Goal: Task Accomplishment & Management: Manage account settings

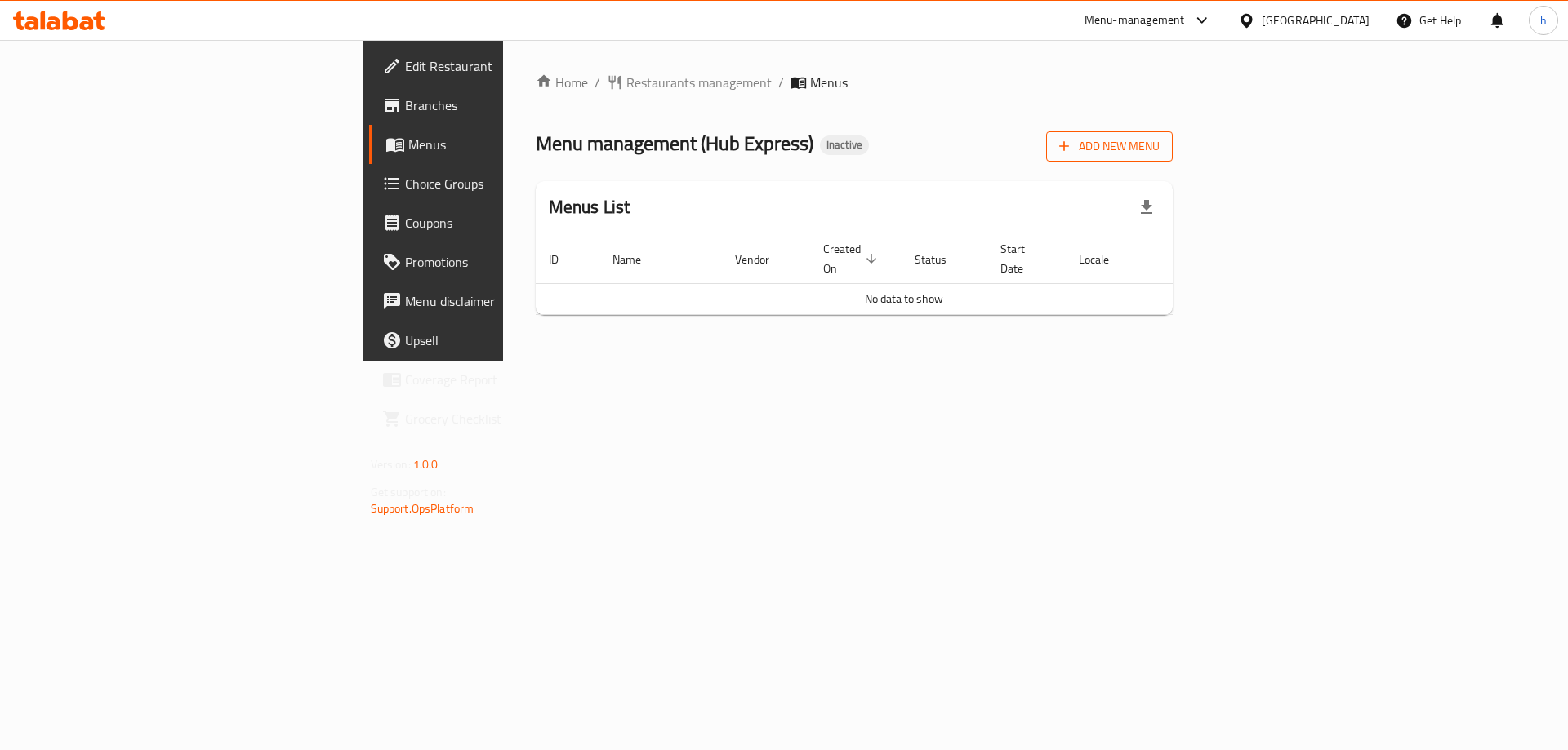
click at [1160, 154] on span "Add New Menu" at bounding box center [1109, 146] width 100 height 20
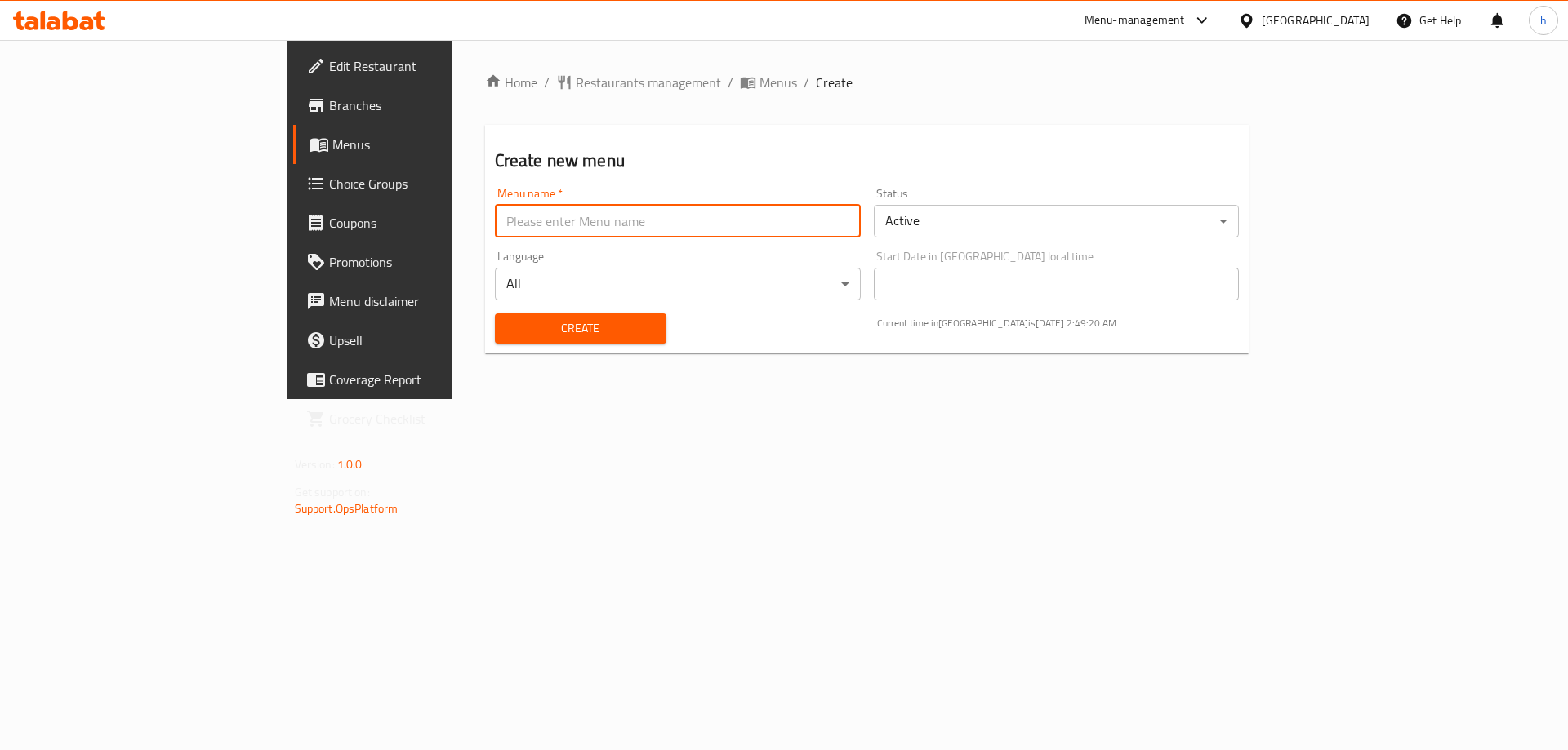
click at [604, 221] on input "text" at bounding box center [678, 220] width 366 height 32
type input "[DATE]"
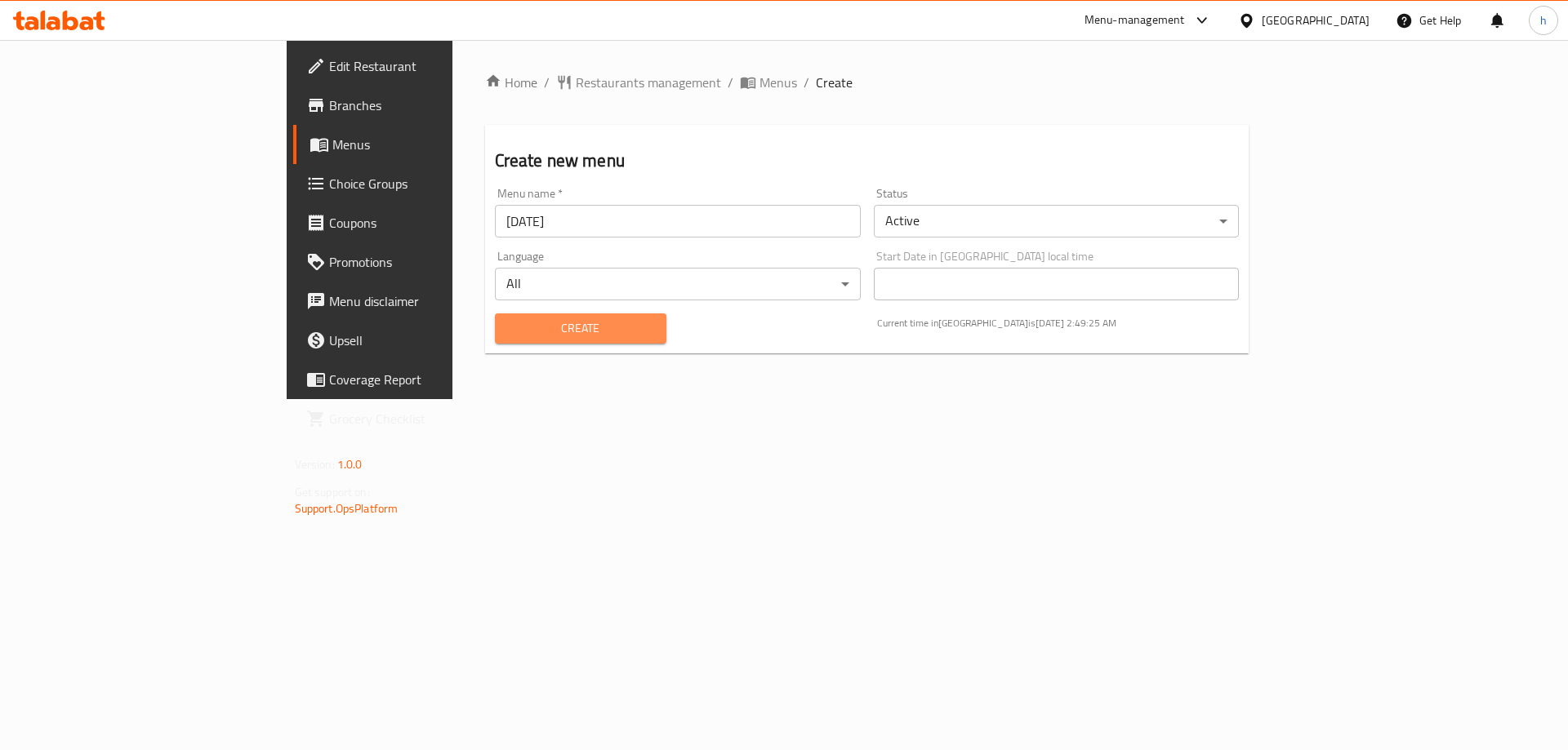
click at [508, 333] on span "Create" at bounding box center [581, 328] width 146 height 20
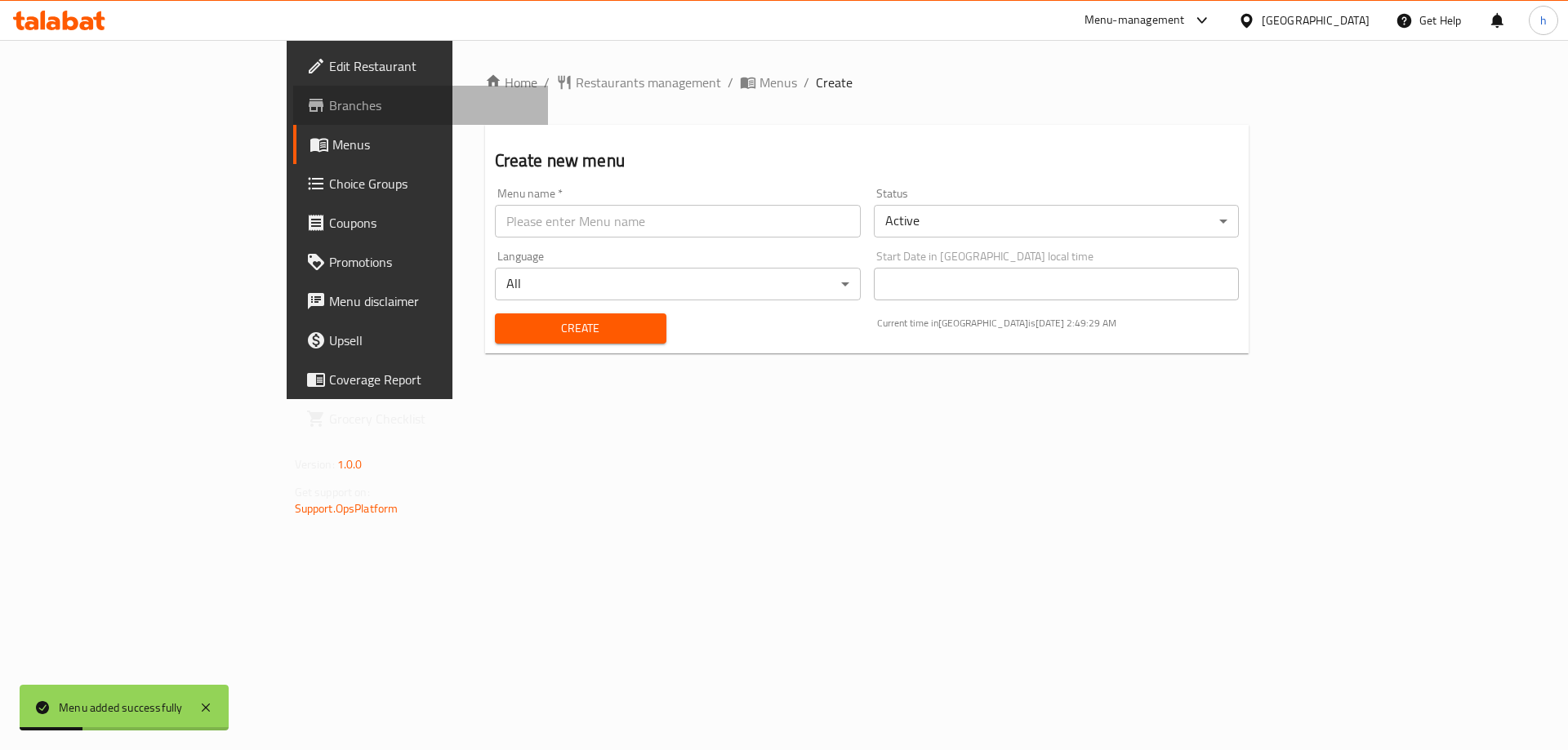
click at [329, 99] on span "Branches" at bounding box center [432, 105] width 206 height 19
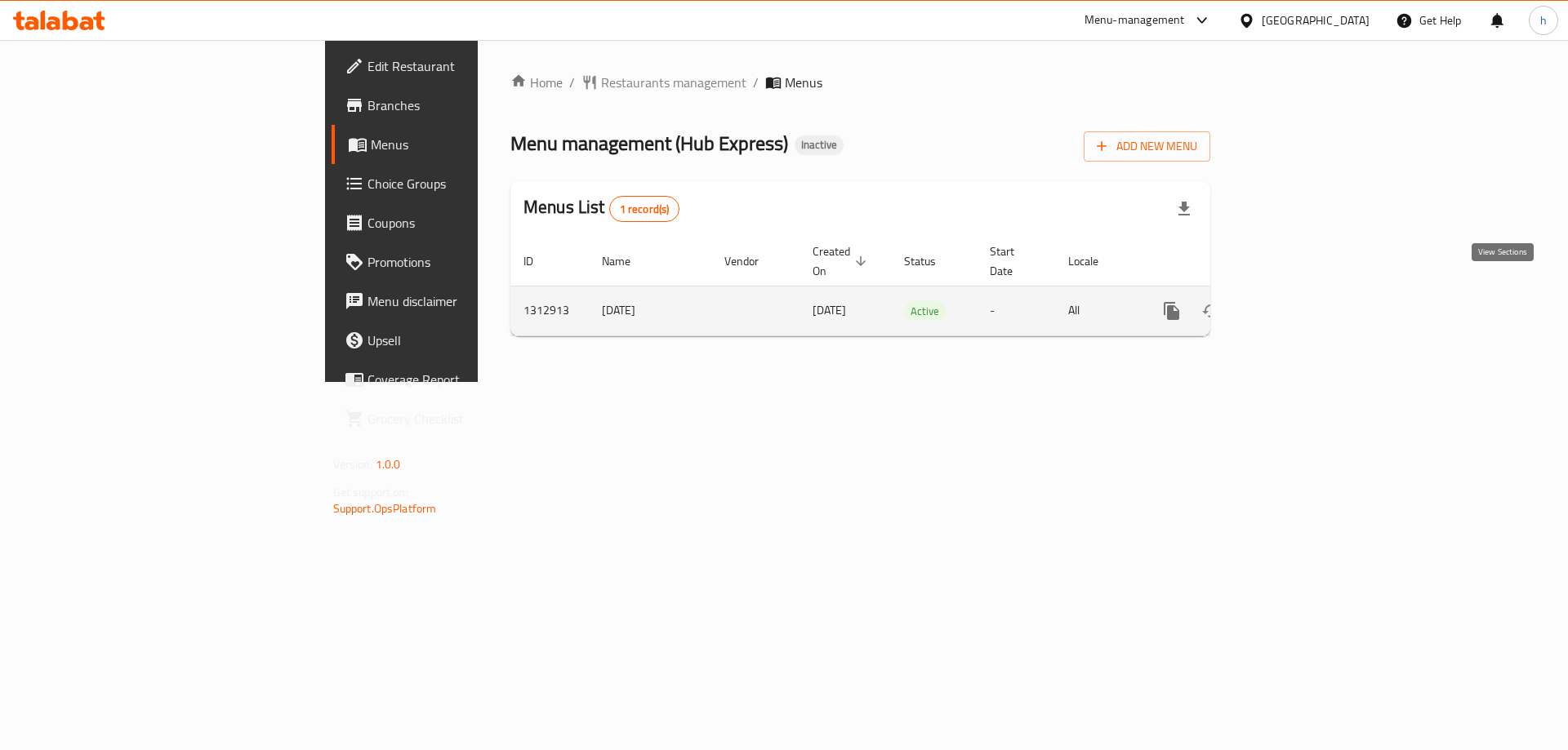
click at [1299, 301] on icon "enhanced table" at bounding box center [1289, 311] width 19 height 19
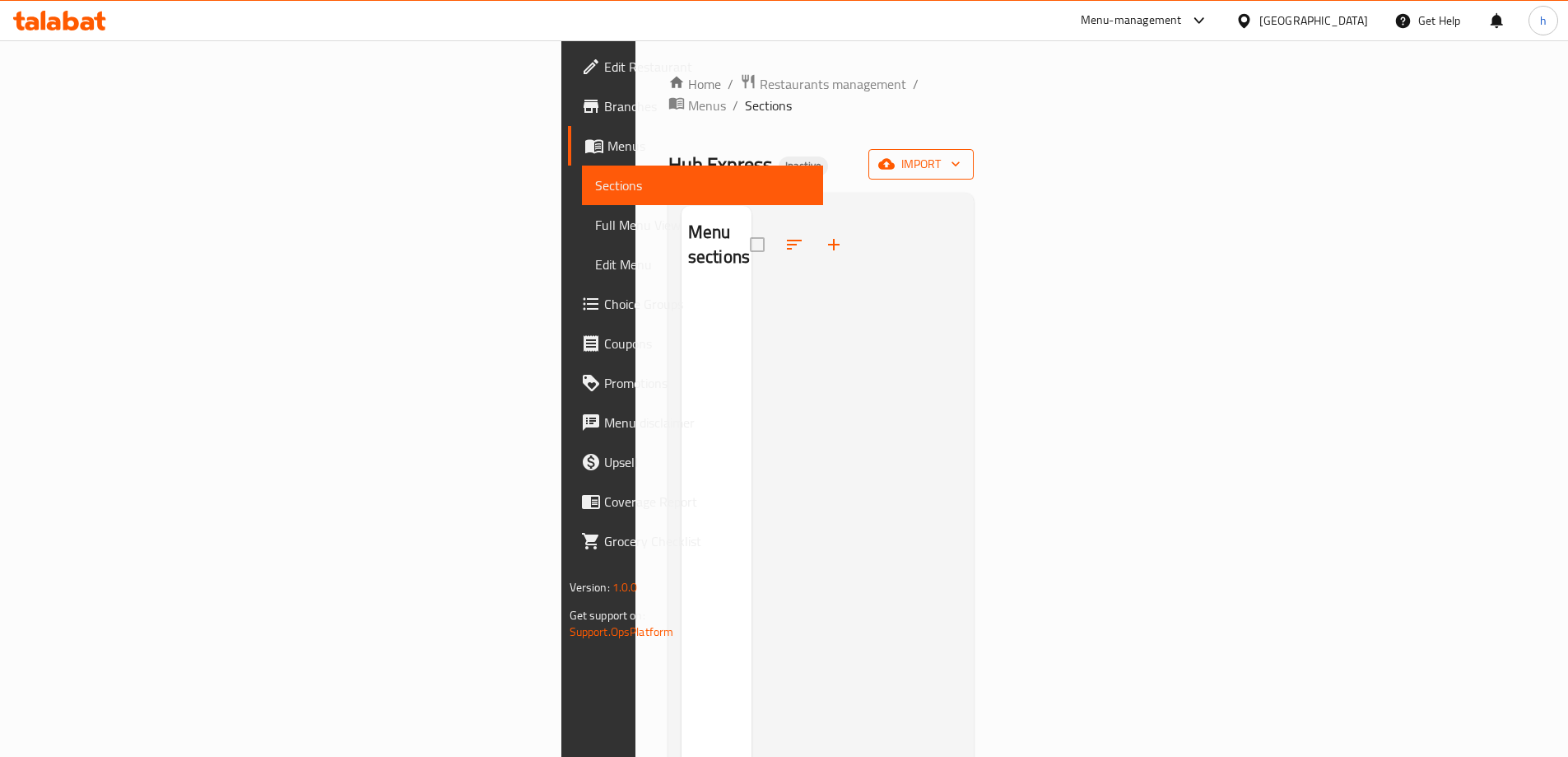
click at [961, 154] on span "import" at bounding box center [921, 165] width 79 height 20
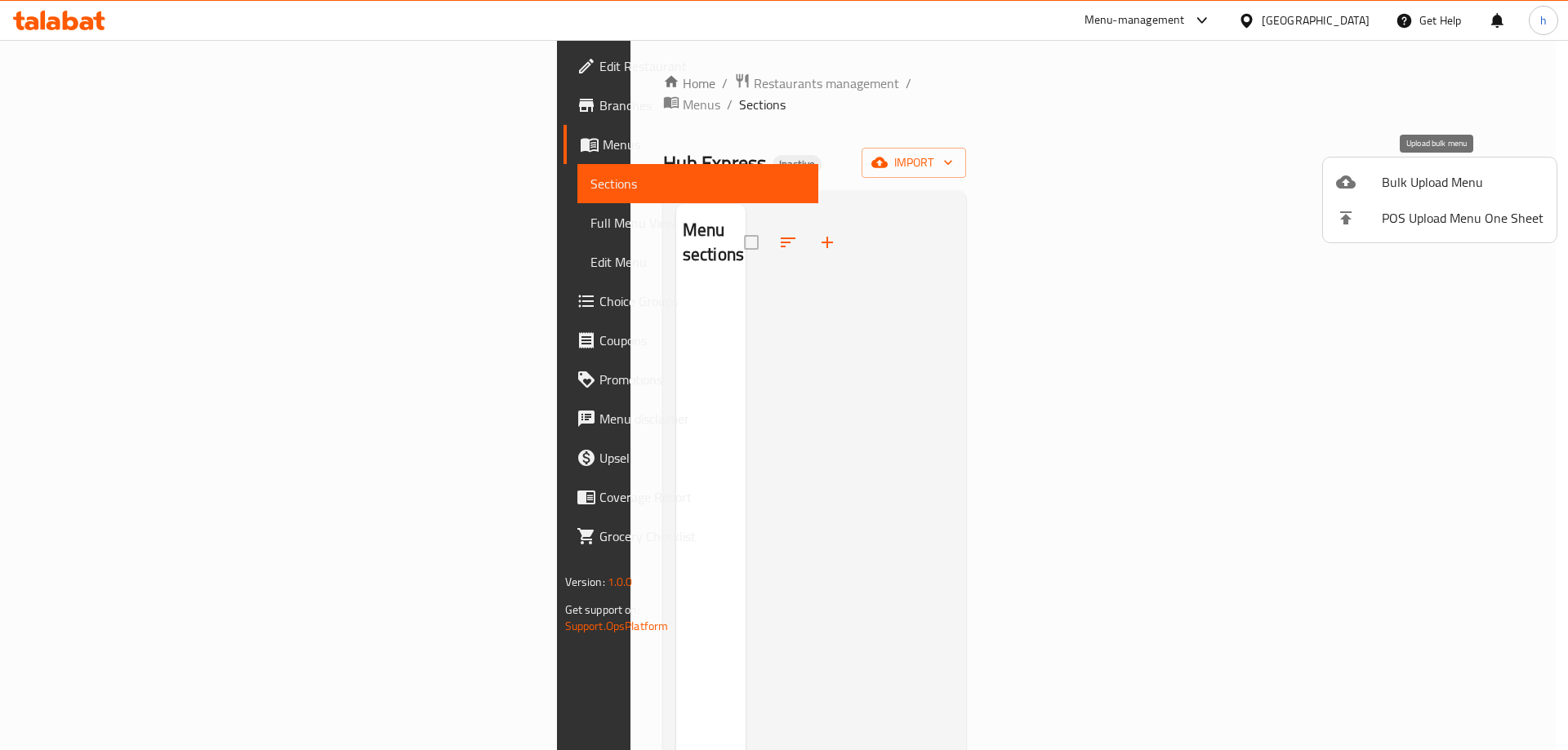
click at [1430, 172] on span "Bulk Upload Menu" at bounding box center [1462, 182] width 161 height 19
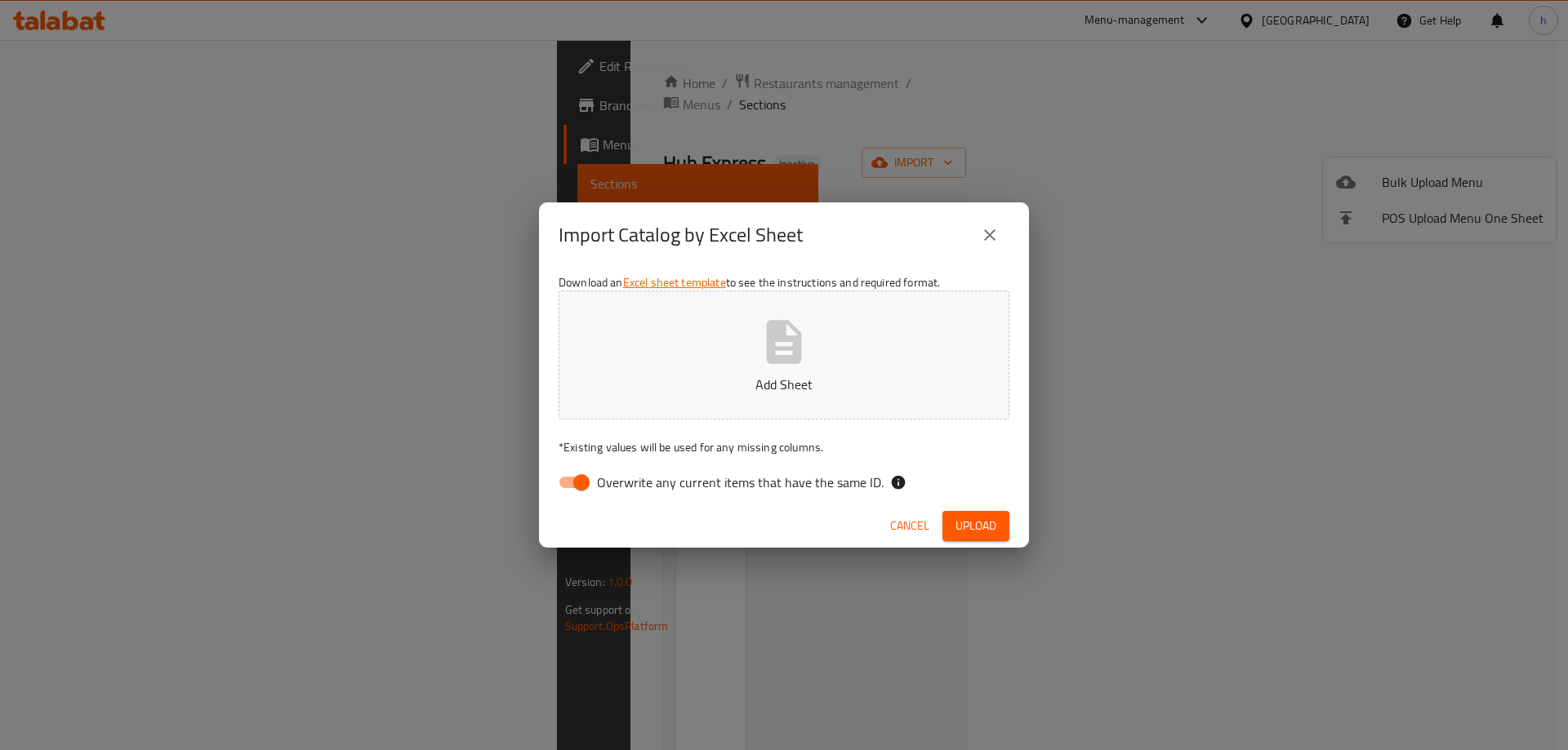
click at [575, 492] on input "Overwrite any current items that have the same ID." at bounding box center [581, 483] width 93 height 31
checkbox input "false"
click at [713, 384] on p "Add Sheet" at bounding box center [784, 384] width 400 height 19
click at [976, 529] on span "Upload" at bounding box center [975, 526] width 41 height 20
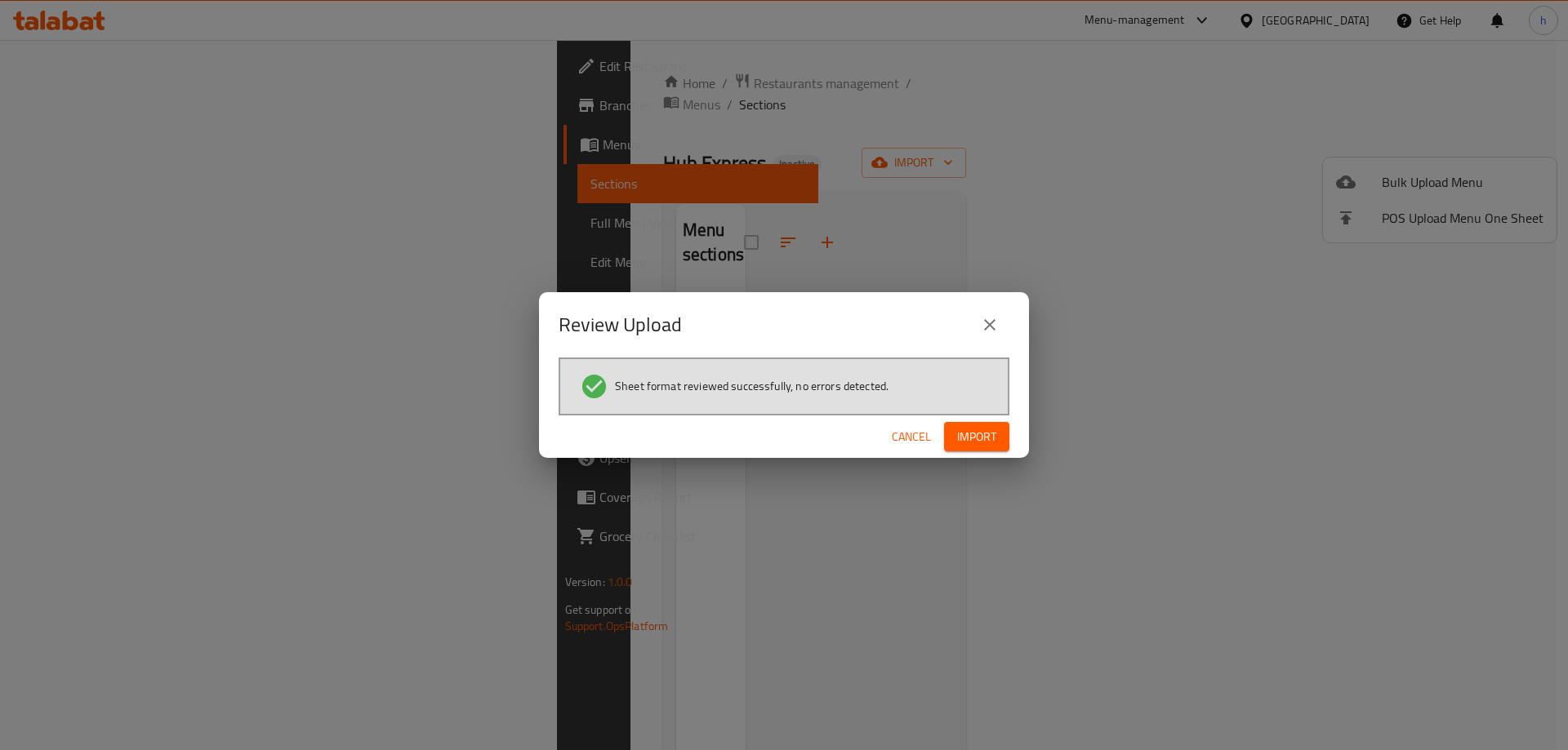
click at [990, 439] on span "Import" at bounding box center [976, 437] width 40 height 20
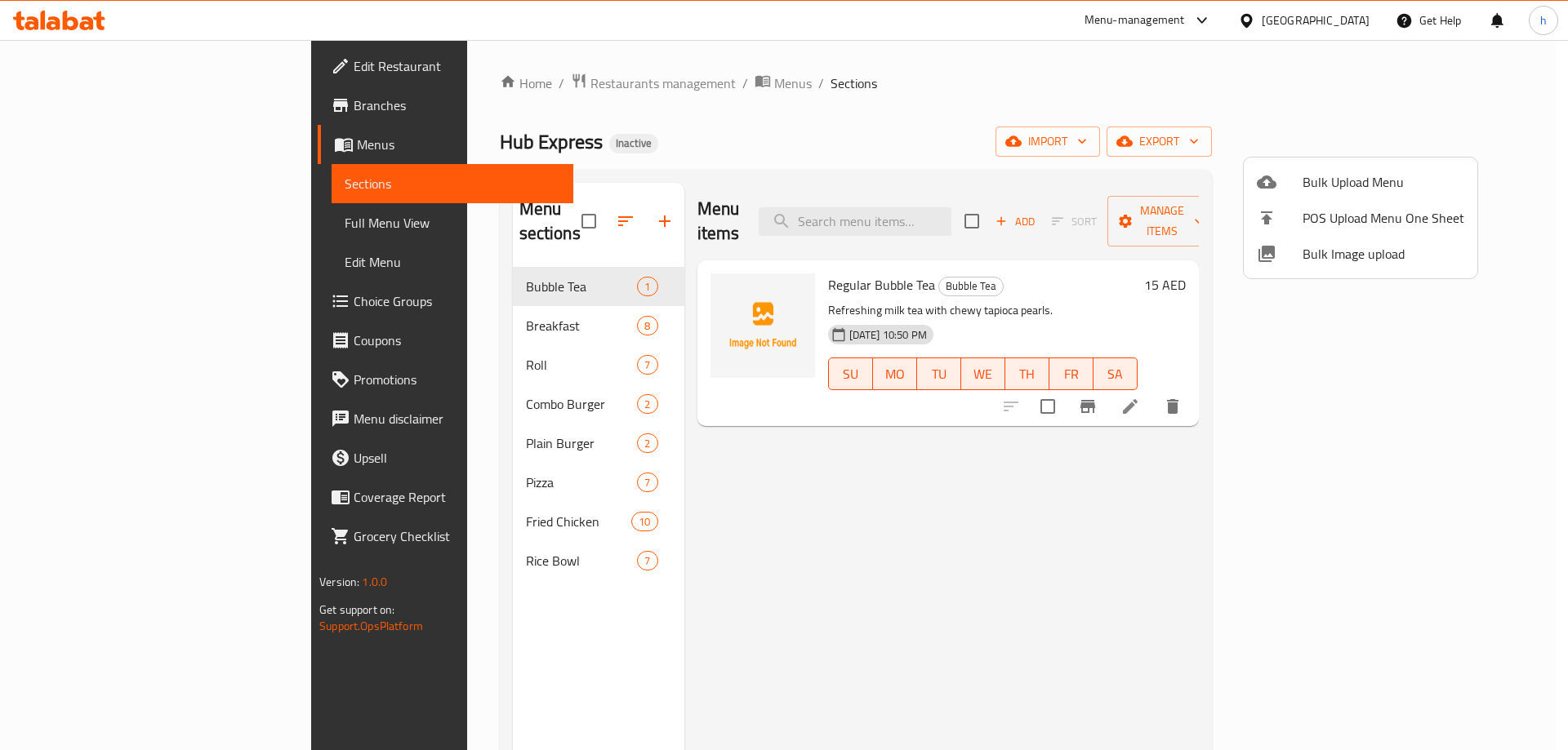
click at [361, 381] on div at bounding box center [784, 375] width 1568 height 750
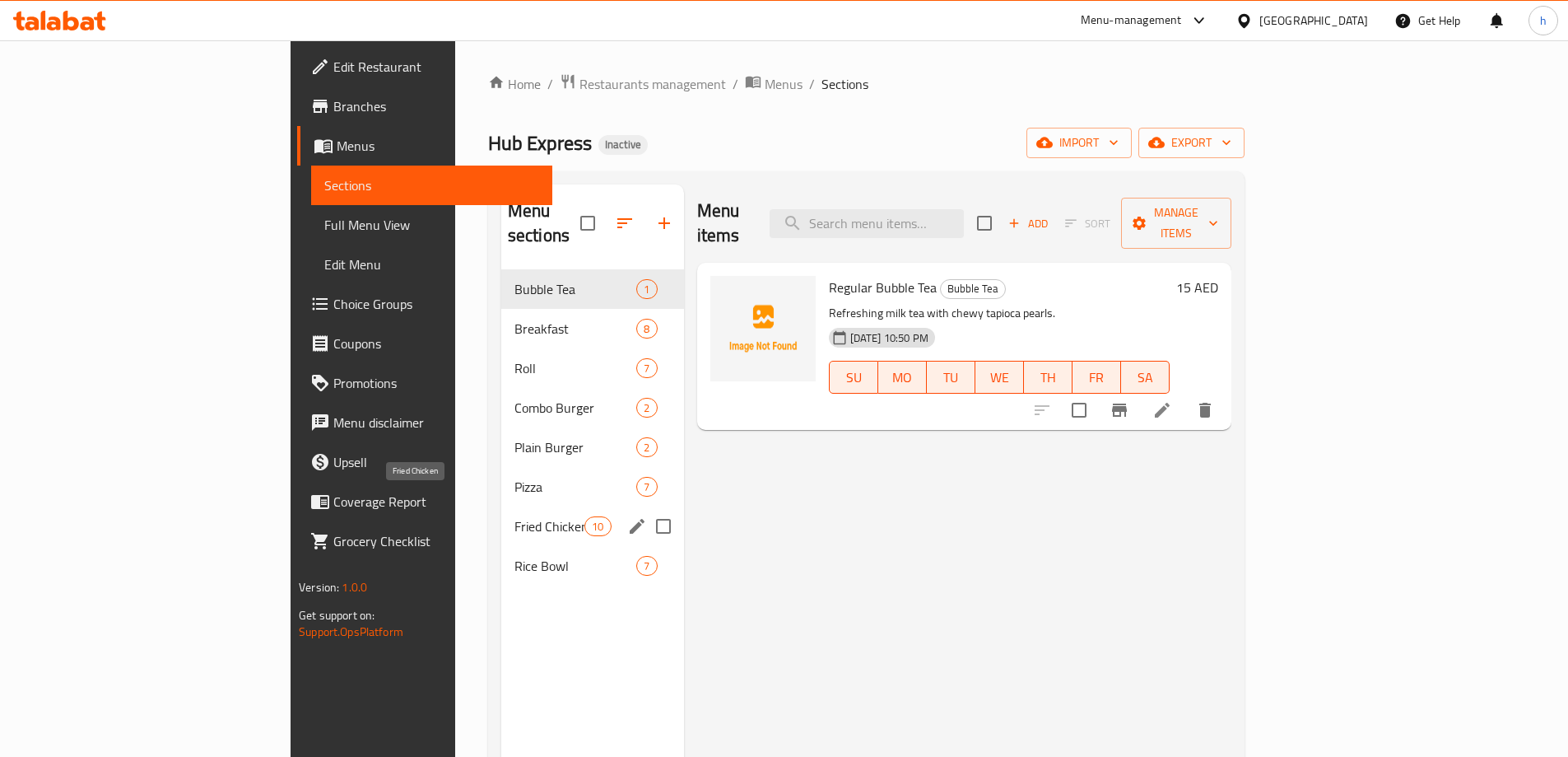
click at [515, 516] on span "Fried Chicken" at bounding box center [549, 525] width 70 height 20
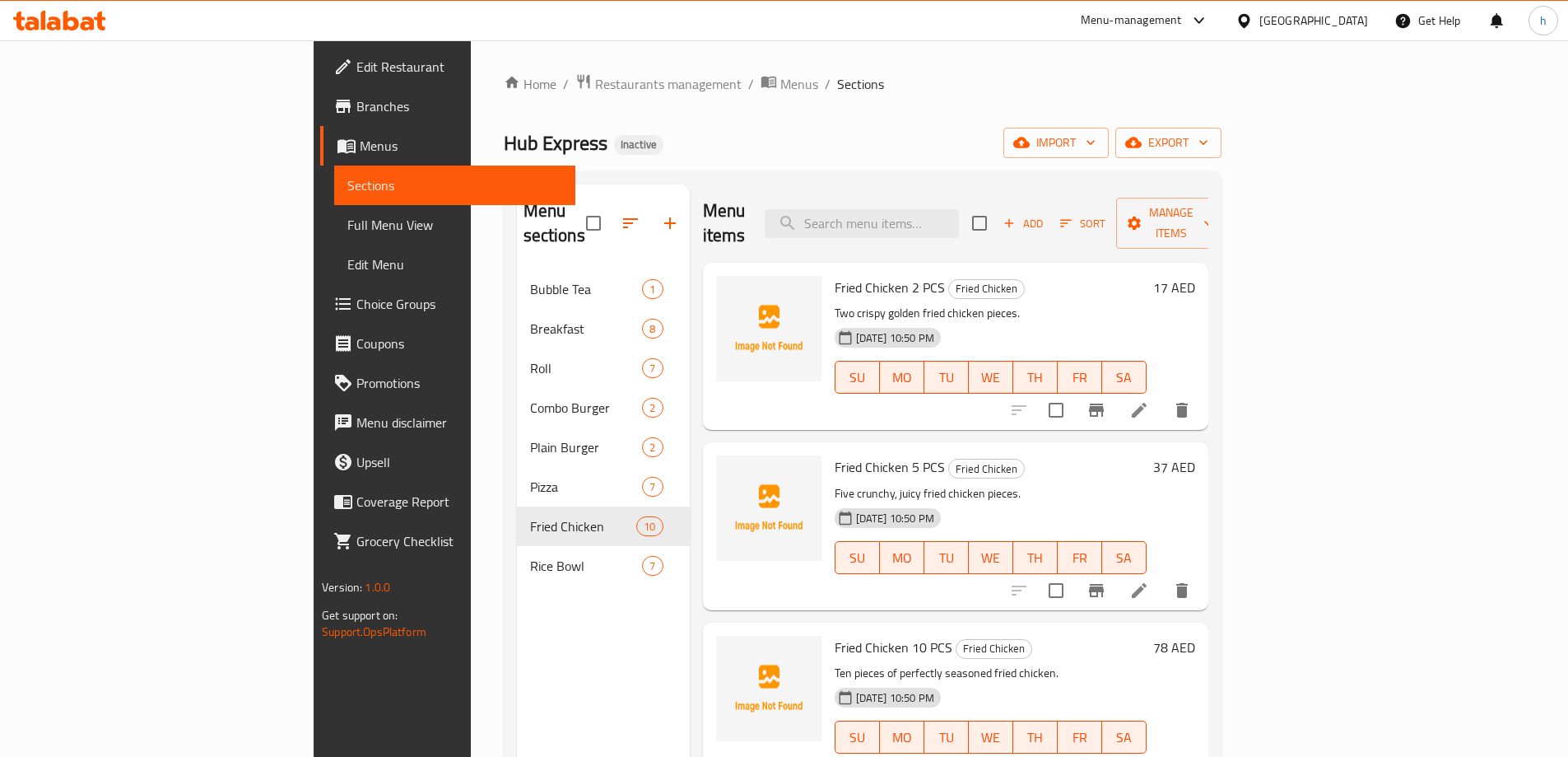
click at [1150, 400] on icon at bounding box center [1139, 409] width 20 height 20
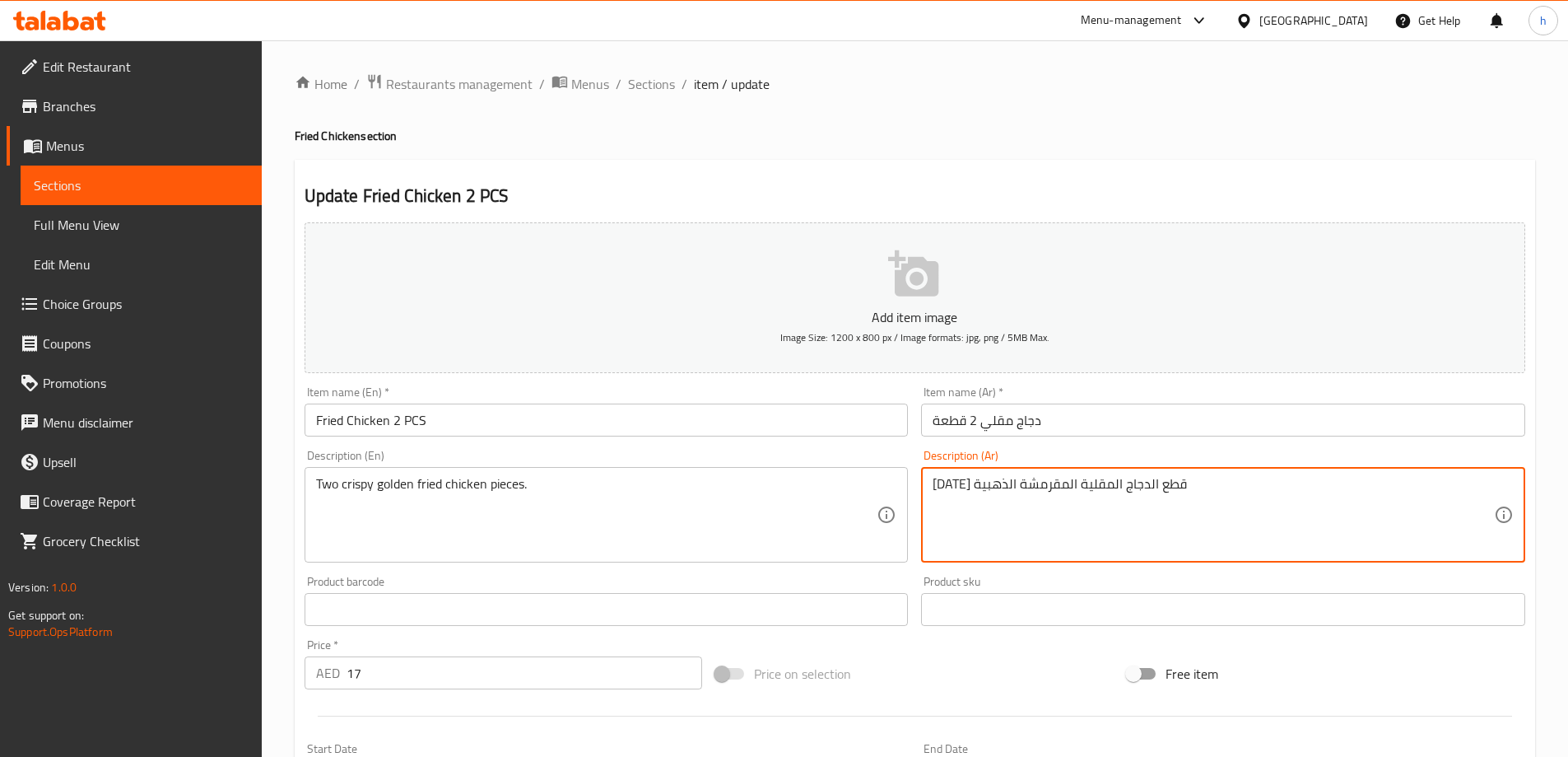
click at [1119, 488] on textarea "اثنين قطع الدجاج المقلية المقرمشة الذهبية" at bounding box center [1214, 515] width 561 height 78
click at [1107, 483] on textarea "اثنين قطعه الدجاج المقلية المقرمشة الذهبية" at bounding box center [1214, 515] width 561 height 78
click at [1072, 484] on textarea "اثنين قطعه دجاج المقلية المقرمشة الذهبية" at bounding box center [1214, 515] width 561 height 78
click at [1027, 486] on textarea "اثنين قطعه دجاج مقلي المقرمشة الذهبية" at bounding box center [1214, 515] width 561 height 78
click at [981, 477] on textarea "اثنين قطعه دجاج مقلي مقرمشة الذهبية" at bounding box center [1214, 515] width 561 height 78
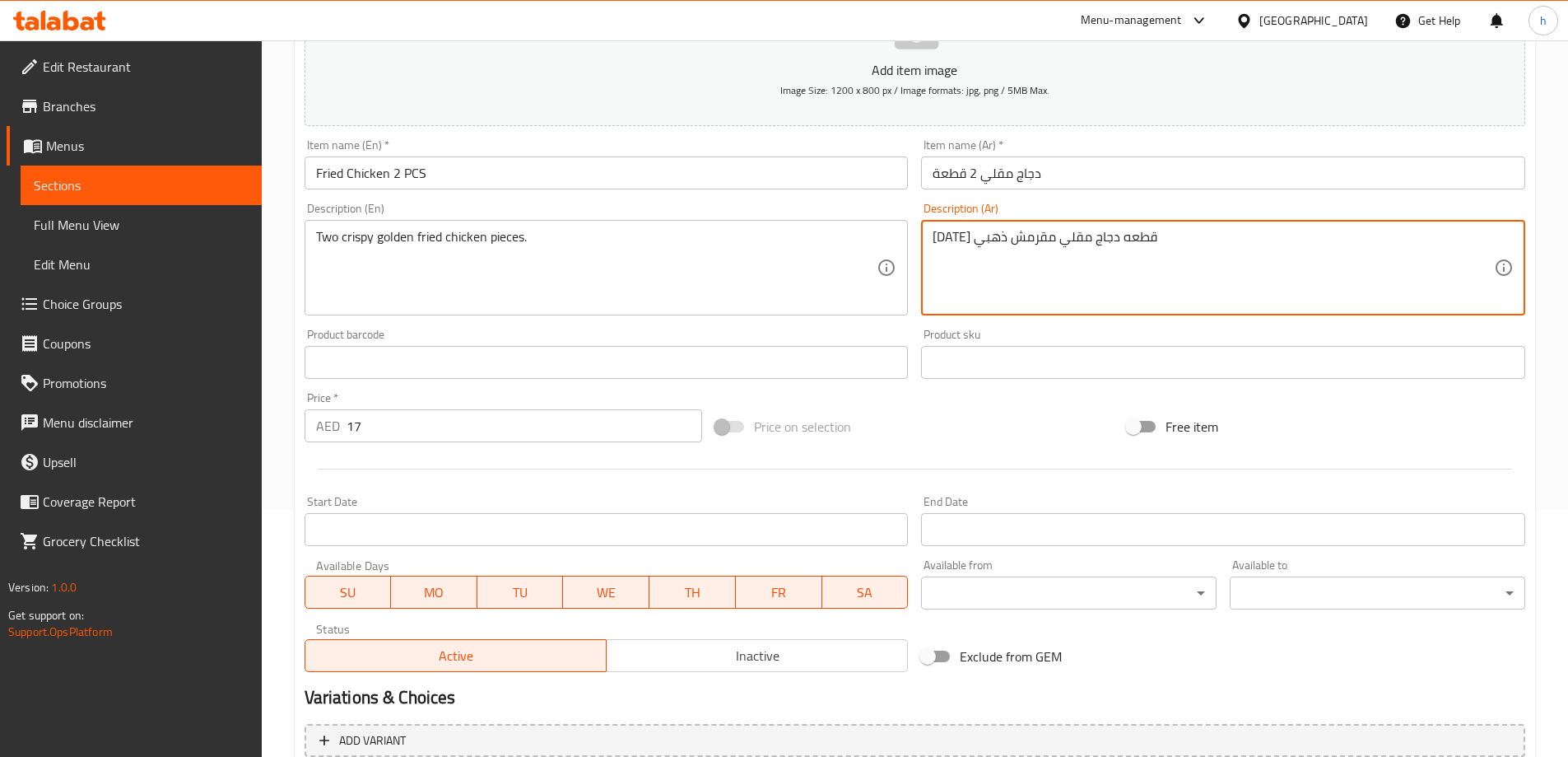
scroll to position [407, 0]
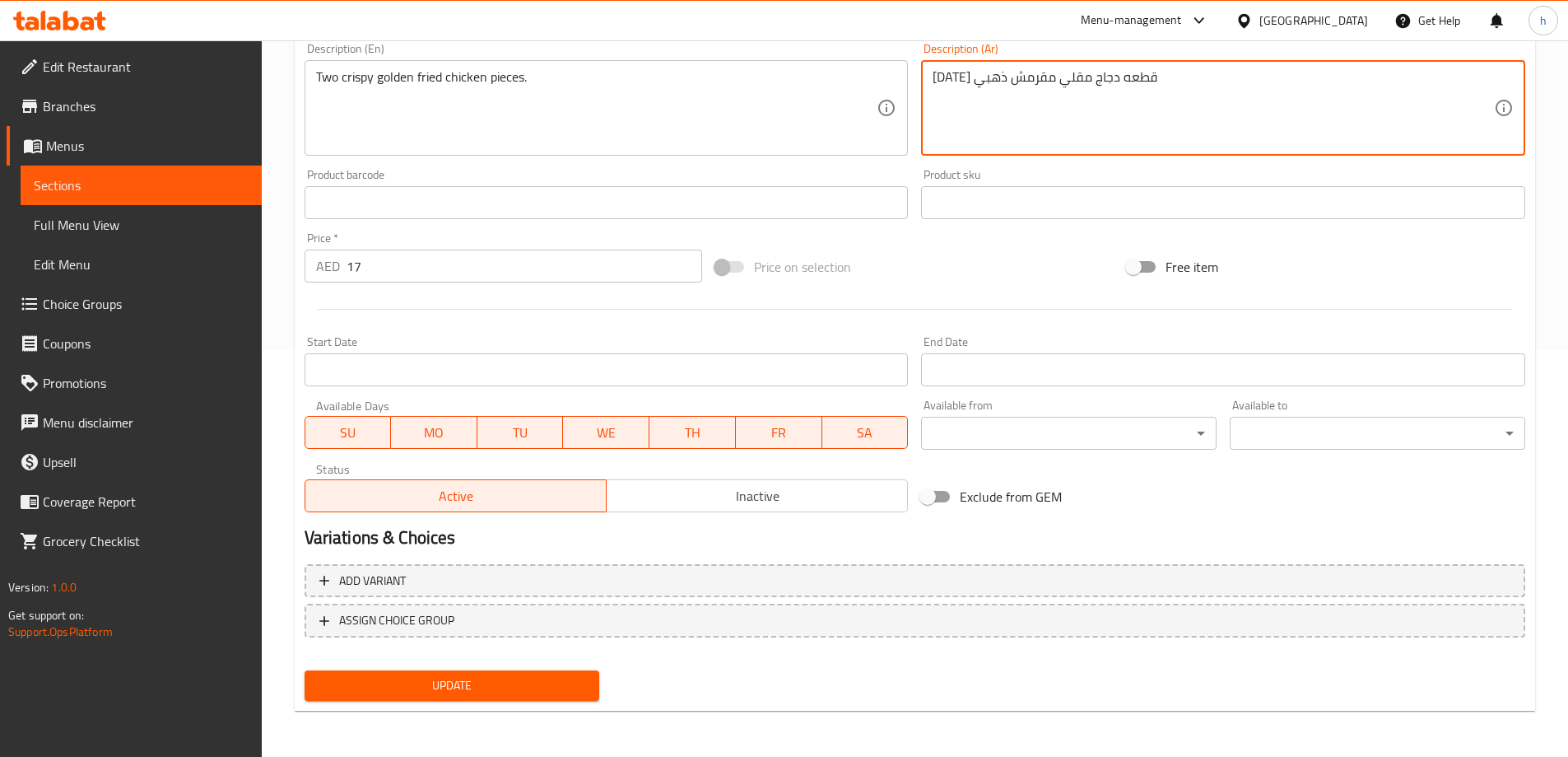
type textarea "اثنين قطعه دجاج مقلي مقرمش ذهبي"
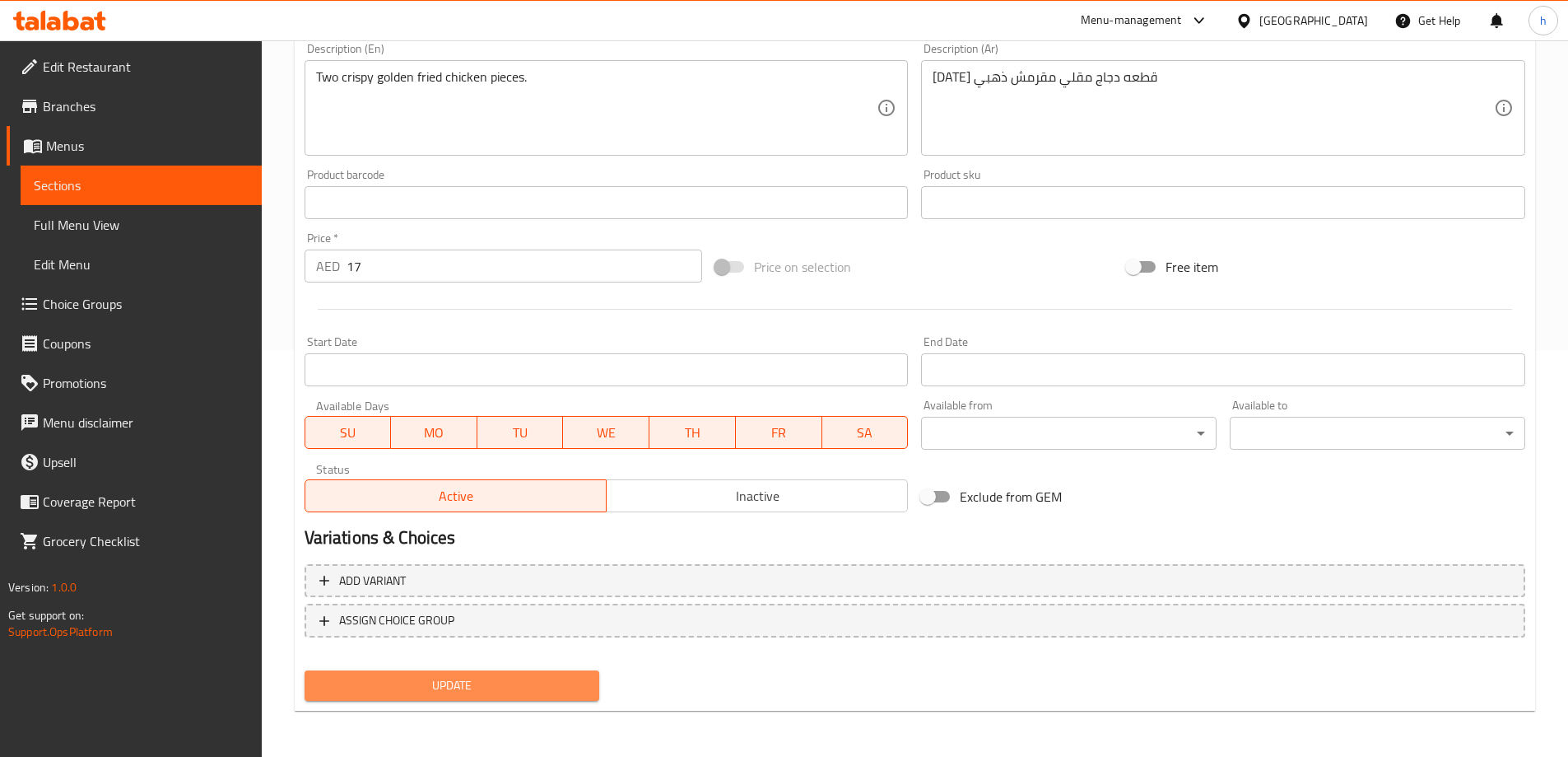
click at [515, 674] on button "Update" at bounding box center [453, 685] width 296 height 31
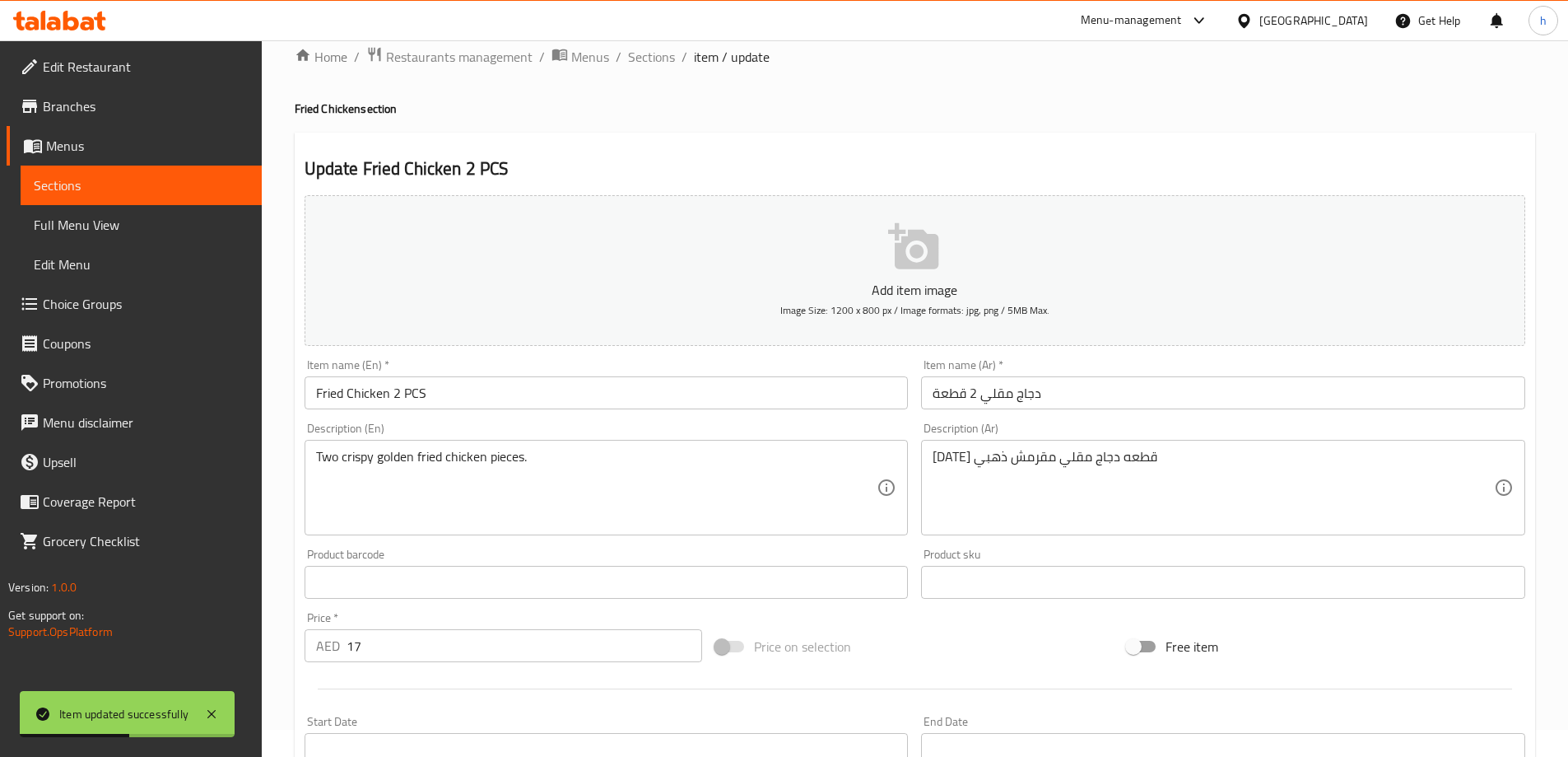
scroll to position [0, 0]
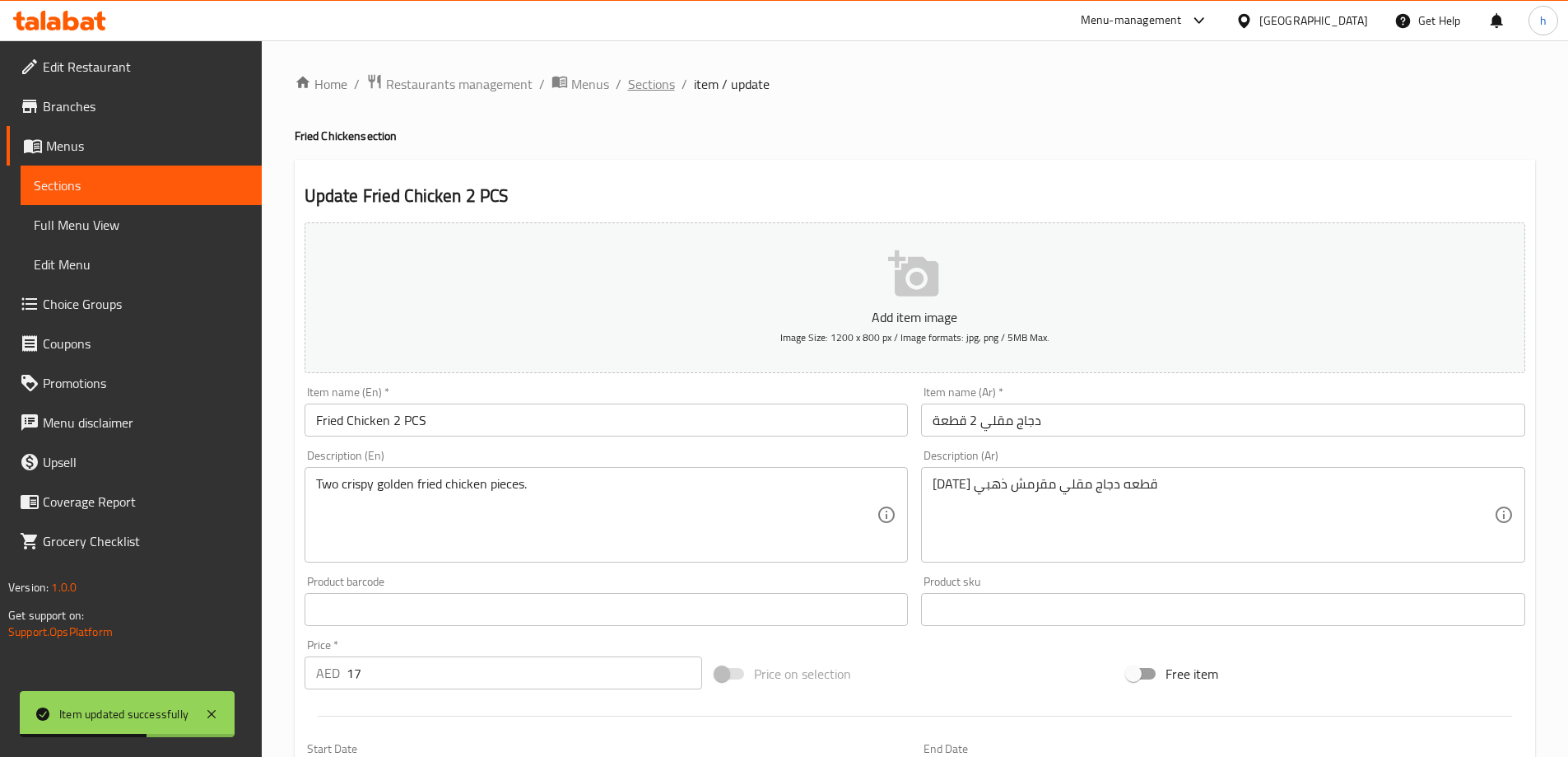
click at [637, 83] on span "Sections" at bounding box center [652, 84] width 46 height 20
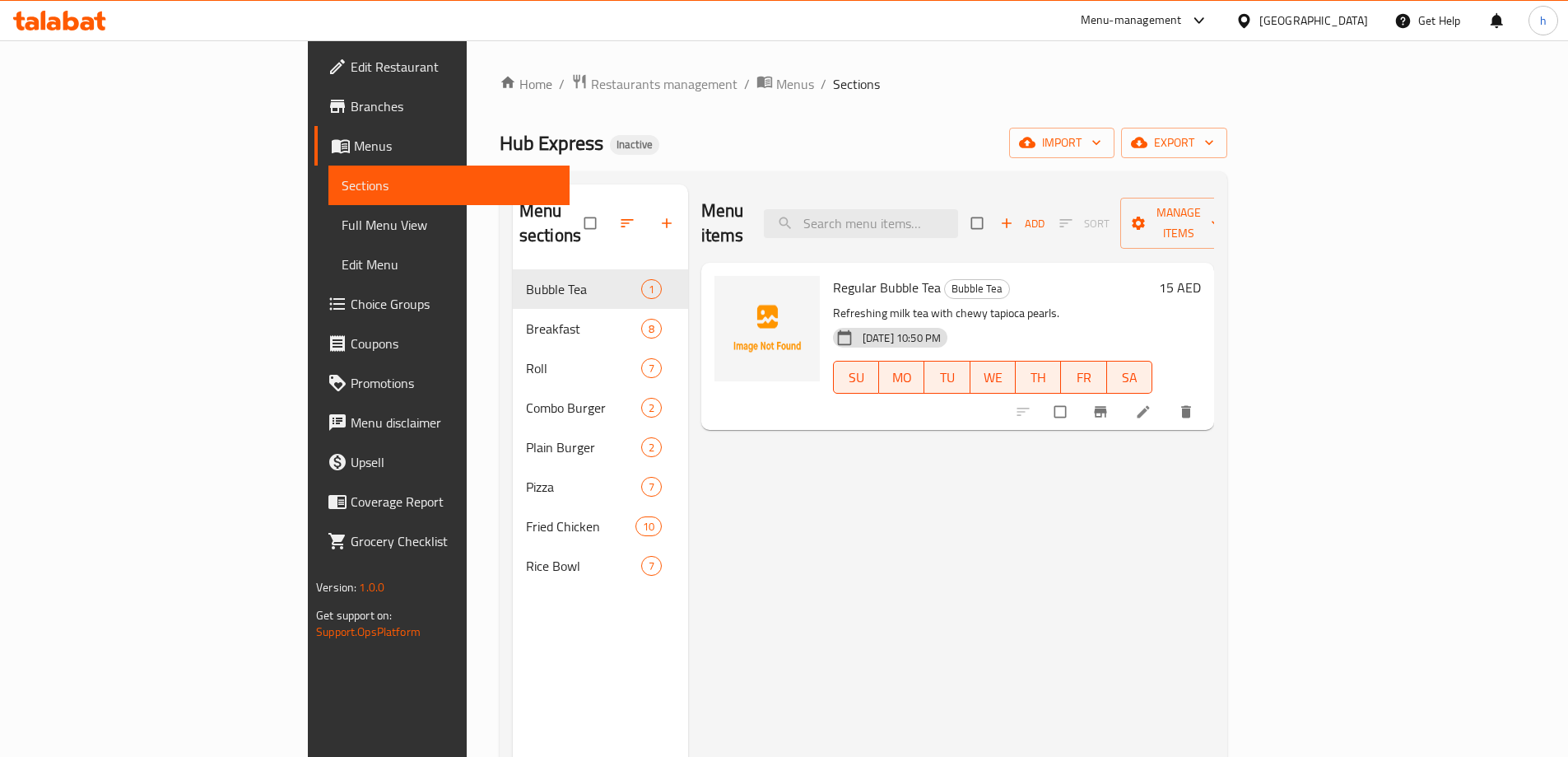
click at [328, 240] on link "Full Menu View" at bounding box center [449, 225] width 242 height 40
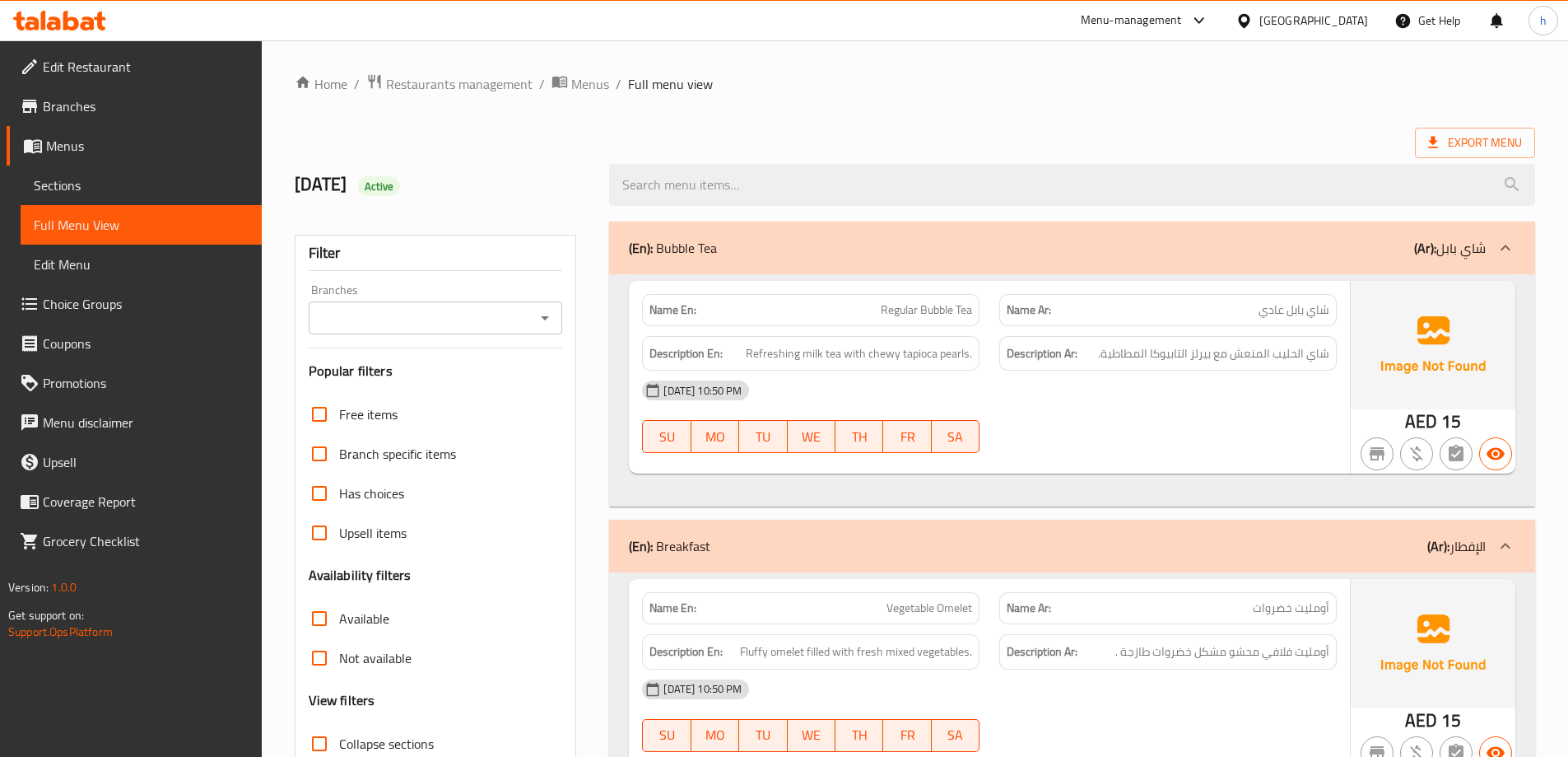
click at [1317, 315] on span "شاي بابل عادي" at bounding box center [1294, 310] width 71 height 18
click at [1291, 312] on span "شاي بابل عادي" at bounding box center [1294, 310] width 71 height 18
click at [1270, 312] on span "شاي بابل عادي" at bounding box center [1294, 310] width 71 height 18
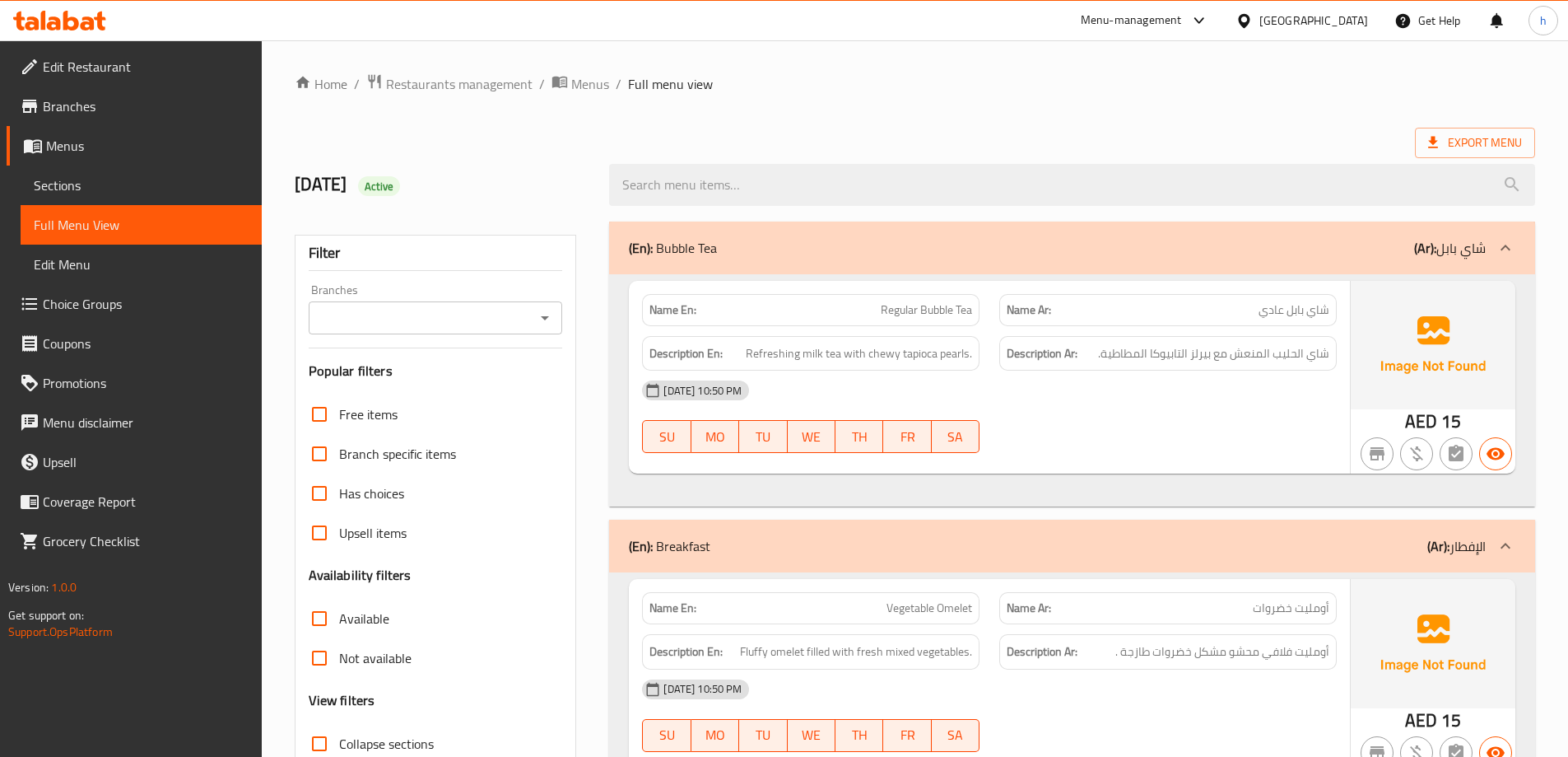
click at [1270, 312] on span "شاي بابل عادي" at bounding box center [1294, 310] width 71 height 18
click at [963, 309] on span "Regular Bubble Tea" at bounding box center [927, 310] width 91 height 18
click at [931, 313] on span "Regular Bubble Tea" at bounding box center [927, 310] width 91 height 18
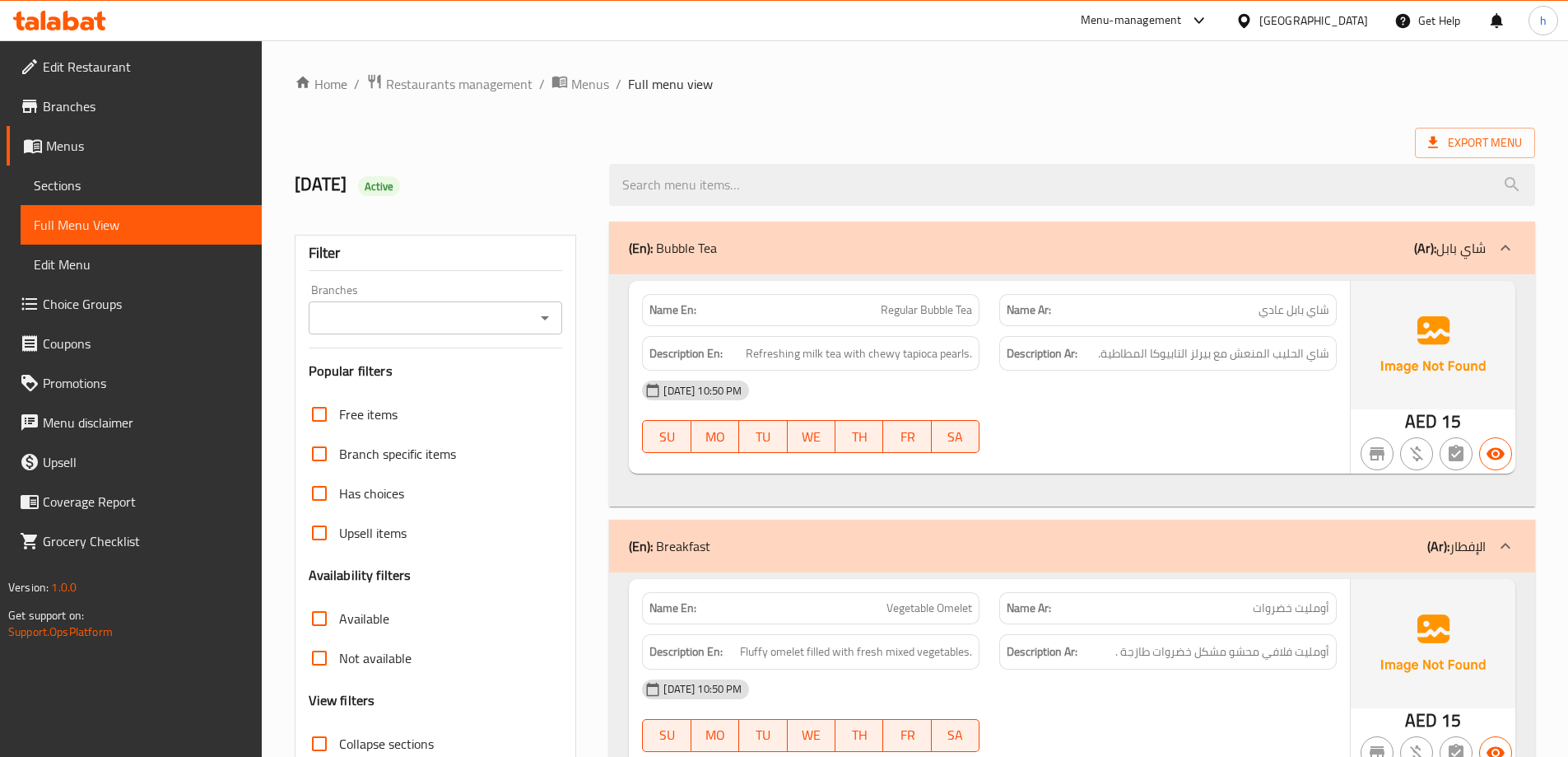
click at [891, 309] on span "Regular Bubble Tea" at bounding box center [927, 310] width 91 height 18
click at [1329, 358] on span "شاي الحليب المنعش مع بيرلز التابيوكا المطاطية." at bounding box center [1214, 353] width 231 height 20
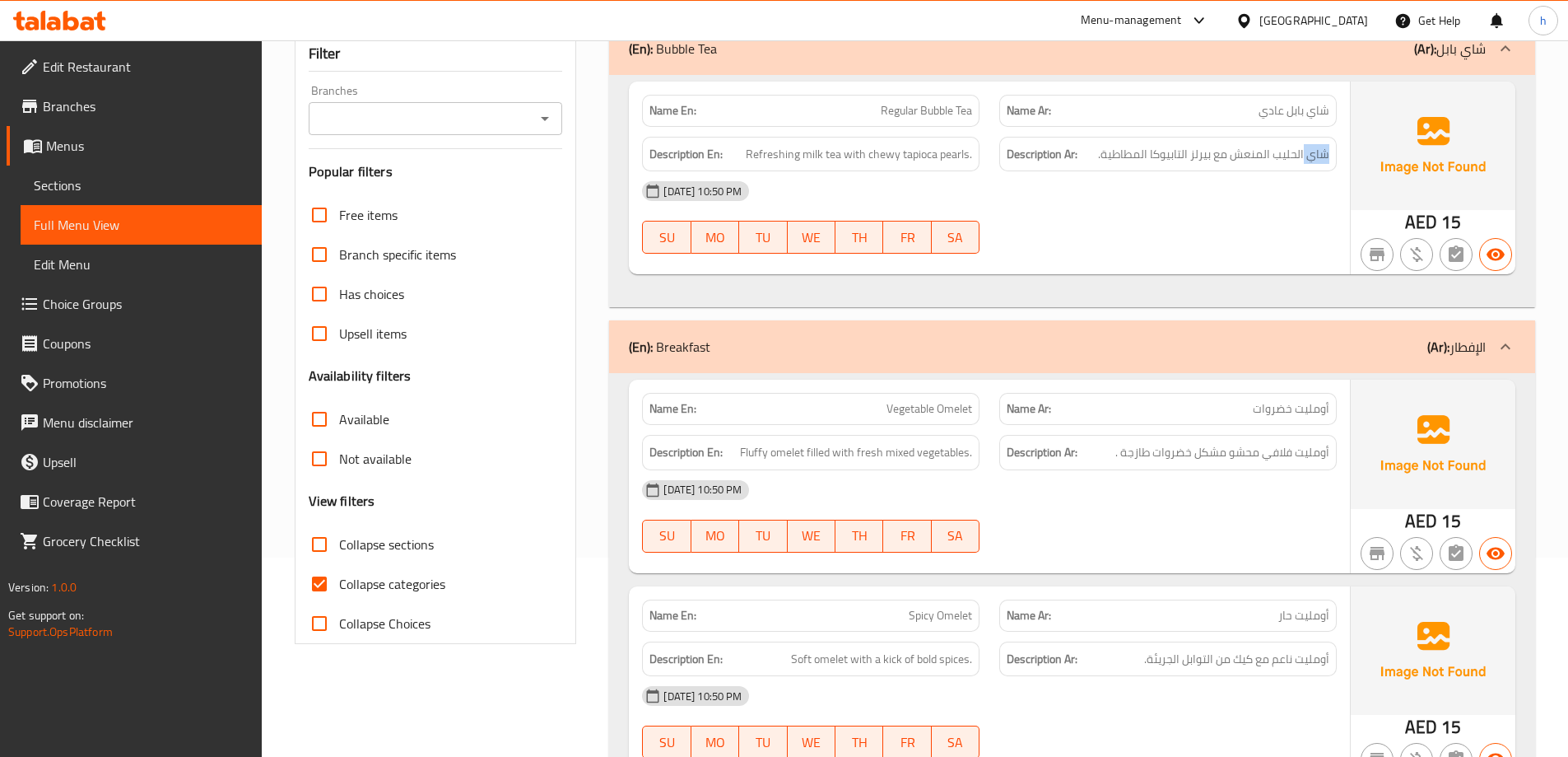
scroll to position [247, 0]
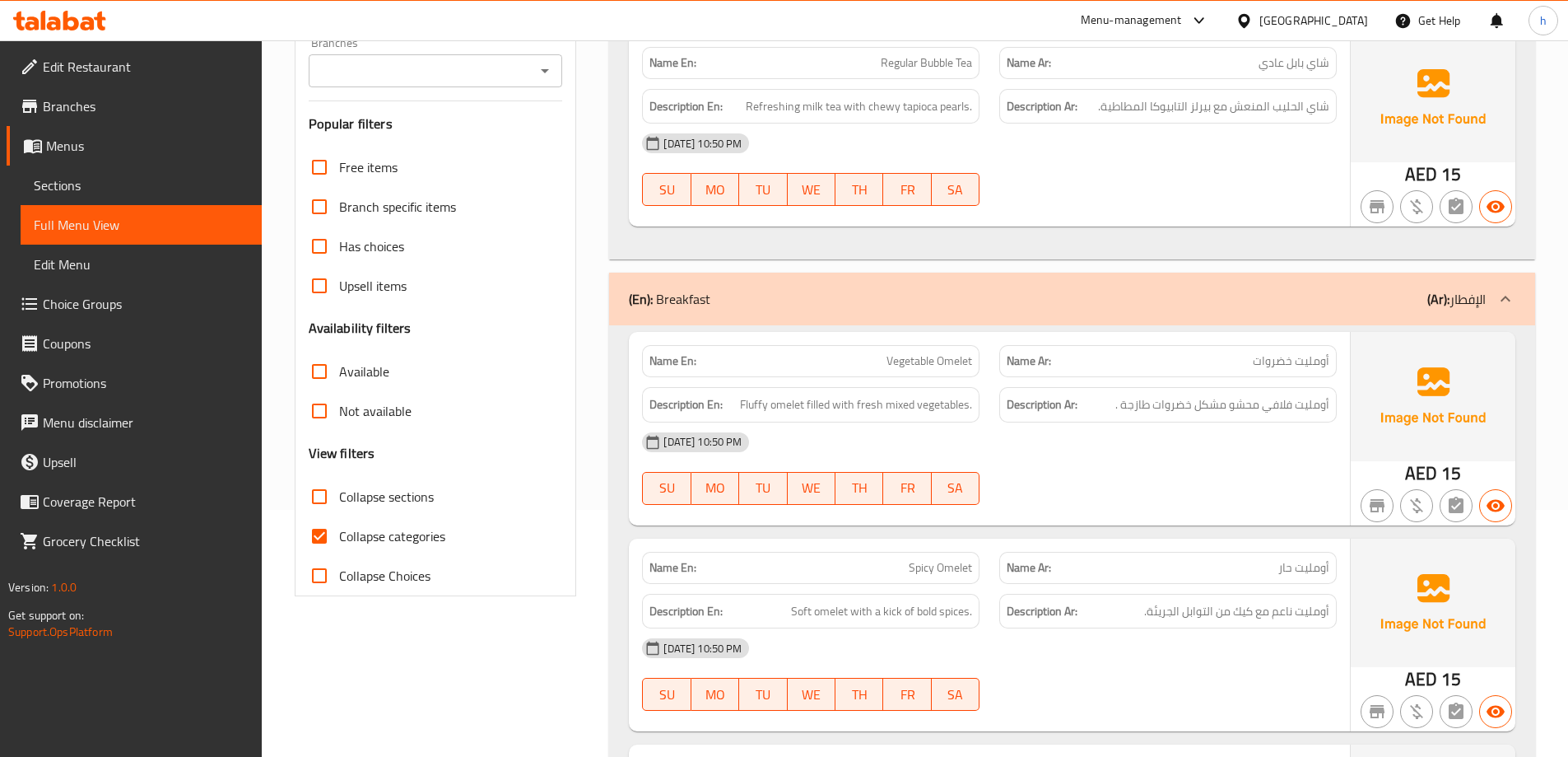
click at [403, 530] on span "Collapse categories" at bounding box center [392, 536] width 106 height 20
click at [339, 530] on input "Collapse categories" at bounding box center [319, 536] width 40 height 40
checkbox input "false"
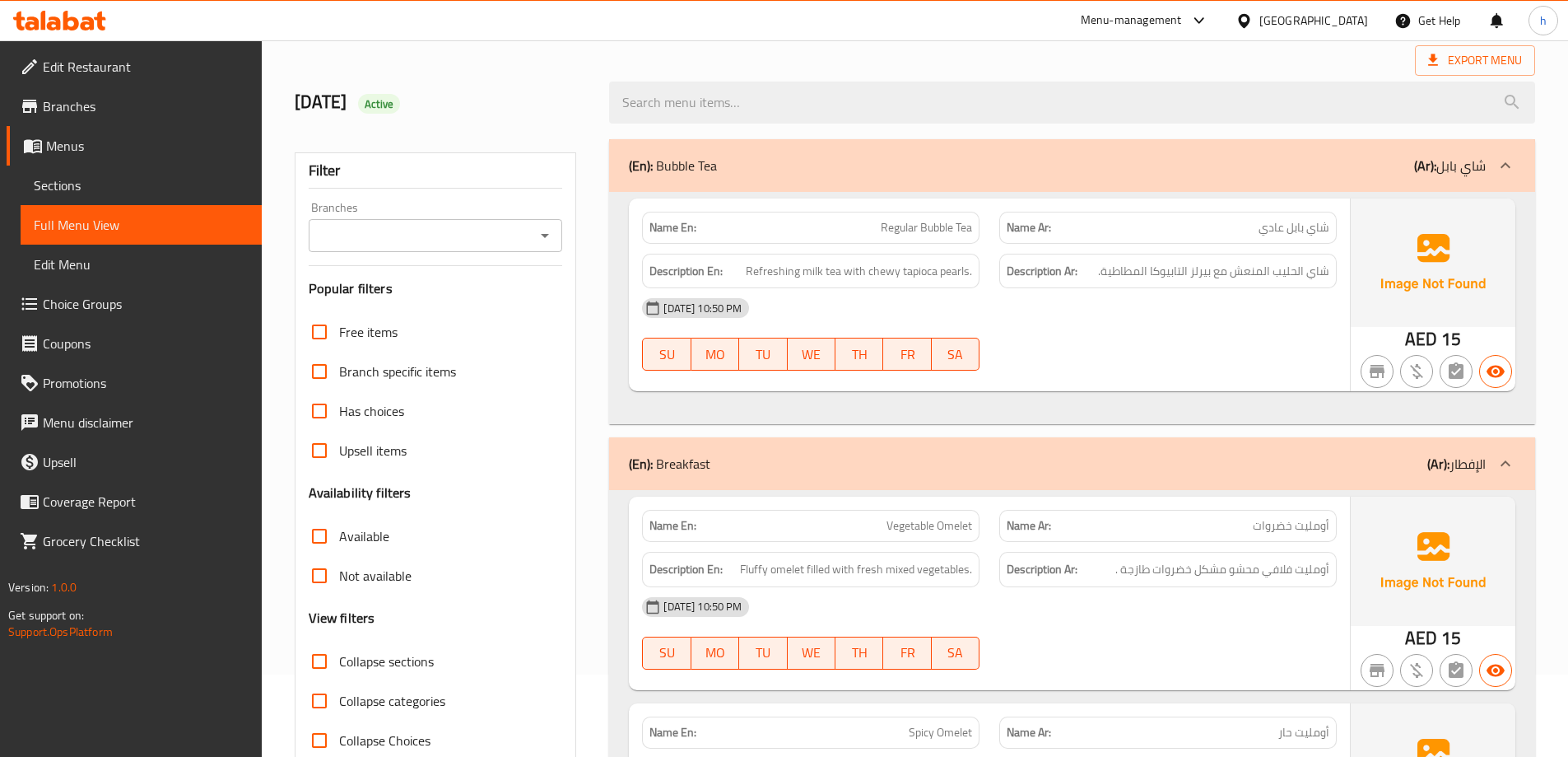
scroll to position [0, 0]
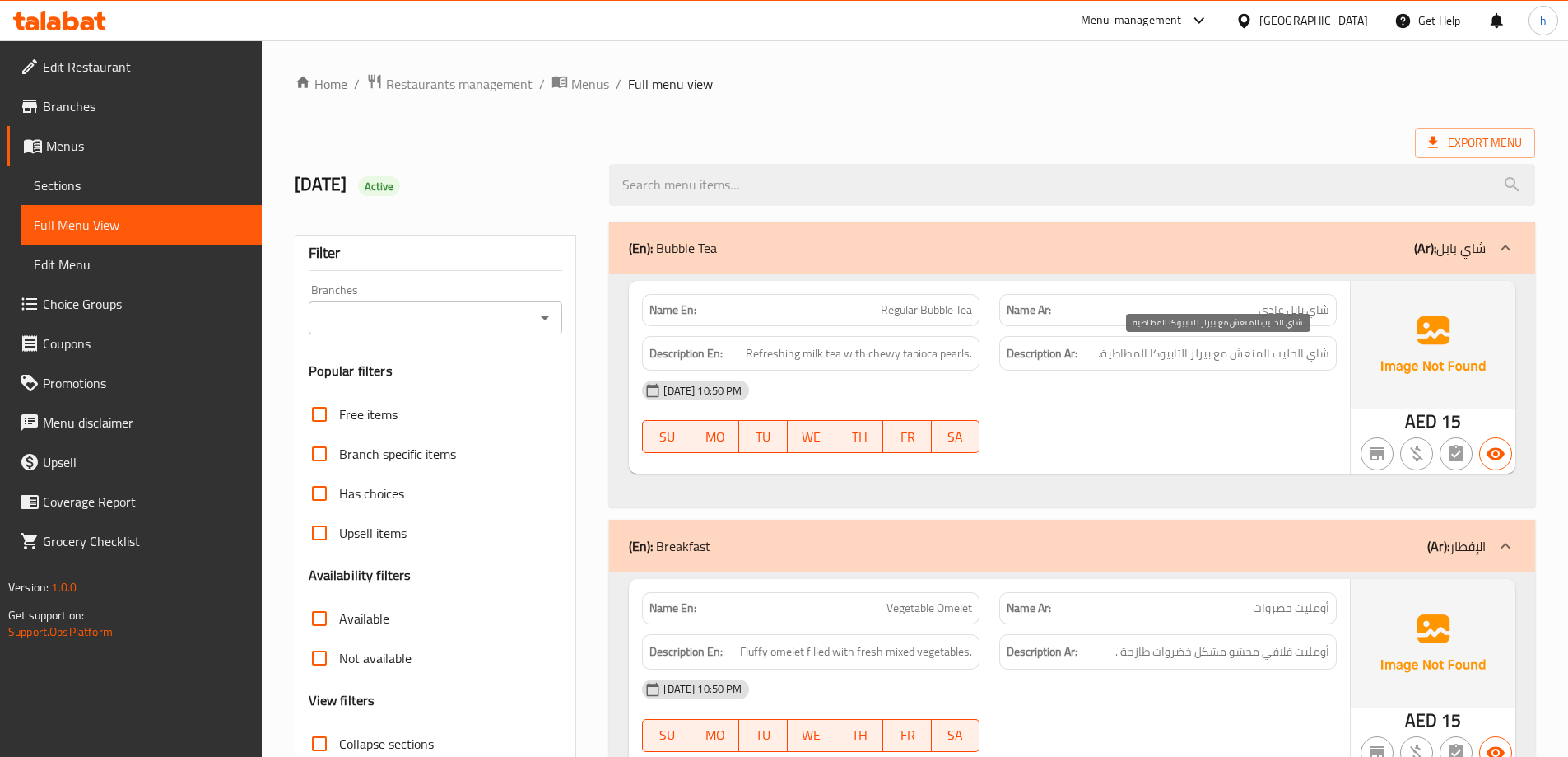
click at [1323, 353] on span "شاي الحليب المنعش مع بيرلز التابيوكا المطاطية." at bounding box center [1214, 353] width 231 height 20
click at [1279, 353] on span "شاي الحليب المنعش مع بيرلز التابيوكا المطاطية." at bounding box center [1214, 353] width 231 height 20
click at [1245, 352] on span "شاي الحليب المنعش مع بيرلز التابيوكا المطاطية." at bounding box center [1214, 353] width 231 height 20
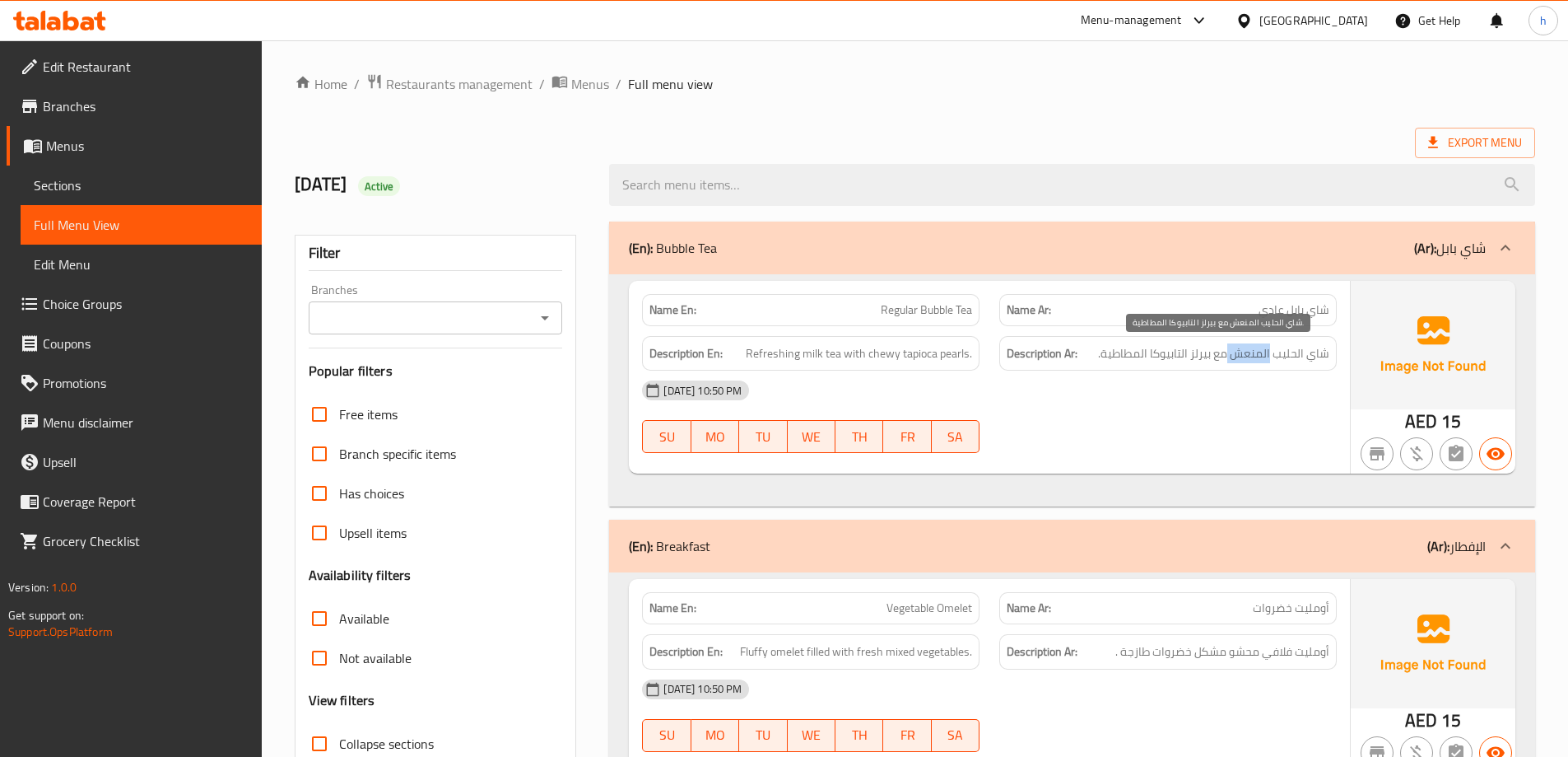
click at [1245, 352] on span "شاي الحليب المنعش مع بيرلز التابيوكا المطاطية." at bounding box center [1214, 353] width 231 height 20
click at [1221, 357] on span "شاي الحليب المنعش مع بيرلز التابيوكا المطاطية." at bounding box center [1214, 353] width 231 height 20
click at [1204, 355] on span "شاي الحليب المنعش مع بيرلز التابيوكا المطاطية." at bounding box center [1214, 353] width 231 height 20
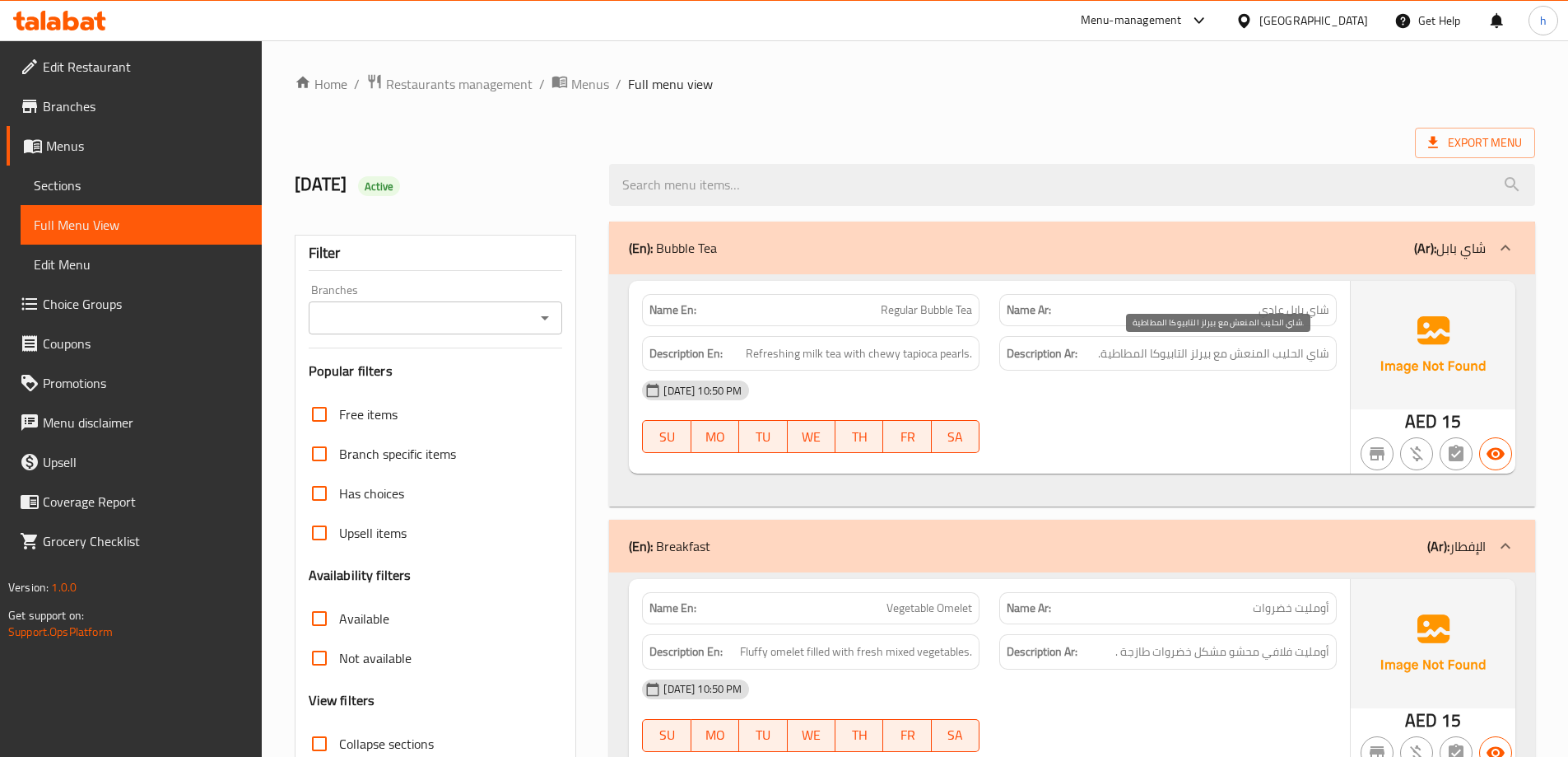
click at [1177, 357] on span "شاي الحليب المنعش مع بيرلز التابيوكا المطاطية." at bounding box center [1214, 353] width 231 height 20
click at [1133, 350] on span "شاي الحليب المنعش مع بيرلز التابيوكا المطاطية." at bounding box center [1214, 353] width 231 height 20
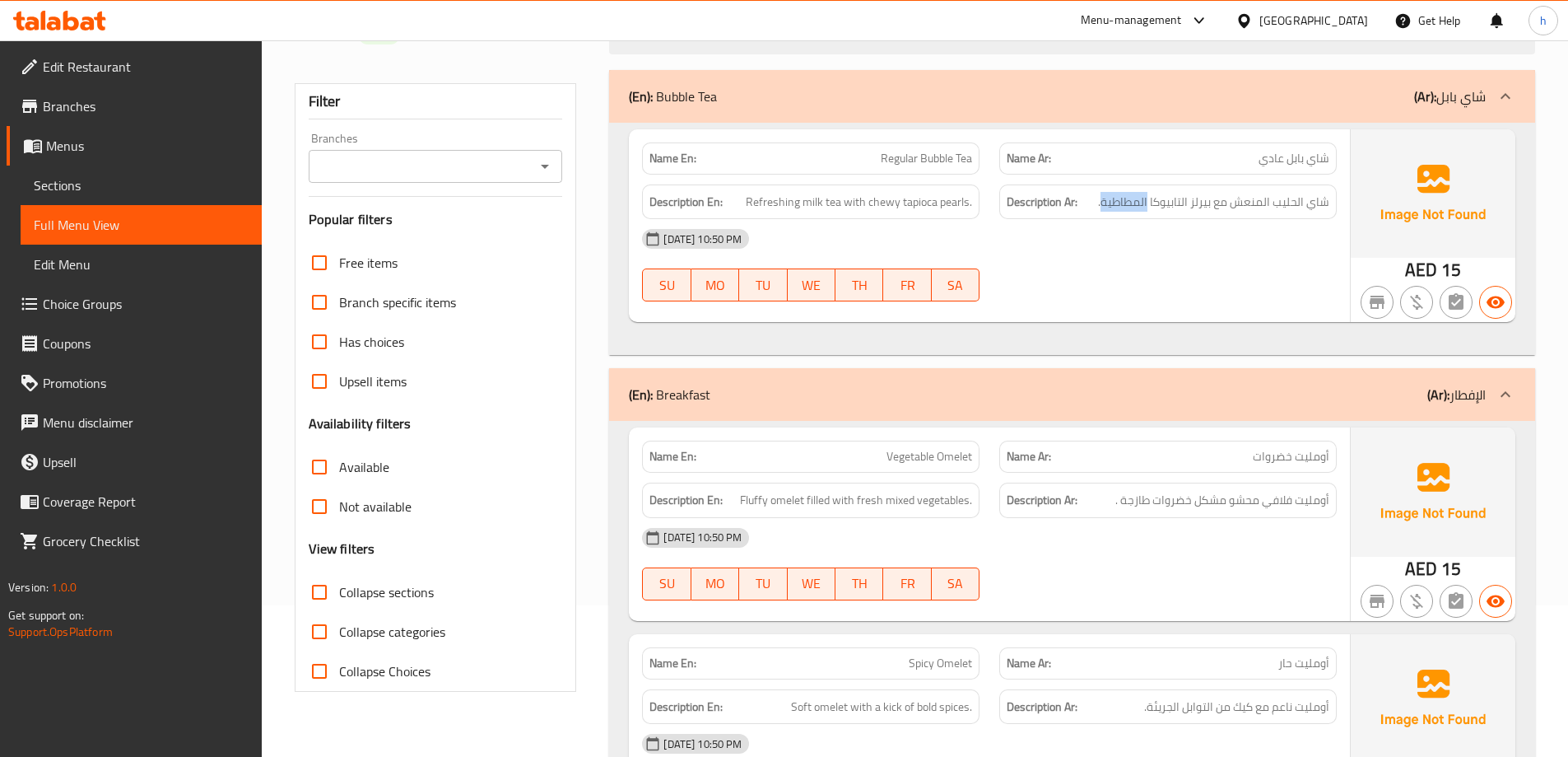
scroll to position [165, 0]
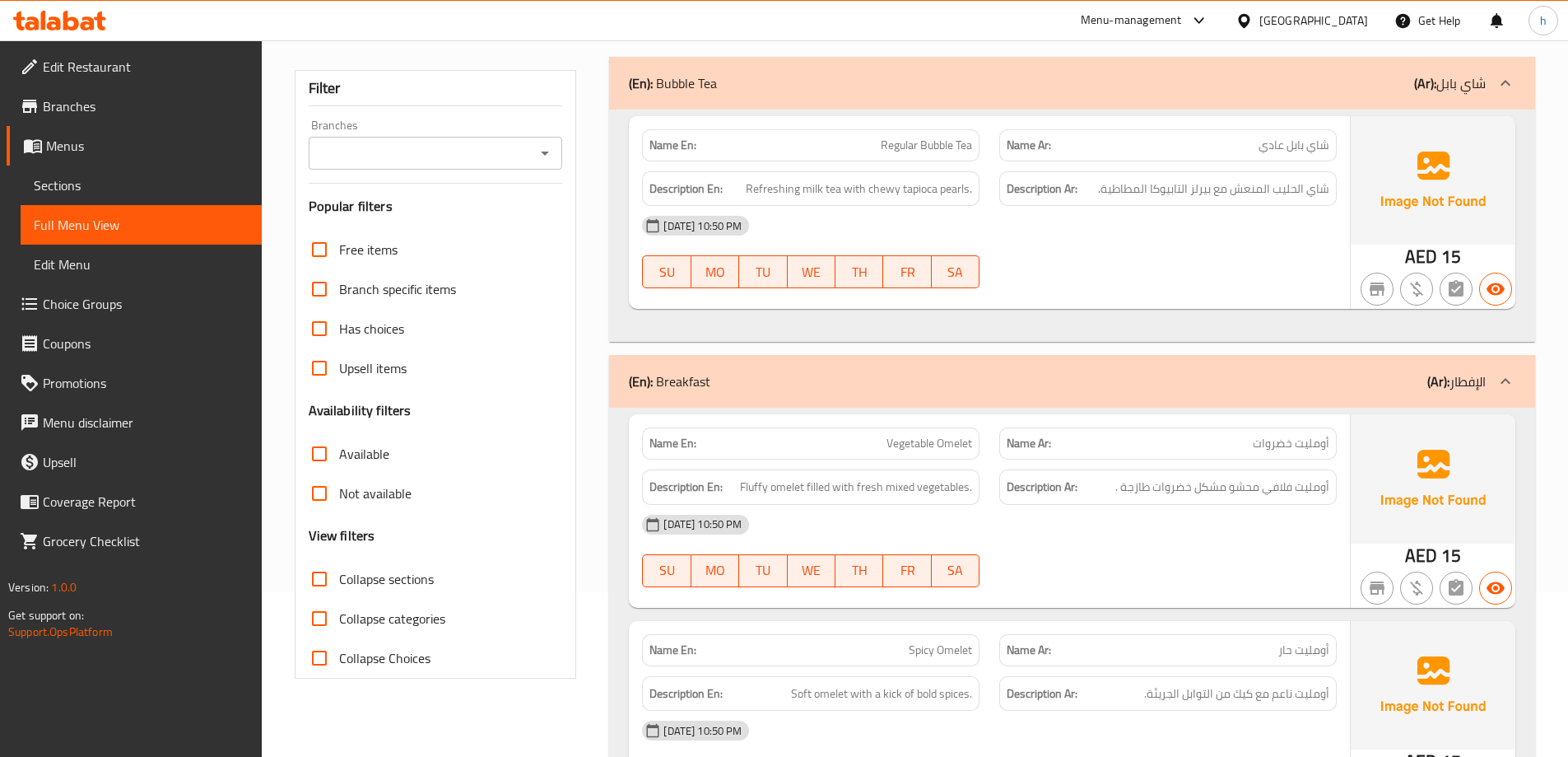
click at [1308, 451] on span "أومليت خضروات" at bounding box center [1291, 444] width 76 height 18
click at [1261, 436] on span "أومليت خضروات" at bounding box center [1291, 444] width 76 height 18
click at [1308, 481] on span "أومليت فلافي محشو مشكل خضروات طازجة ." at bounding box center [1222, 487] width 214 height 20
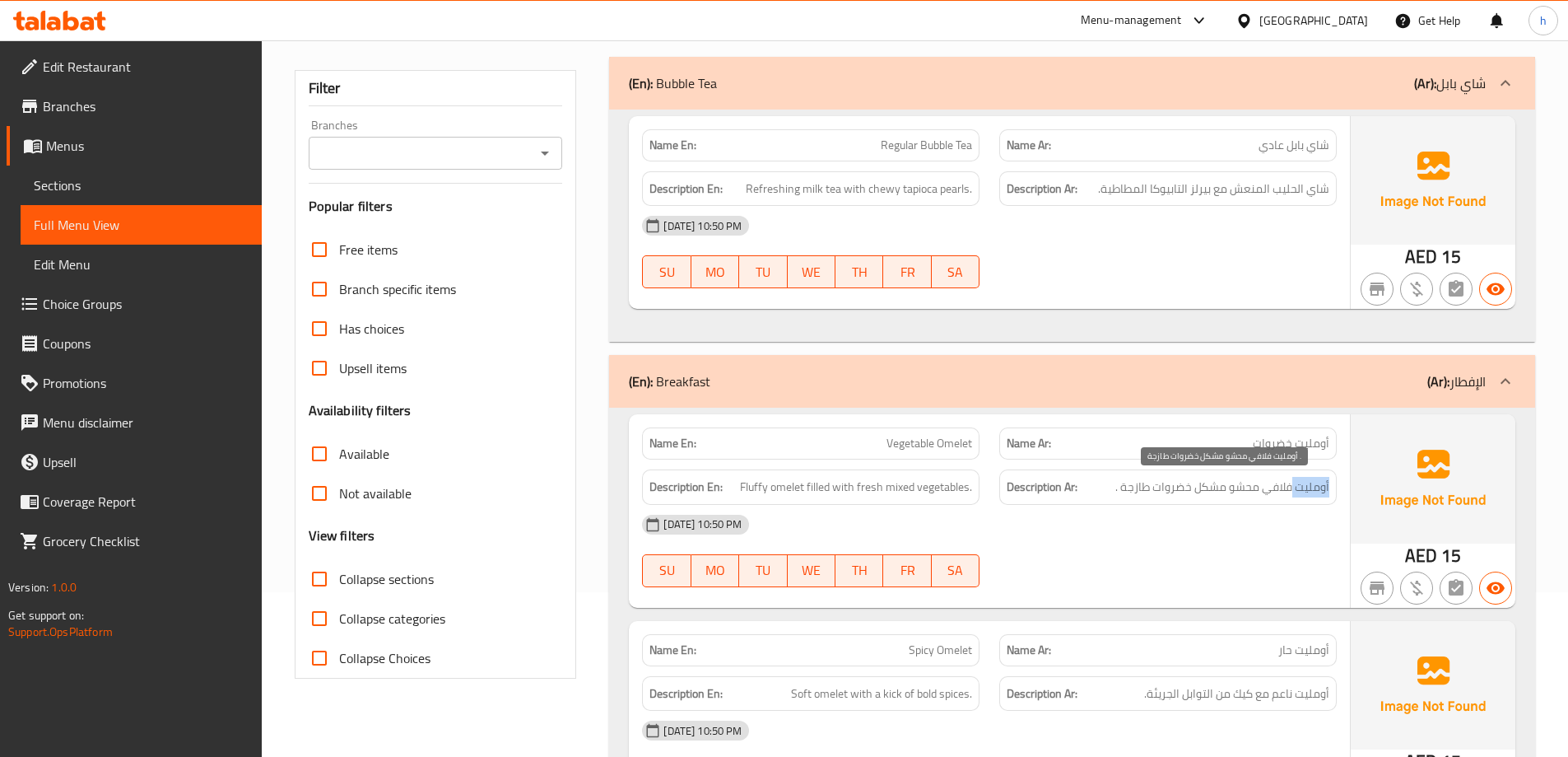
click at [1308, 481] on span "أومليت فلافي محشو مشكل خضروات طازجة ." at bounding box center [1222, 487] width 214 height 20
click at [1279, 486] on span "أومليت فلافي محشو مشكل خضروات طازجة ." at bounding box center [1222, 487] width 214 height 20
click at [1244, 485] on span "أومليت فلافي محشو مشكل خضروات طازجة ." at bounding box center [1222, 487] width 214 height 20
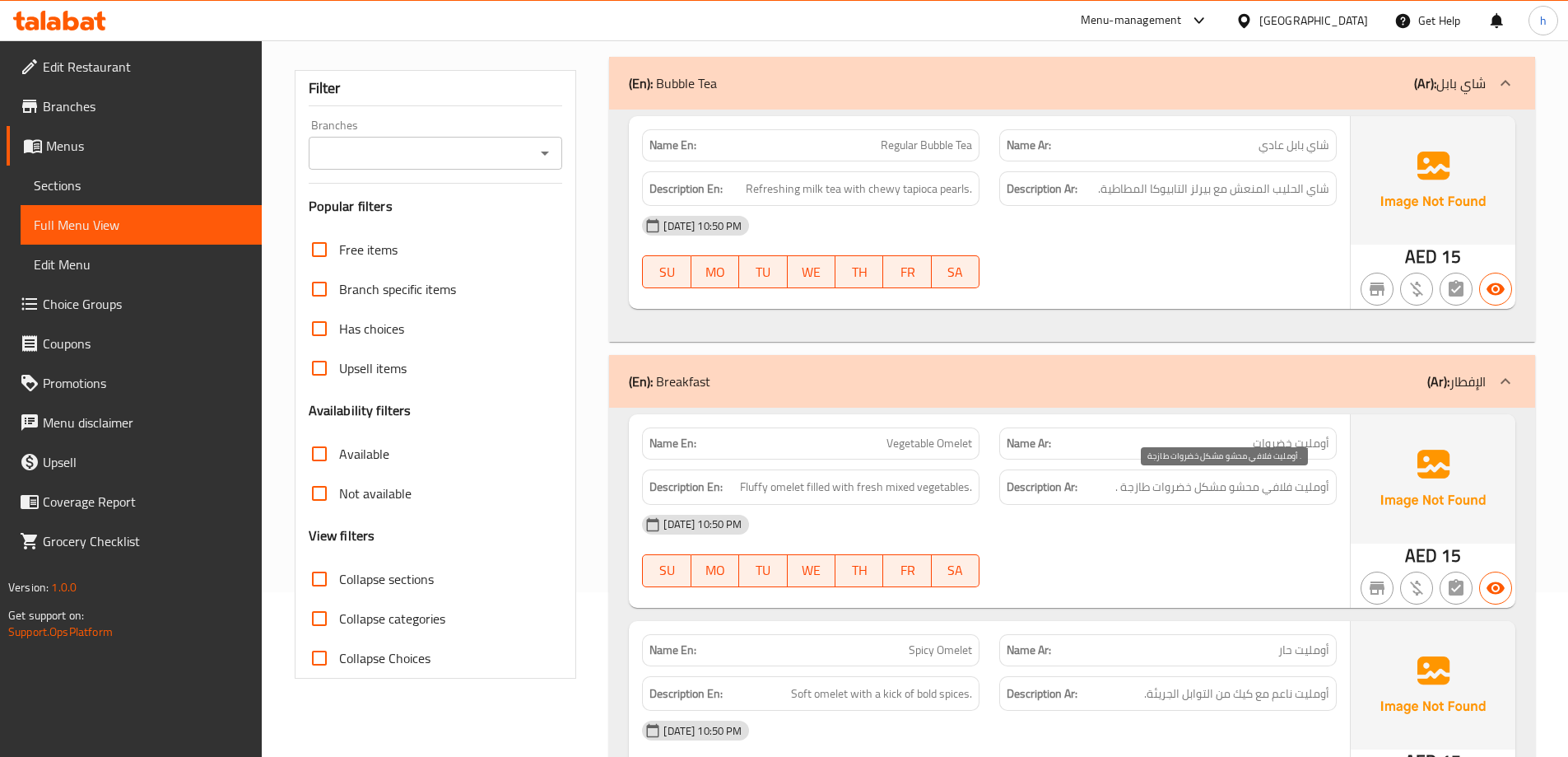
click at [1209, 490] on span "أومليت فلافي محشو مشكل خضروات طازجة ." at bounding box center [1222, 487] width 214 height 20
click at [1178, 488] on span "أومليت فلافي محشو مشكل خضروات طازجة ." at bounding box center [1222, 487] width 214 height 20
click at [1148, 488] on span "أومليت فلافي محشو مشكل خضروات طازجة ." at bounding box center [1222, 487] width 214 height 20
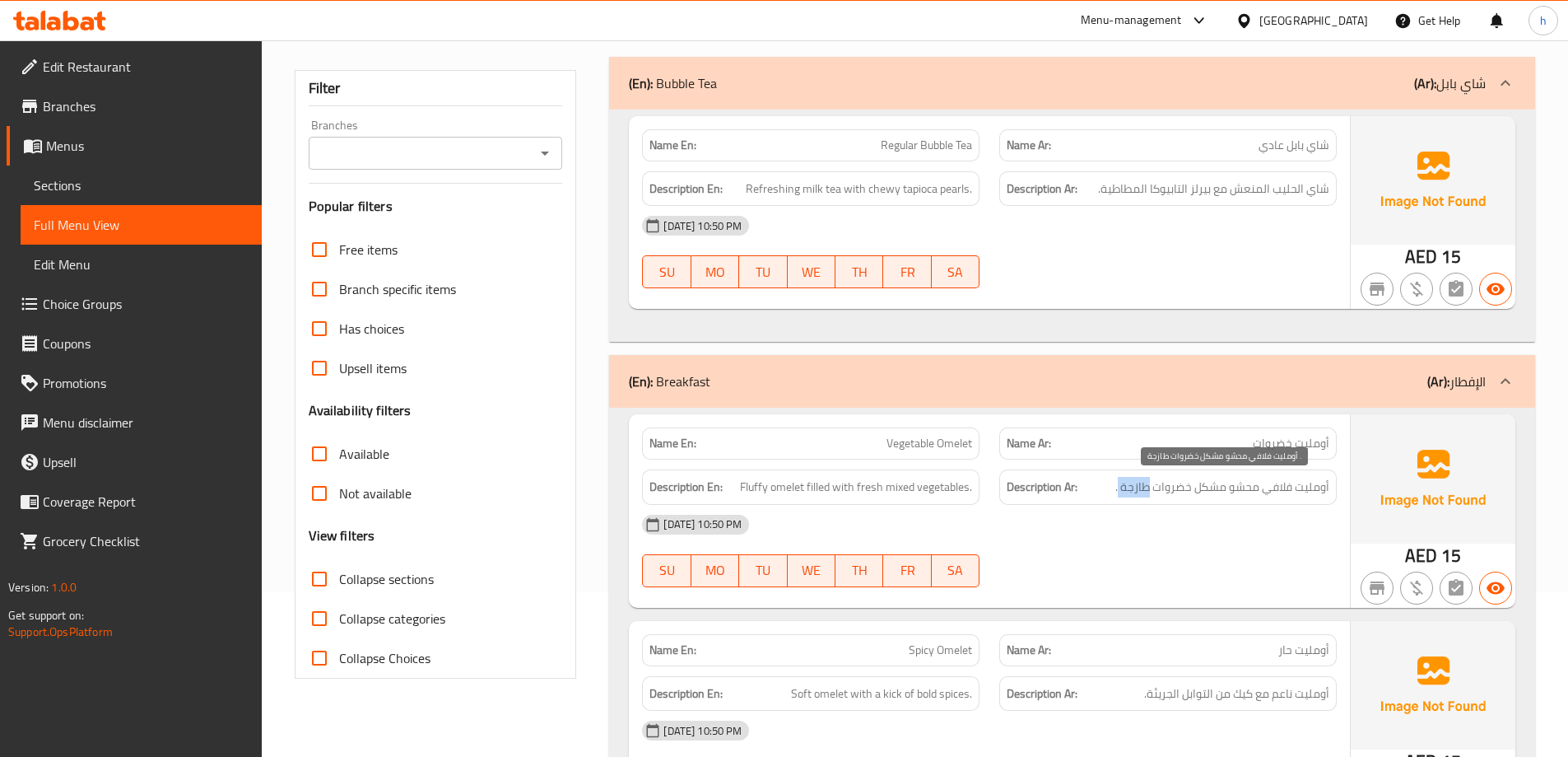
click at [1148, 488] on span "أومليت فلافي محشو مشكل خضروات طازجة ." at bounding box center [1222, 487] width 214 height 20
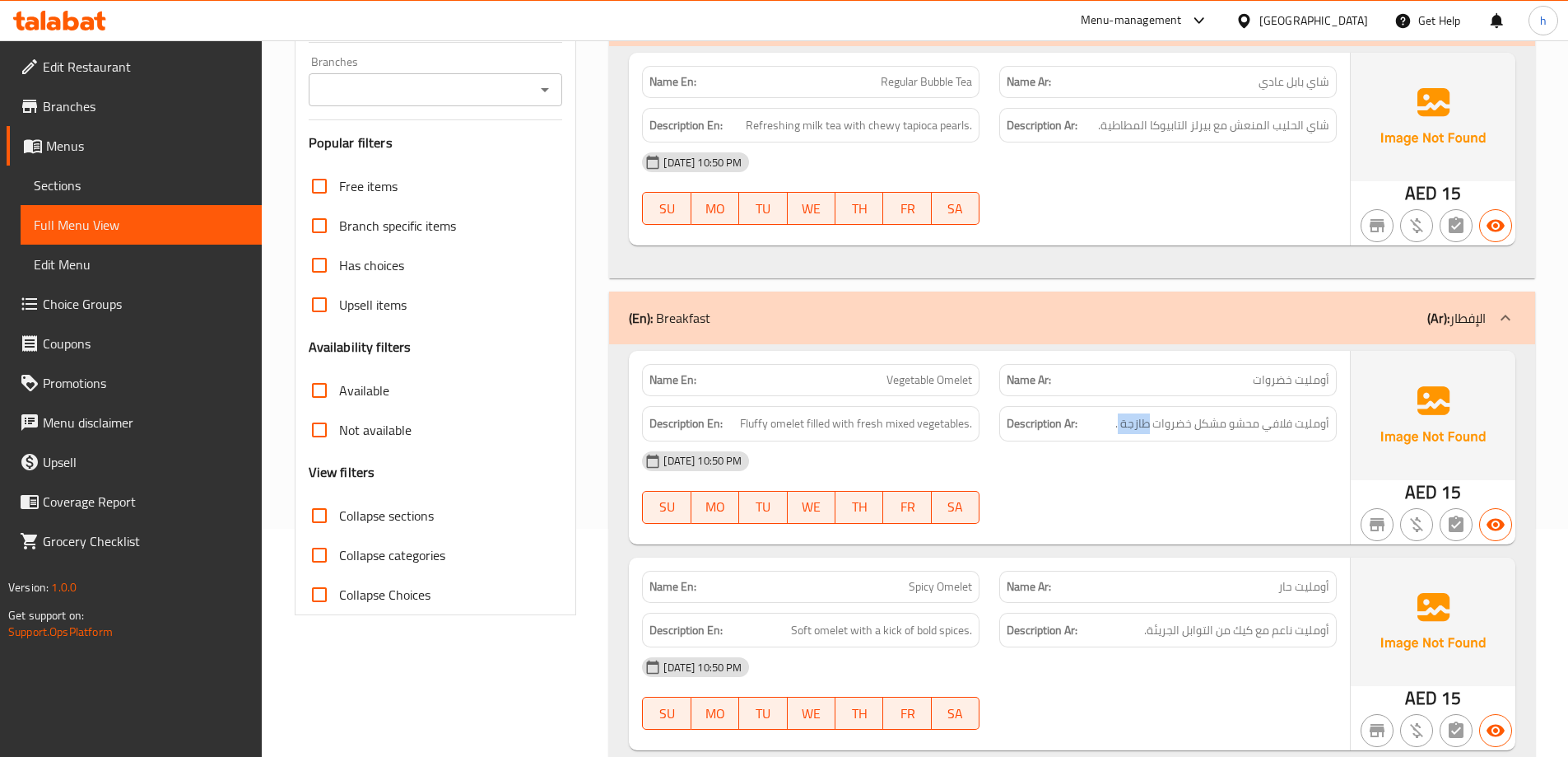
scroll to position [329, 0]
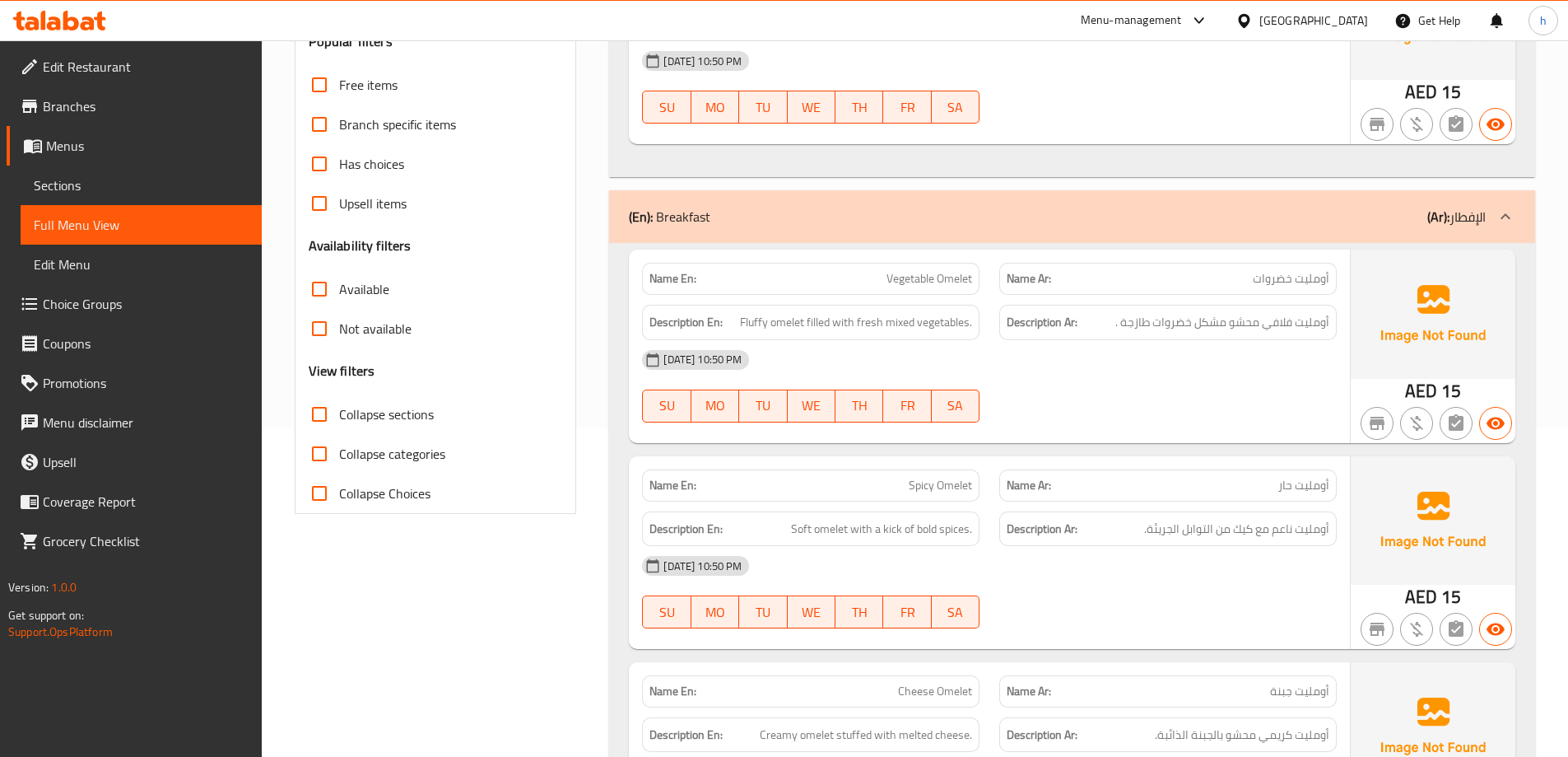
click at [1308, 483] on span "أومليت حار" at bounding box center [1304, 485] width 51 height 18
click at [1288, 486] on span "أومليت حار" at bounding box center [1304, 485] width 51 height 18
click at [1309, 531] on span "أومليت ناعم مع كيك من التوابل الجريئة." at bounding box center [1236, 529] width 185 height 20
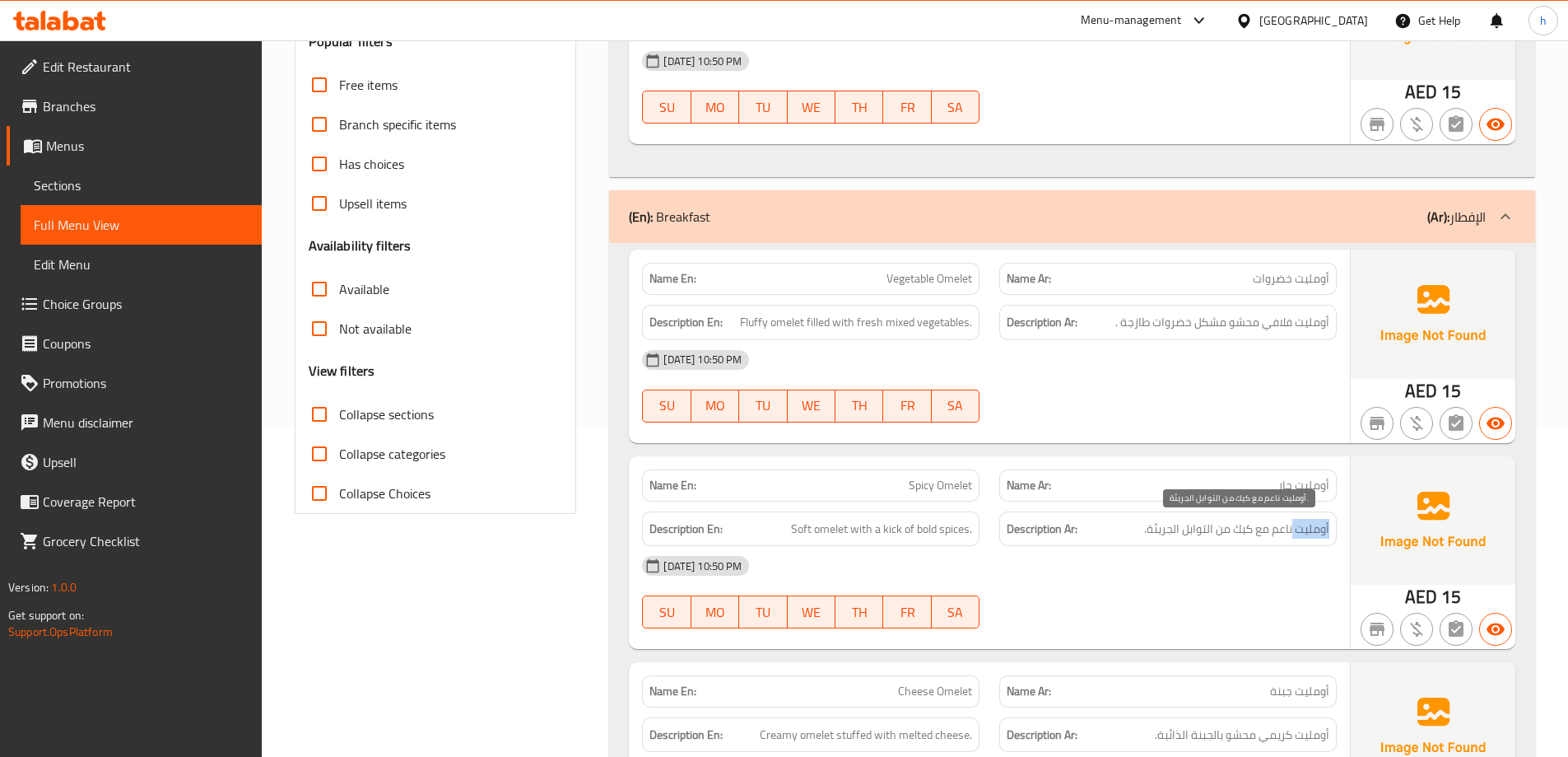
click at [1309, 531] on span "أومليت ناعم مع كيك من التوابل الجريئة." at bounding box center [1236, 529] width 185 height 20
click at [1281, 530] on span "أومليت ناعم مع كيك من التوابل الجريئة." at bounding box center [1236, 529] width 185 height 20
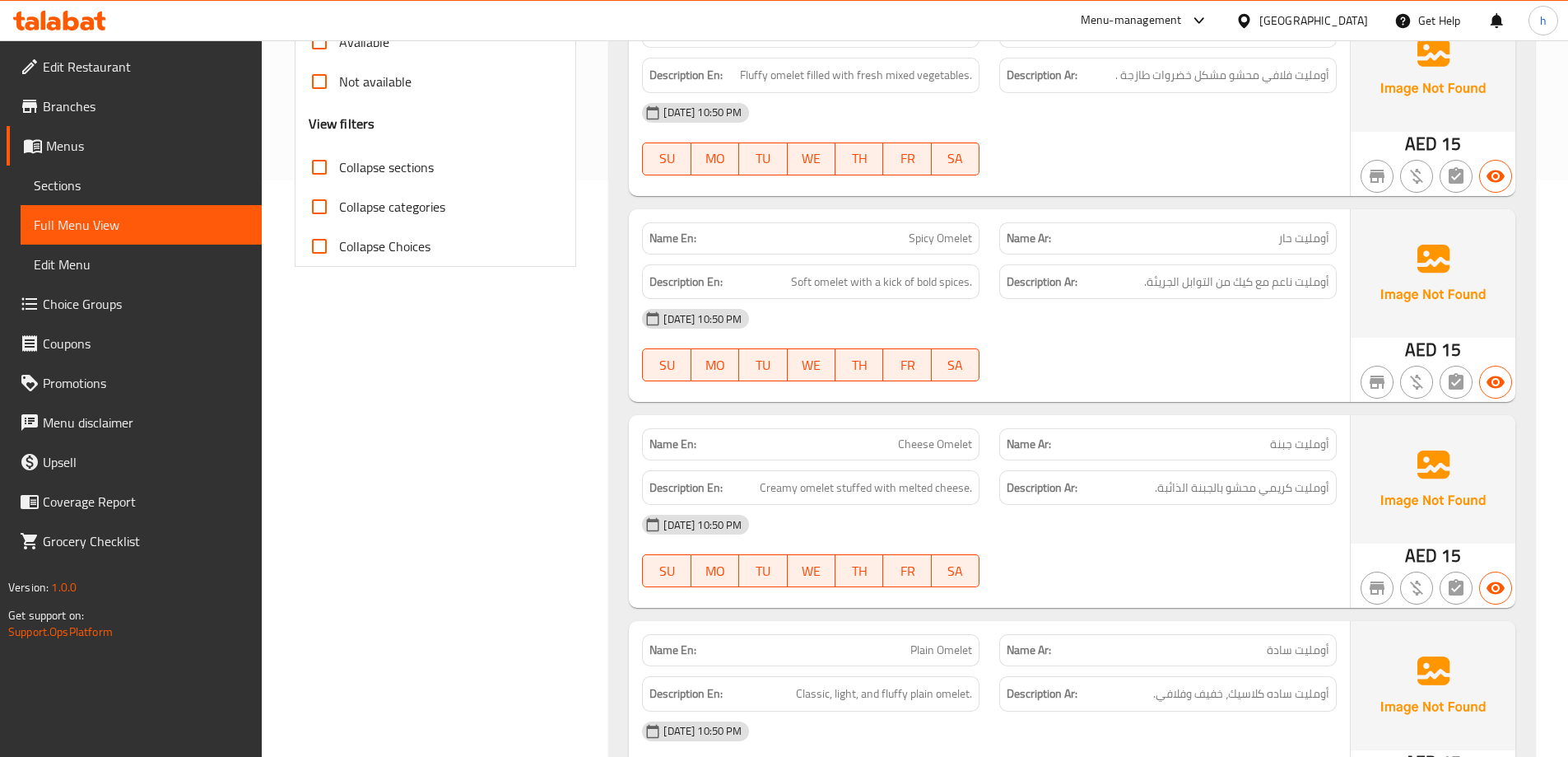
click at [1311, 447] on span "أومليت جبنة" at bounding box center [1300, 445] width 59 height 18
click at [1281, 444] on span "أومليت جبنة" at bounding box center [1300, 445] width 59 height 18
click at [1297, 485] on span "أومليت كريمي محشو بالجبنة الذائبة." at bounding box center [1243, 488] width 175 height 20
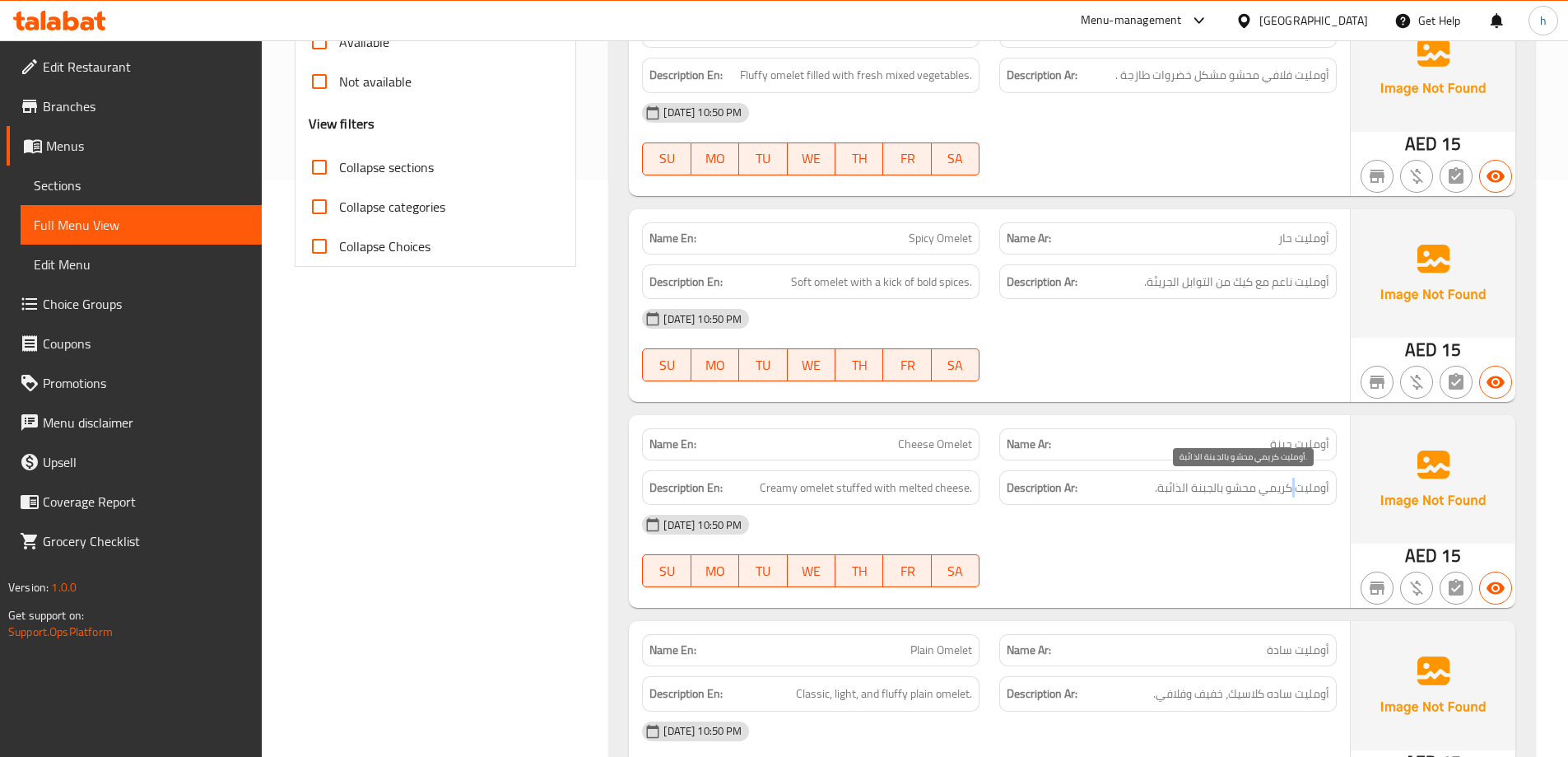
click at [1297, 485] on span "أومليت كريمي محشو بالجبنة الذائبة." at bounding box center [1243, 488] width 175 height 20
click at [1265, 483] on span "أومليت كريمي محشو بالجبنة الذائبة." at bounding box center [1243, 488] width 175 height 20
click at [1297, 486] on span "أومليت كريمي محشو بالجبنة الذائبة." at bounding box center [1243, 488] width 175 height 20
click at [1316, 494] on span "أومليت كريمي محشو بالجبنة الذائبة." at bounding box center [1243, 488] width 175 height 20
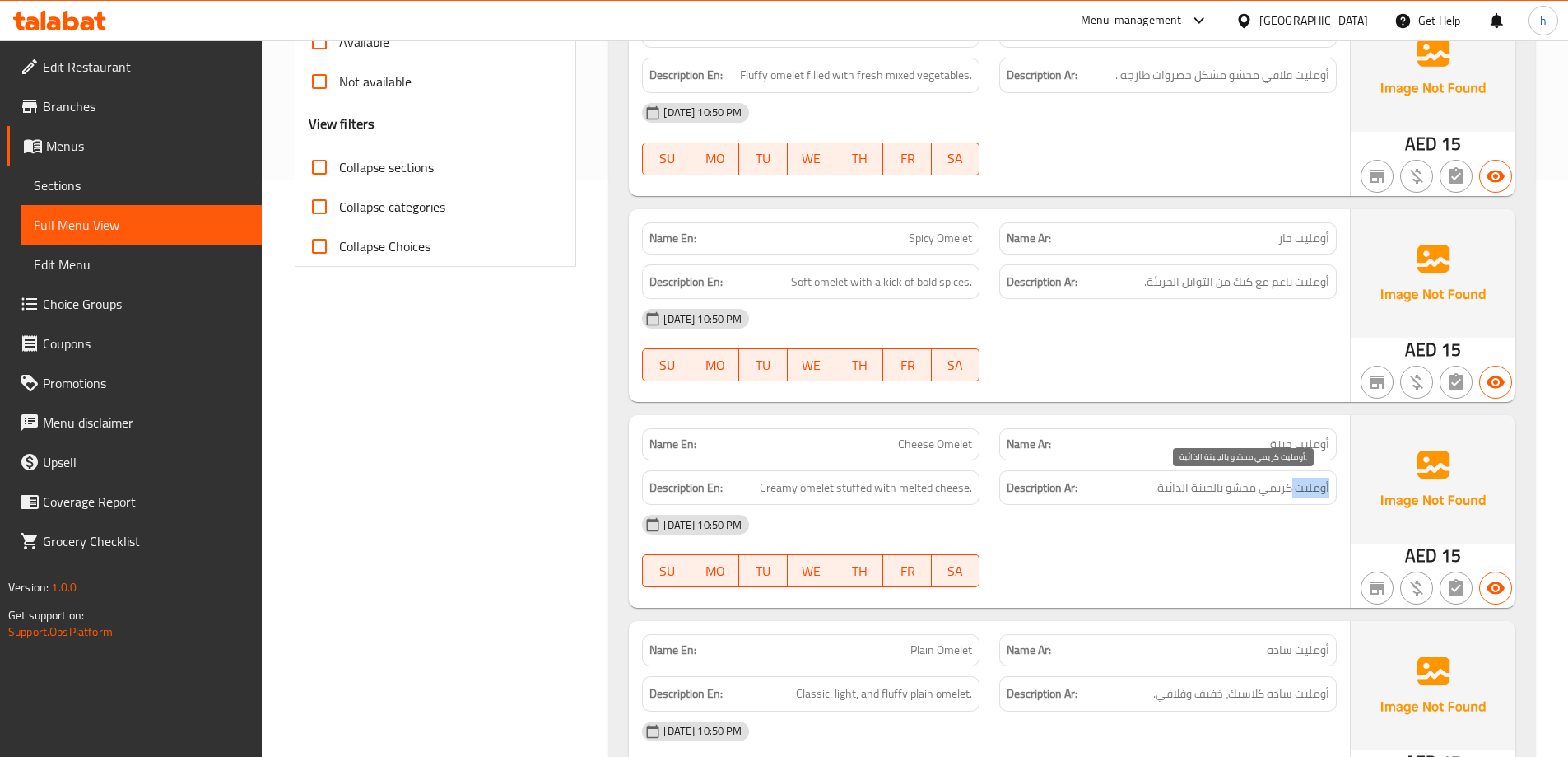
click at [1316, 494] on span "أومليت كريمي محشو بالجبنة الذائبة." at bounding box center [1243, 488] width 175 height 20
click at [1276, 488] on span "أومليت كريمي محشو بالجبنة الذائبة." at bounding box center [1243, 488] width 175 height 20
click at [1317, 482] on span "أومليت كريمي محشو بالجبنة الذائبة." at bounding box center [1243, 488] width 175 height 20
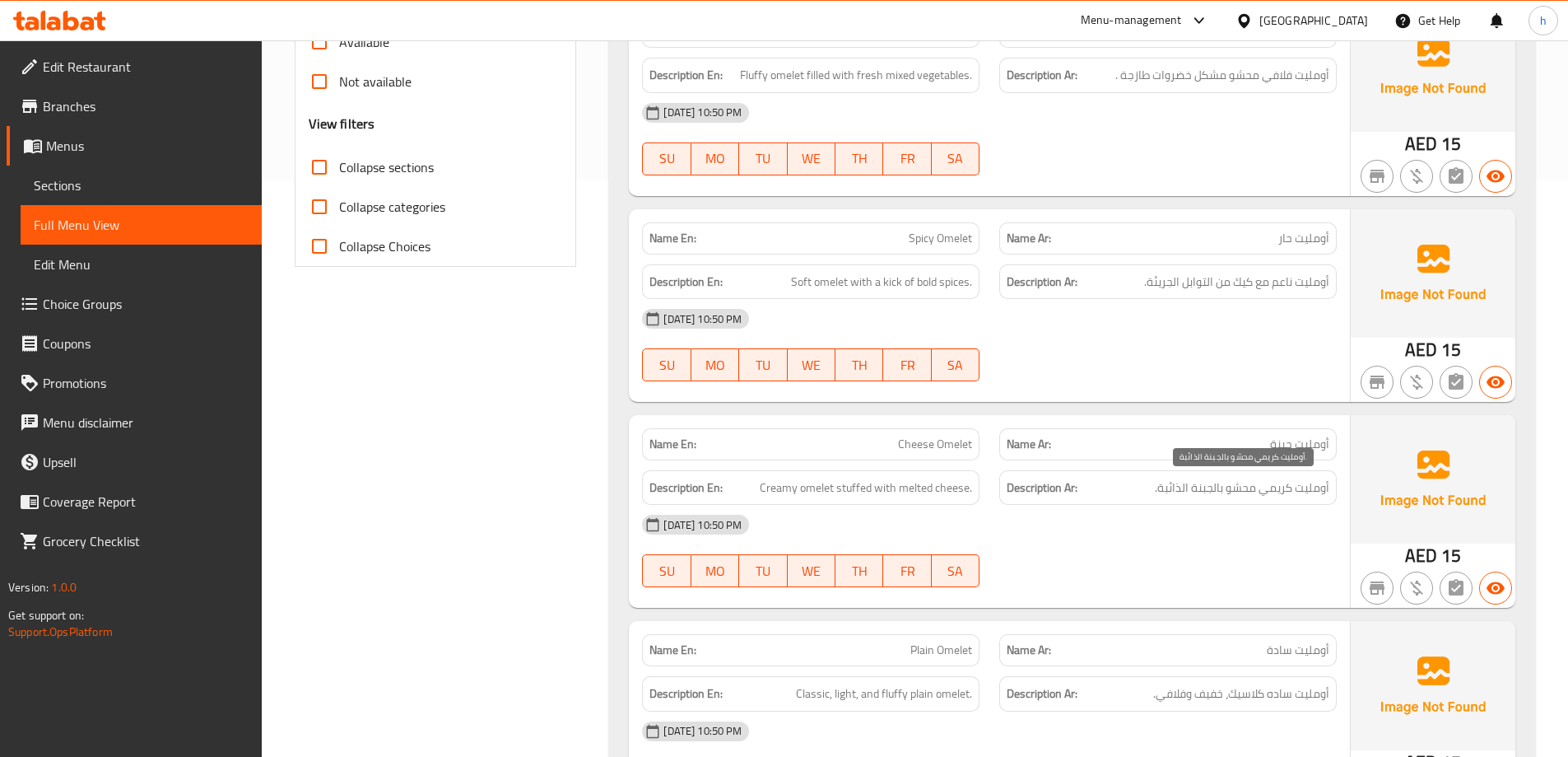
click at [1274, 486] on span "أومليت كريمي محشو بالجبنة الذائبة." at bounding box center [1243, 488] width 175 height 20
click at [1313, 485] on span "أومليت كريمي محشو بالجبنة الذائبة." at bounding box center [1243, 488] width 175 height 20
click at [1276, 485] on span "أومليت كريمي محشو بالجبنة الذائبة." at bounding box center [1243, 488] width 175 height 20
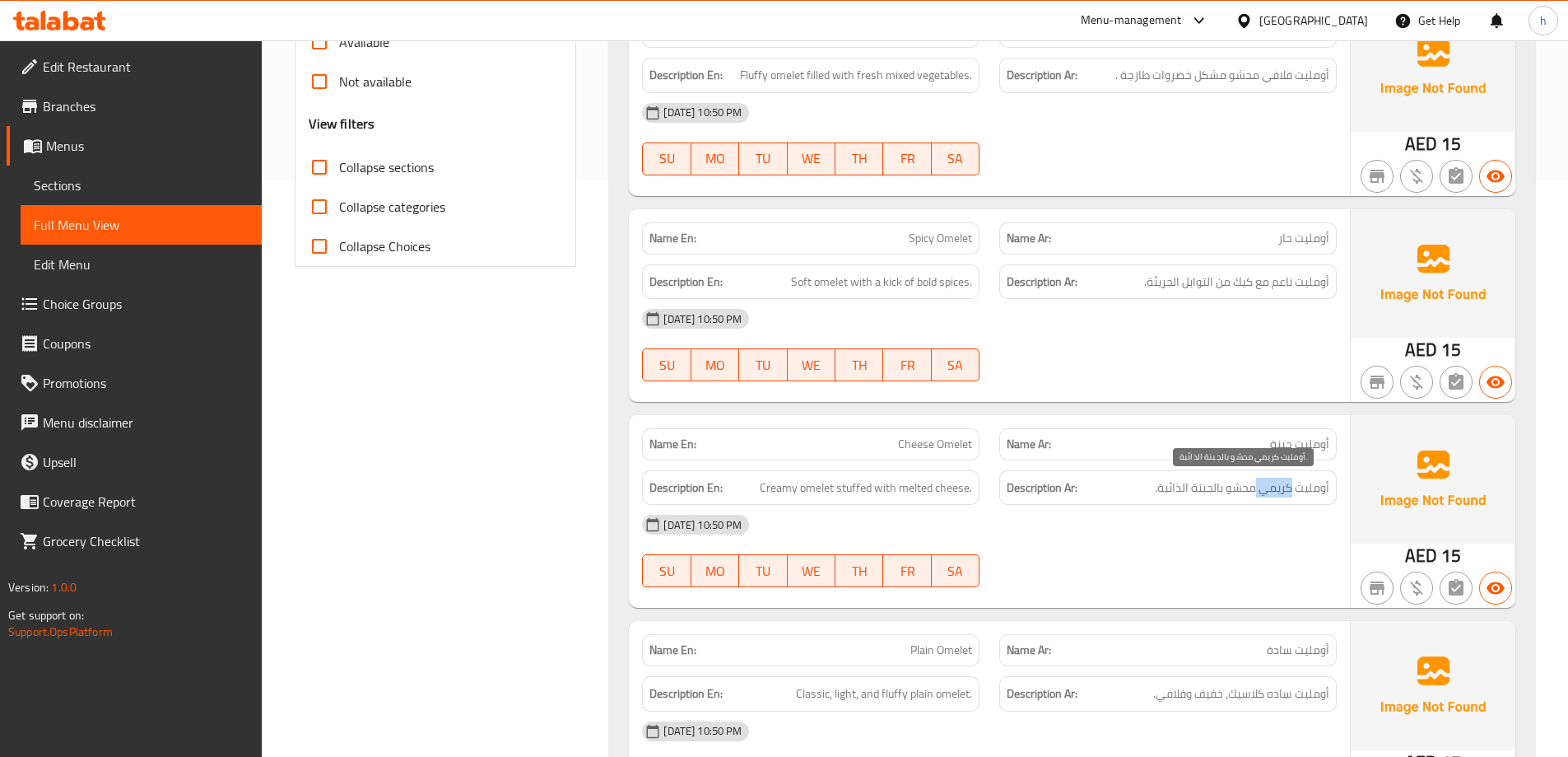
click at [1276, 485] on span "أومليت كريمي محشو بالجبنة الذائبة." at bounding box center [1243, 488] width 175 height 20
click at [1243, 486] on span "أومليت كريمي محشو بالجبنة الذائبة." at bounding box center [1243, 488] width 175 height 20
click at [1215, 486] on span "أومليت كريمي محشو بالجبنة الذائبة." at bounding box center [1243, 488] width 175 height 20
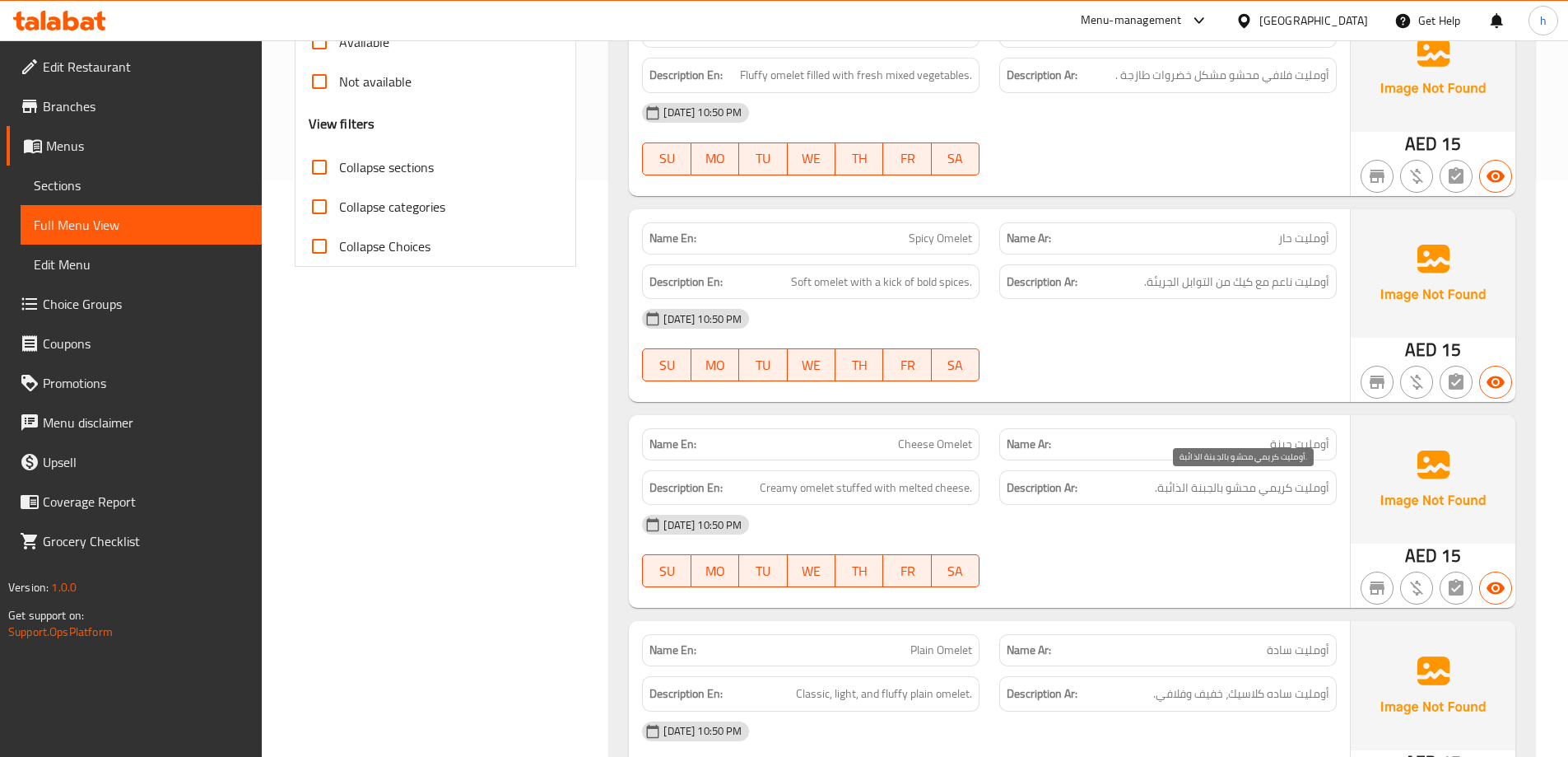
click at [1172, 488] on span "أومليت كريمي محشو بالجبنة الذائبة." at bounding box center [1243, 488] width 175 height 20
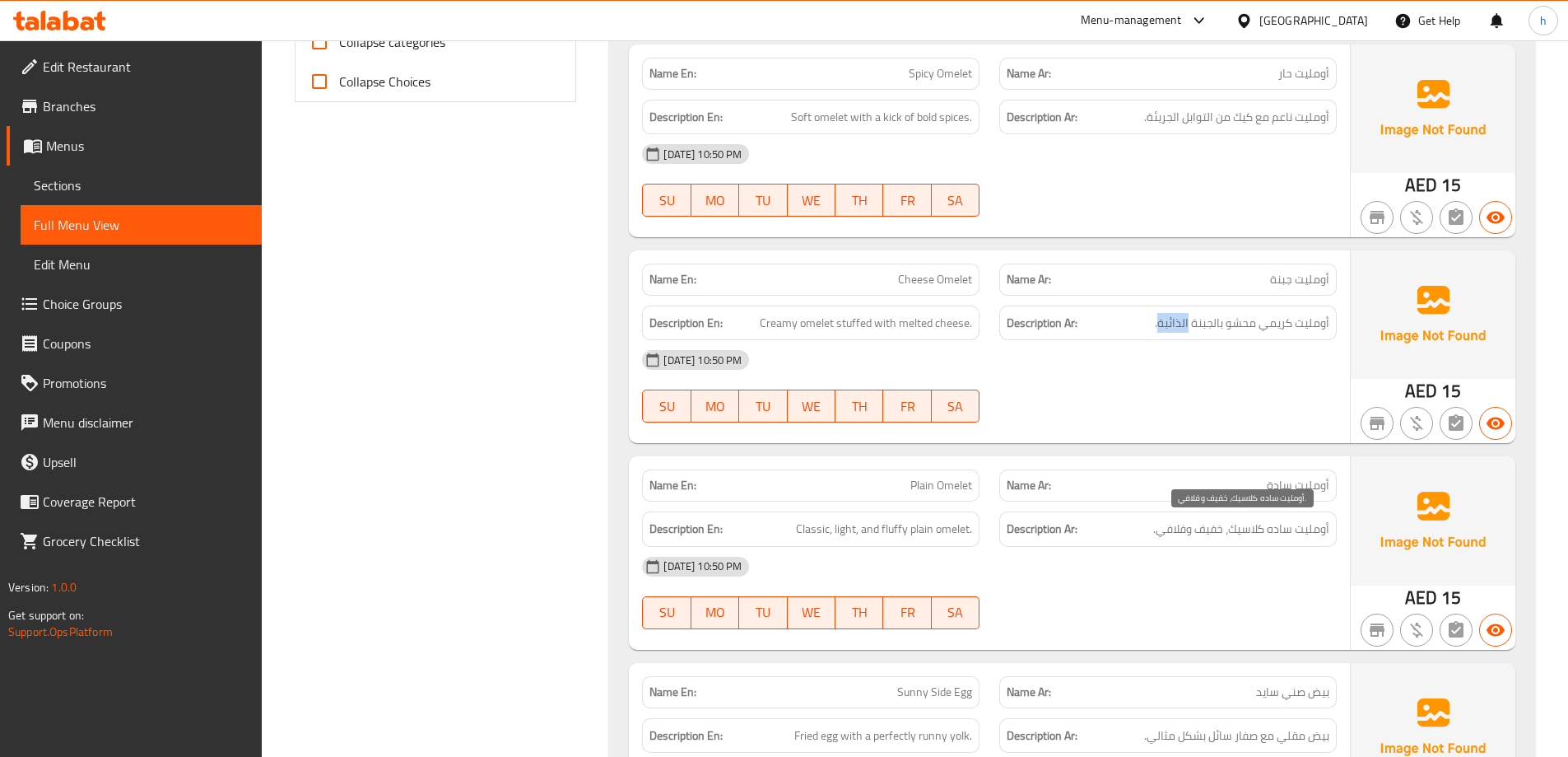
scroll to position [824, 0]
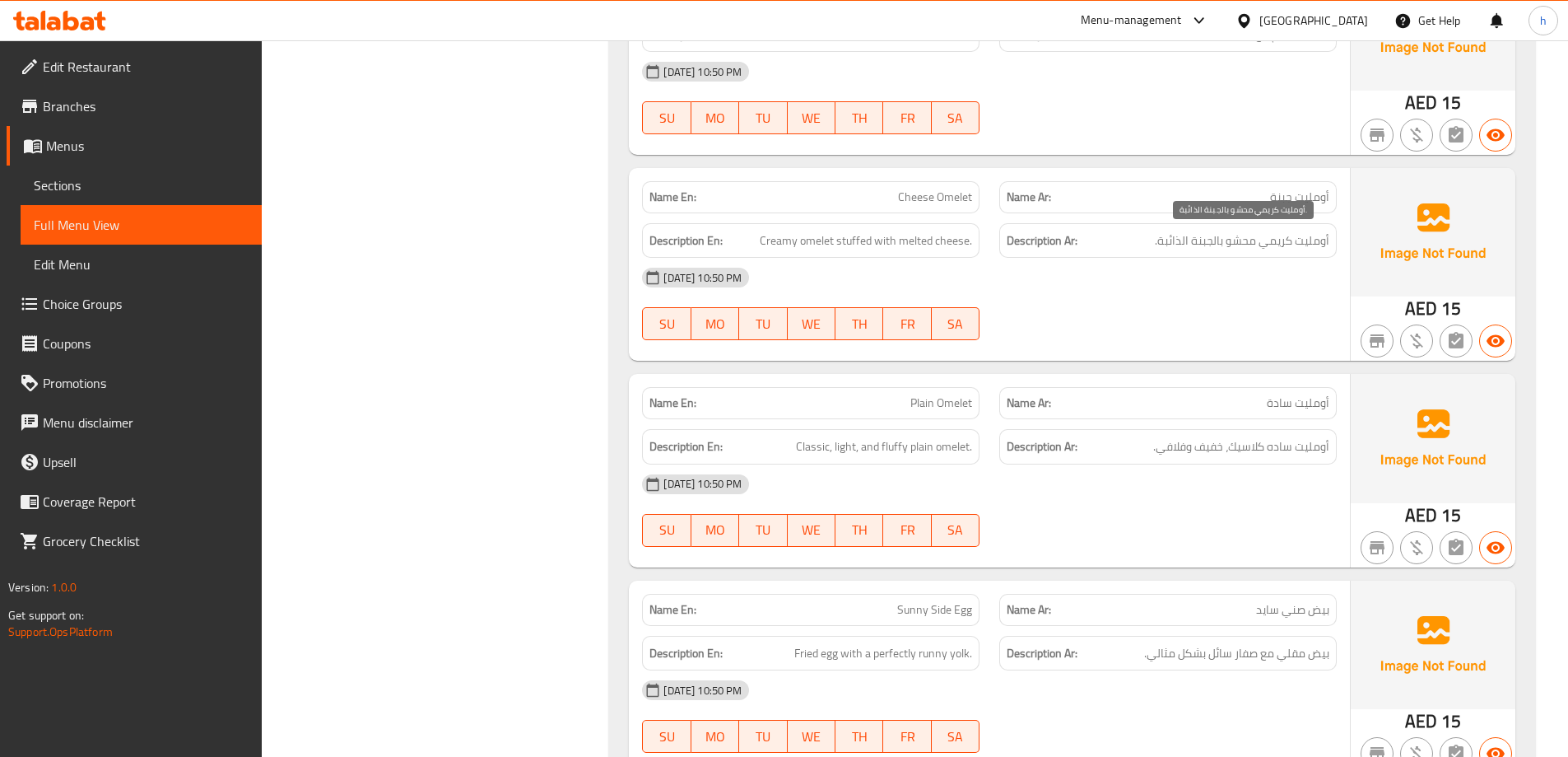
click at [1315, 236] on span "أومليت كريمي محشو بالجبنة الذائبة." at bounding box center [1243, 241] width 175 height 20
click at [1282, 241] on span "أومليت كريمي محشو بالجبنة الذائبة." at bounding box center [1243, 241] width 175 height 20
click at [1247, 238] on span "أومليت كريمي محشو بالجبنة الذائبة." at bounding box center [1243, 241] width 175 height 20
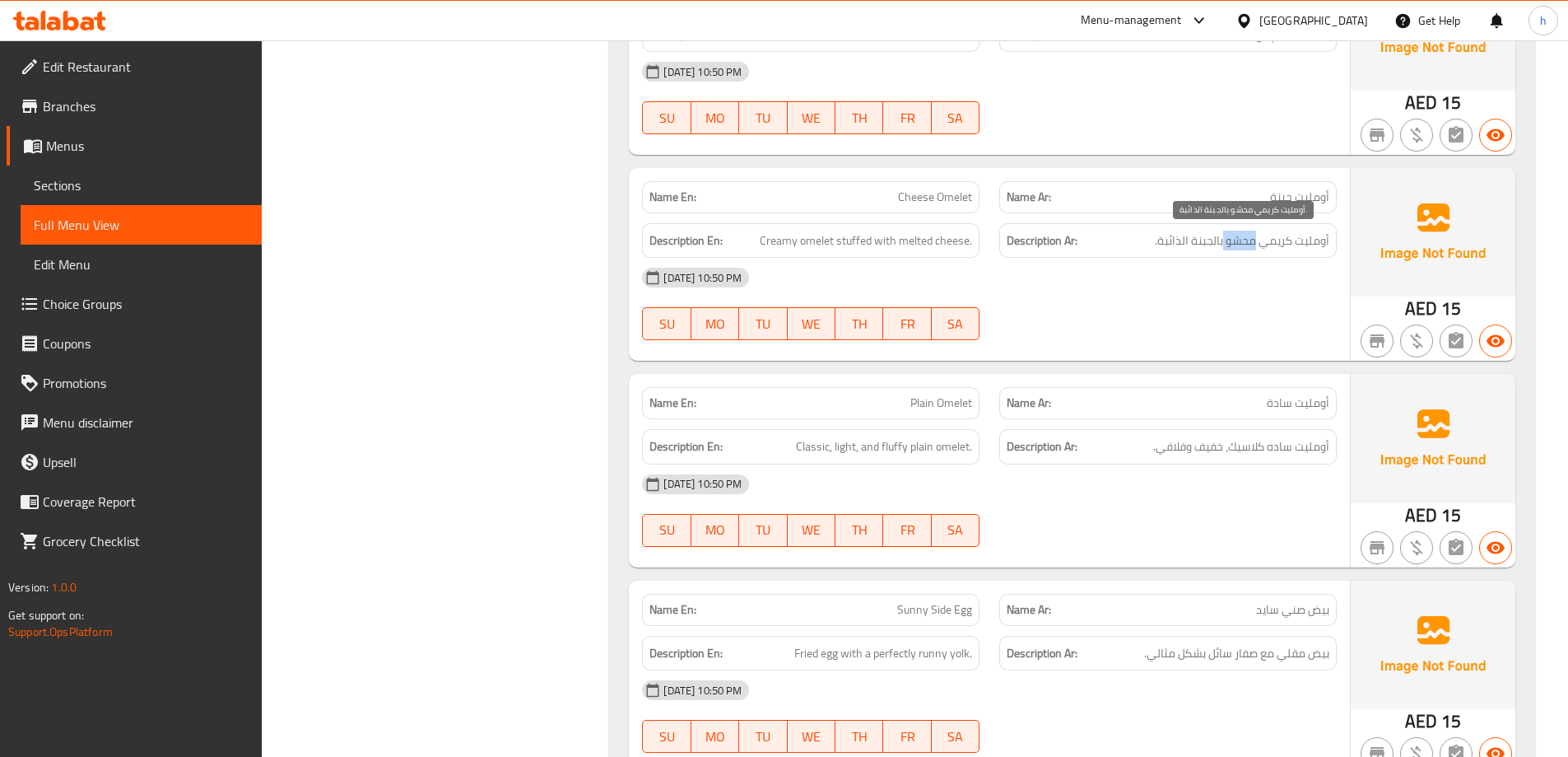
click at [1247, 238] on span "أومليت كريمي محشو بالجبنة الذائبة." at bounding box center [1243, 241] width 175 height 20
click at [1207, 246] on span "أومليت كريمي محشو بالجبنة الذائبة." at bounding box center [1243, 241] width 175 height 20
click at [1169, 241] on span "أومليت كريمي محشو بالجبنة الذائبة." at bounding box center [1243, 241] width 175 height 20
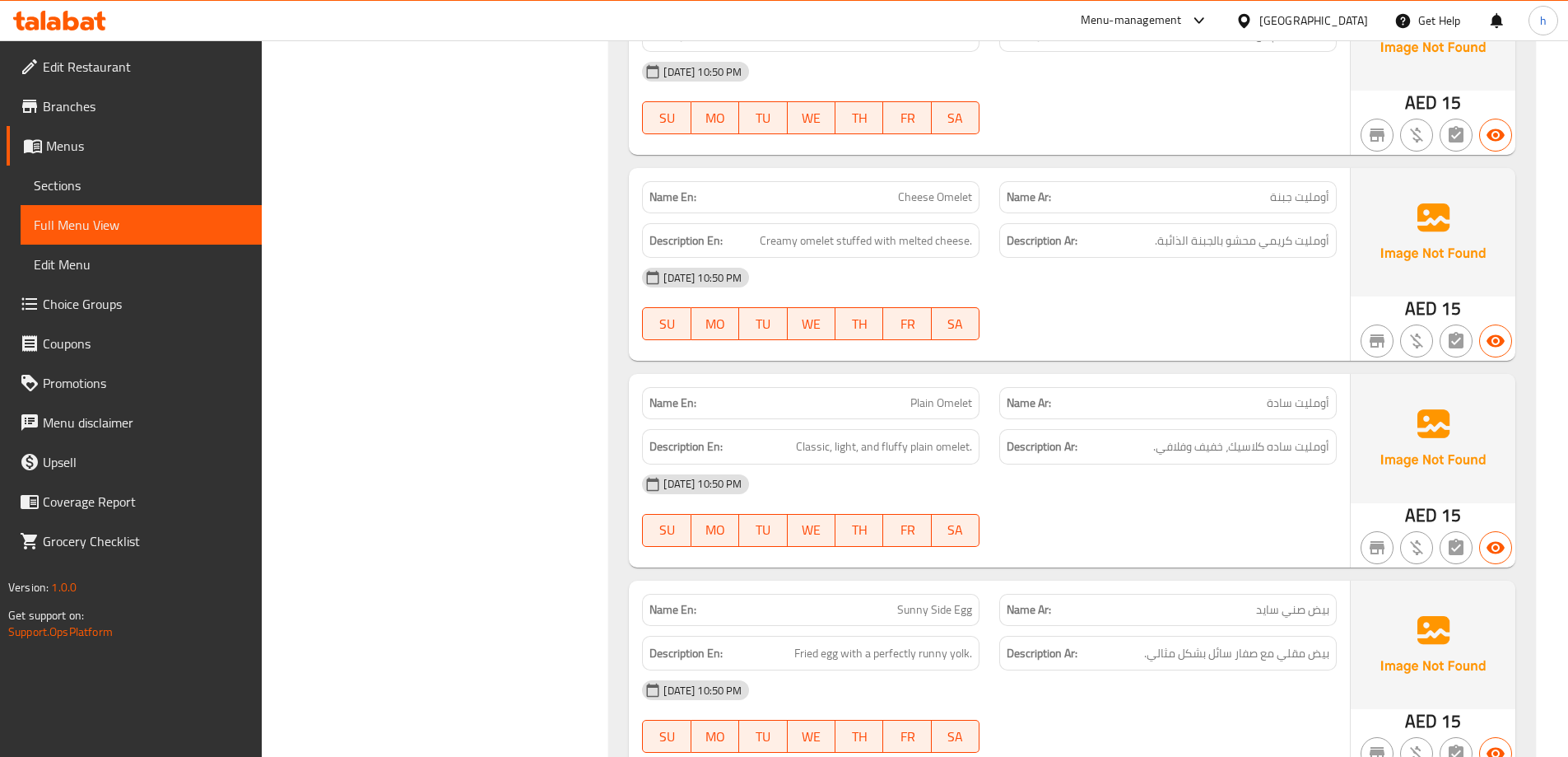
click at [1319, 394] on span "أومليت سادة" at bounding box center [1298, 403] width 62 height 18
click at [1323, 400] on span "أومليت سادة" at bounding box center [1298, 403] width 62 height 18
click at [1279, 403] on span "أومليت سادة" at bounding box center [1298, 403] width 62 height 18
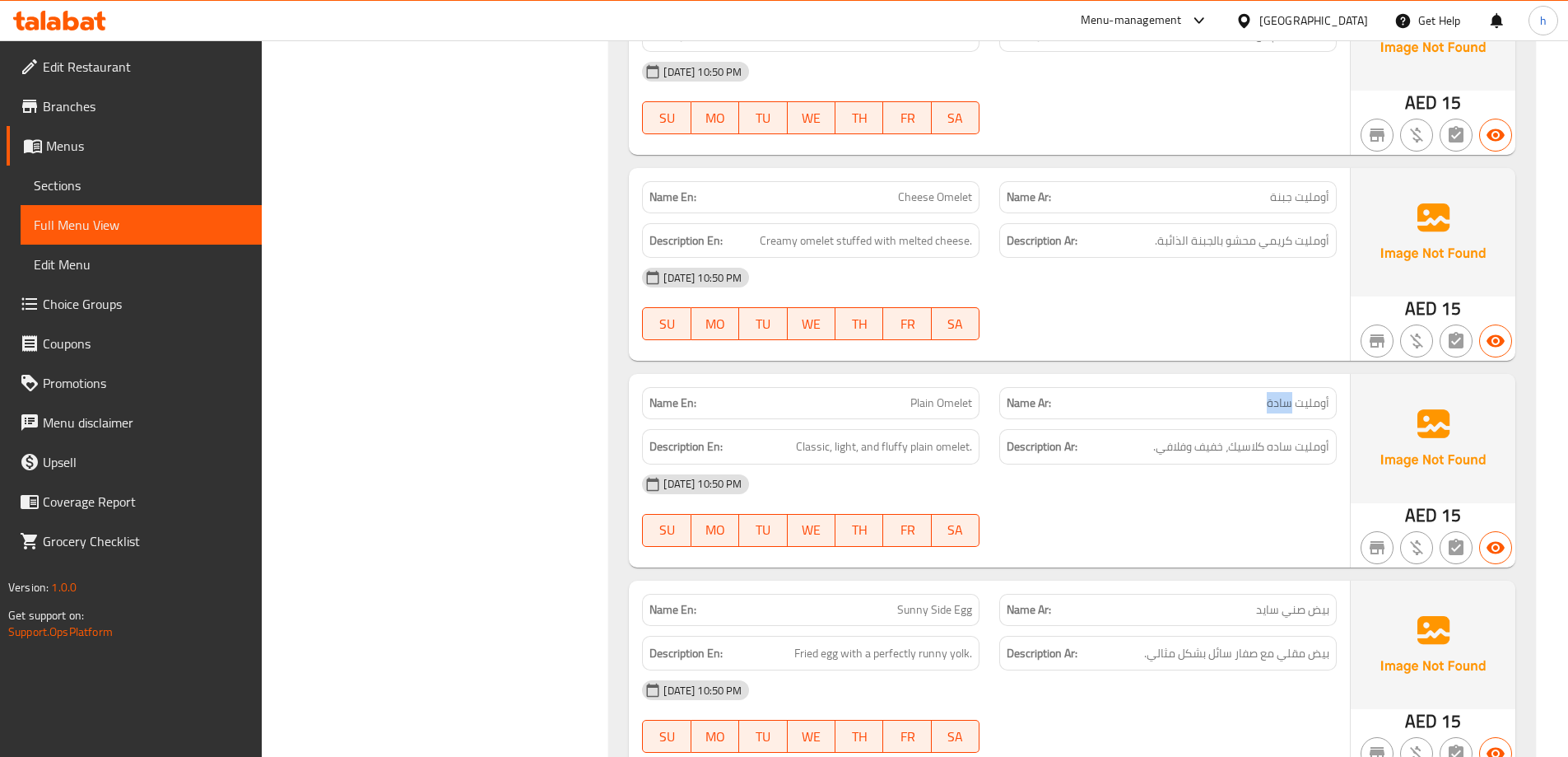
click at [1316, 405] on span "أومليت سادة" at bounding box center [1298, 403] width 62 height 18
click at [1321, 207] on div "Name Ar: أومليت جبنة" at bounding box center [1167, 197] width 337 height 33
click at [1316, 198] on span "أومليت جبنة" at bounding box center [1300, 197] width 59 height 18
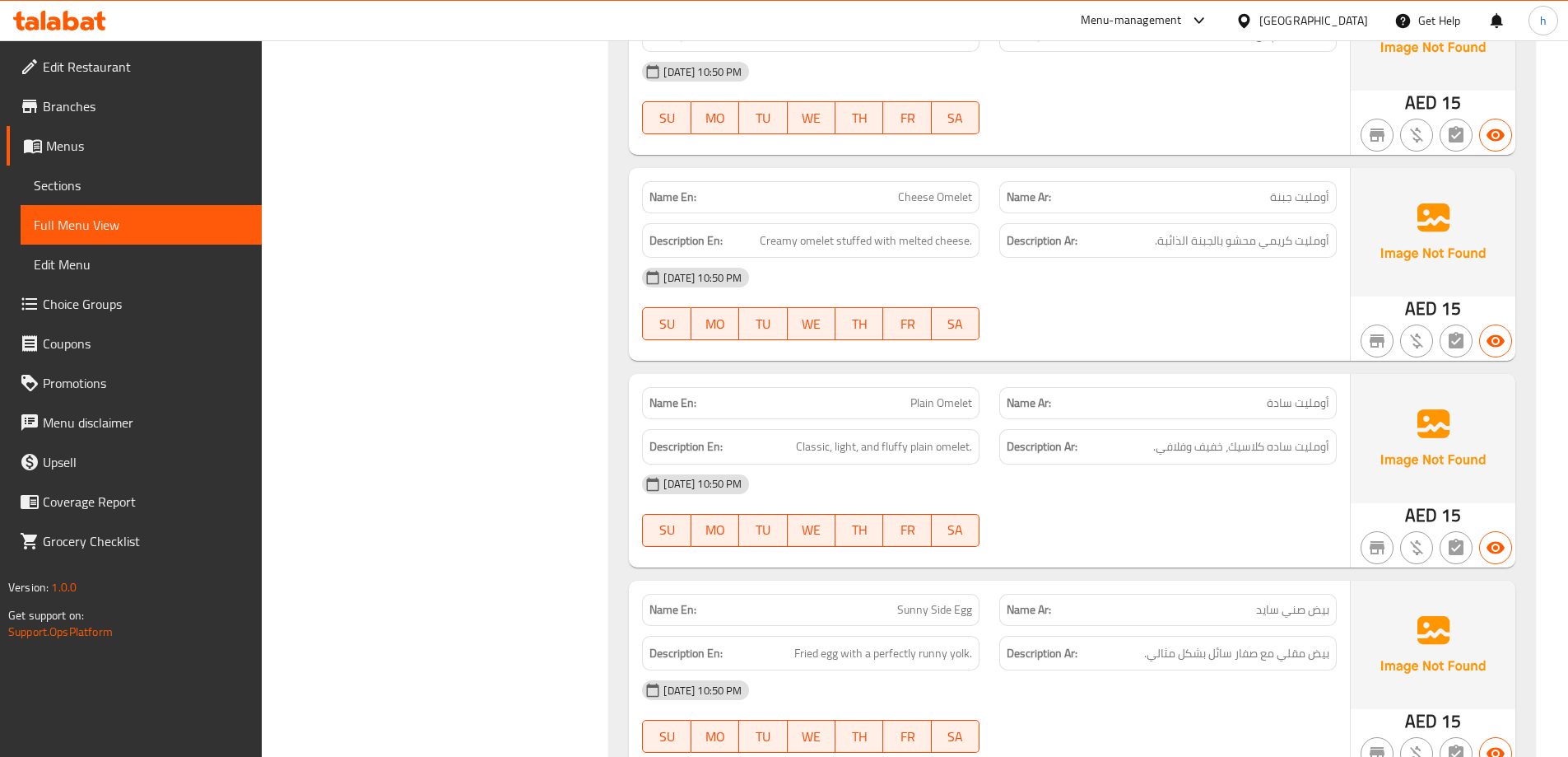
click at [947, 198] on span "Cheese Omelet" at bounding box center [935, 197] width 74 height 18
click at [926, 198] on span "Cheese Omelet" at bounding box center [935, 197] width 74 height 18
click at [1282, 195] on span "أومليت جبنة" at bounding box center [1300, 197] width 59 height 18
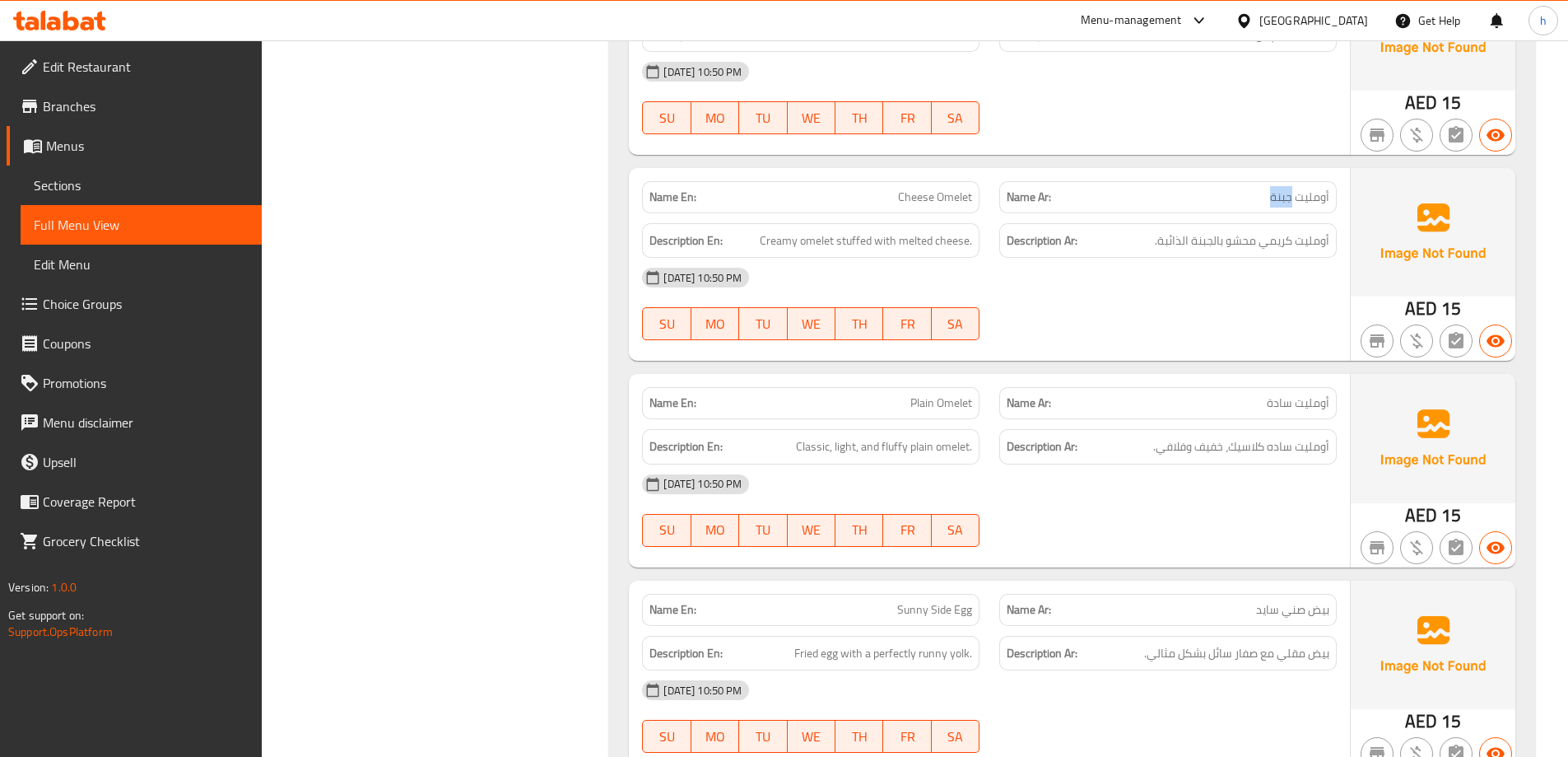
click at [1282, 195] on span "أومليت جبنة" at bounding box center [1300, 197] width 59 height 18
click at [1315, 245] on span "أومليت كريمي محشو بالجبنة الذائبة." at bounding box center [1243, 241] width 175 height 20
click at [1261, 243] on span "أومليت كريمي محشو بالجبنة الذائبة." at bounding box center [1243, 241] width 175 height 20
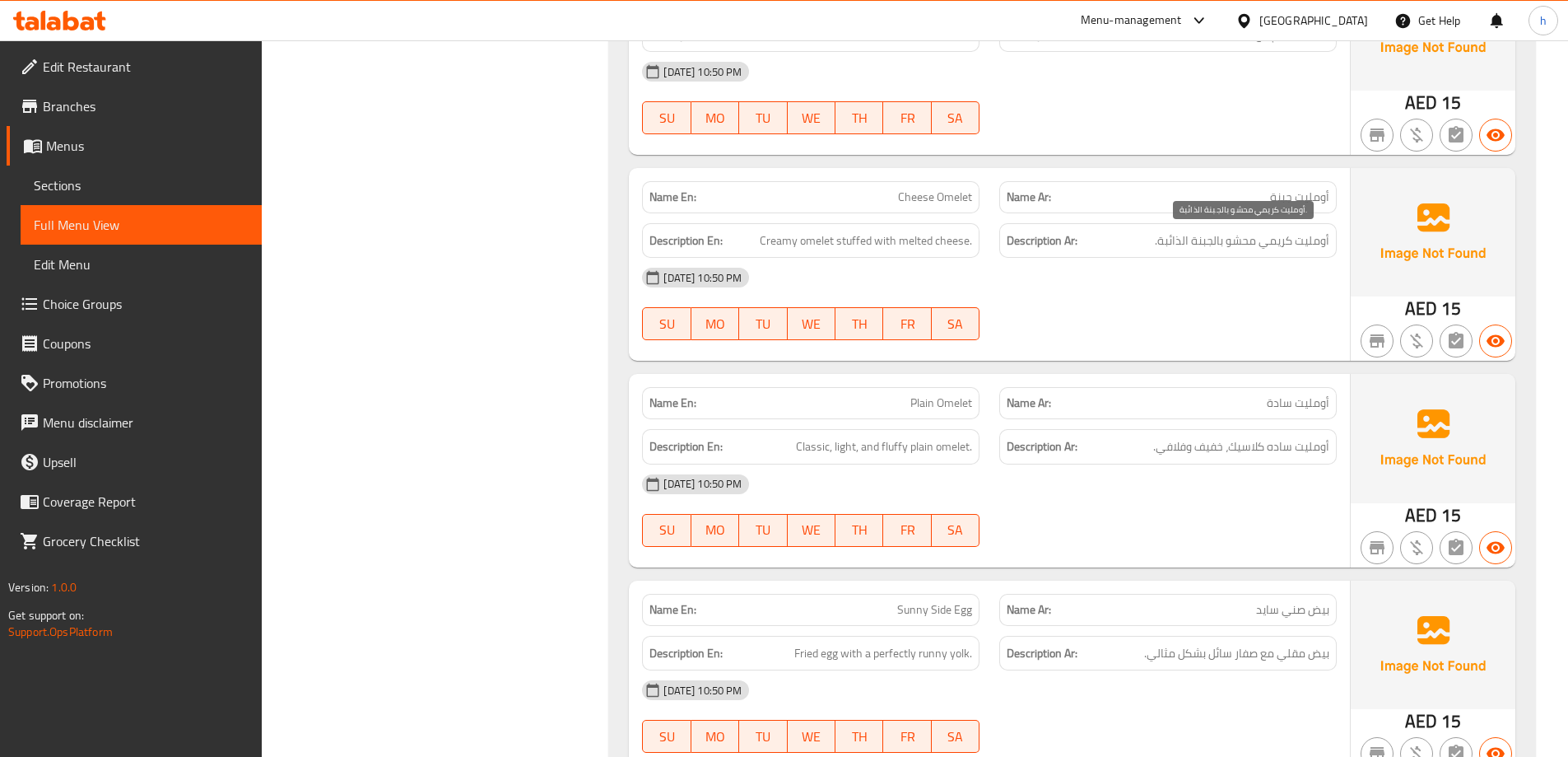
click at [1247, 243] on span "أومليت كريمي محشو بالجبنة الذائبة." at bounding box center [1243, 241] width 175 height 20
click at [1209, 242] on span "أومليت كريمي محشو بالجبنة الذائبة." at bounding box center [1243, 241] width 175 height 20
click at [1161, 239] on span "أومليت كريمي محشو بالجبنة الذائبة." at bounding box center [1243, 241] width 175 height 20
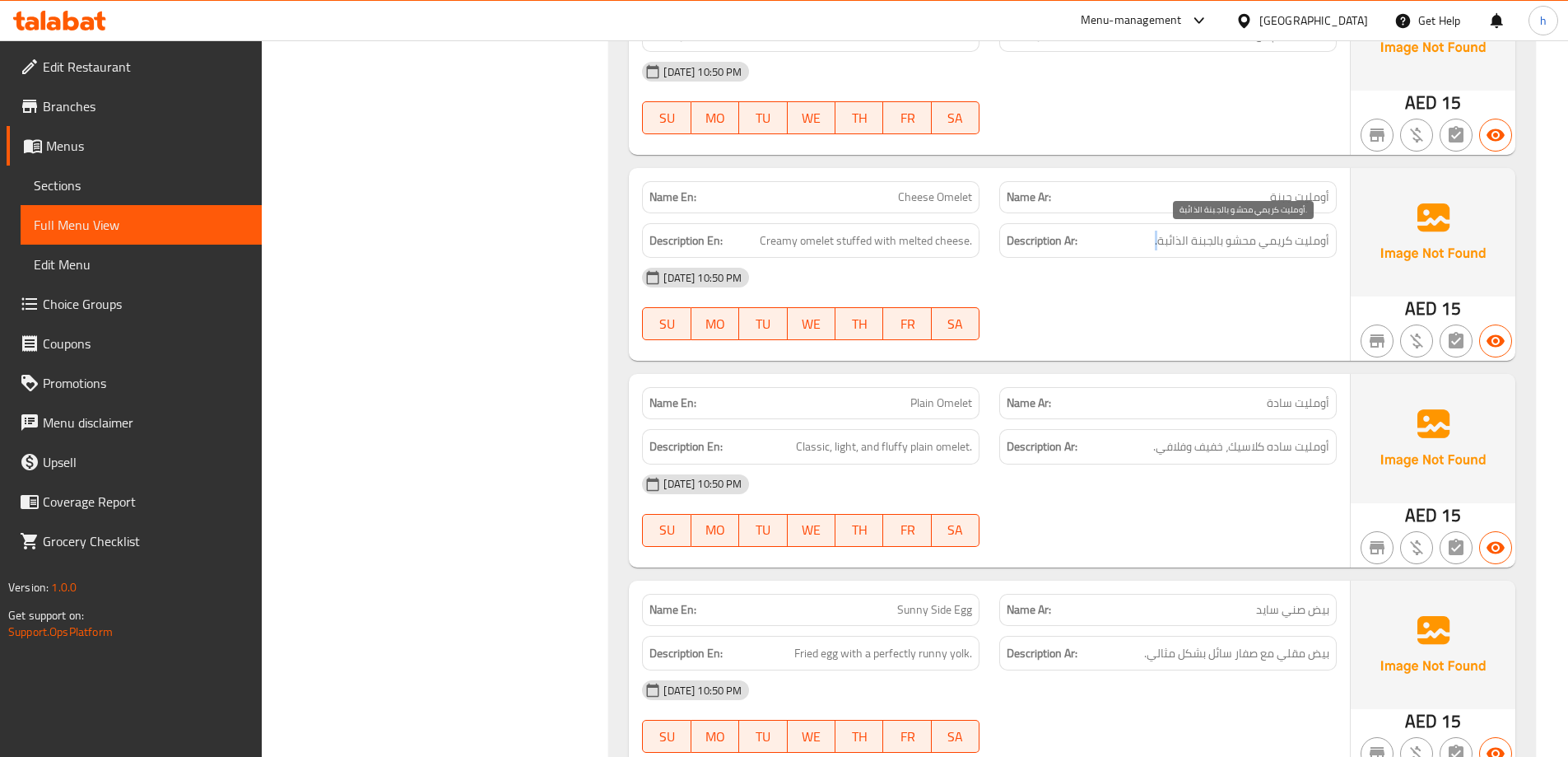
click at [1161, 239] on span "أومليت كريمي محشو بالجبنة الذائبة." at bounding box center [1243, 241] width 175 height 20
click at [1315, 403] on span "أومليت سادة" at bounding box center [1298, 403] width 62 height 18
drag, startPoint x: 1315, startPoint y: 403, endPoint x: 1297, endPoint y: 407, distance: 18.4
click at [1314, 403] on span "أومليت سادة" at bounding box center [1298, 403] width 62 height 18
click at [1284, 405] on span "أومليت سادة" at bounding box center [1298, 403] width 62 height 18
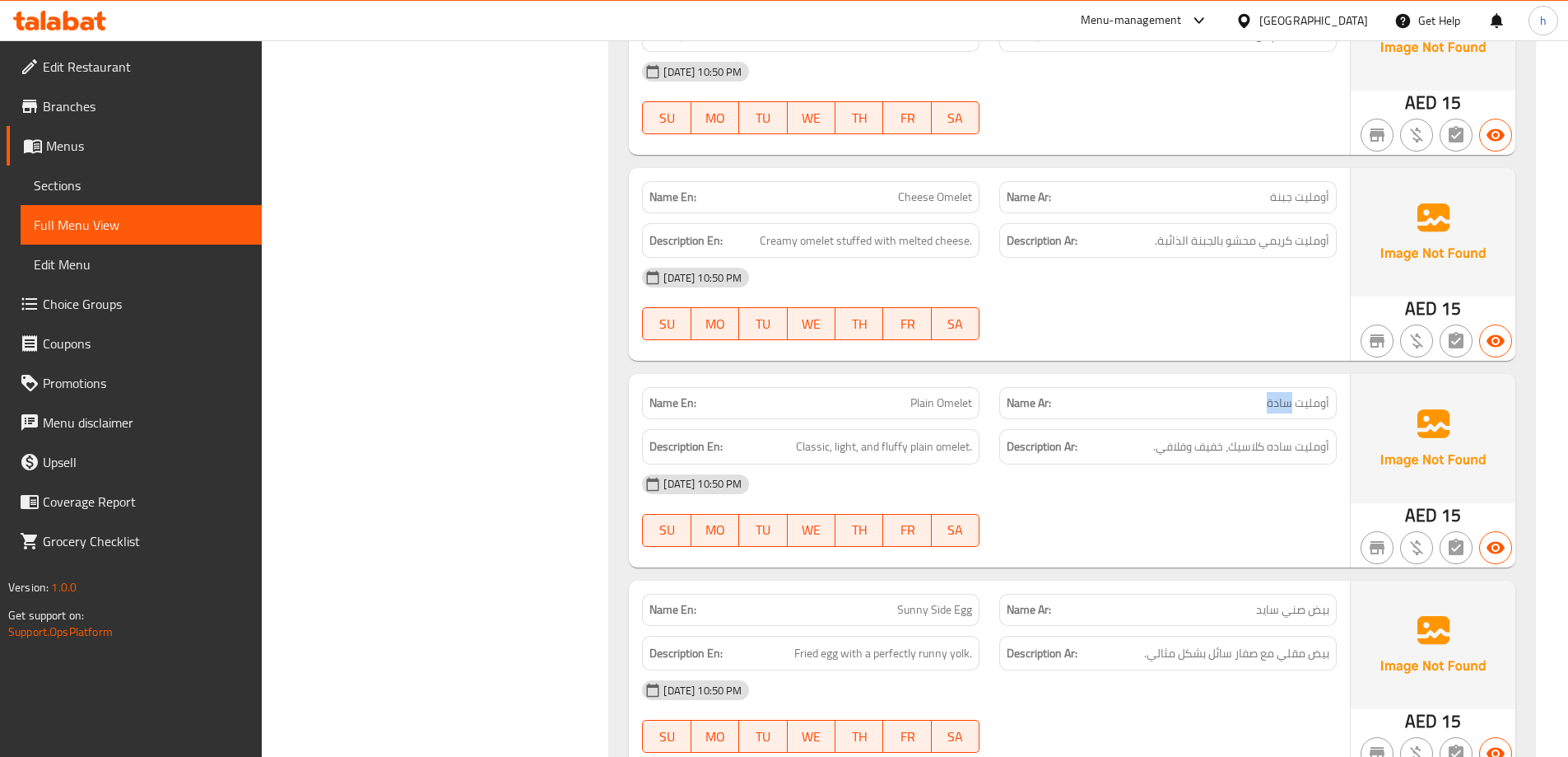
click at [1284, 405] on span "أومليت سادة" at bounding box center [1298, 403] width 62 height 18
click at [1319, 443] on span "أومليت ساده كلاسيك، خفيف وفلافي." at bounding box center [1242, 446] width 177 height 20
click at [1285, 448] on span "أومليت ساده كلاسيك، خفيف وفلافي." at bounding box center [1242, 446] width 177 height 20
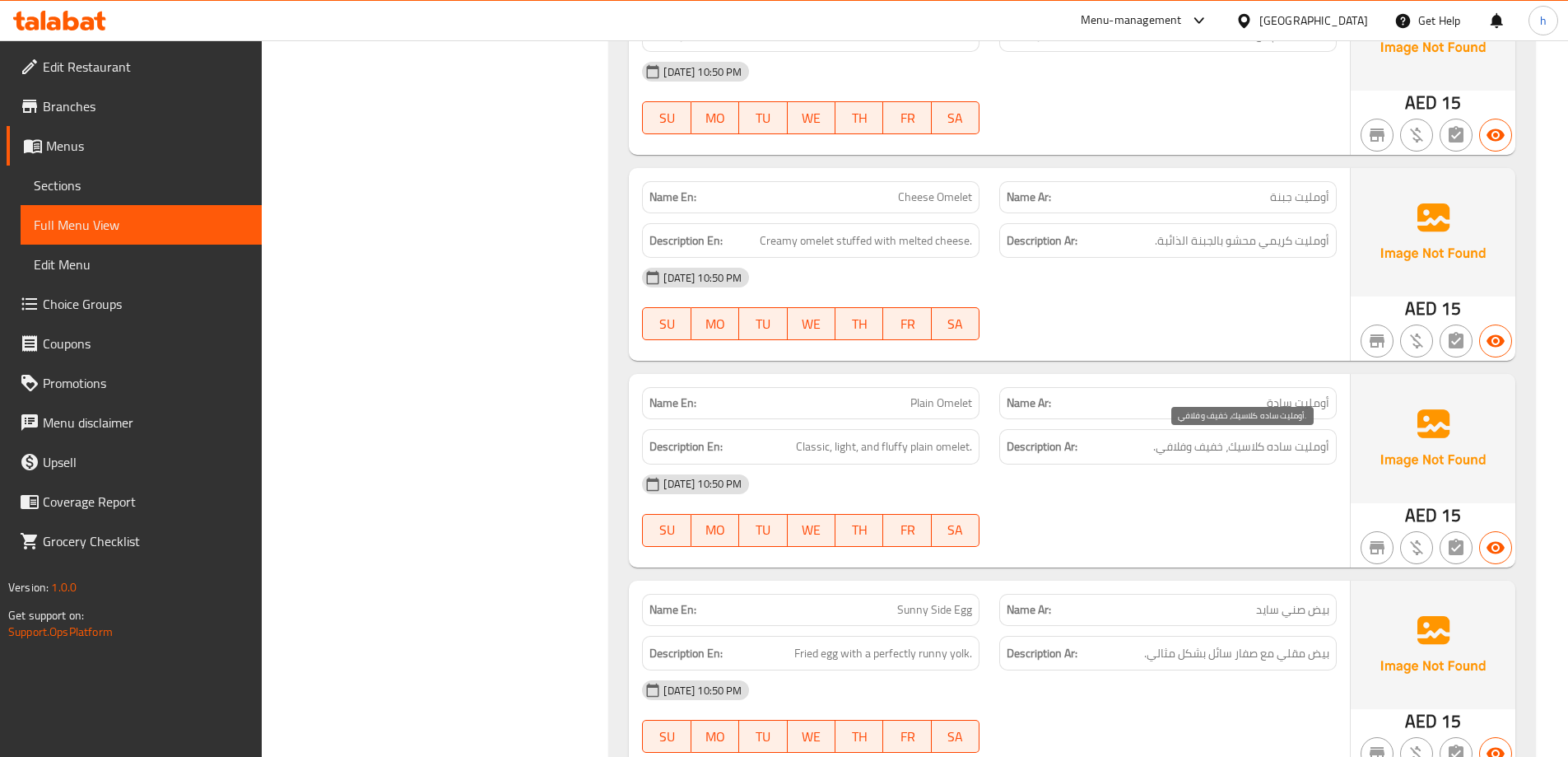
click at [1238, 448] on span "أومليت ساده كلاسيك، خفيف وفلافي." at bounding box center [1242, 446] width 177 height 20
click at [1239, 448] on span "أومليت ساده كلاسيك، خفيف وفلافي." at bounding box center [1242, 446] width 177 height 20
click at [1247, 444] on span "أومليت ساده كلاسيك، خفيف وفلافي." at bounding box center [1242, 446] width 177 height 20
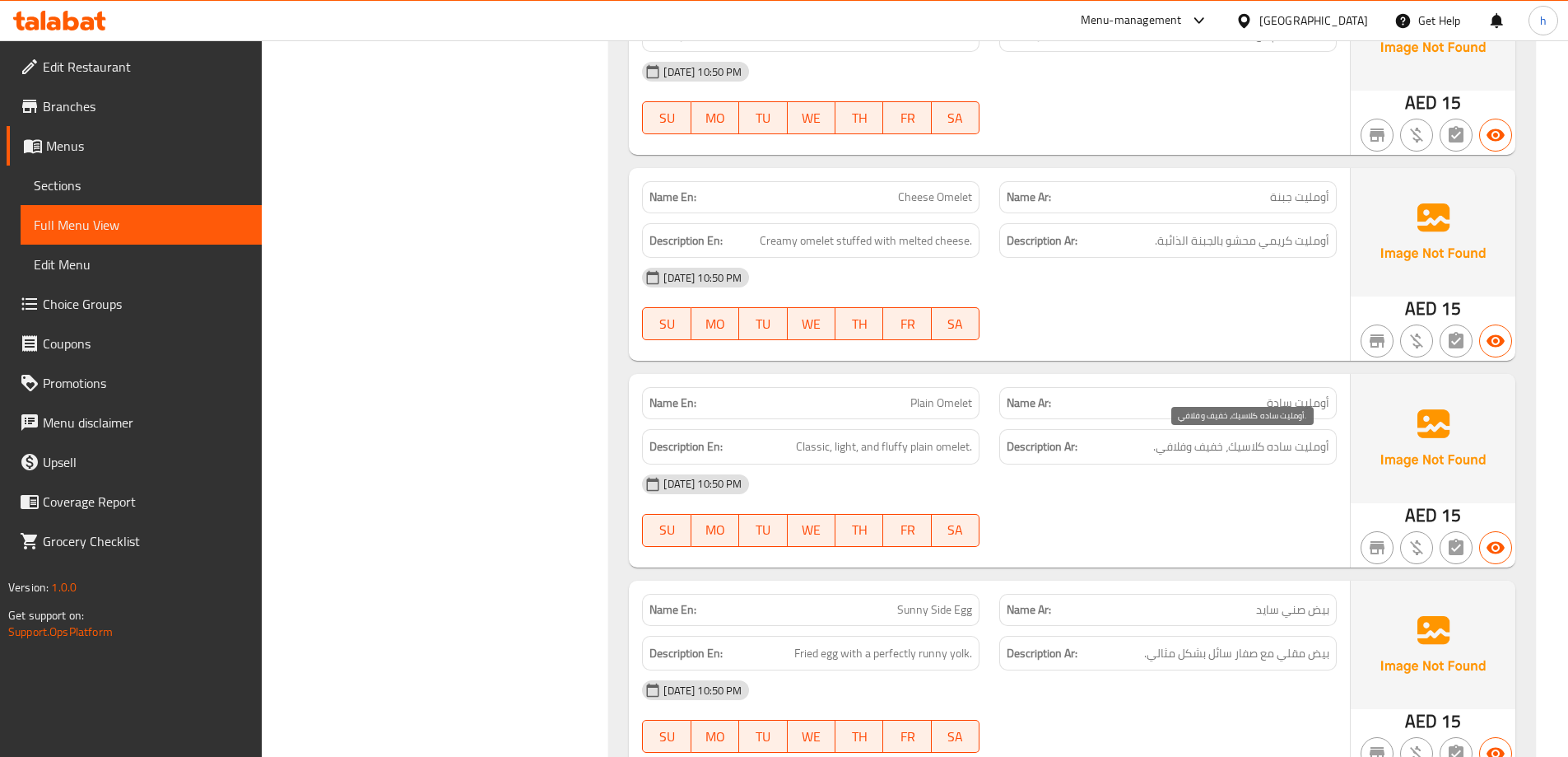
click at [1219, 445] on span "أومليت ساده كلاسيك، خفيف وفلافي." at bounding box center [1242, 446] width 177 height 20
click at [1177, 450] on span "أومليت ساده كلاسيك، خفيف وفلافي." at bounding box center [1242, 446] width 177 height 20
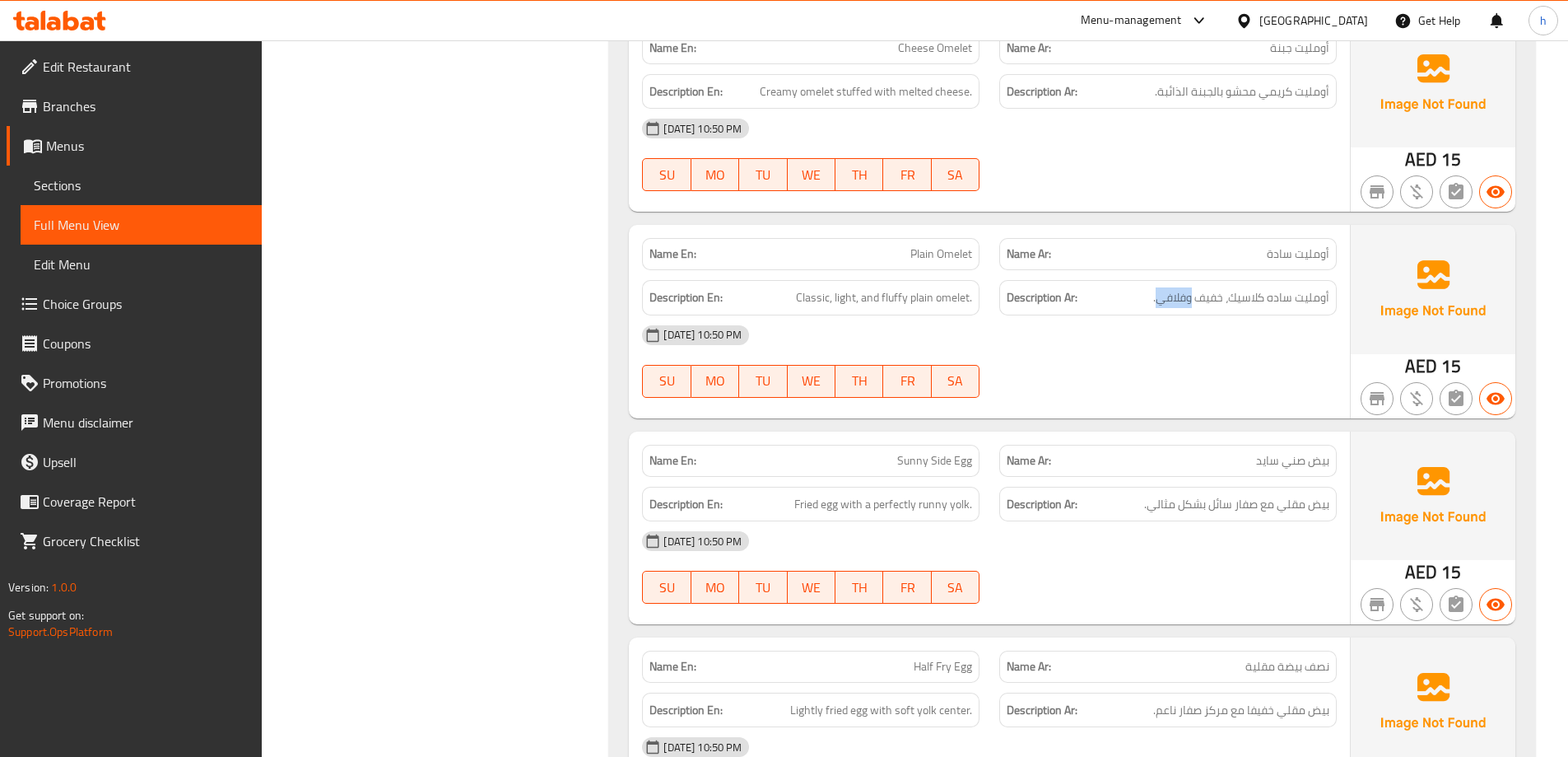
scroll to position [1070, 0]
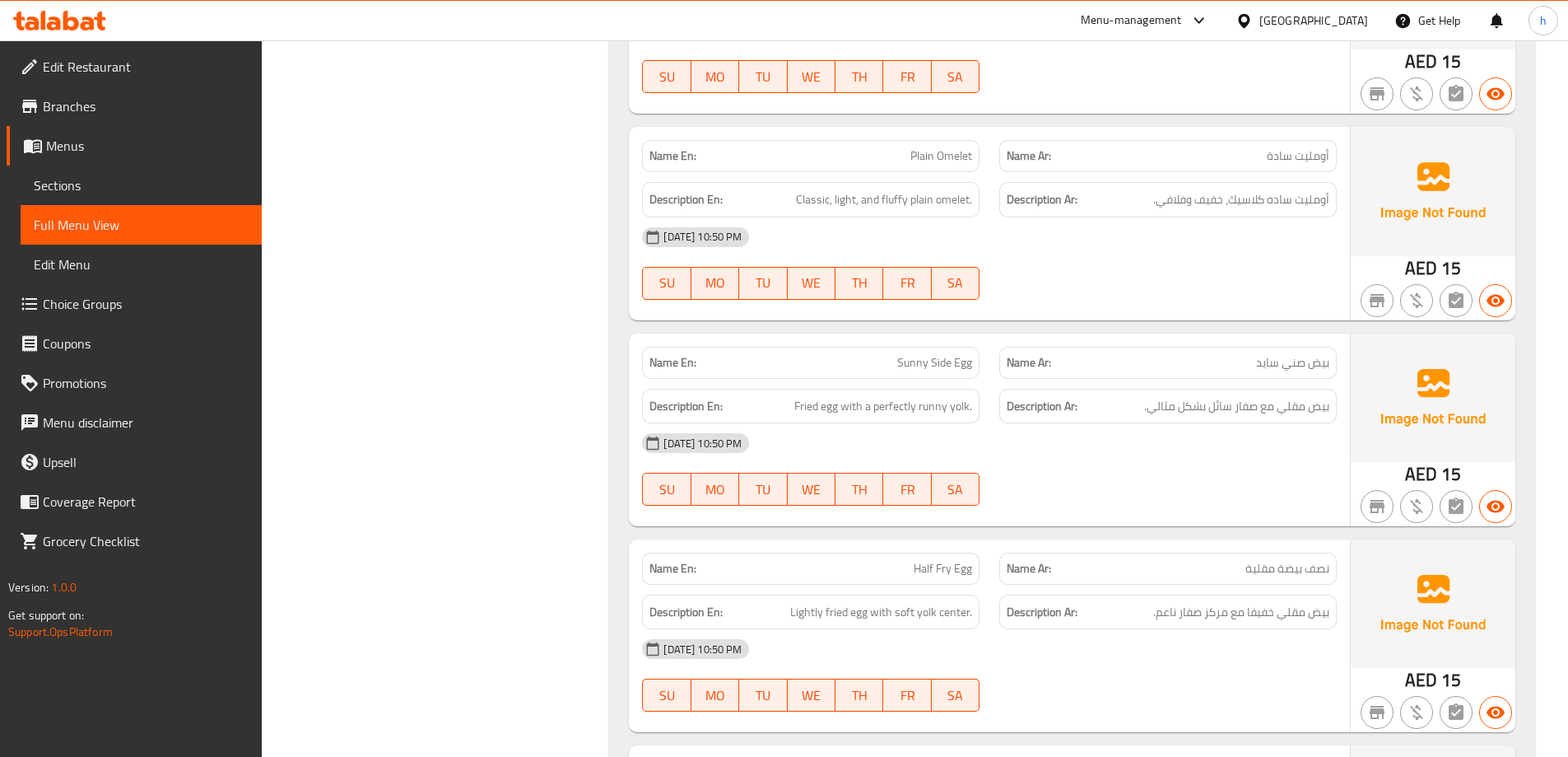
click at [1313, 365] on span "بيض صني سايد" at bounding box center [1293, 363] width 73 height 18
click at [1319, 411] on span "بيض مقلي مع صفار سائل بشكل مثالي." at bounding box center [1236, 406] width 185 height 20
click at [1296, 410] on span "بيض مقلي مع صفار سائل بشكل مثالي." at bounding box center [1236, 406] width 185 height 20
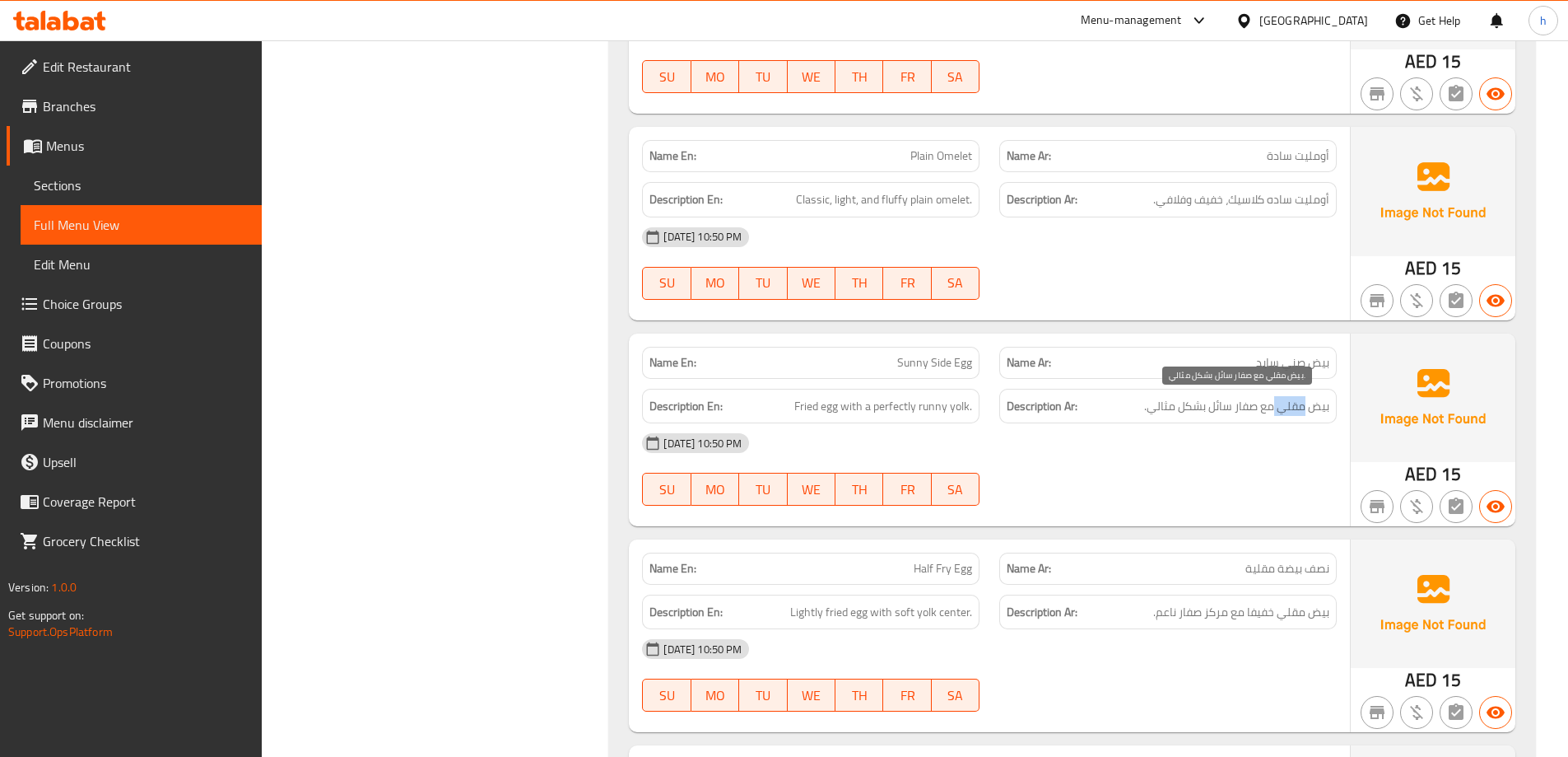
click at [1296, 410] on span "بيض مقلي مع صفار سائل بشكل مثالي." at bounding box center [1236, 406] width 185 height 20
click at [1269, 412] on span "بيض مقلي مع صفار سائل بشكل مثالي." at bounding box center [1236, 406] width 185 height 20
click at [1248, 410] on span "بيض مقلي مع صفار سائل بشكل مثالي." at bounding box center [1236, 406] width 185 height 20
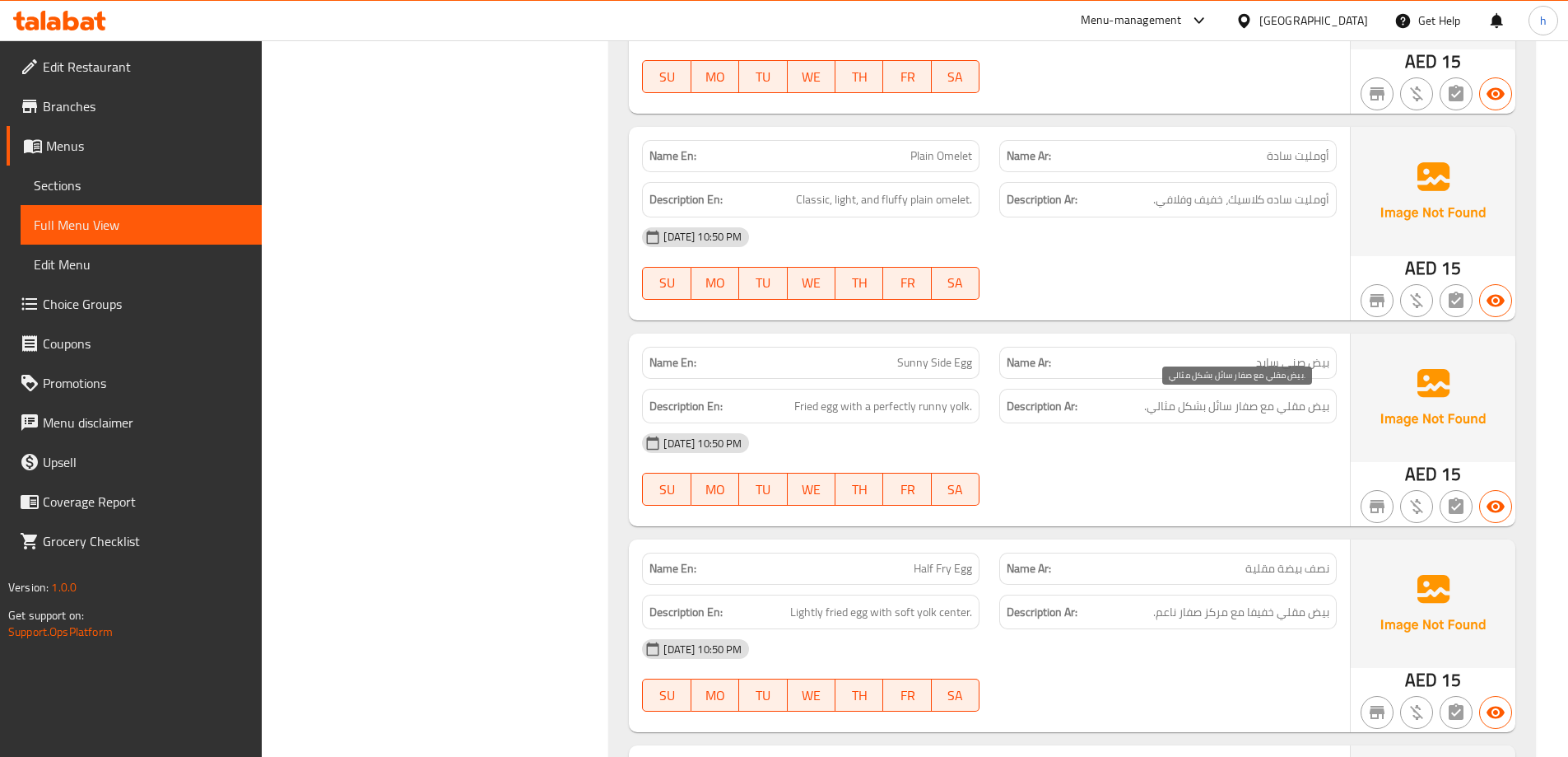
click at [1224, 408] on span "بيض مقلي مع صفار سائل بشكل مثالي." at bounding box center [1236, 406] width 185 height 20
click at [955, 407] on span "Fried egg with a perfectly runny yolk." at bounding box center [883, 406] width 178 height 20
drag, startPoint x: 918, startPoint y: 408, endPoint x: 968, endPoint y: 400, distance: 50.6
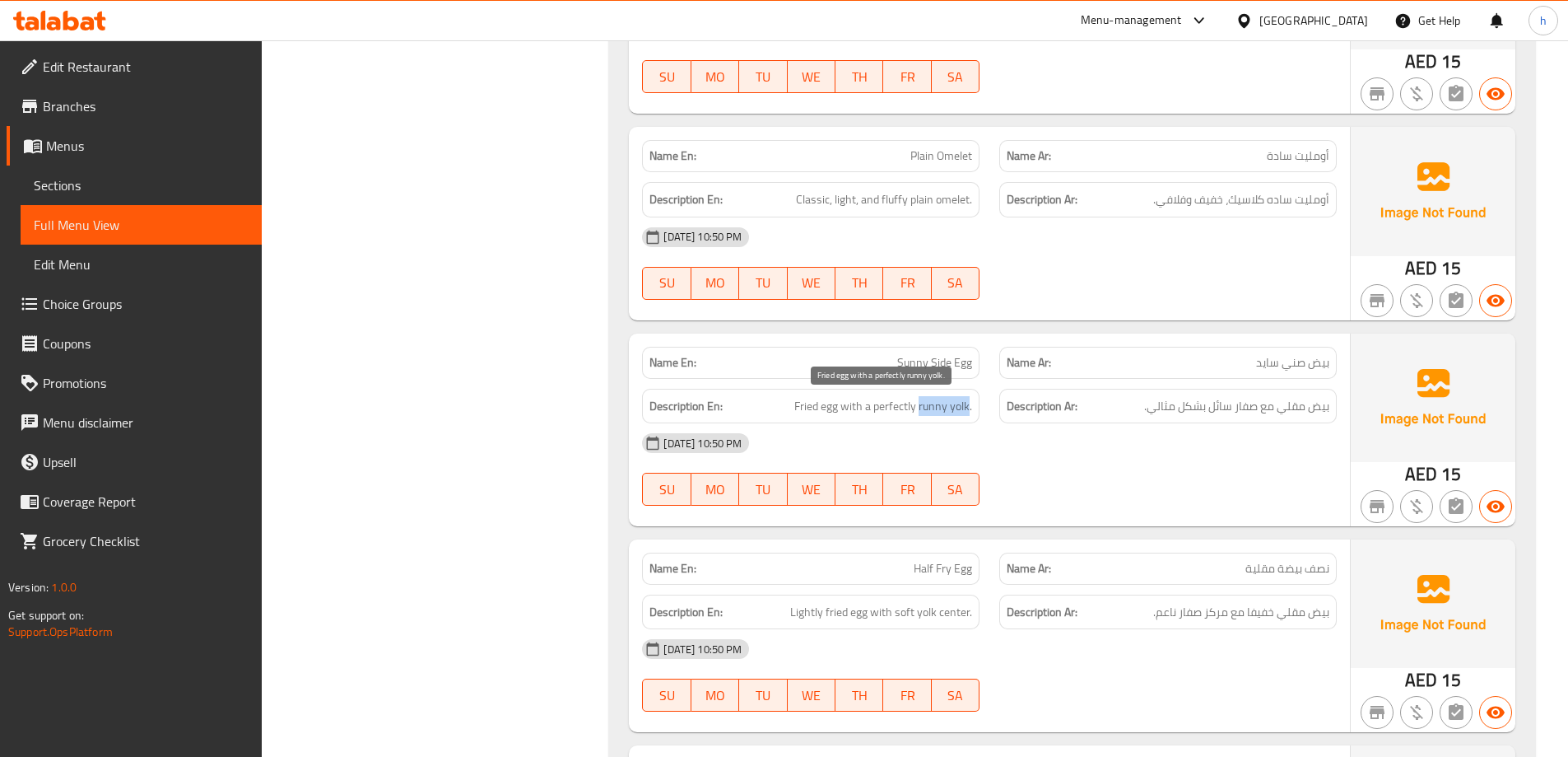
click at [968, 400] on span "Fried egg with a perfectly runny yolk." at bounding box center [883, 406] width 178 height 20
copy span "runny yolk"
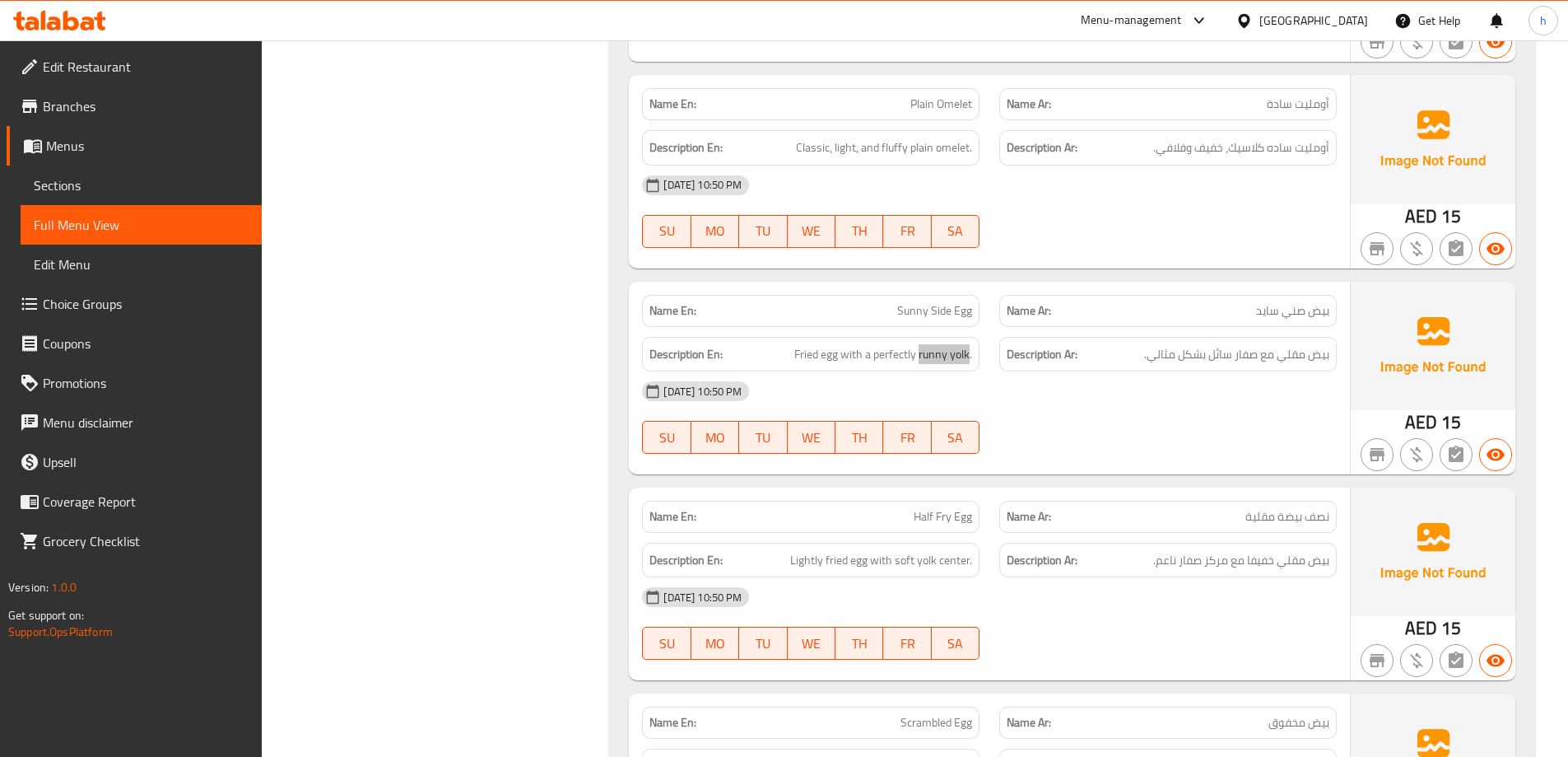
scroll to position [1236, 0]
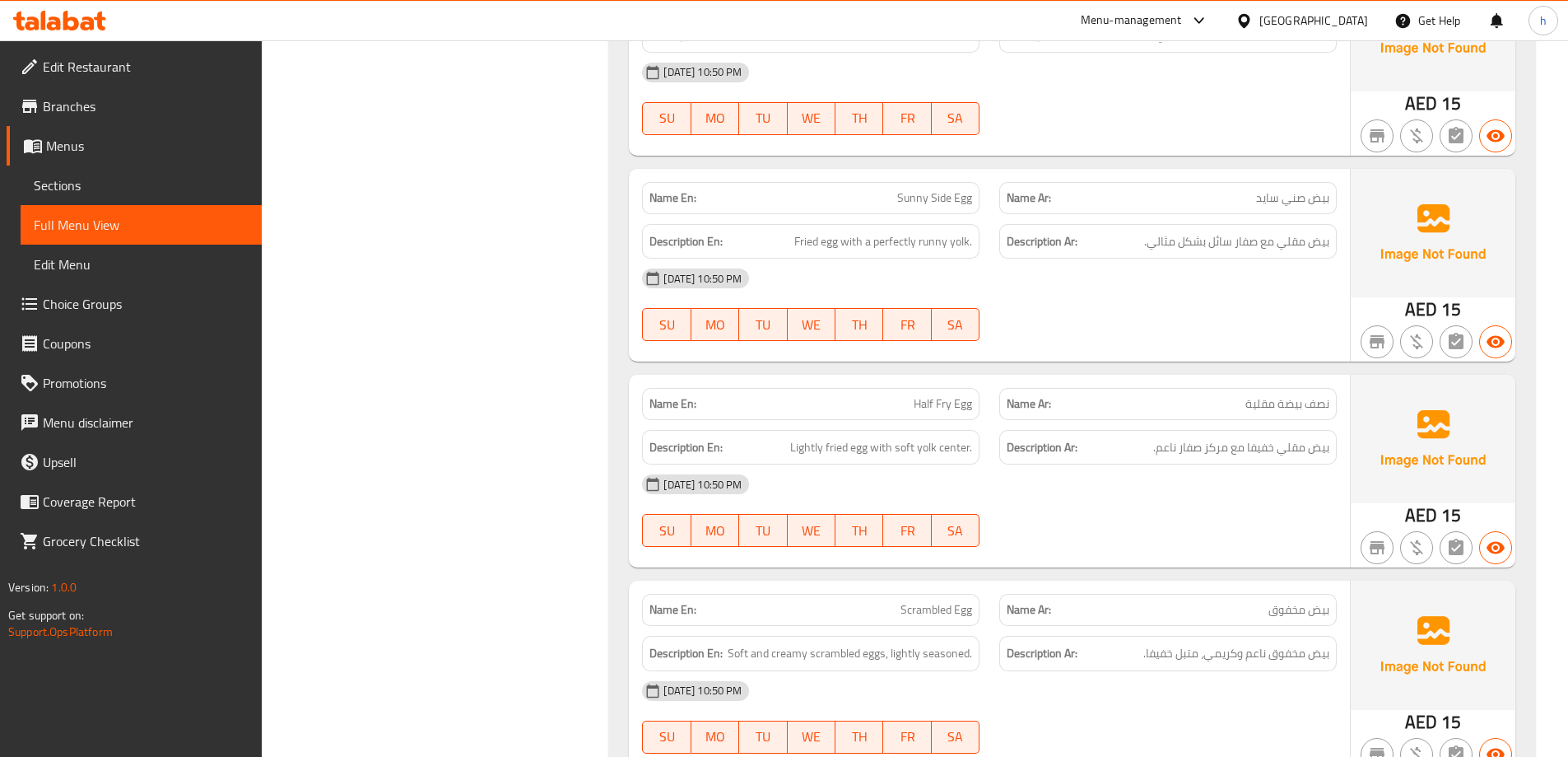
click at [1323, 407] on span "نصف بيضة مقلية" at bounding box center [1287, 404] width 84 height 18
click at [1292, 408] on span "نصف بيضة مقلية" at bounding box center [1287, 404] width 84 height 18
click at [1263, 411] on span "نصف بيضة مقلية" at bounding box center [1287, 404] width 84 height 18
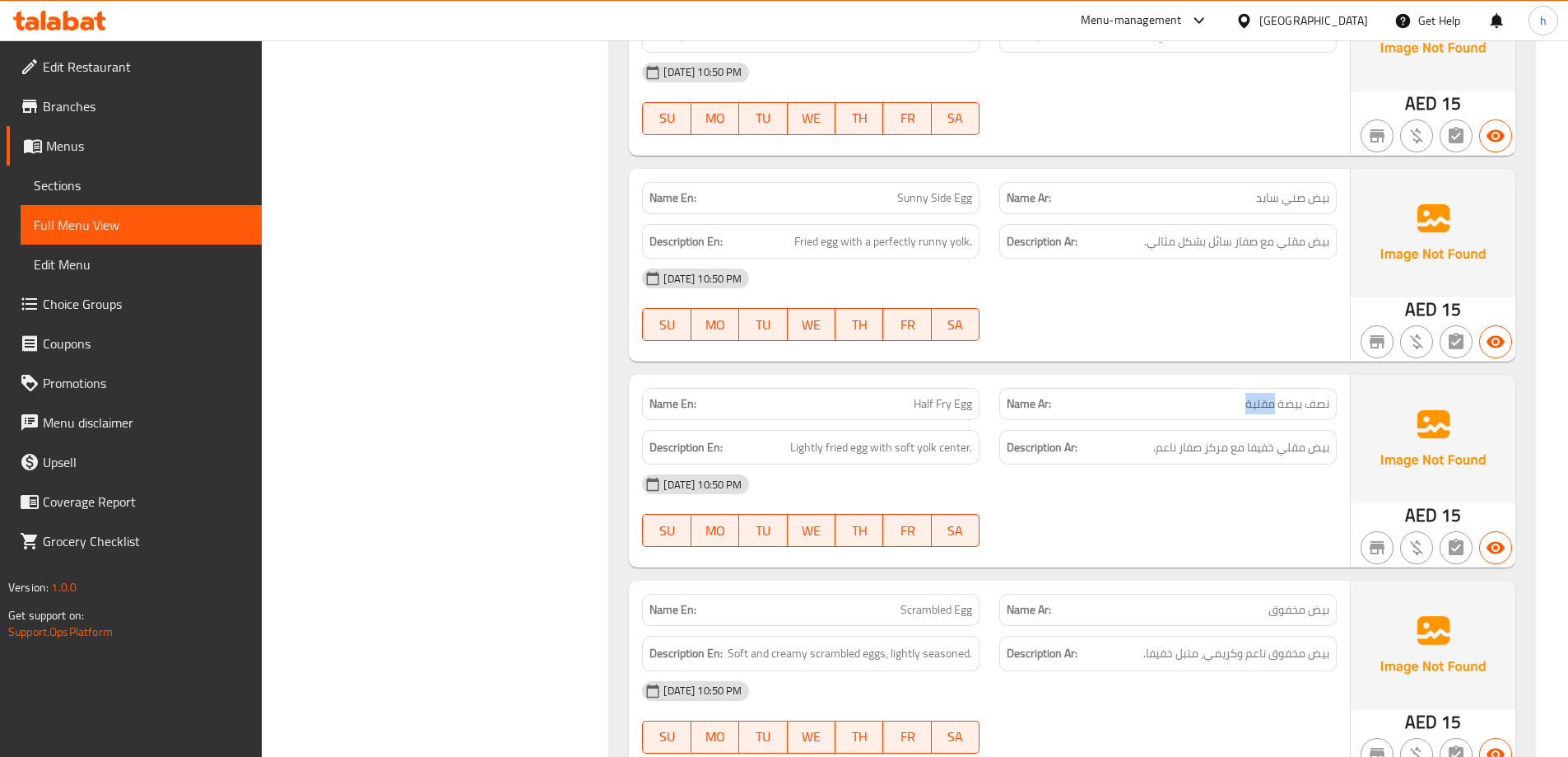
click at [1263, 411] on span "نصف بيضة مقلية" at bounding box center [1287, 404] width 84 height 18
click at [1321, 457] on span "بيض مقلي خفيفا مع مركز صفار ناعم." at bounding box center [1242, 447] width 177 height 20
click at [1293, 444] on span "بيض مقلي خفيفا مع مركز صفار ناعم." at bounding box center [1242, 447] width 177 height 20
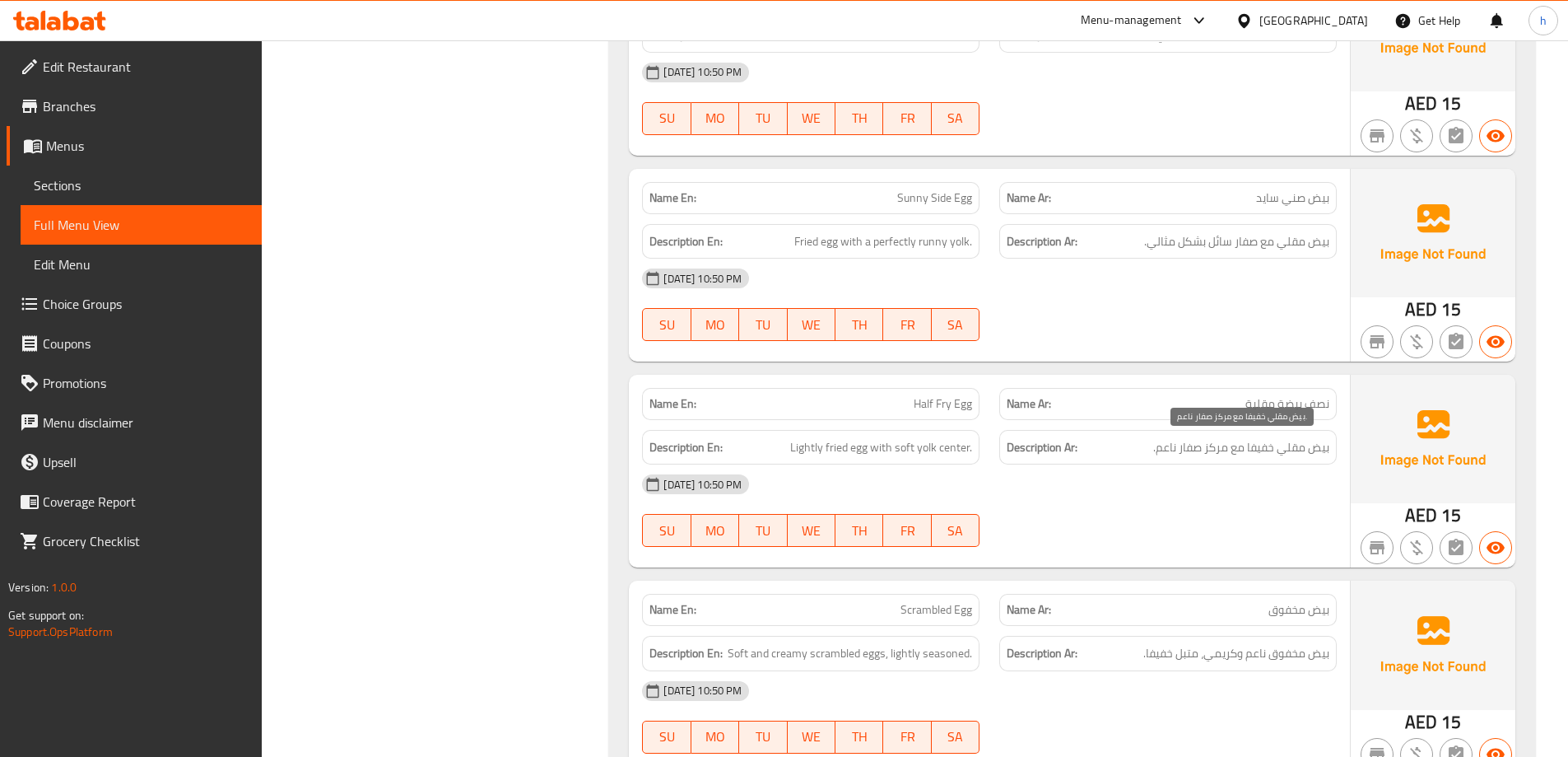
click at [1264, 452] on span "بيض مقلي خفيفا مع مركز صفار ناعم." at bounding box center [1242, 447] width 177 height 20
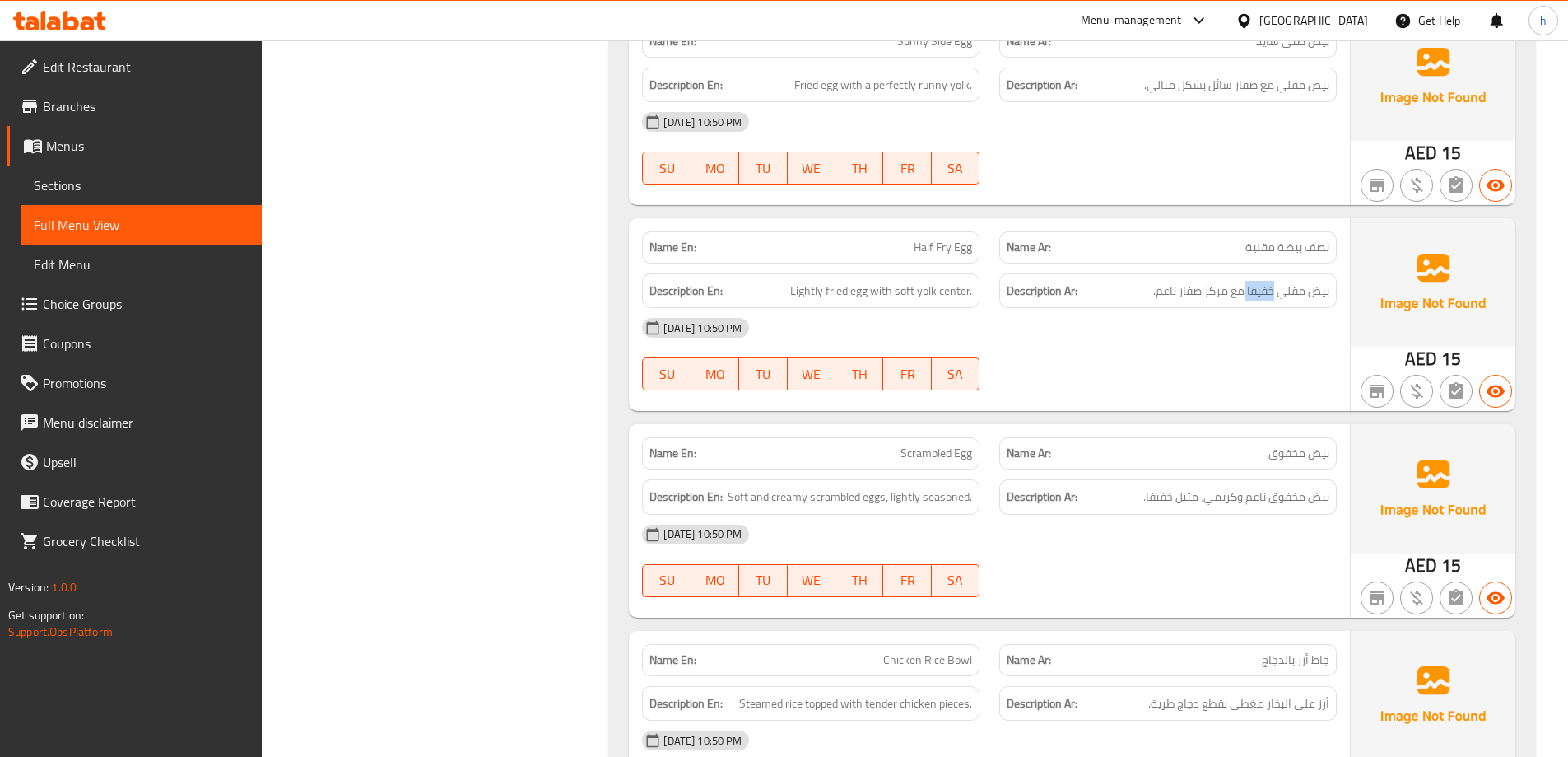
scroll to position [1401, 0]
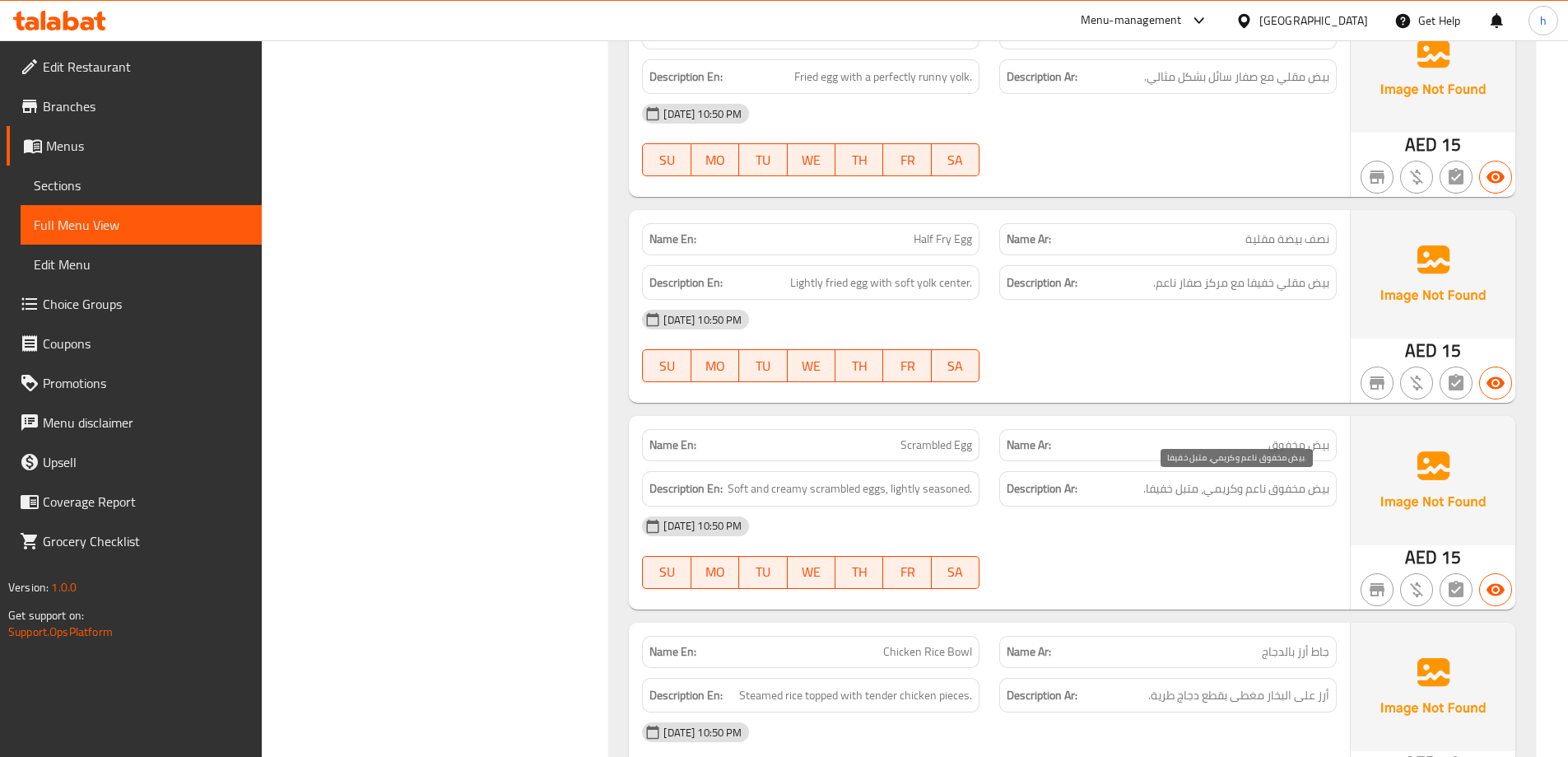
click at [1315, 493] on span "بيض مخفوق ناعم وكريمي، متبل خفيفا." at bounding box center [1236, 489] width 186 height 20
click at [1293, 493] on span "بيض مخفوق ناعم وكريمي، متبل خفيفا." at bounding box center [1236, 489] width 186 height 20
click at [1261, 492] on span "بيض مخفوق ناعم وكريمي، متبل خفيفا." at bounding box center [1236, 489] width 186 height 20
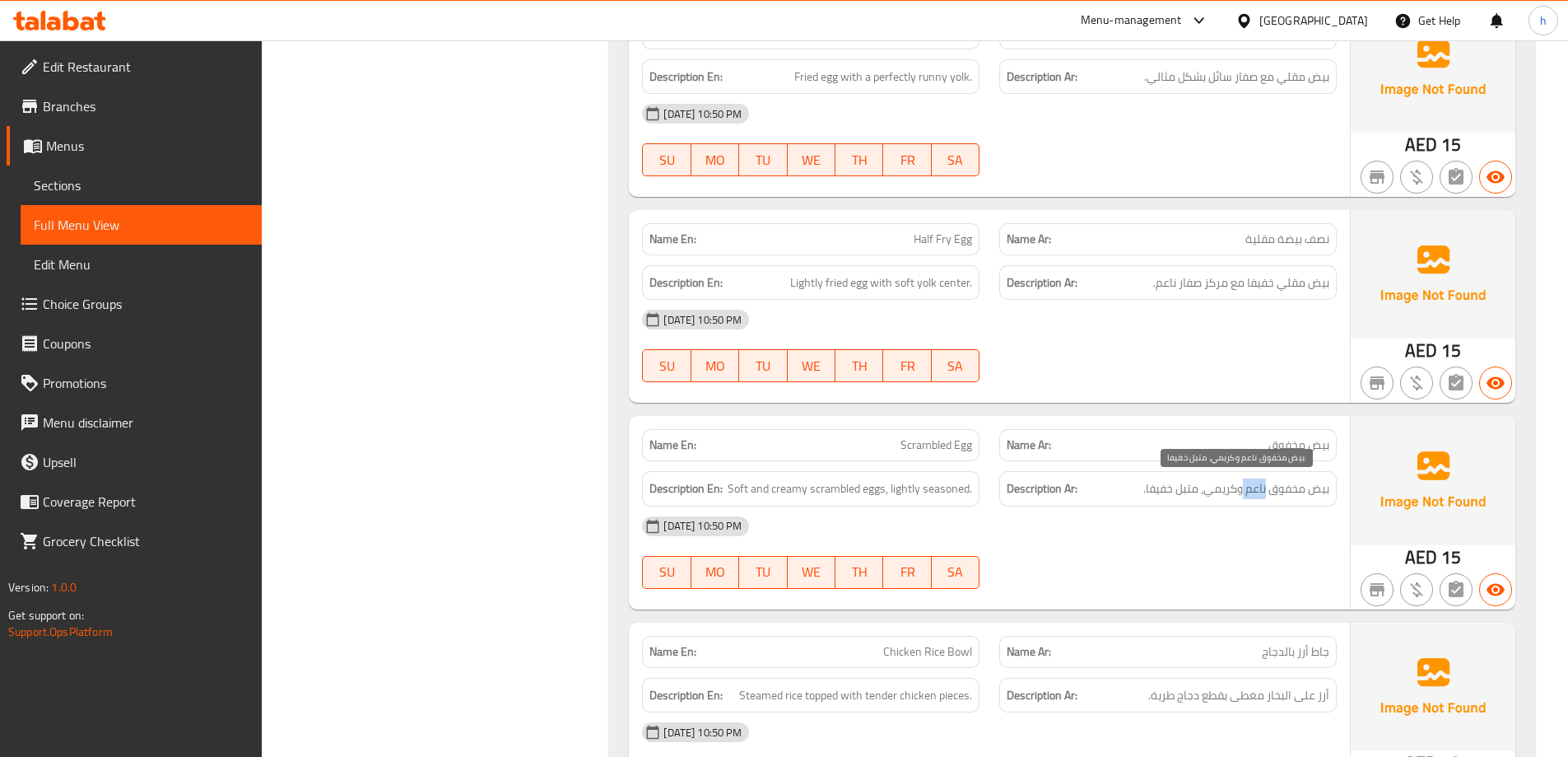
click at [1261, 492] on span "بيض مخفوق ناعم وكريمي، متبل خفيفا." at bounding box center [1236, 489] width 186 height 20
click at [1231, 494] on span "بيض مخفوق ناعم وكريمي، متبل خفيفا." at bounding box center [1236, 489] width 186 height 20
click at [1193, 495] on span "بيض مخفوق ناعم وكريمي، متبل خفيفا." at bounding box center [1236, 489] width 186 height 20
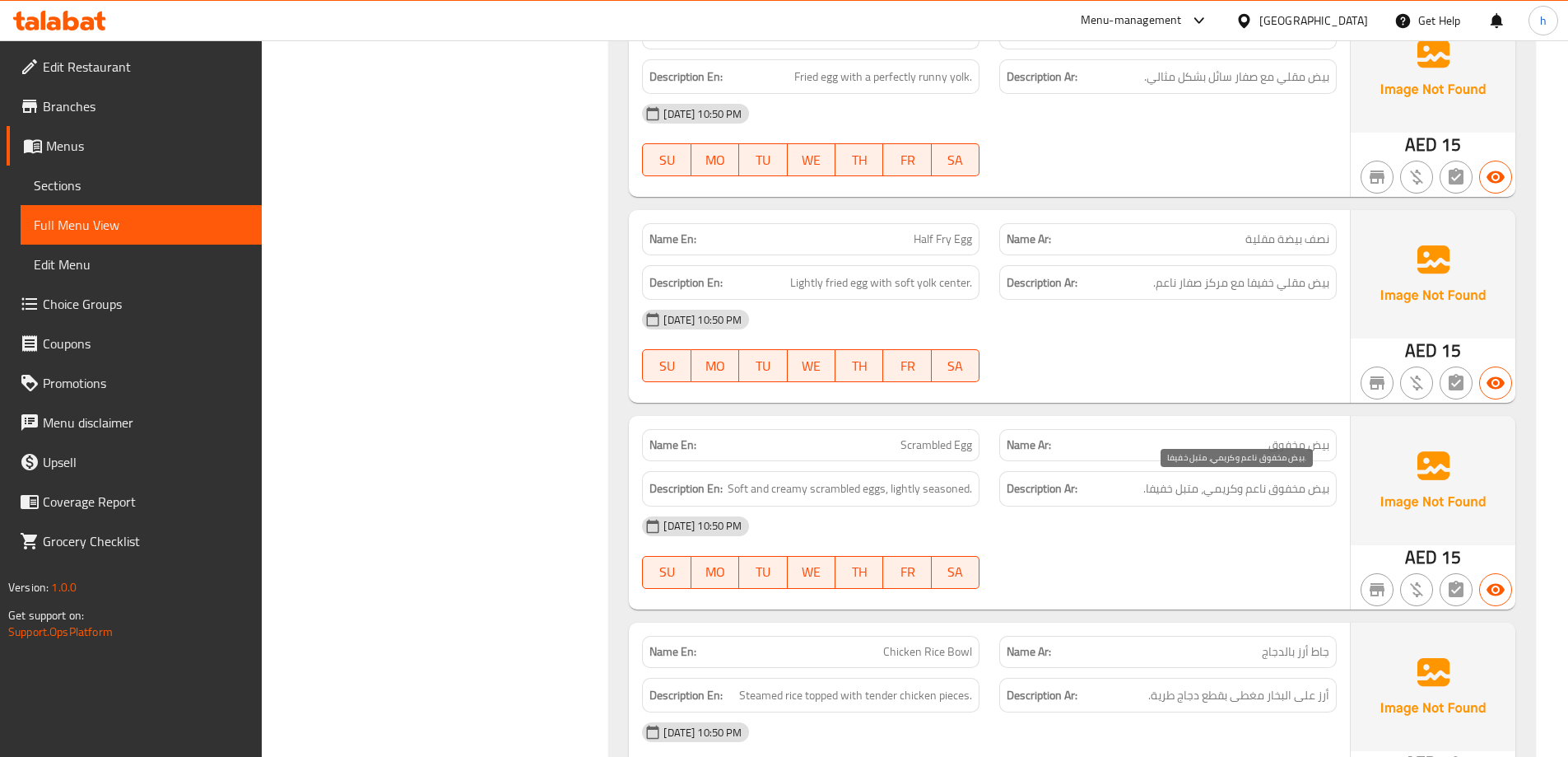
click at [1156, 495] on span "بيض مخفوق ناعم وكريمي، متبل خفيفا." at bounding box center [1236, 489] width 186 height 20
click at [1320, 485] on span "بيض مخفوق ناعم وكريمي، متبل خفيفا." at bounding box center [1236, 489] width 186 height 20
click at [1283, 486] on span "بيض مخفوق ناعم وكريمي، متبل خفيفا." at bounding box center [1236, 489] width 186 height 20
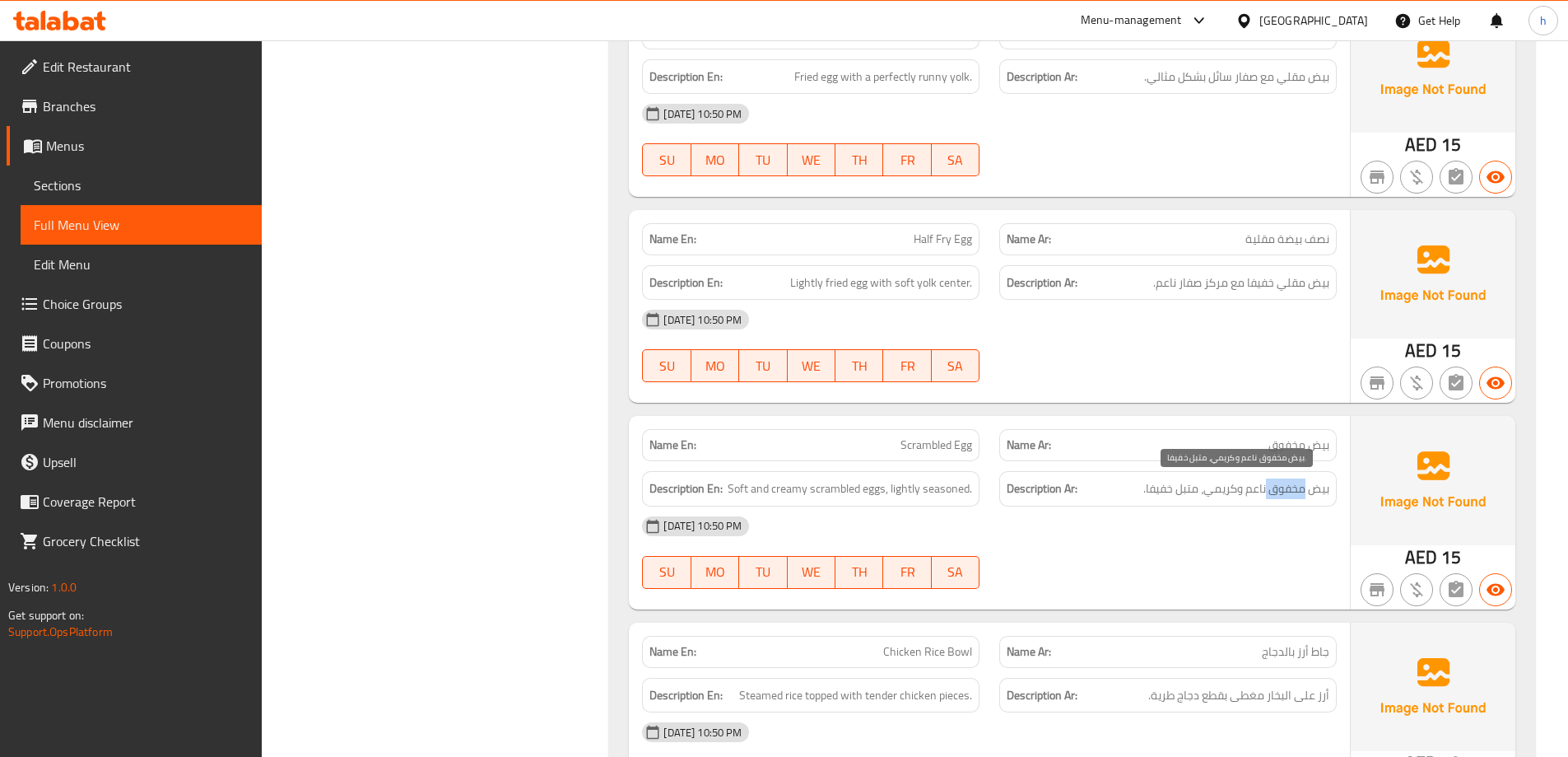
click at [1283, 486] on span "بيض مخفوق ناعم وكريمي، متبل خفيفا." at bounding box center [1236, 489] width 186 height 20
click at [1258, 488] on span "بيض مخفوق ناعم وكريمي، متبل خفيفا." at bounding box center [1236, 489] width 186 height 20
click at [1234, 491] on span "بيض مخفوق ناعم وكريمي، متبل خفيفا." at bounding box center [1236, 489] width 186 height 20
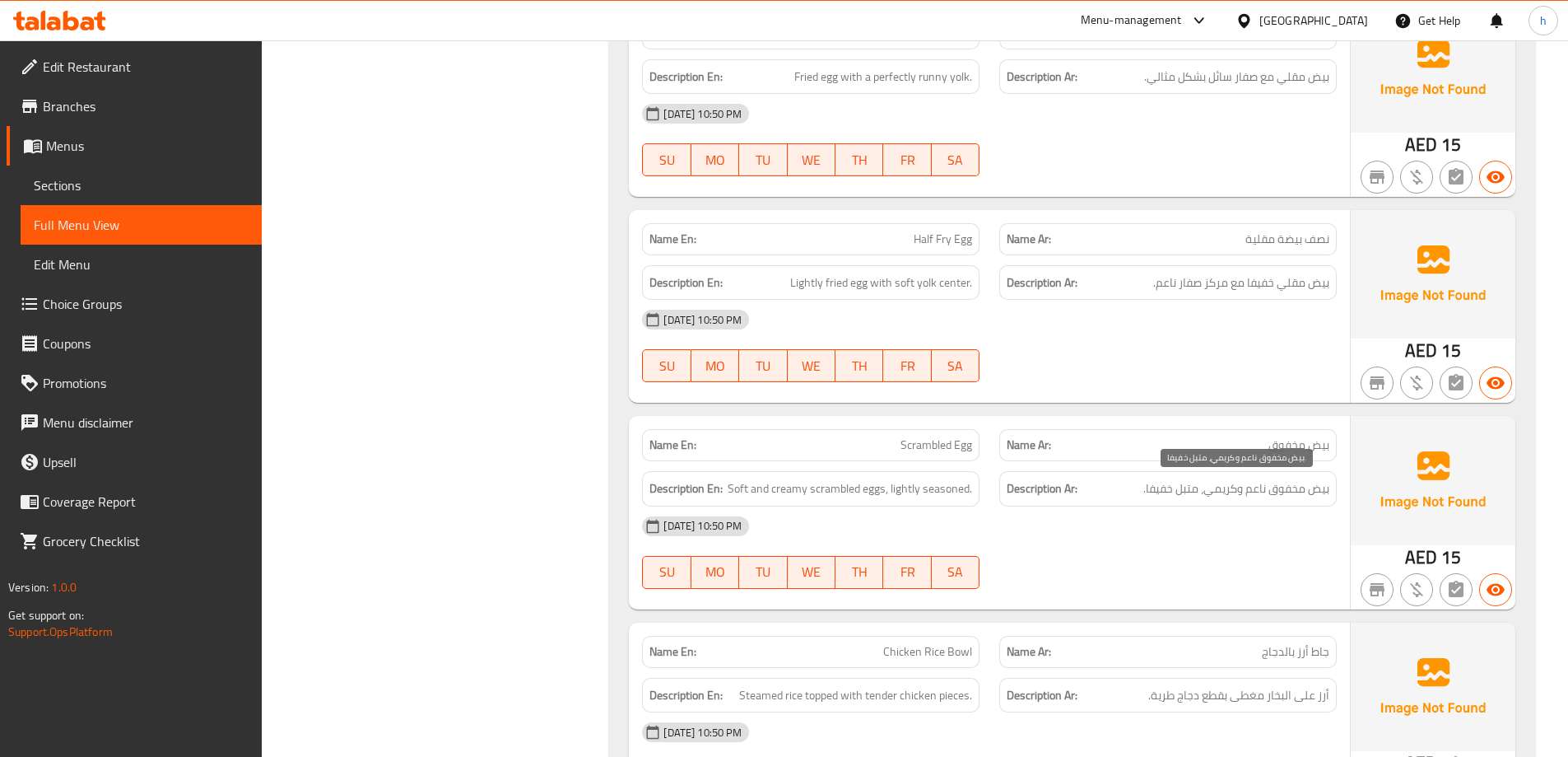
click at [1192, 490] on span "بيض مخفوق ناعم وكريمي، متبل خفيفا." at bounding box center [1236, 489] width 186 height 20
click at [1191, 490] on span "بيض مخفوق ناعم وكريمي، متبل خفيفا." at bounding box center [1236, 489] width 186 height 20
click at [1161, 485] on span "بيض مخفوق ناعم وكريمي، متبل خفيفا." at bounding box center [1236, 489] width 186 height 20
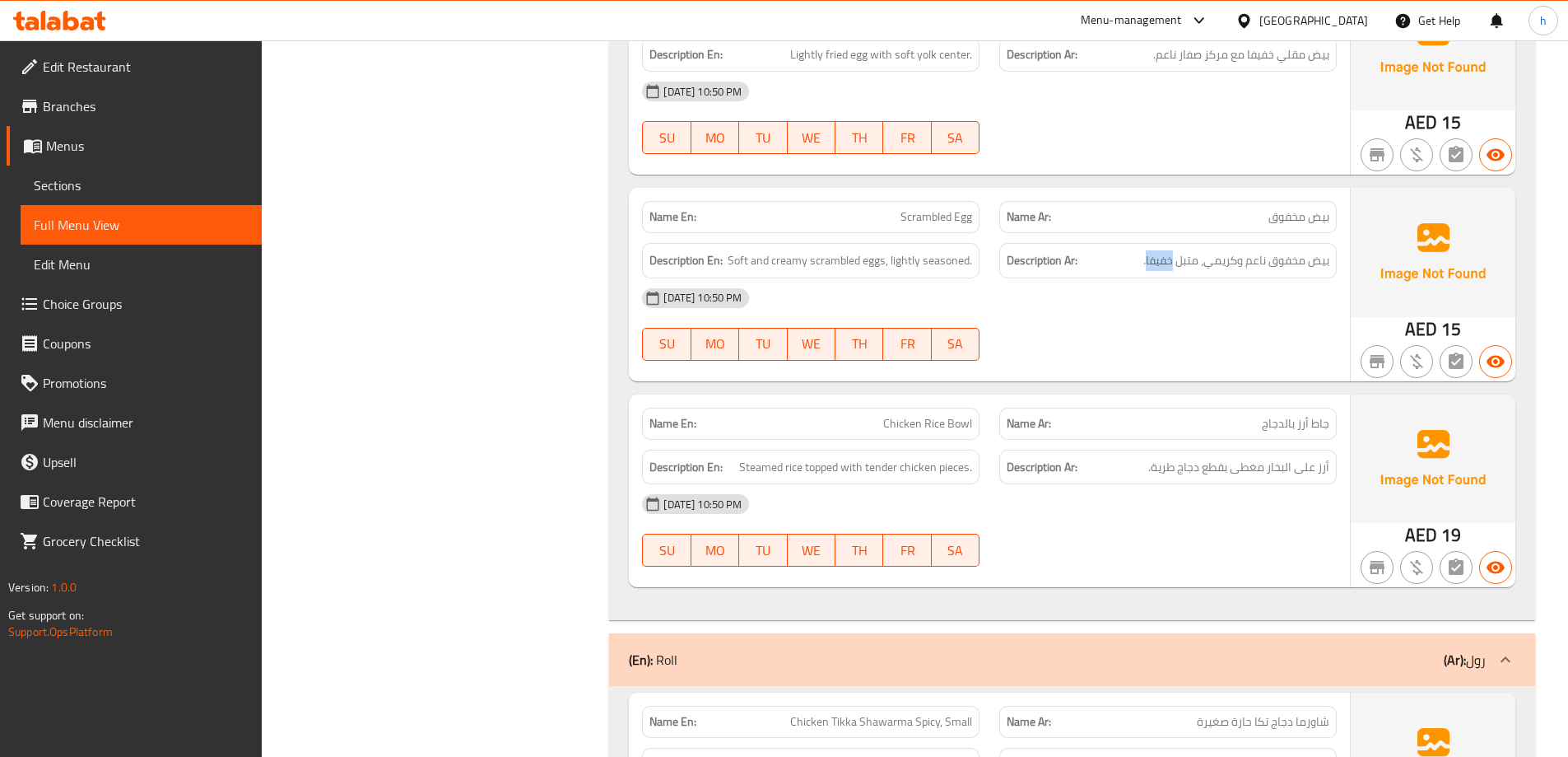
scroll to position [1648, 0]
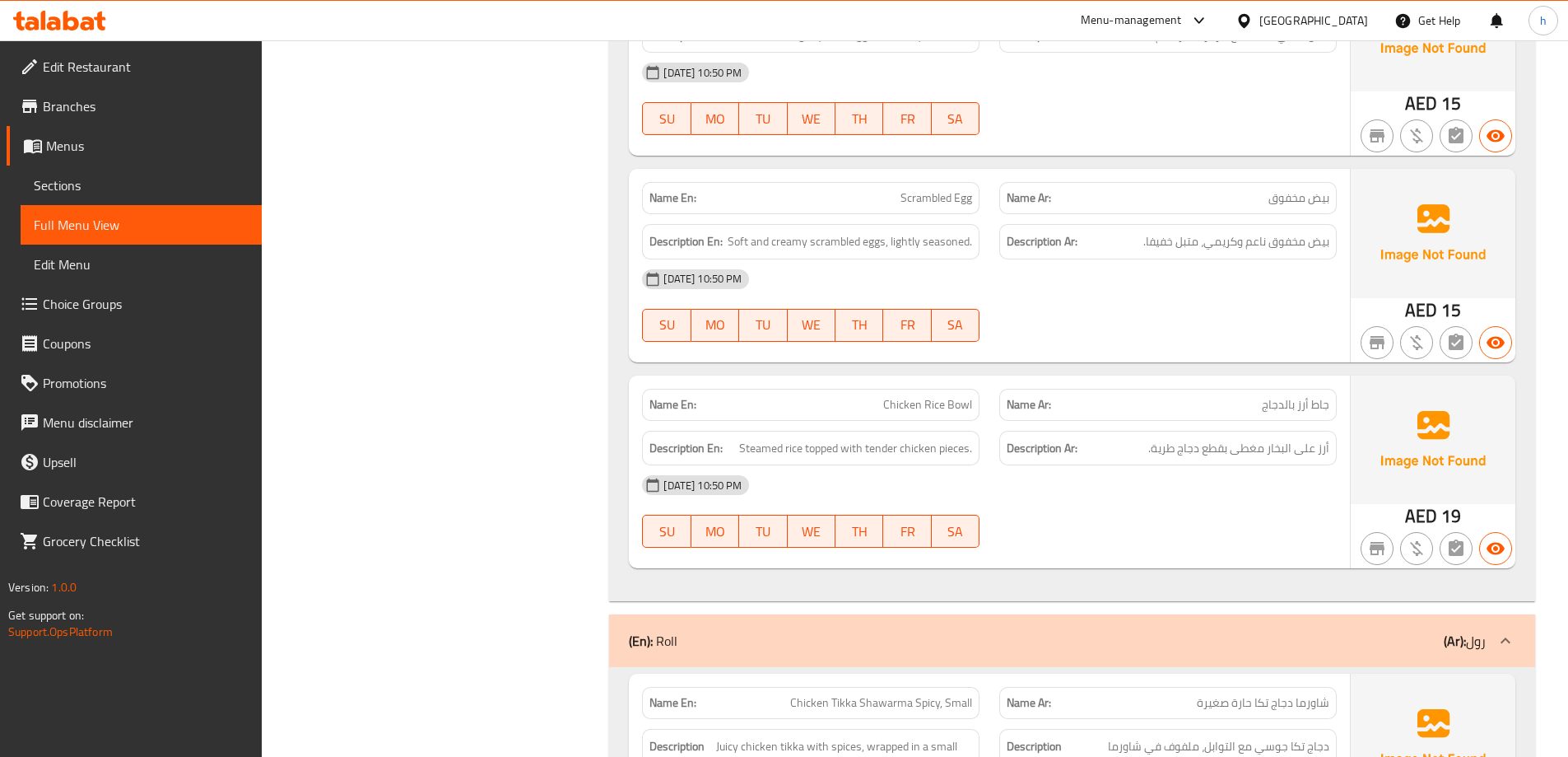
click at [1320, 405] on span "جاط أرز بالدجاج" at bounding box center [1296, 405] width 68 height 18
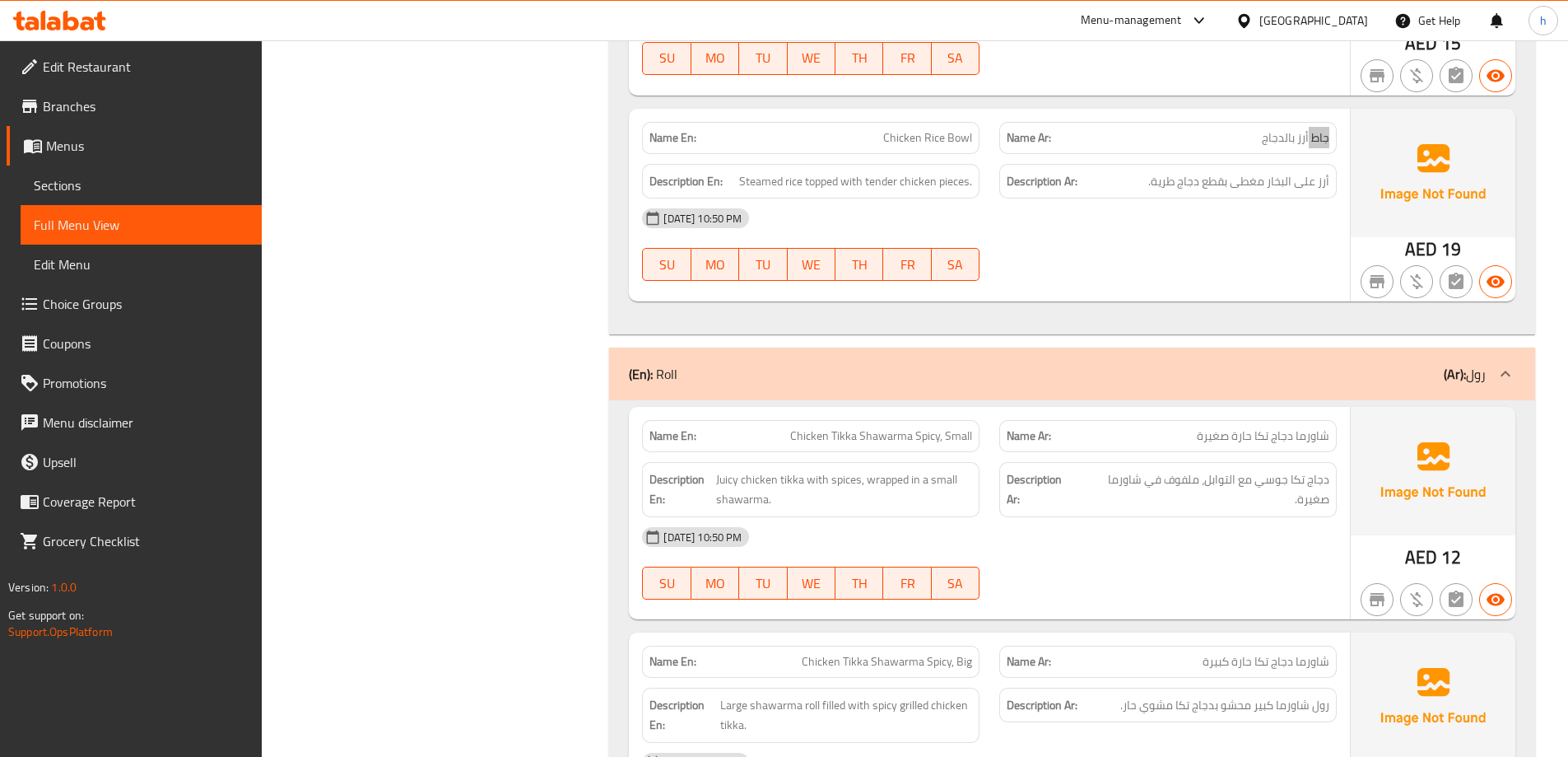
scroll to position [2059, 0]
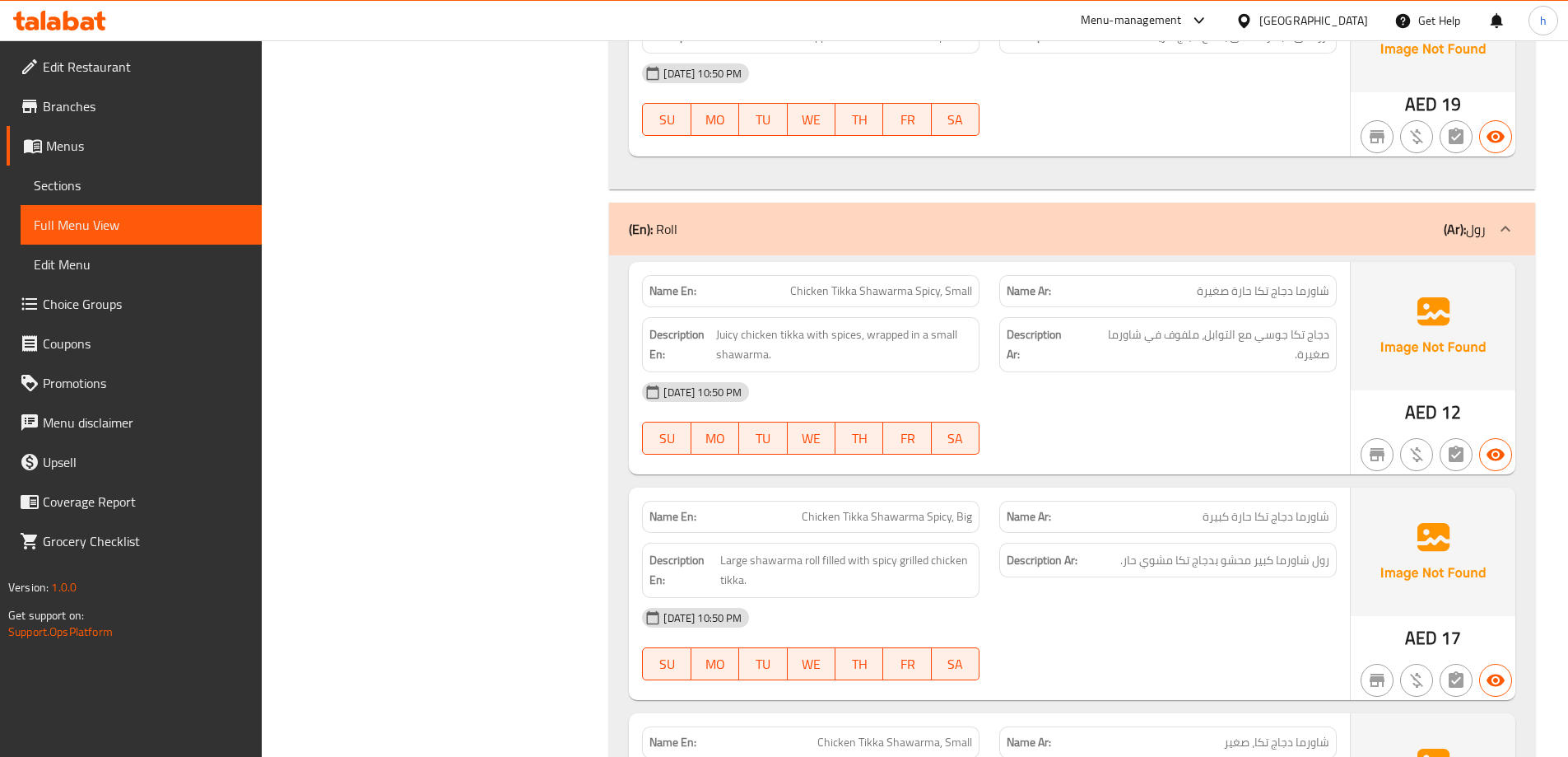
click at [1318, 289] on span "شاورما دجاج تكا حارة صغيرة" at bounding box center [1263, 291] width 133 height 18
click at [1292, 292] on span "شاورما دجاج تكا حارة صغيرة" at bounding box center [1263, 291] width 133 height 18
click at [1255, 290] on span "شاورما دجاج تكا حارة صغيرة" at bounding box center [1263, 291] width 133 height 18
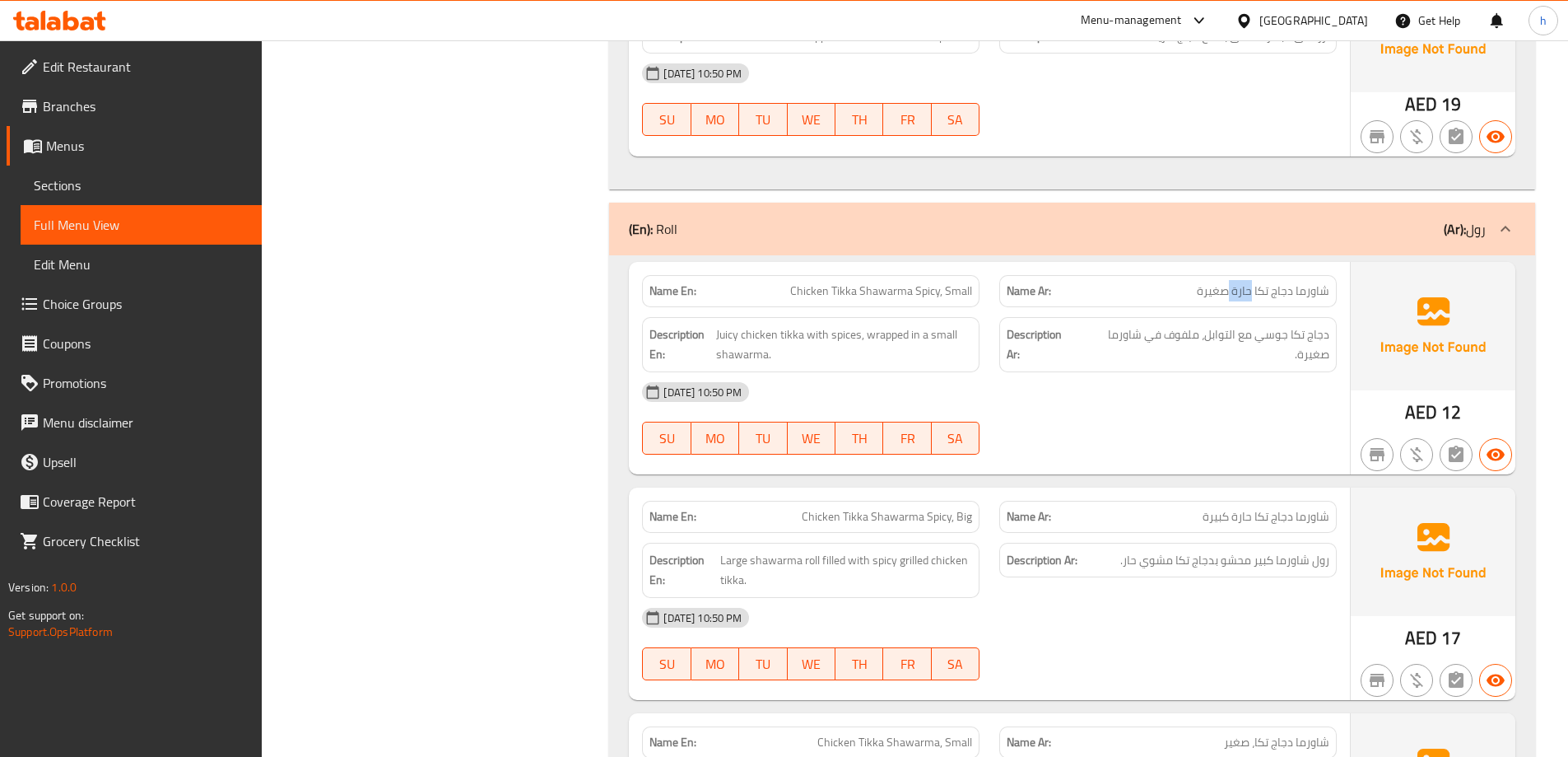
click at [1255, 290] on span "شاورما دجاج تكا حارة صغيرة" at bounding box center [1263, 291] width 133 height 18
click at [1219, 292] on span "شاورما دجاج تكا حارة صغيرة" at bounding box center [1263, 291] width 133 height 18
click at [1321, 341] on span "دجاج تكا جوسي مع التوابل، ملفوف في شاورما صغيرة." at bounding box center [1204, 344] width 250 height 40
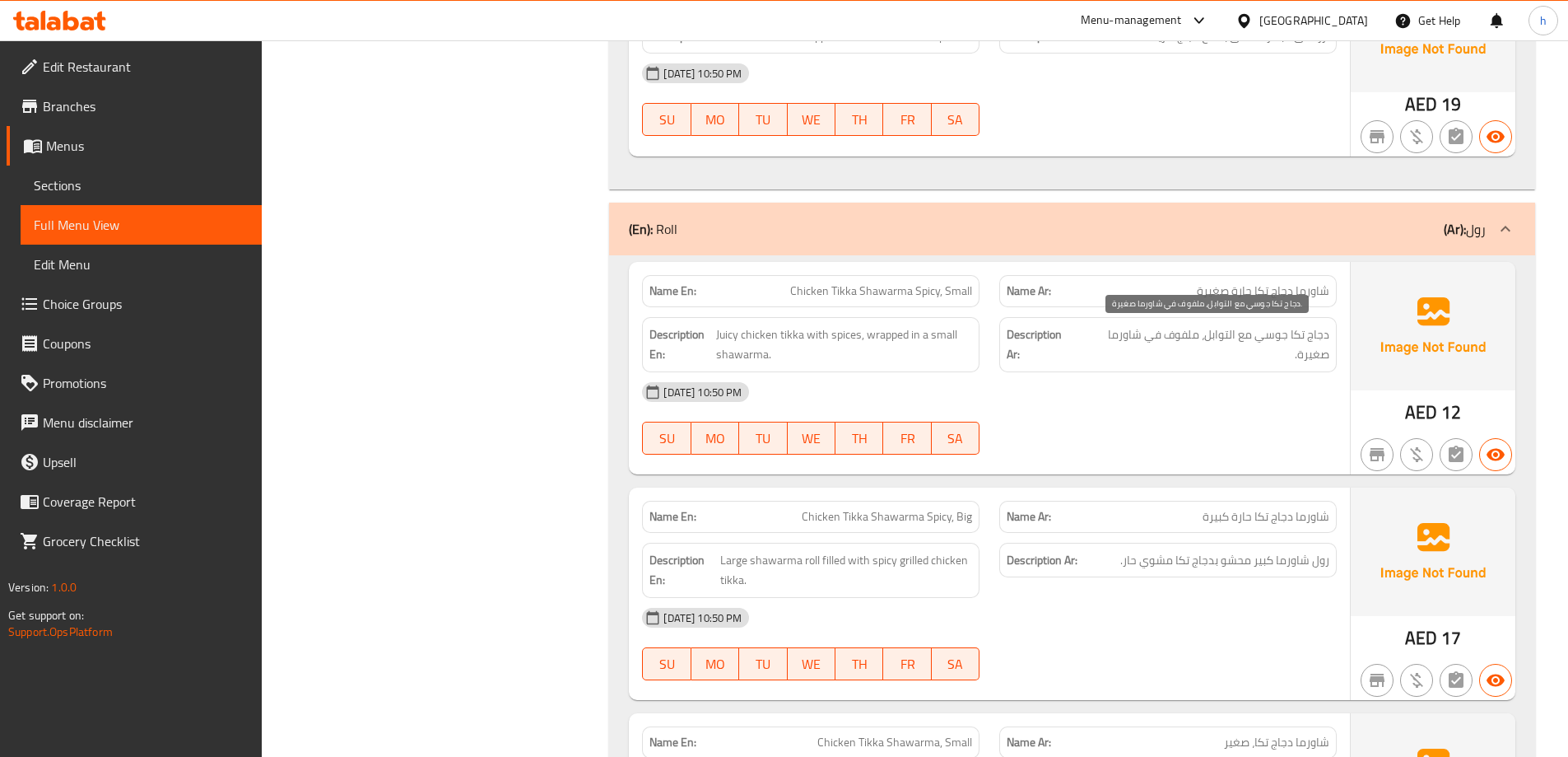
click at [1295, 331] on span "دجاج تكا جوسي مع التوابل، ملفوف في شاورما صغيرة." at bounding box center [1204, 344] width 250 height 40
click at [1263, 334] on span "دجاج تكا جوسي مع التوابل، ملفوف في شاورما صغيرة." at bounding box center [1204, 344] width 250 height 40
click at [1242, 334] on span "دجاج تكا جوسي مع التوابل، ملفوف في شاورما صغيرة." at bounding box center [1204, 344] width 250 height 40
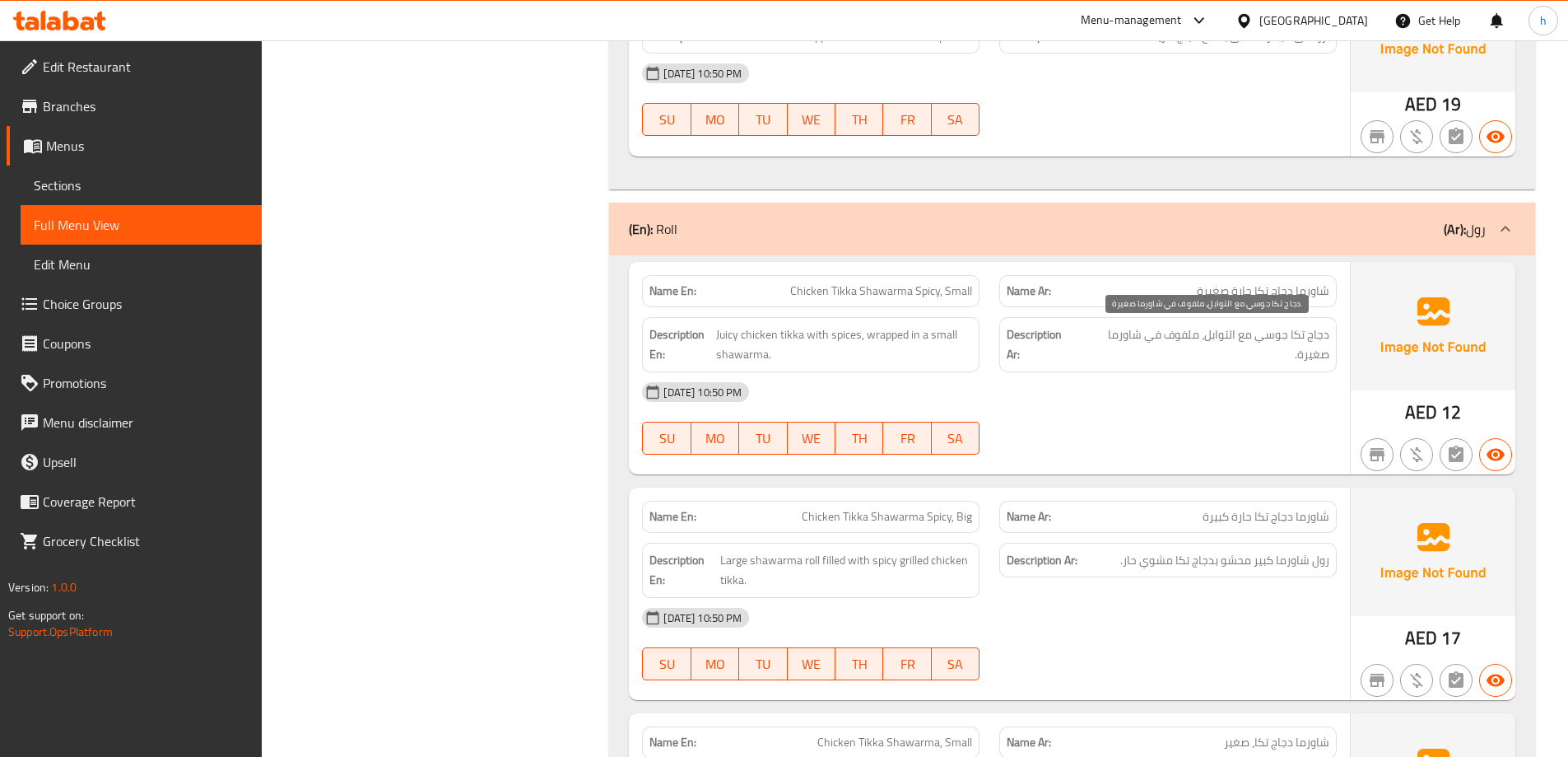
click at [1196, 339] on span "دجاج تكا جوسي مع التوابل، ملفوف في شاورما صغيرة." at bounding box center [1204, 344] width 250 height 40
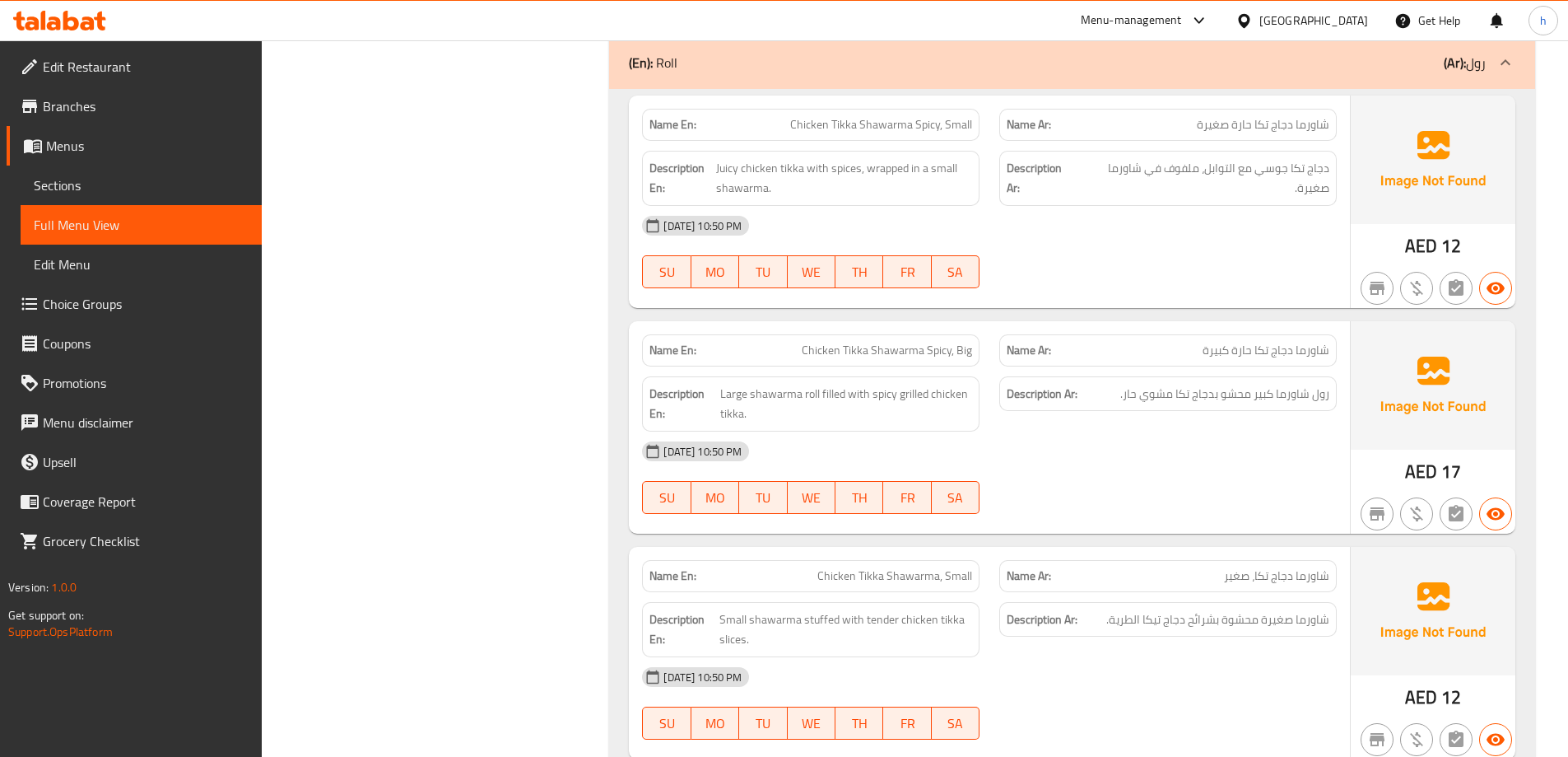
scroll to position [2306, 0]
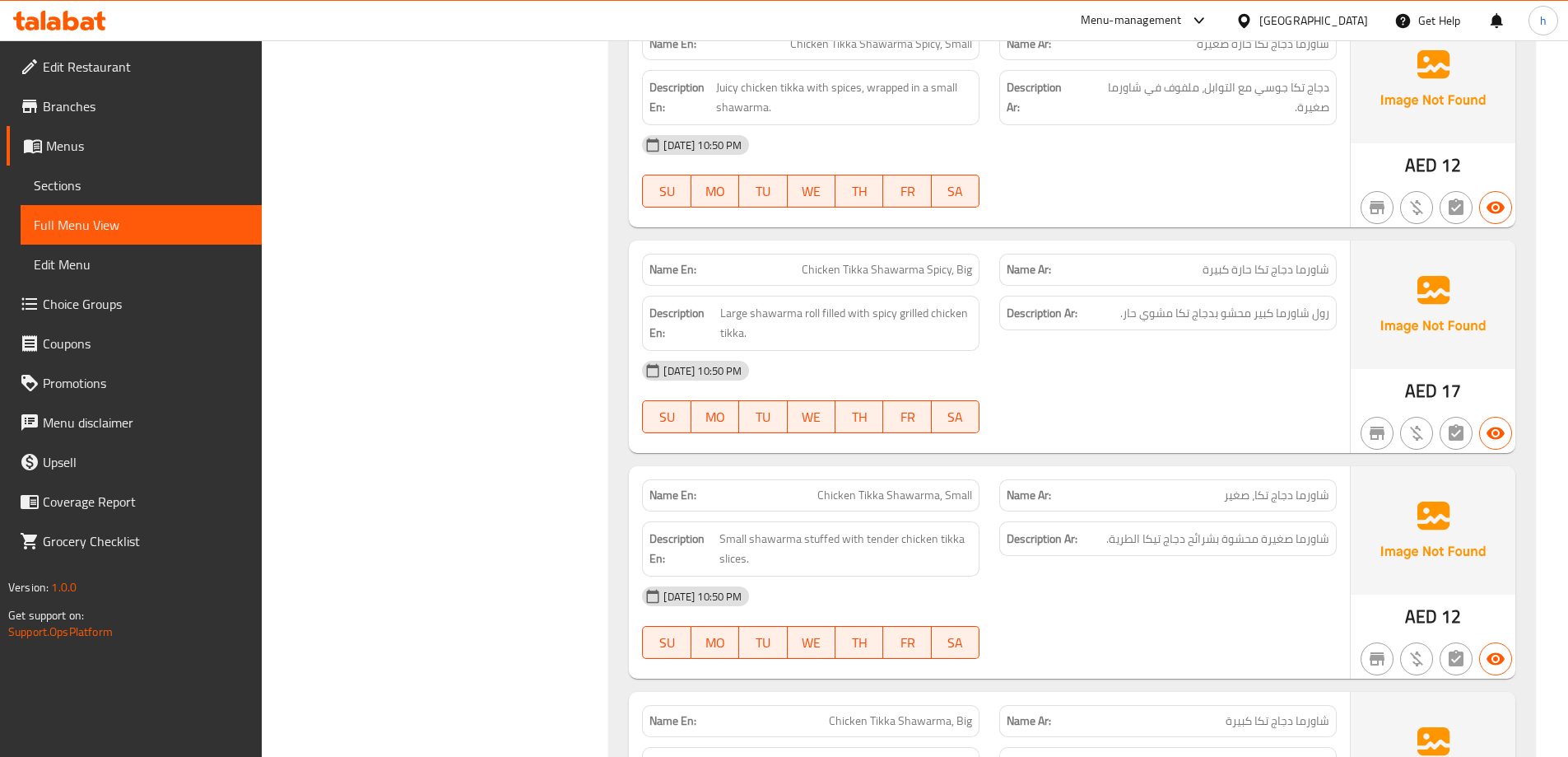
click at [1320, 265] on span "شاورما دجاج تكا حارة كبيرة" at bounding box center [1266, 270] width 126 height 18
click at [1319, 265] on span "شاورما دجاج تكا حارة كبيرة" at bounding box center [1266, 270] width 126 height 18
click at [1289, 271] on span "شاورما دجاج تكا حارة كبيرة" at bounding box center [1266, 270] width 126 height 18
click at [1263, 272] on span "شاورما دجاج تكا حارة كبيرة" at bounding box center [1266, 270] width 126 height 18
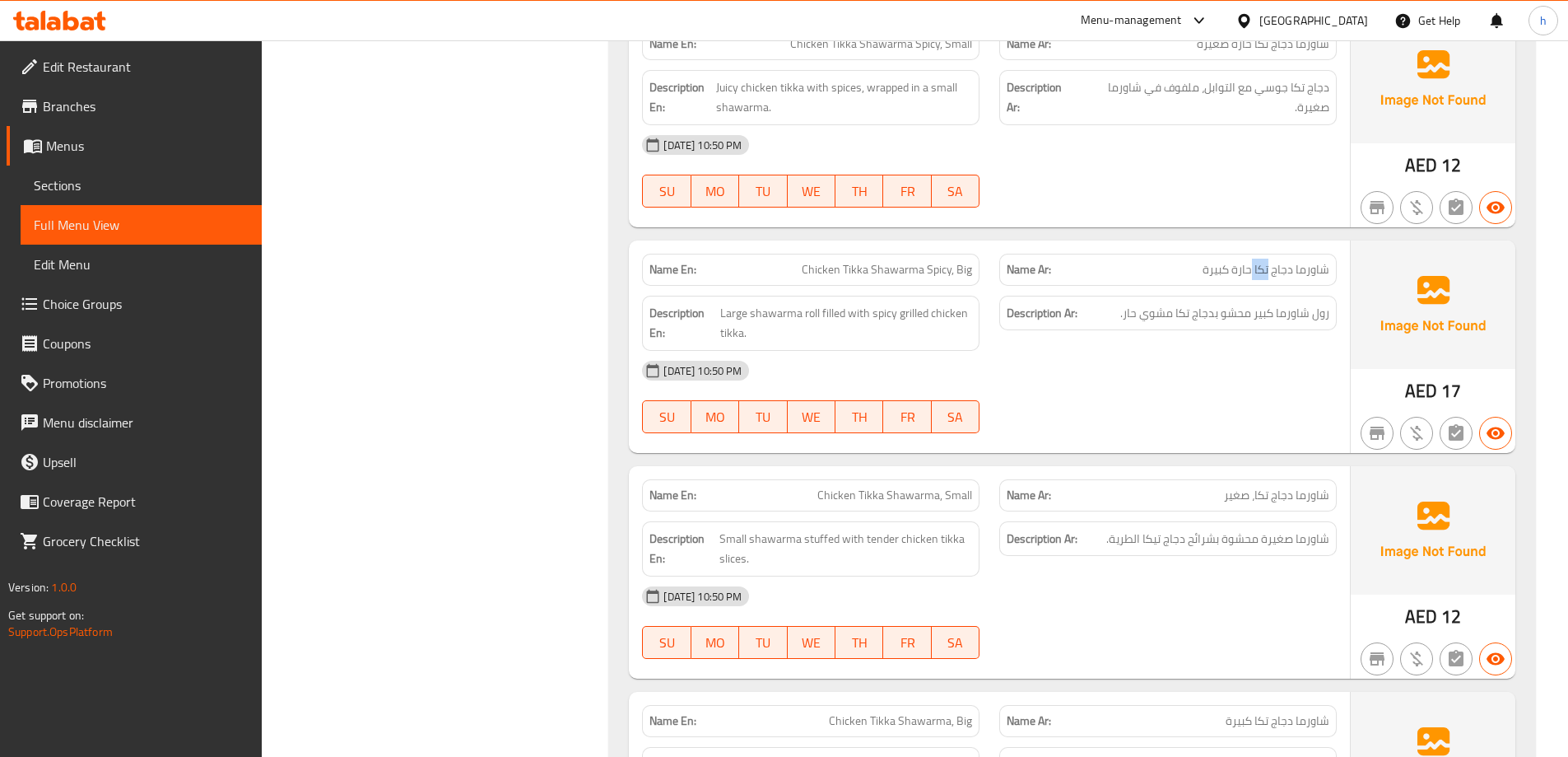
click at [1263, 272] on span "شاورما دجاج تكا حارة كبيرة" at bounding box center [1266, 270] width 126 height 18
click at [1255, 272] on span "شاورما دجاج تكا حارة كبيرة" at bounding box center [1266, 270] width 126 height 18
click at [1229, 273] on span "شاورما دجاج تكا حارة كبيرة" at bounding box center [1266, 270] width 126 height 18
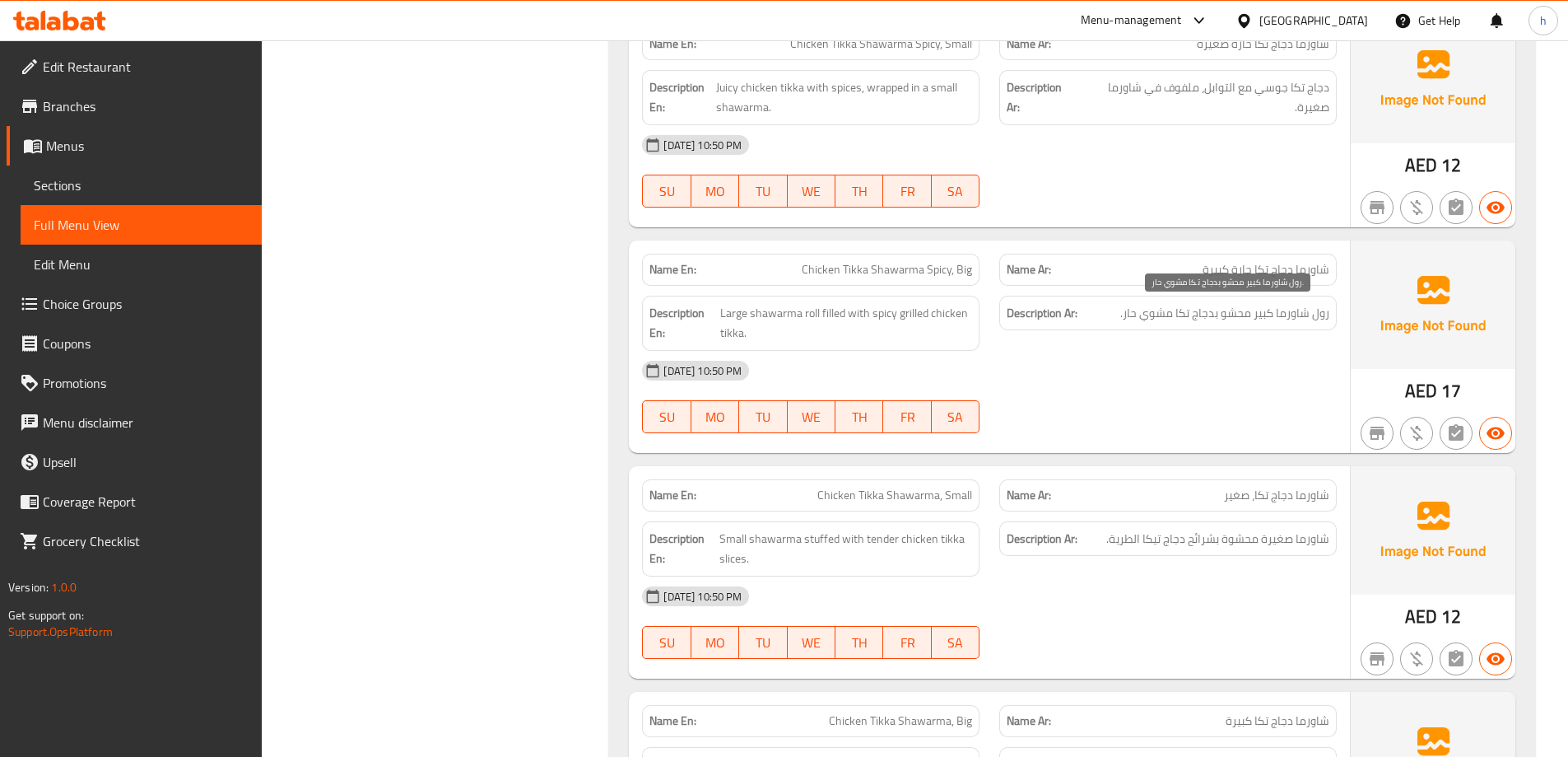
click at [1316, 311] on span "رول شاورما كبير محشو بدجاج تكا مشوي حار." at bounding box center [1225, 313] width 209 height 20
click at [1300, 311] on span "رول شاورما كبير محشو بدجاج تكا مشوي حار." at bounding box center [1225, 313] width 209 height 20
click at [1263, 317] on span "رول شاورما كبير محشو بدجاج تكا مشوي حار." at bounding box center [1225, 313] width 209 height 20
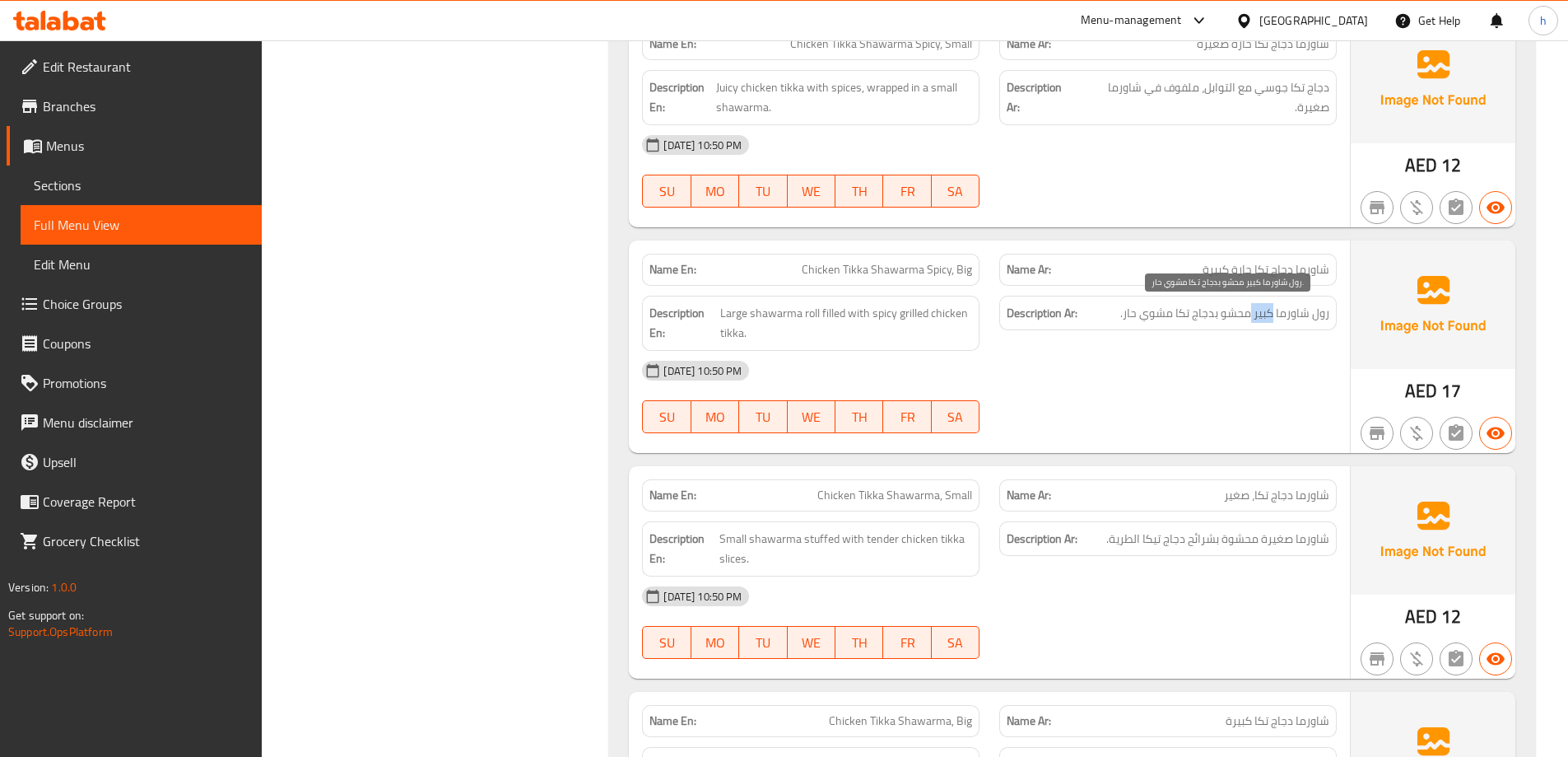
click at [1263, 317] on span "رول شاورما كبير محشو بدجاج تكا مشوي حار." at bounding box center [1225, 313] width 209 height 20
click at [1241, 312] on span "رول شاورما كبير محشو بدجاج تكا مشوي حار." at bounding box center [1225, 313] width 209 height 20
click at [1214, 317] on span "رول شاورما كبير محشو بدجاج تكا مشوي حار." at bounding box center [1225, 313] width 209 height 20
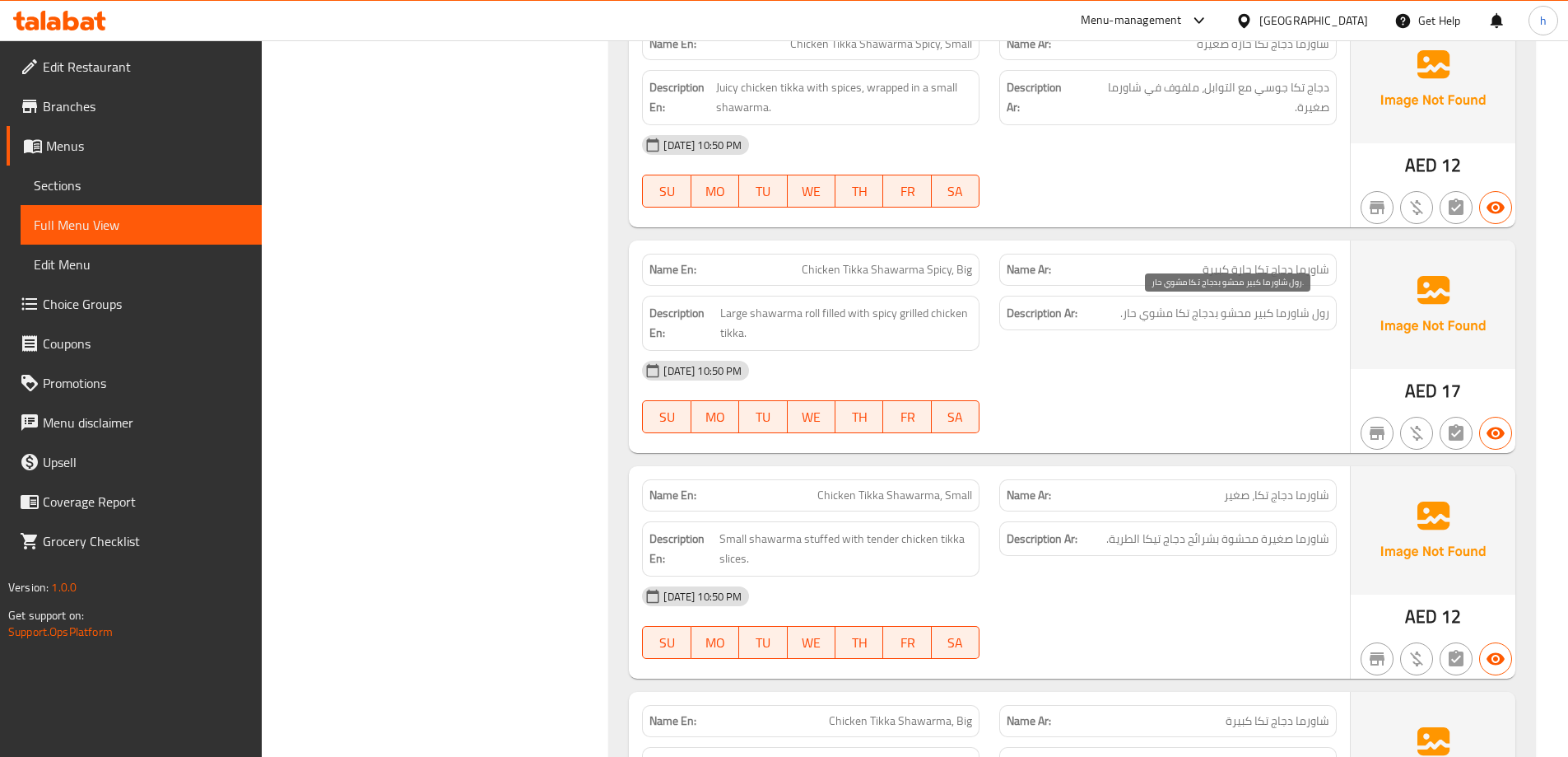
click at [1184, 317] on span "رول شاورما كبير محشو بدجاج تكا مشوي حار." at bounding box center [1225, 313] width 209 height 20
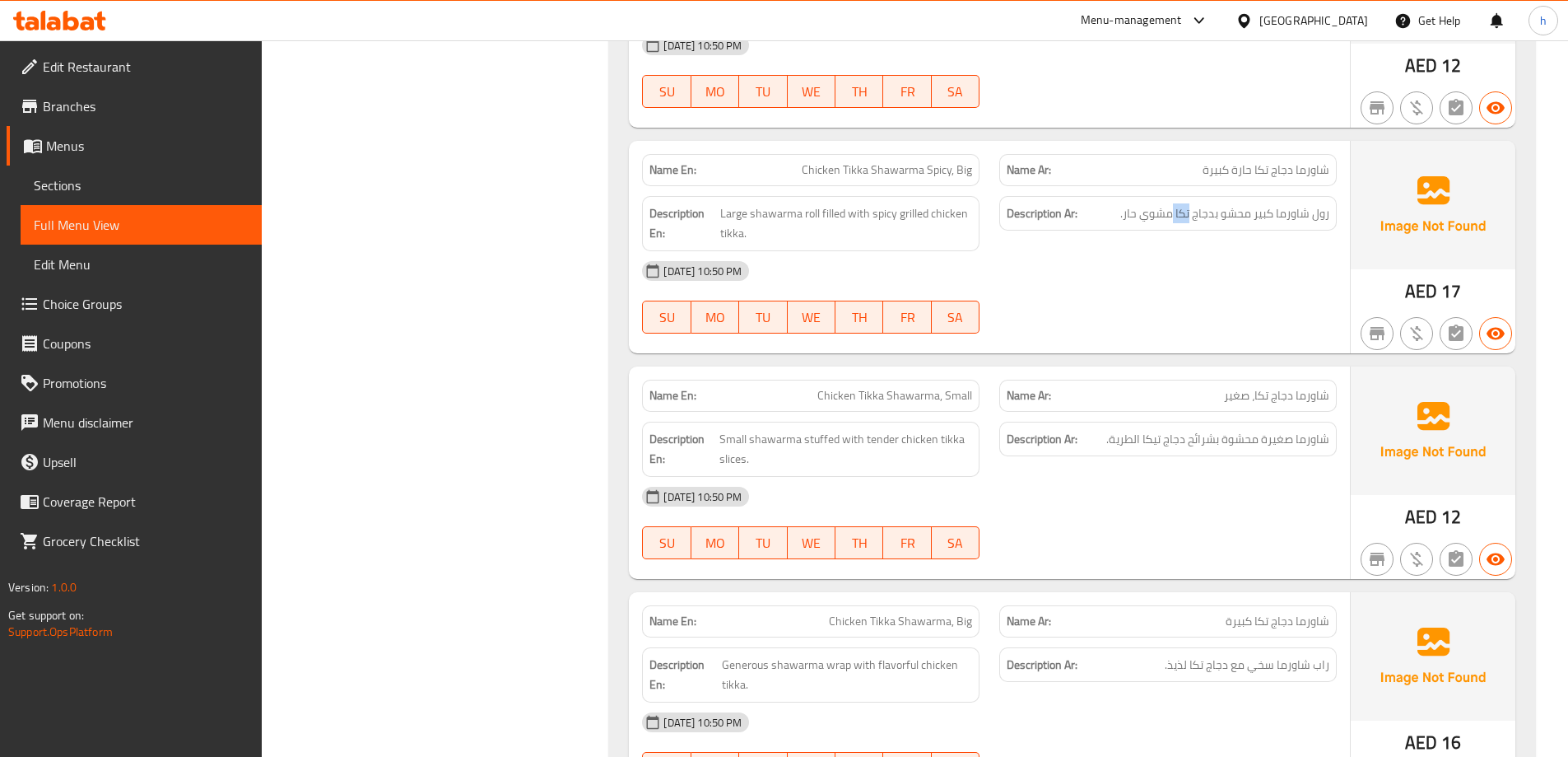
scroll to position [2554, 0]
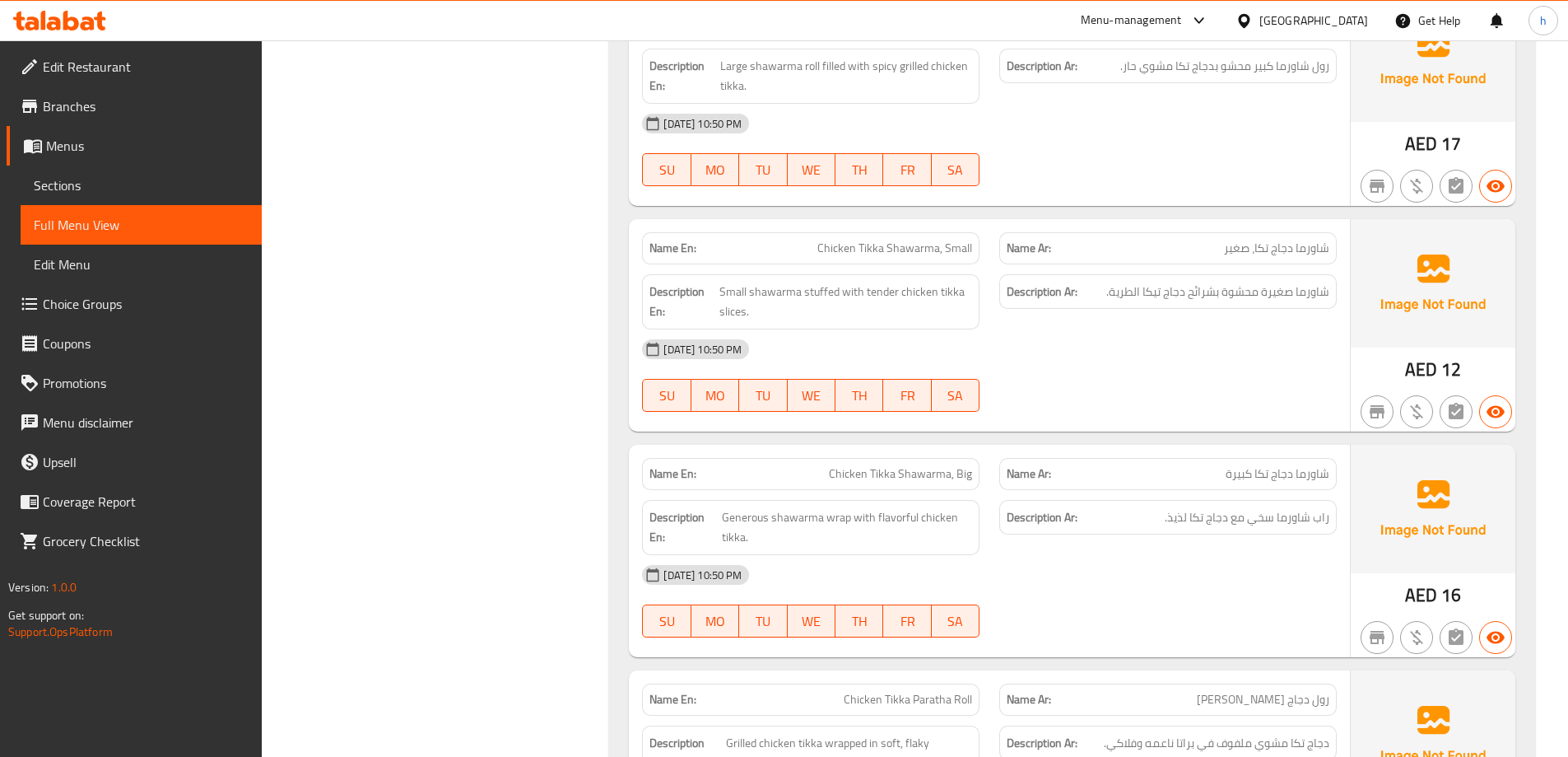
click at [1310, 257] on span "شاورما دجاج تكا، صغير" at bounding box center [1276, 248] width 105 height 18
click at [1279, 256] on span "شاورما دجاج تكا، صغير" at bounding box center [1276, 248] width 105 height 18
click at [1261, 251] on span "شاورما دجاج تكا، صغير" at bounding box center [1276, 248] width 105 height 18
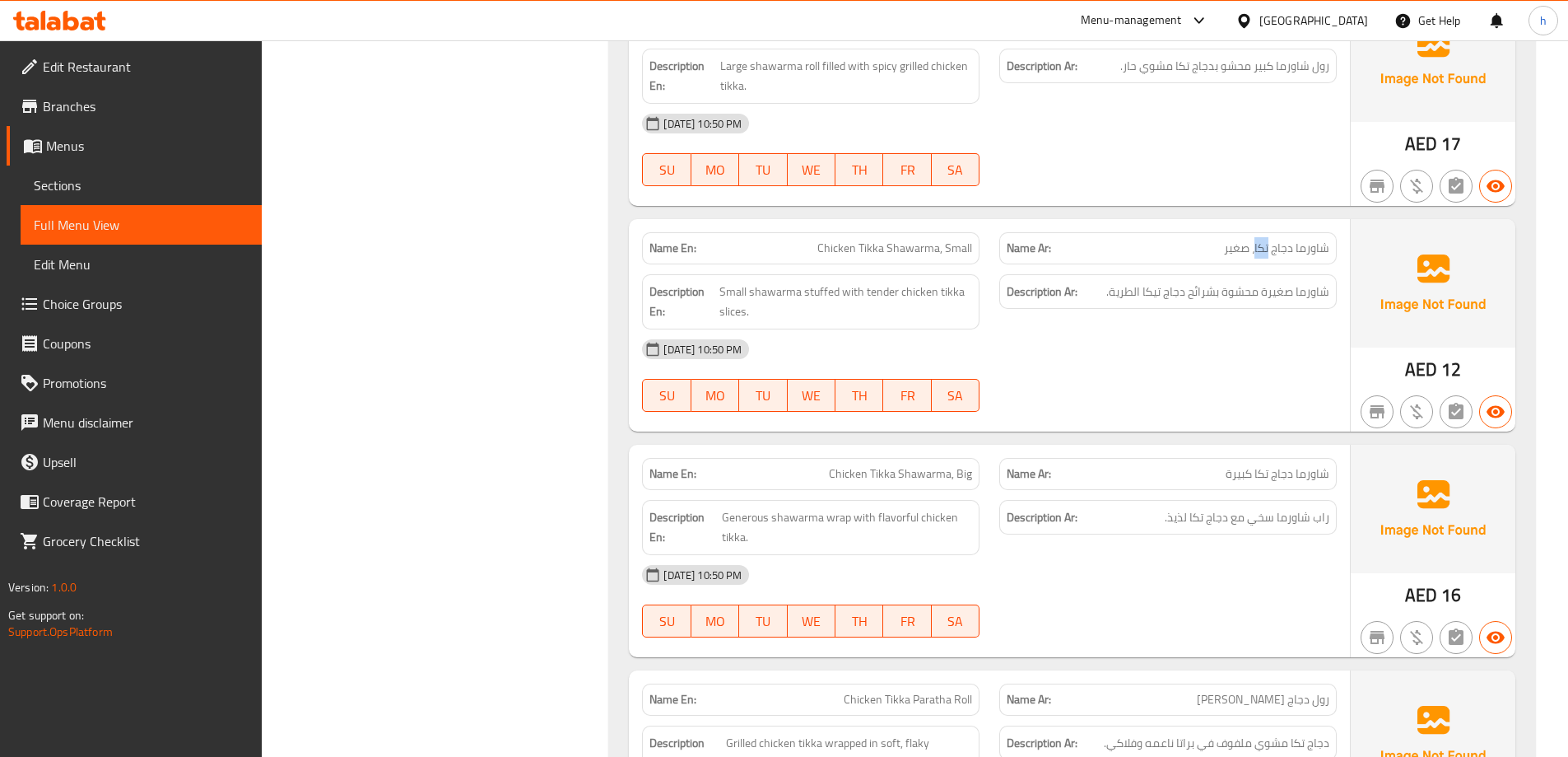
click at [1261, 251] on span "شاورما دجاج تكا، صغير" at bounding box center [1276, 248] width 105 height 18
click at [1233, 248] on span "شاورما دجاج تكا، صغير" at bounding box center [1276, 248] width 105 height 18
click at [1308, 292] on span "شاورما صغيرة محشوة بشرائح دجاج تيكا الطرية." at bounding box center [1218, 292] width 223 height 20
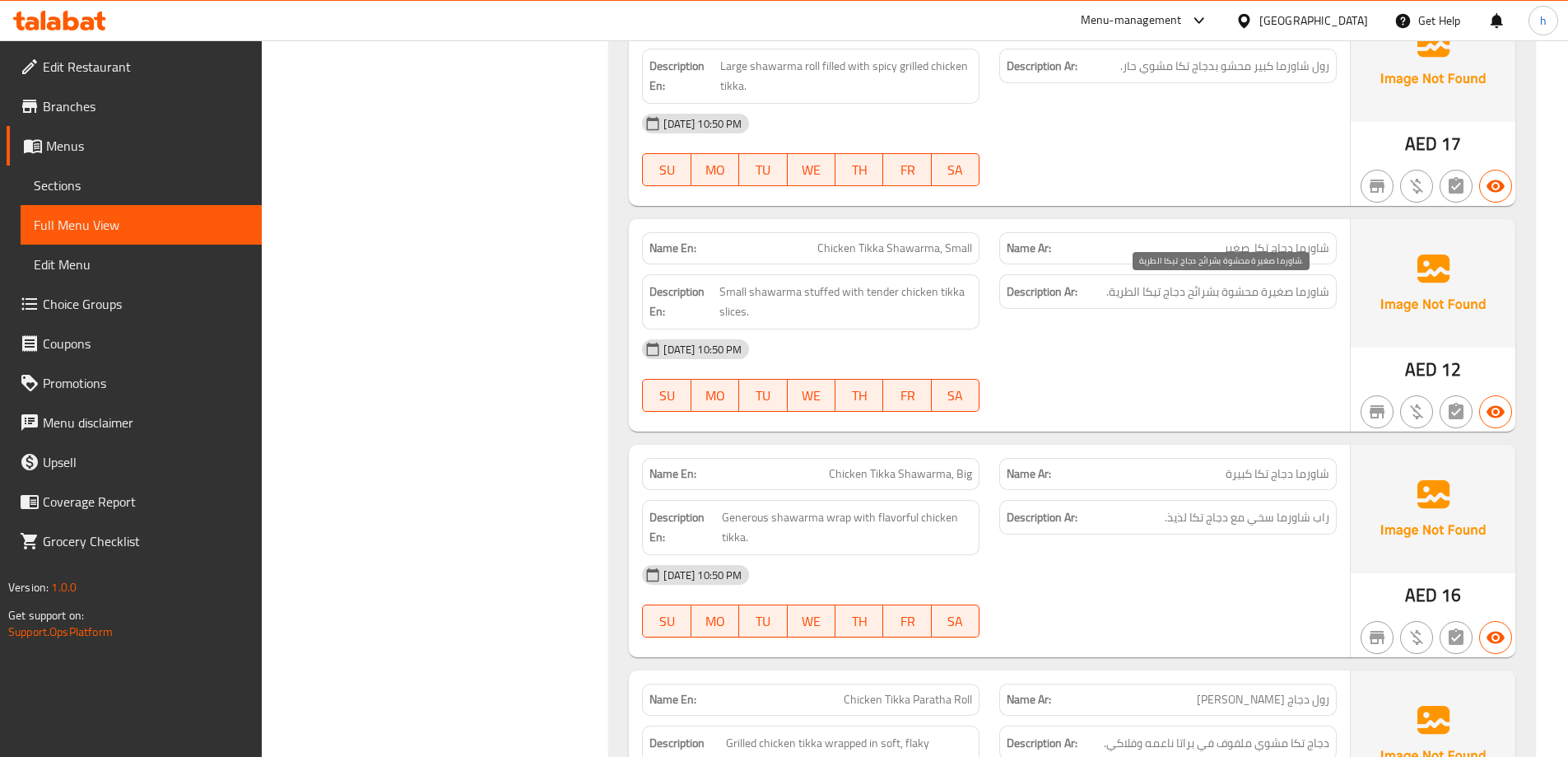
click at [1287, 296] on span "شاورما صغيرة محشوة بشرائح دجاج تيكا الطرية." at bounding box center [1218, 292] width 223 height 20
click at [1243, 292] on span "شاورما صغيرة محشوة بشرائح دجاج تيكا الطرية." at bounding box center [1218, 292] width 223 height 20
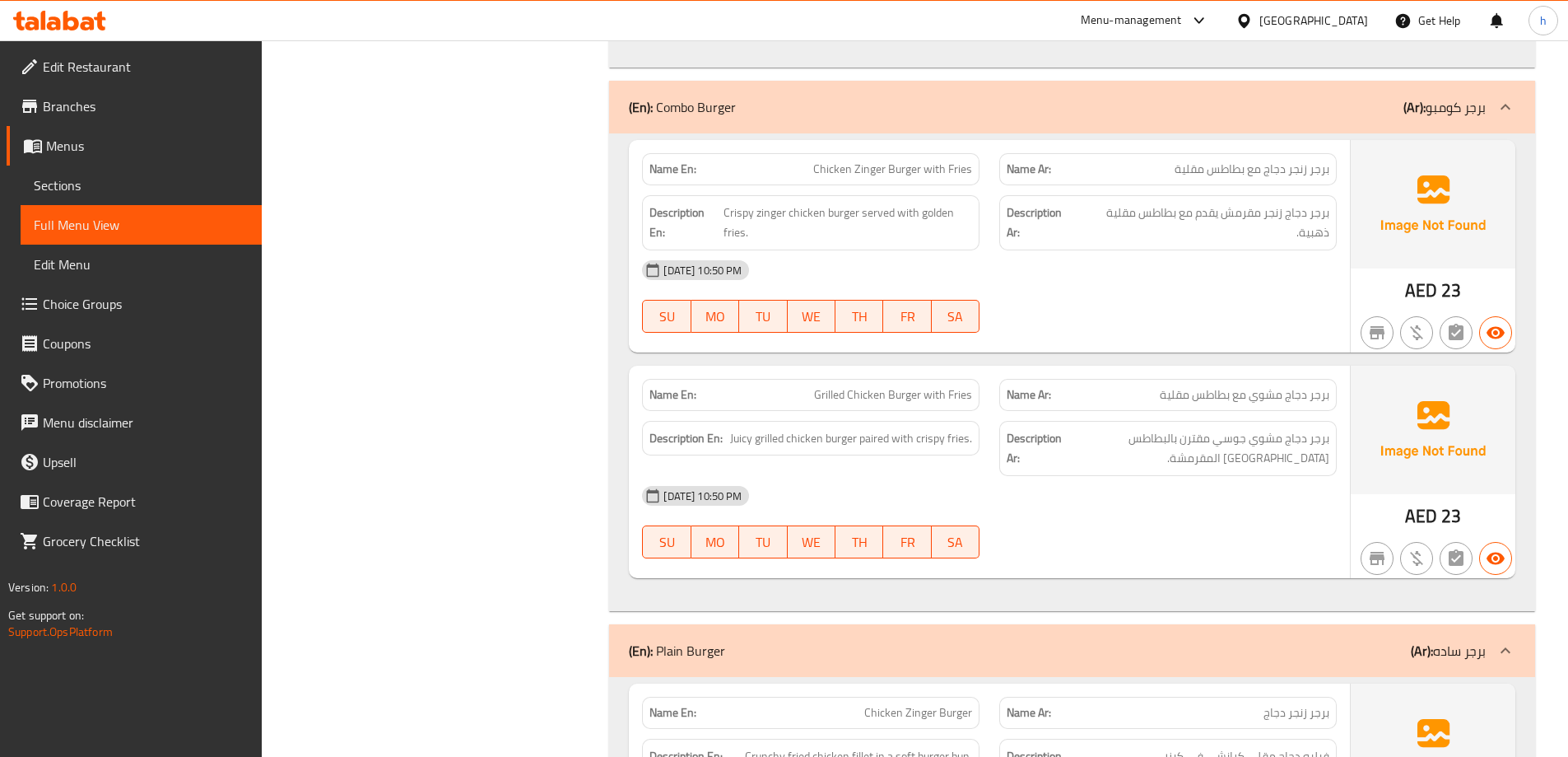
scroll to position [3954, 0]
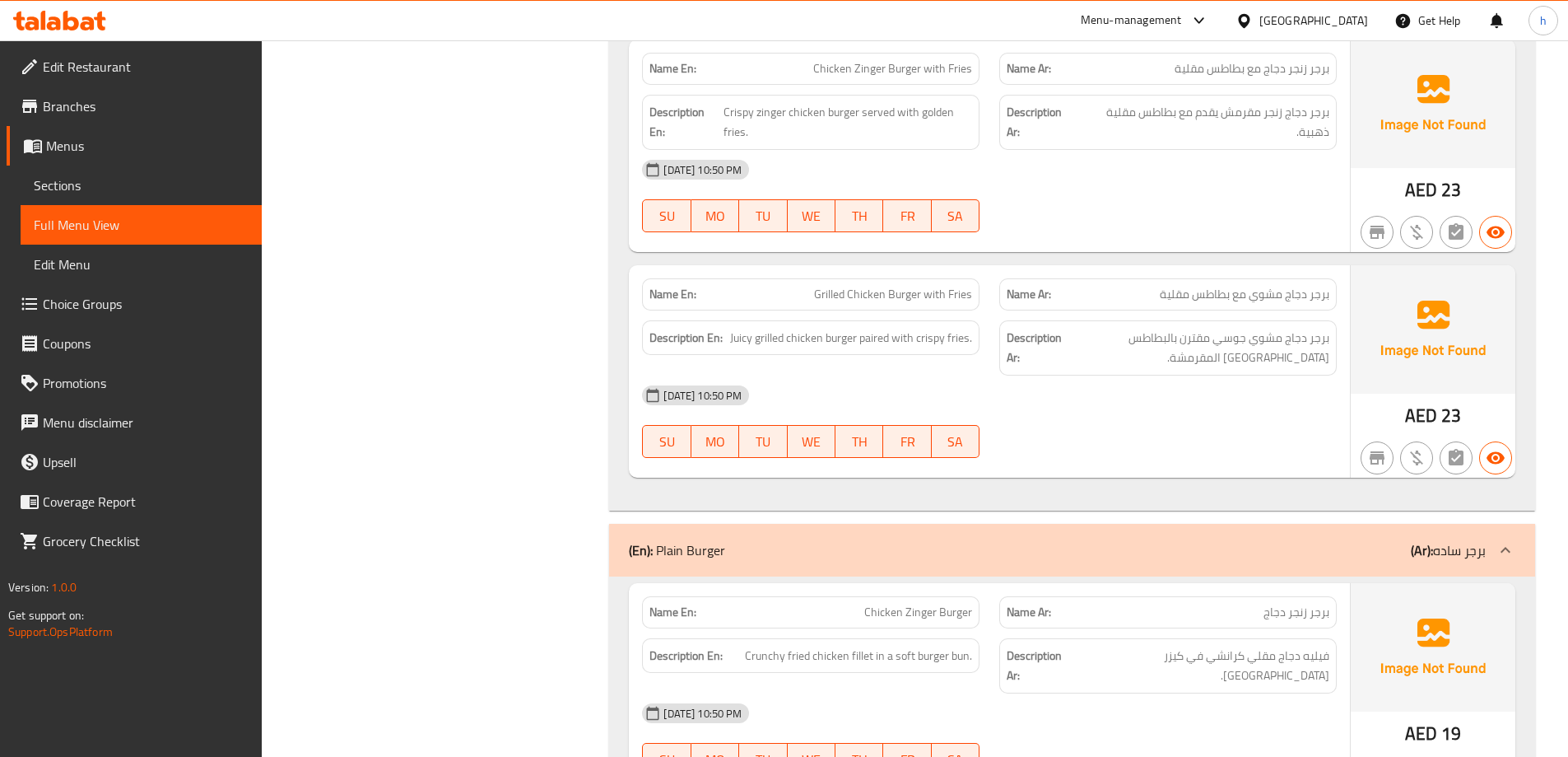
click at [1320, 286] on span "برجر دجاج مشوي مع بطاطس مقلية" at bounding box center [1245, 294] width 169 height 18
click at [1298, 286] on span "برجر دجاج مشوي مع بطاطس مقلية" at bounding box center [1245, 294] width 169 height 18
click at [1265, 286] on span "برجر دجاج مشوي مع بطاطس مقلية" at bounding box center [1245, 294] width 169 height 18
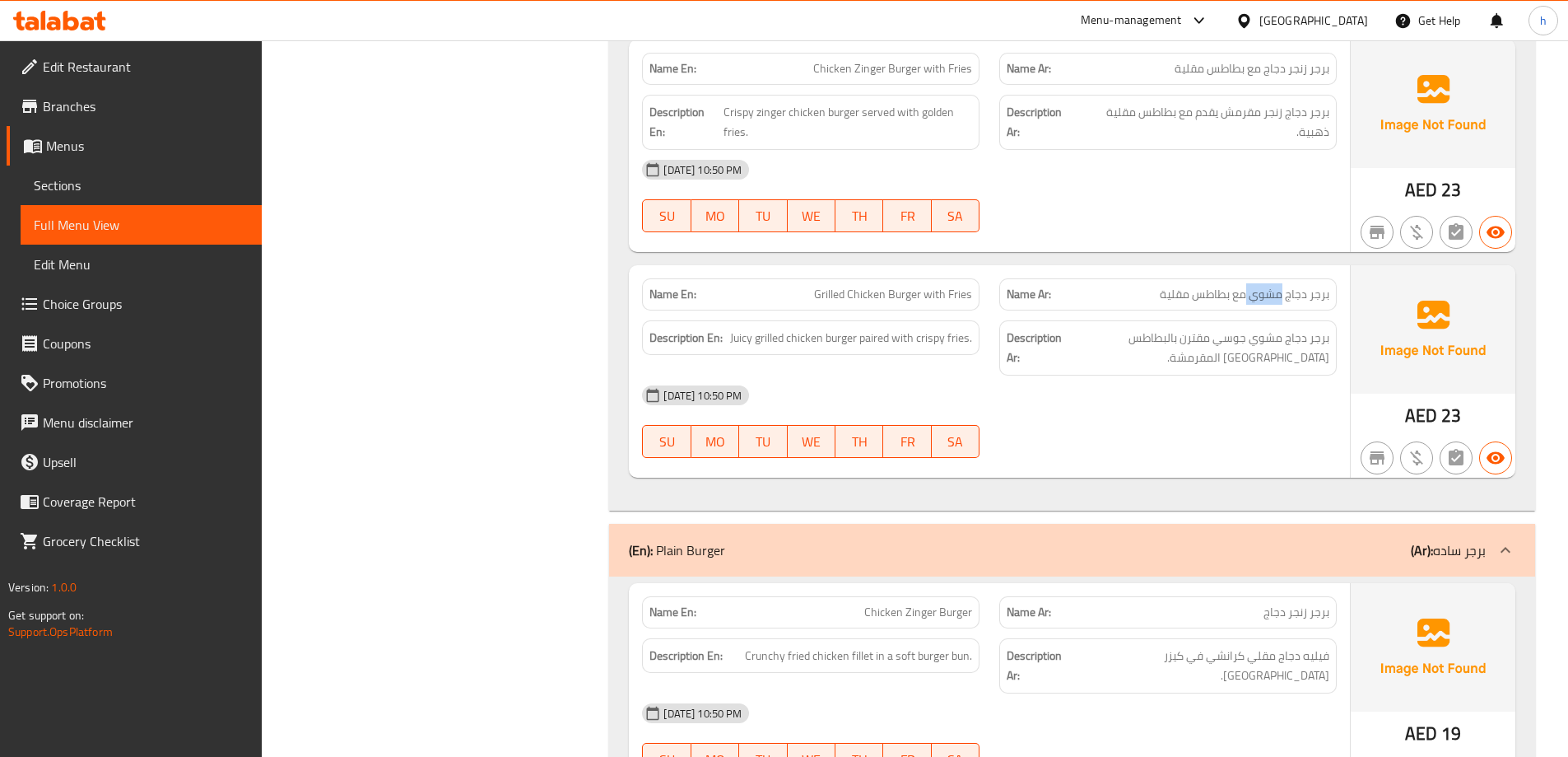
click at [1265, 286] on span "برجر دجاج مشوي مع بطاطس مقلية" at bounding box center [1245, 294] width 169 height 18
click at [1317, 328] on span "برجر دجاج مشوي جوسي مقترن بالبطاطس مقلية المقرمشة." at bounding box center [1197, 348] width 264 height 40
click at [1295, 328] on span "برجر دجاج مشوي جوسي مقترن بالبطاطس مقلية المقرمشة." at bounding box center [1197, 348] width 264 height 40
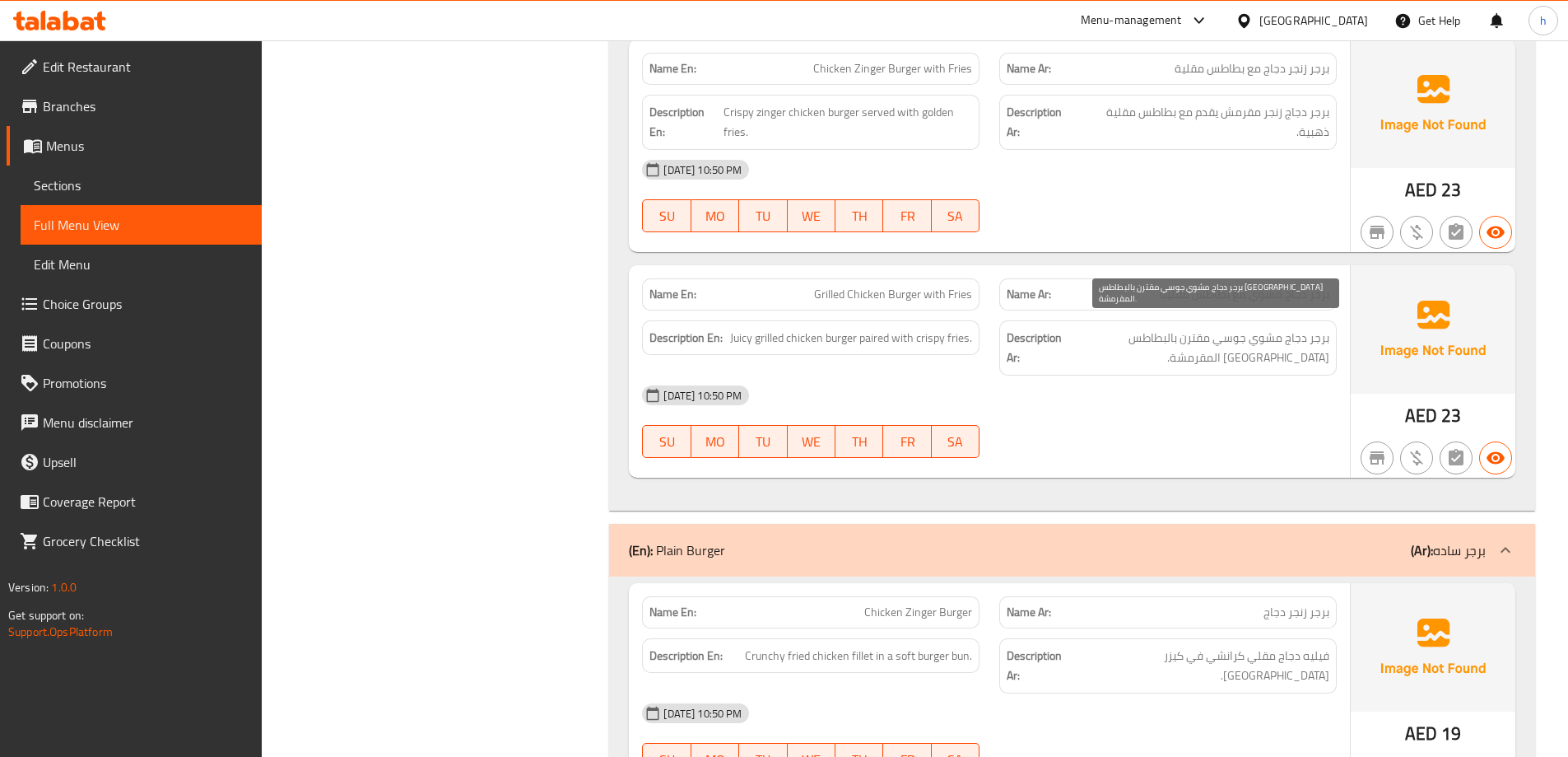
click at [1272, 328] on span "برجر دجاج مشوي جوسي مقترن بالبطاطس مقلية المقرمشة." at bounding box center [1197, 348] width 264 height 40
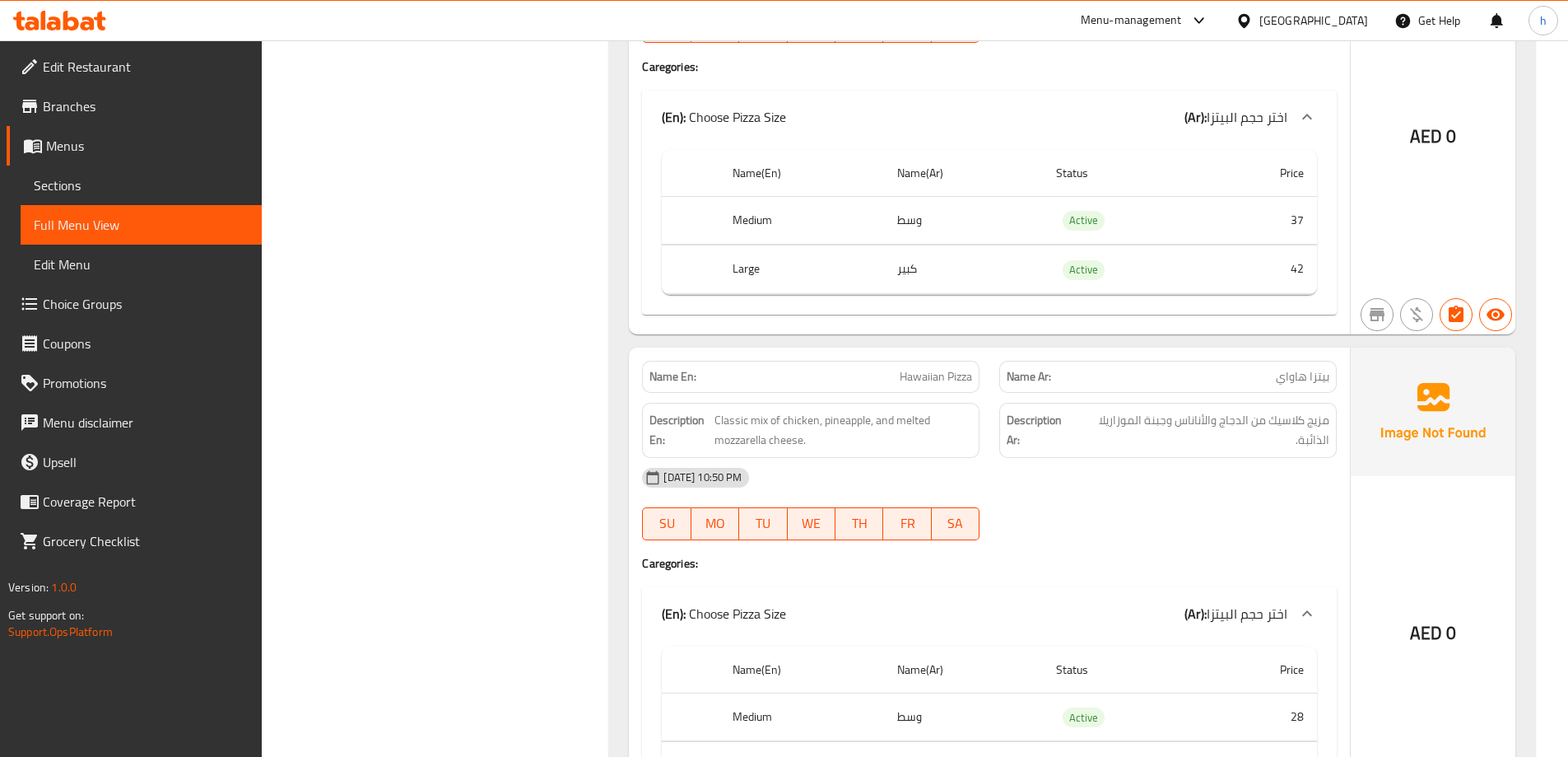
scroll to position [5519, 0]
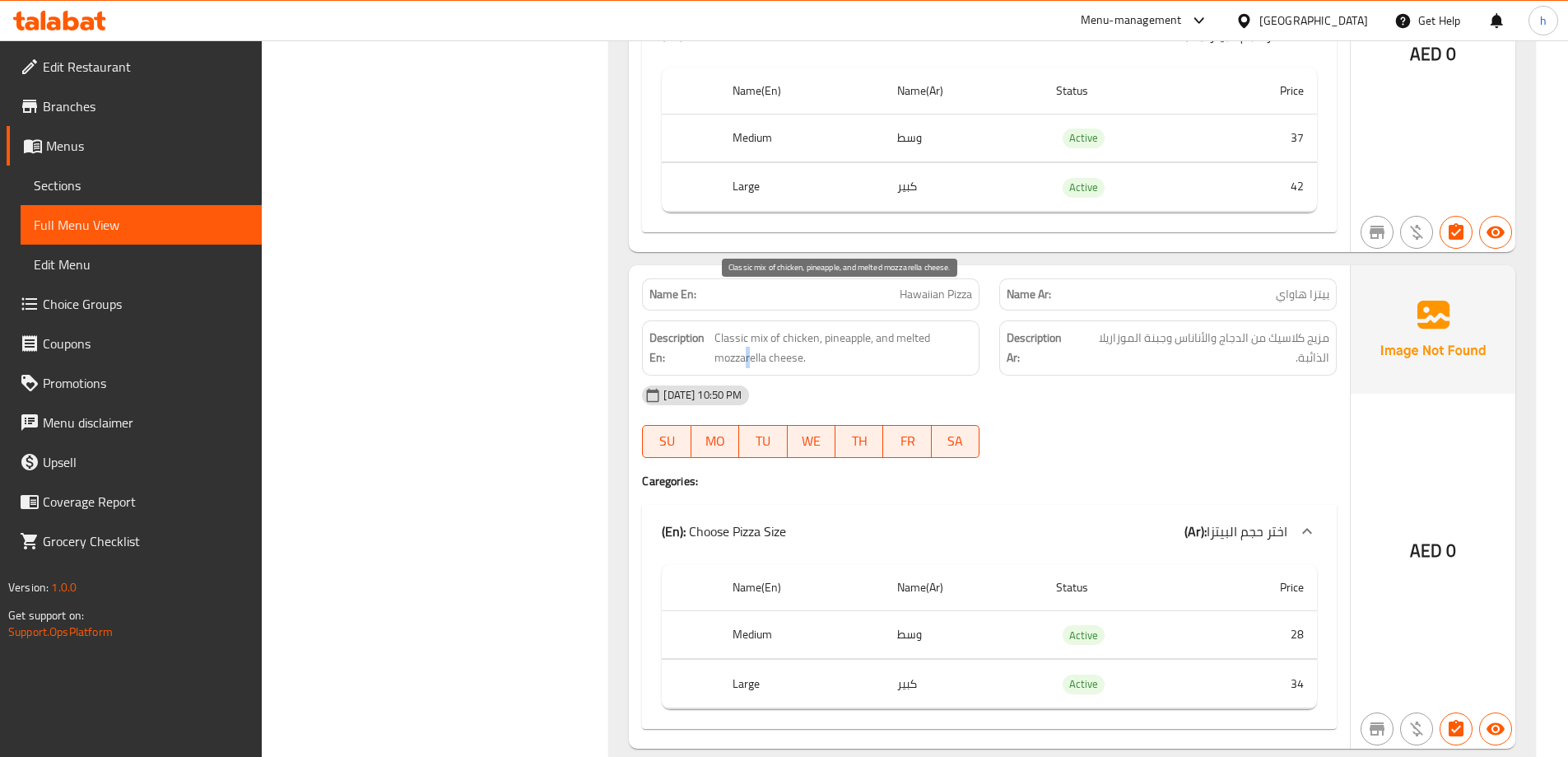
click at [748, 328] on span "Classic mix of chicken, pineapple, and melted mozzarella cheese." at bounding box center [844, 348] width 258 height 40
click at [752, 328] on span "Classic mix of chicken, pineapple, and melted mozzarella cheese." at bounding box center [844, 348] width 258 height 40
click at [1254, 564] on th "Price" at bounding box center [1262, 588] width 111 height 46
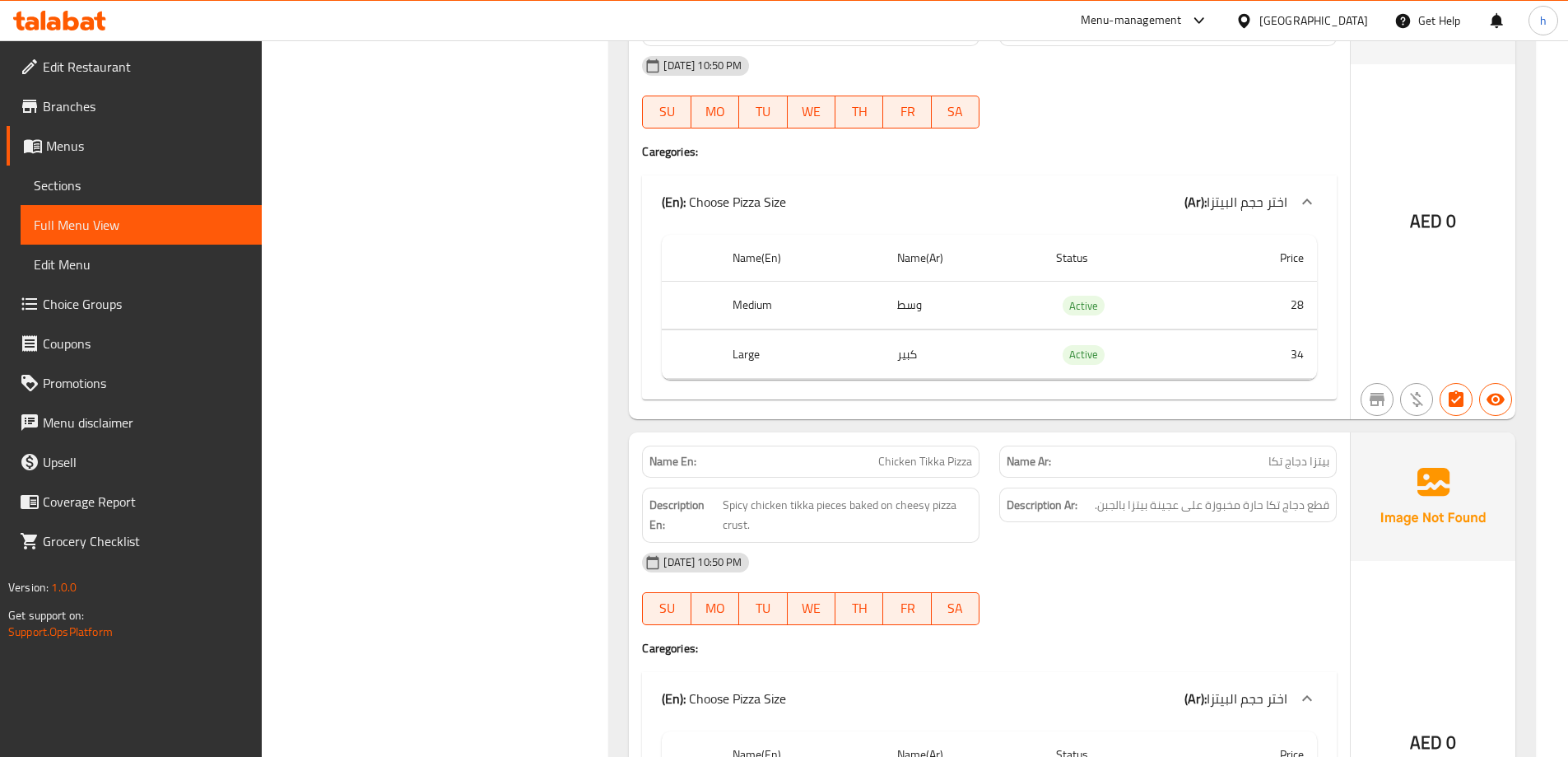
scroll to position [6013, 0]
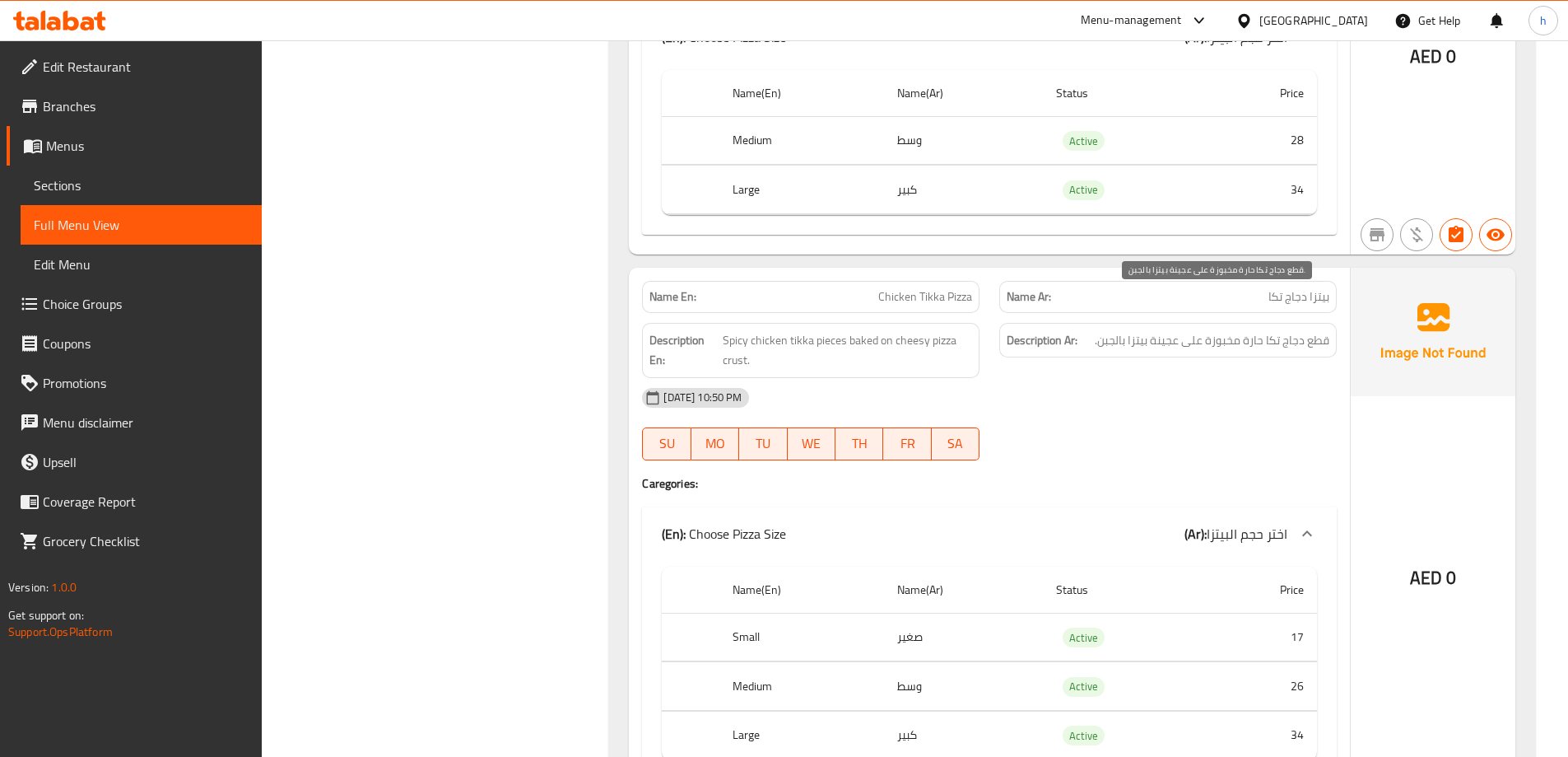
click at [1316, 330] on span "قطع دجاج تكا حارة مخبوزة على عجينة بيتزا بالجبن." at bounding box center [1212, 340] width 234 height 20
click at [1323, 330] on span "قطع دجاج تكا حارة مخبوزة على عجينة بيتزا بالجبن." at bounding box center [1212, 340] width 234 height 20
click at [1285, 330] on span "قطع دجاج تكا حارة مخبوزة على عجينة بيتزا بالجبن." at bounding box center [1212, 340] width 234 height 20
click at [1296, 330] on span "قطع دجاج تكا حارة مخبوزة على عجينة بيتزا بالجبن." at bounding box center [1212, 340] width 234 height 20
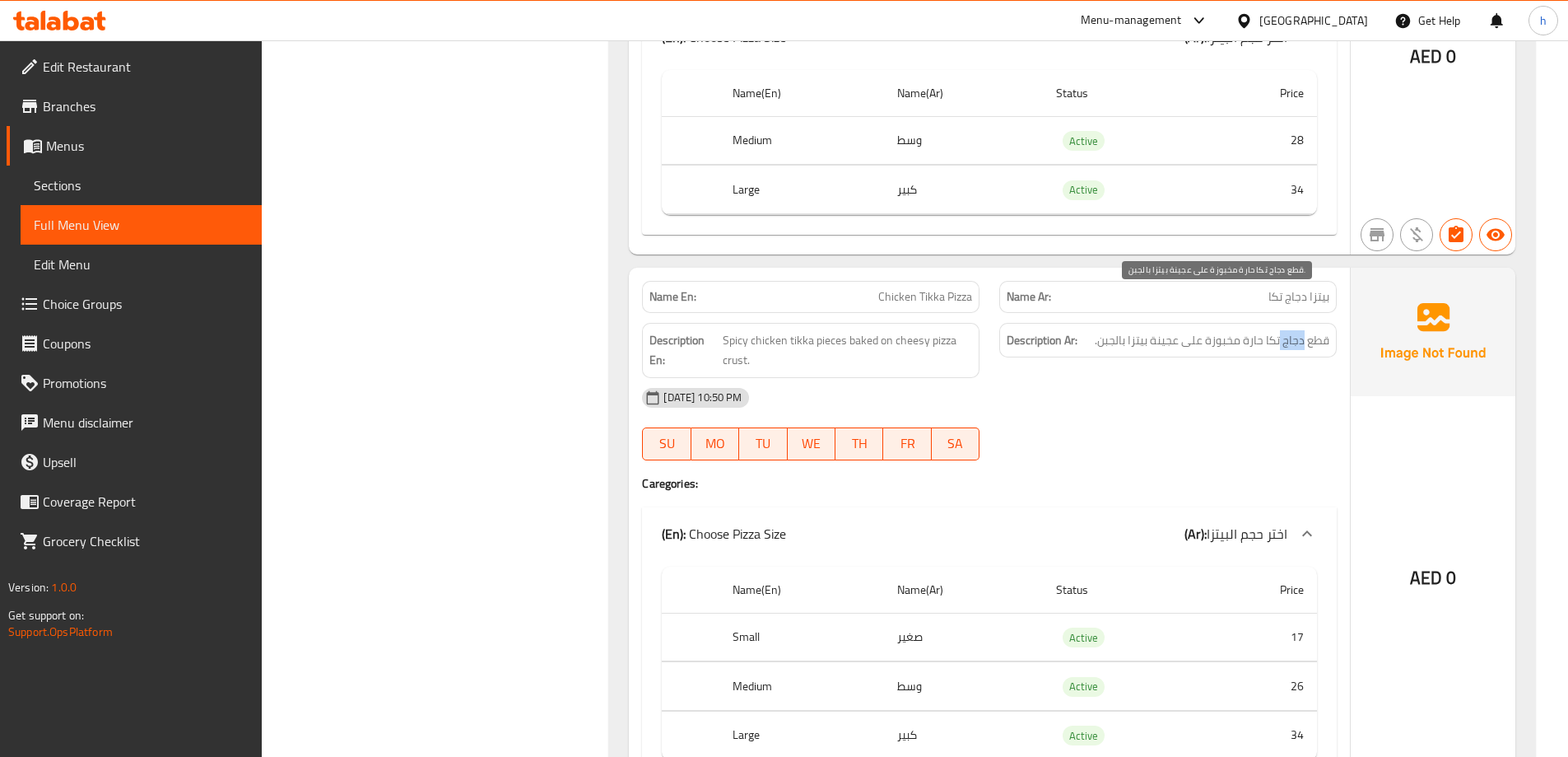
click at [1296, 330] on span "قطع دجاج تكا حارة مخبوزة على عجينة بيتزا بالجبن." at bounding box center [1212, 340] width 234 height 20
click at [1273, 330] on span "قطع دجاج تكا حارة مخبوزة على عجينة بيتزا بالجبن." at bounding box center [1212, 340] width 234 height 20
click at [1260, 330] on span "قطع دجاج تكا حارة مخبوزة على عجينة بيتزا بالجبن." at bounding box center [1212, 340] width 234 height 20
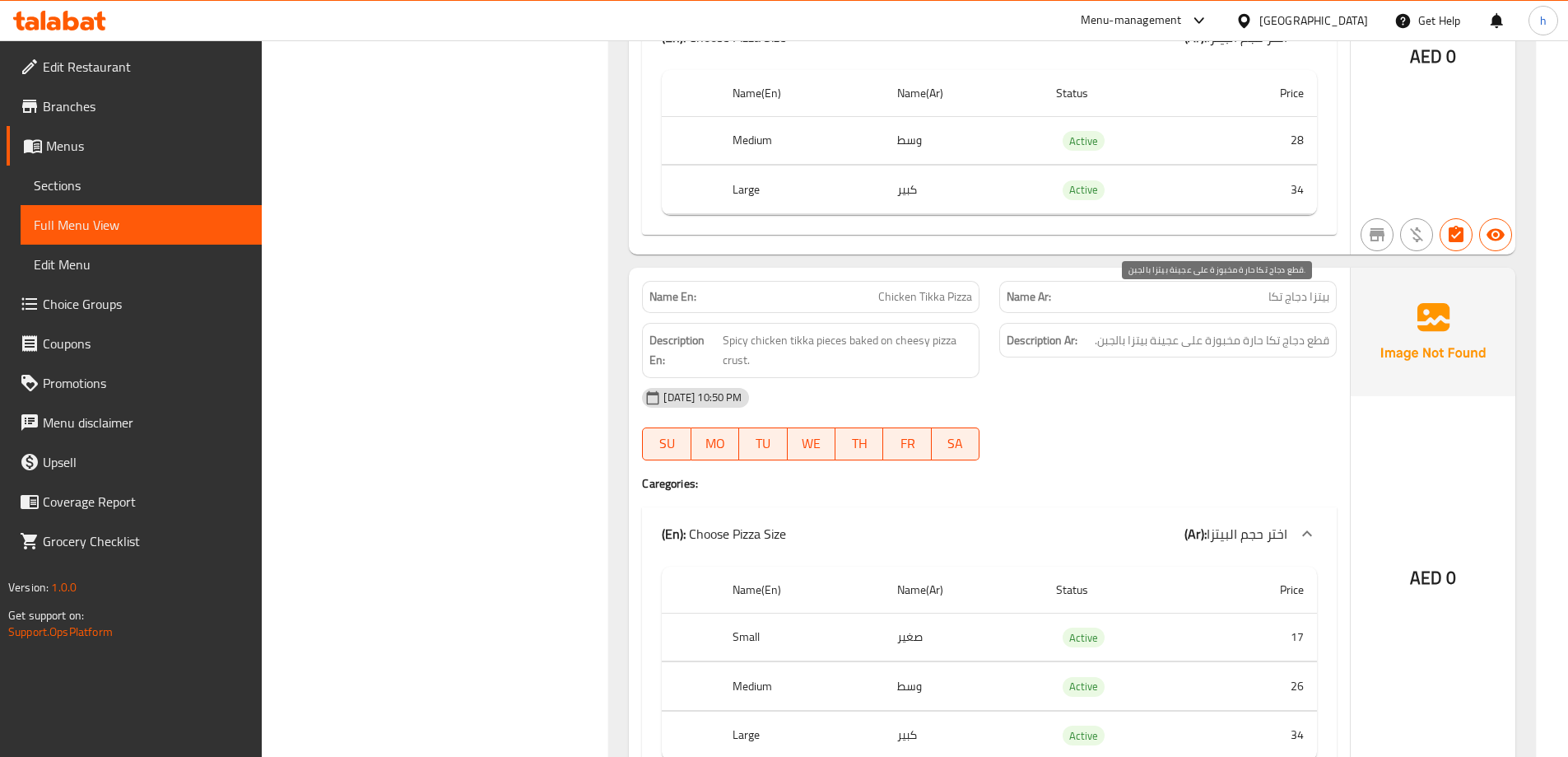
click at [1213, 330] on span "قطع دجاج تكا حارة مخبوزة على عجينة بيتزا بالجبن." at bounding box center [1212, 340] width 234 height 20
click at [1188, 330] on span "قطع دجاج تكا حارة مخبوزة على عجينة بيتزا بالجبن." at bounding box center [1212, 340] width 234 height 20
click at [1164, 330] on span "قطع دجاج تكا حارة مخبوزة على عجينة بيتزا بالجبن." at bounding box center [1212, 340] width 234 height 20
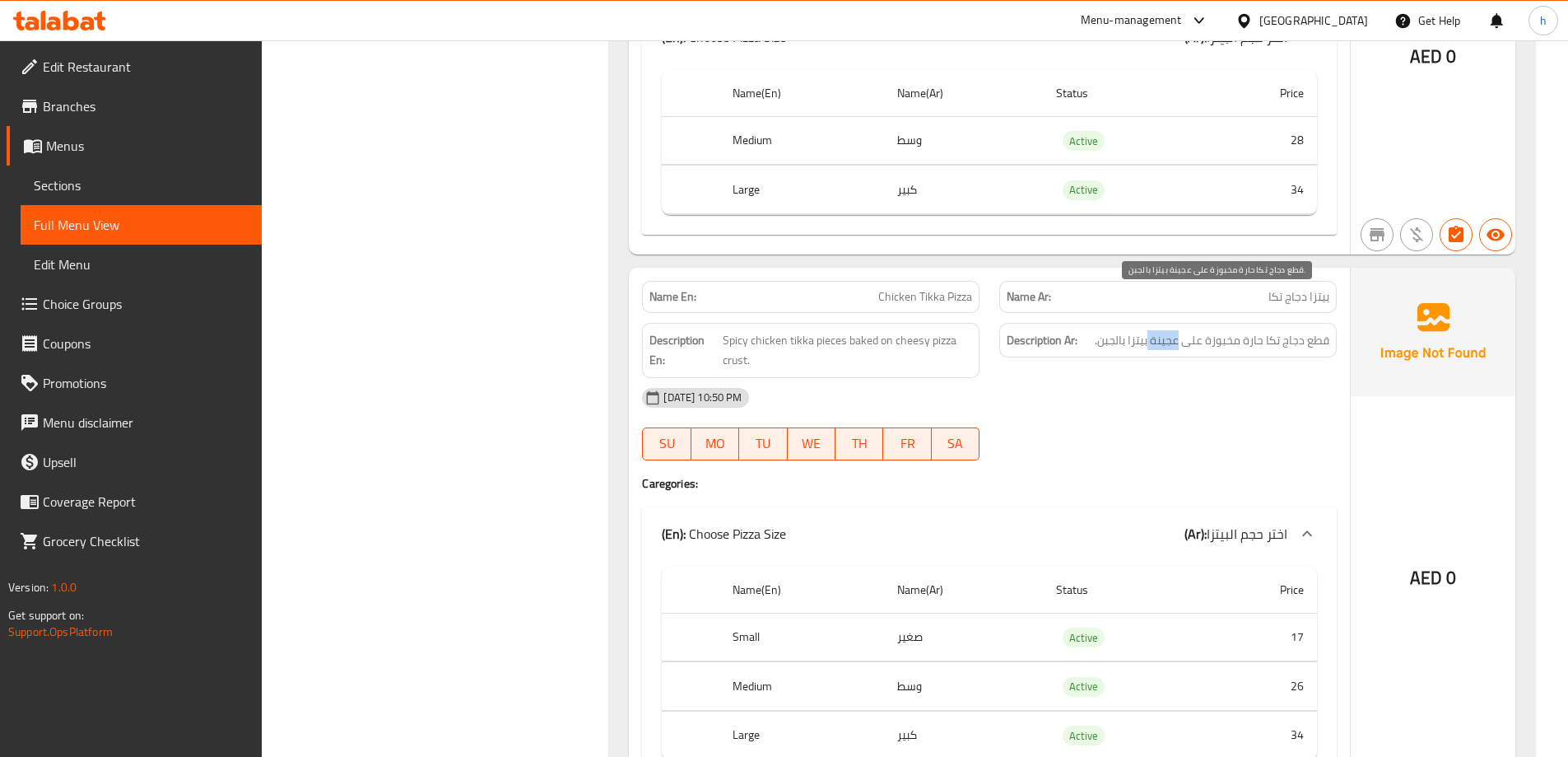
click at [1164, 330] on span "قطع دجاج تكا حارة مخبوزة على عجينة بيتزا بالجبن." at bounding box center [1212, 340] width 234 height 20
click at [1136, 330] on span "قطع دجاج تكا حارة مخبوزة على عجينة بيتزا بالجبن." at bounding box center [1212, 340] width 234 height 20
drag, startPoint x: 1185, startPoint y: 300, endPoint x: 1093, endPoint y: 311, distance: 92.7
click at [1093, 330] on h6 "Description Ar: قطع دجاج تكا حارة مخبوزة على عجينة بيتزا بالجبن." at bounding box center [1167, 340] width 323 height 20
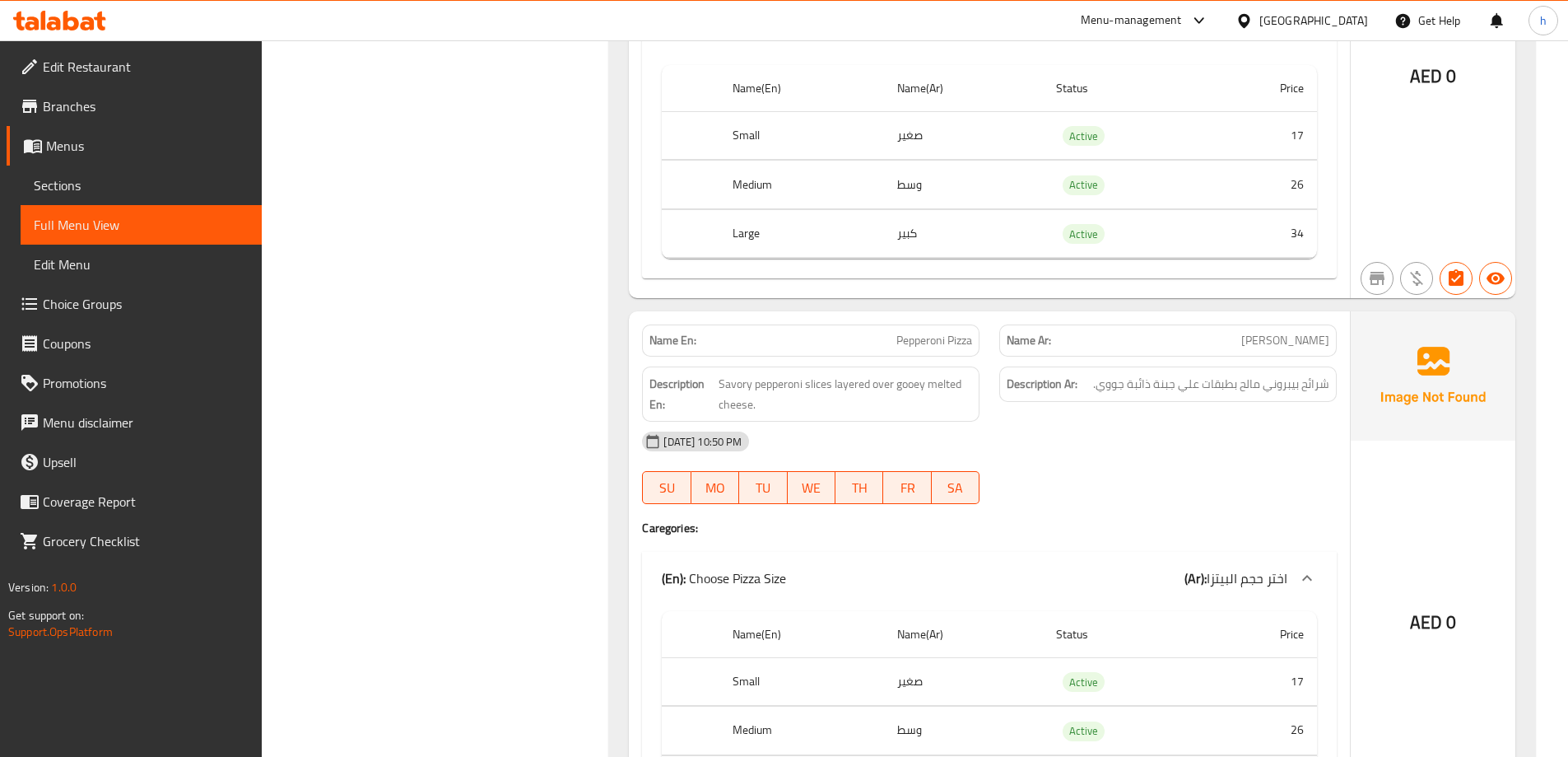
scroll to position [6590, 0]
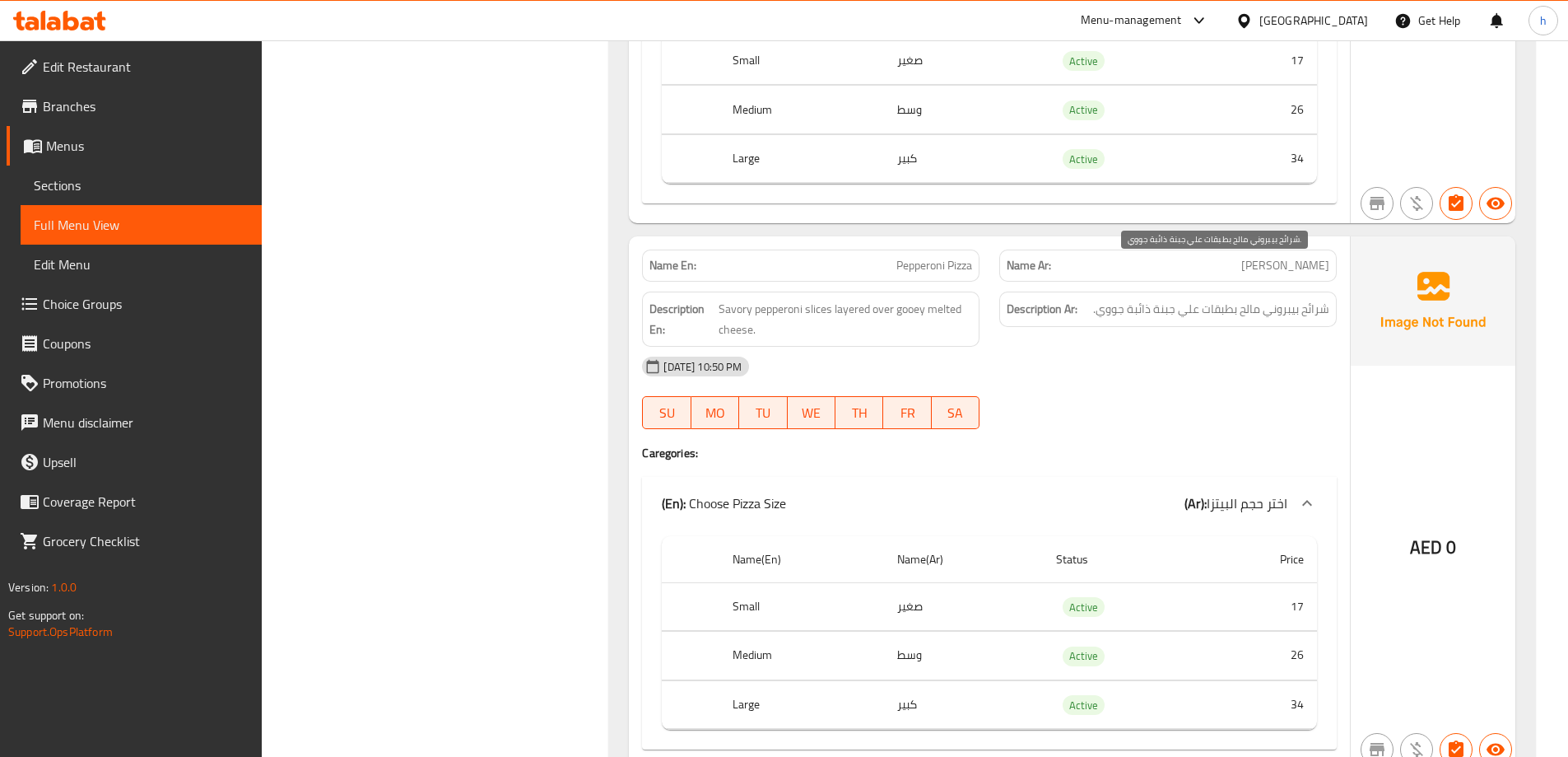
click at [1309, 299] on span "شرائح بيبروني مالح بطبقات علي جبنة ذائبة جووي." at bounding box center [1211, 310] width 236 height 20
click at [1286, 299] on span "شرائح بيبروني مالح بطبقات علي جبنة ذائبة جووي." at bounding box center [1211, 310] width 236 height 20
click at [1244, 299] on span "شرائح بيبروني مالح بطبقات علي جبنة ذائبة جووي." at bounding box center [1211, 310] width 236 height 20
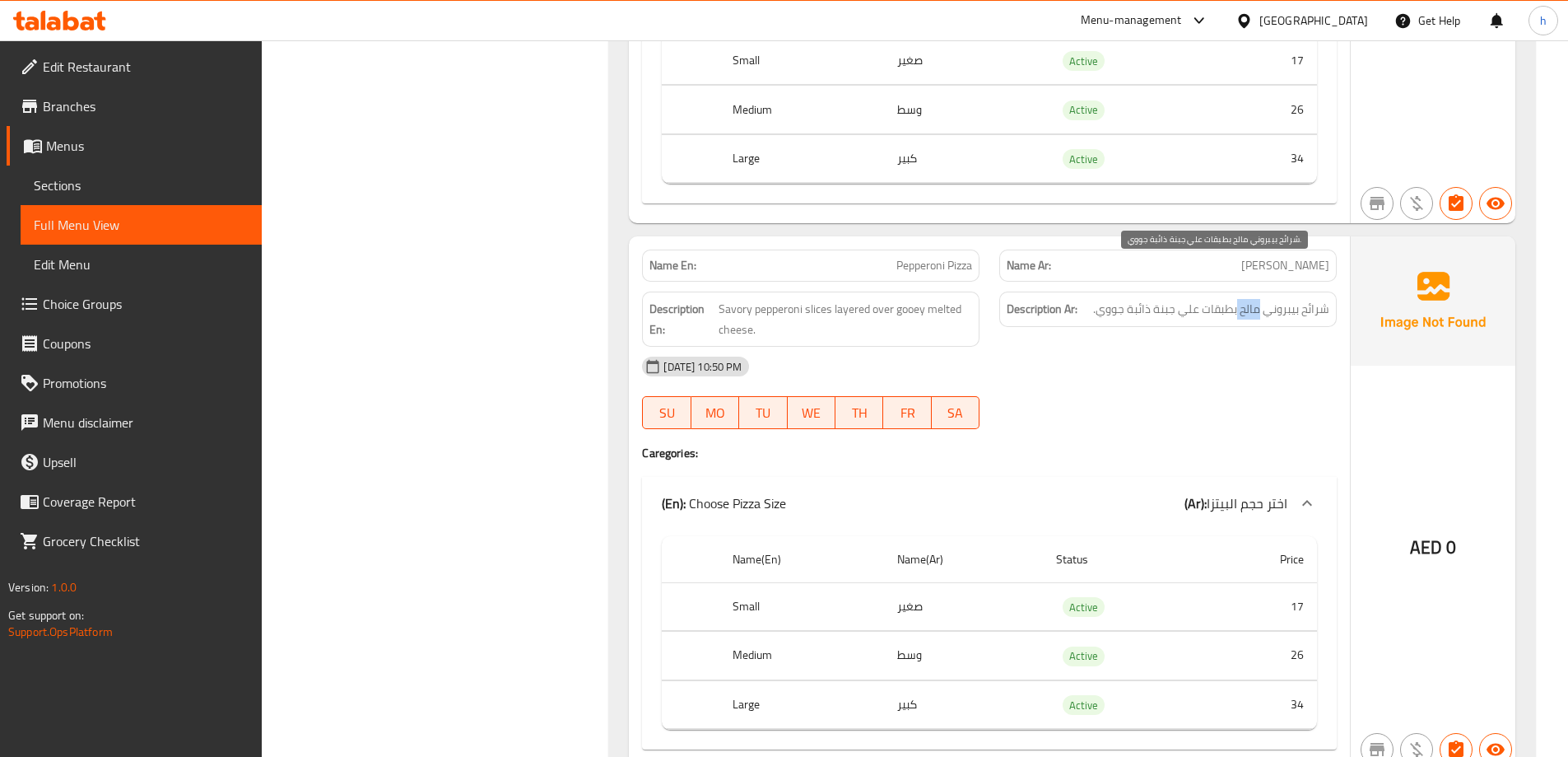
click at [1244, 299] on span "شرائح بيبروني مالح بطبقات علي جبنة ذائبة جووي." at bounding box center [1211, 310] width 236 height 20
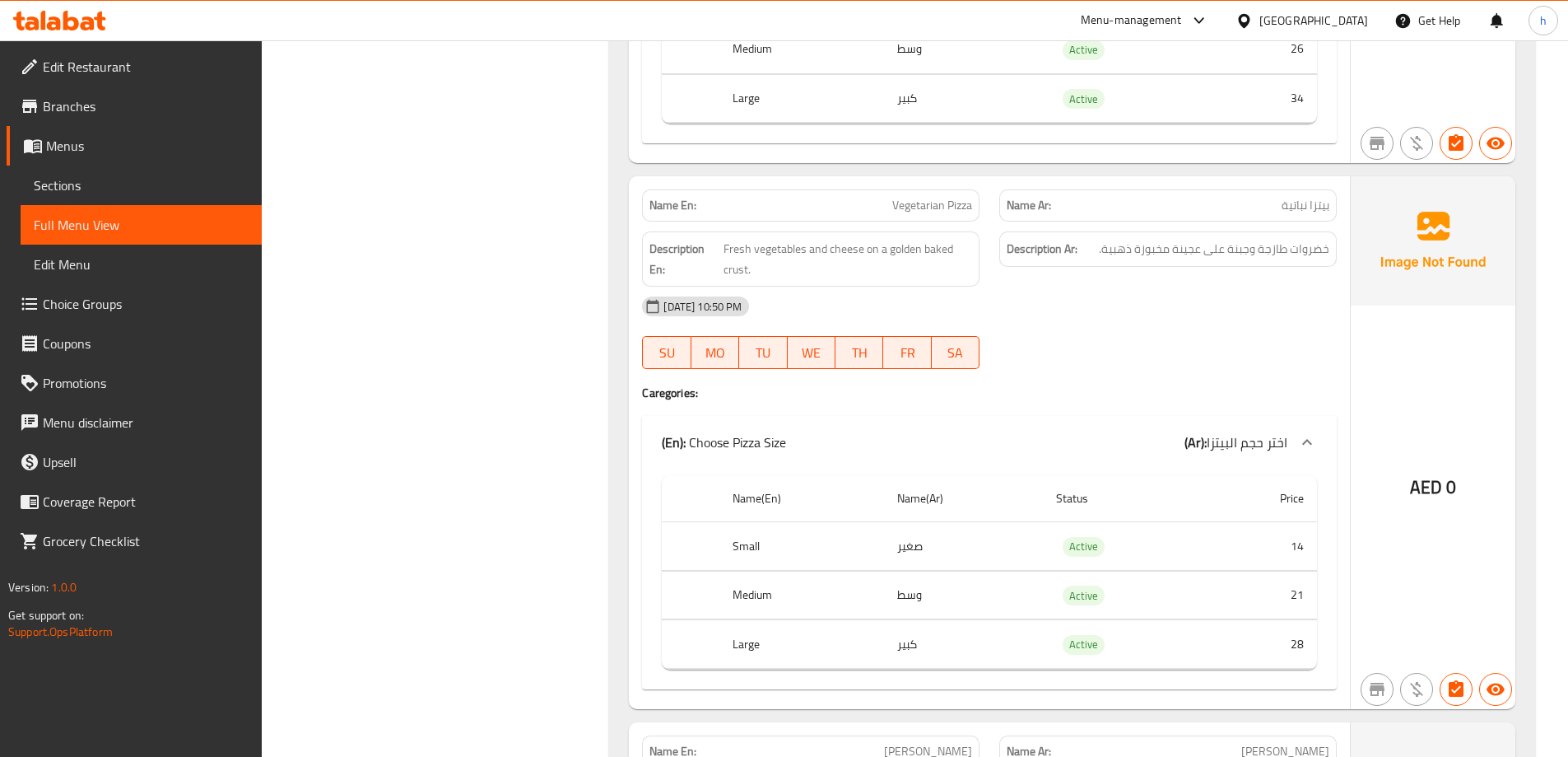
scroll to position [7166, 0]
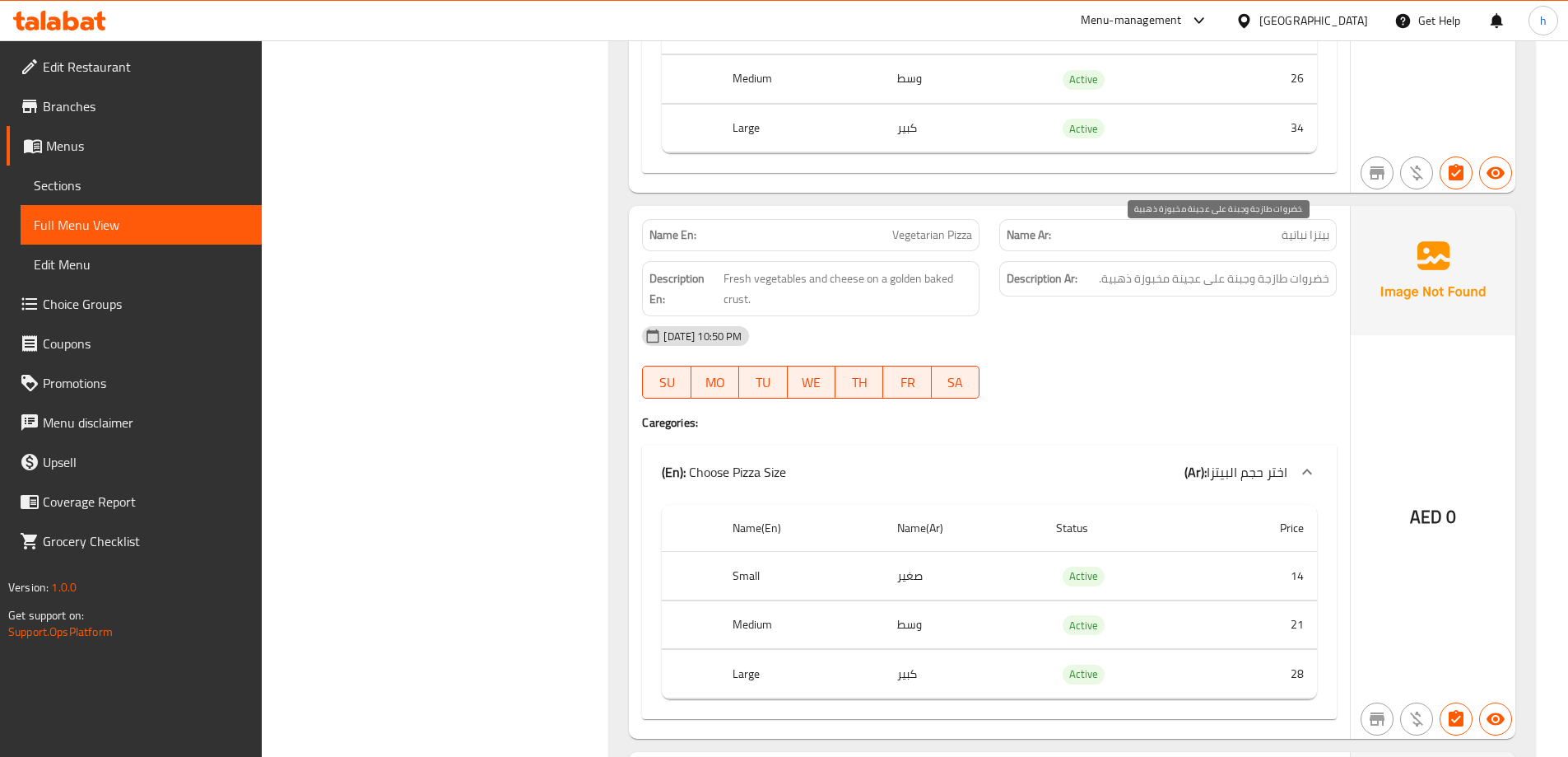
click at [1311, 269] on span "خضروات طازجة وجبنة على عجينة مخبوزة ذهبية." at bounding box center [1214, 279] width 231 height 20
click at [1279, 269] on span "خضروات طازجة وجبنة على عجينة مخبوزة ذهبية." at bounding box center [1214, 279] width 231 height 20
click at [1245, 269] on span "خضروات طازجة وجبنة على عجينة مخبوزة ذهبية." at bounding box center [1214, 279] width 231 height 20
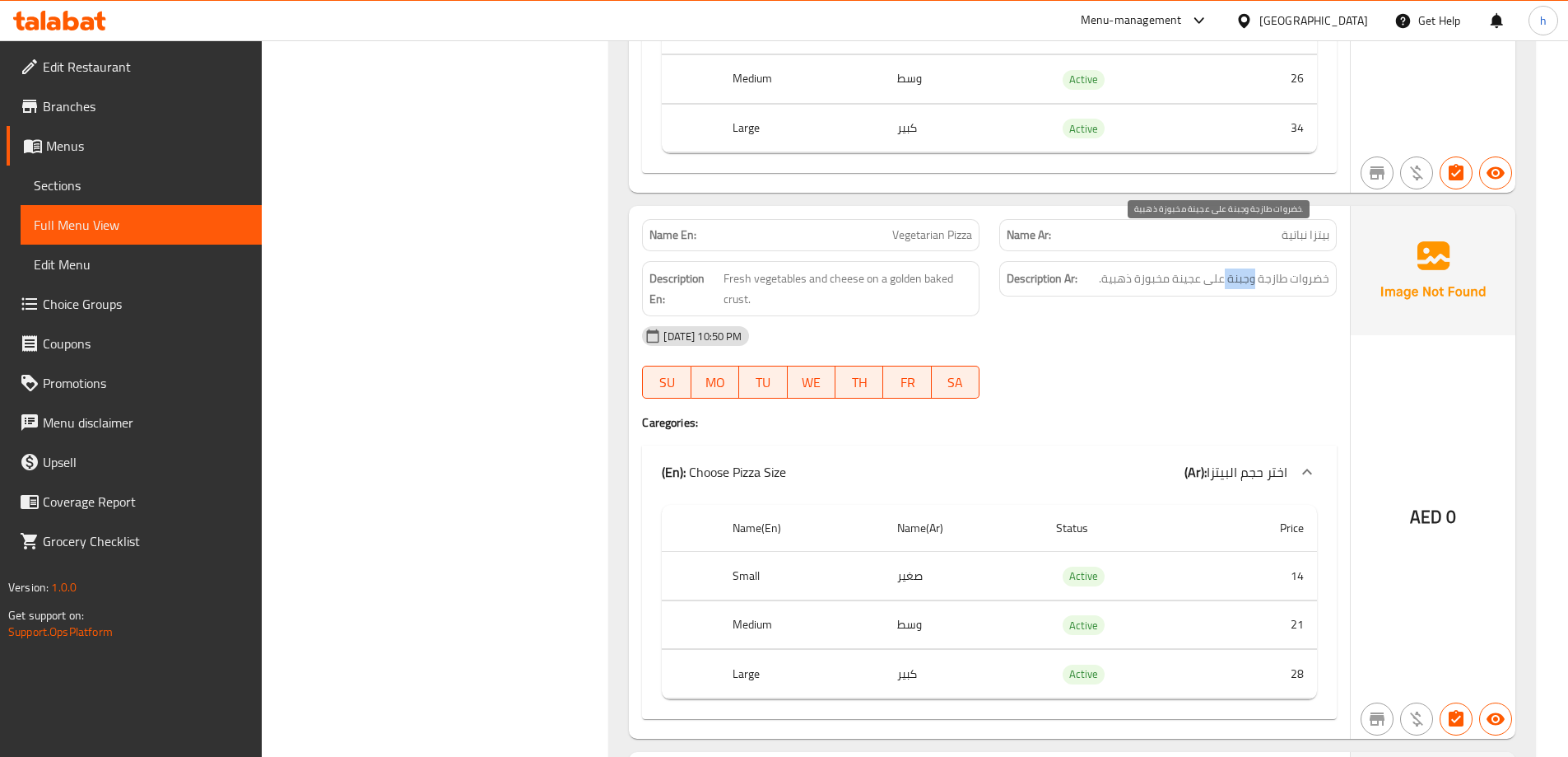
click at [1245, 269] on span "خضروات طازجة وجبنة على عجينة مخبوزة ذهبية." at bounding box center [1214, 279] width 231 height 20
click at [1193, 269] on span "خضروات طازجة وجبنة على عجينة مخبوزة ذهبية." at bounding box center [1214, 279] width 231 height 20
click at [1153, 269] on span "خضروات طازجة وجبنة على عجينة مخبوزة ذهبية." at bounding box center [1214, 279] width 231 height 20
click at [1155, 269] on span "خضروات طازجة وجبنة على عجينة مخبوزة ذهبية." at bounding box center [1214, 279] width 231 height 20
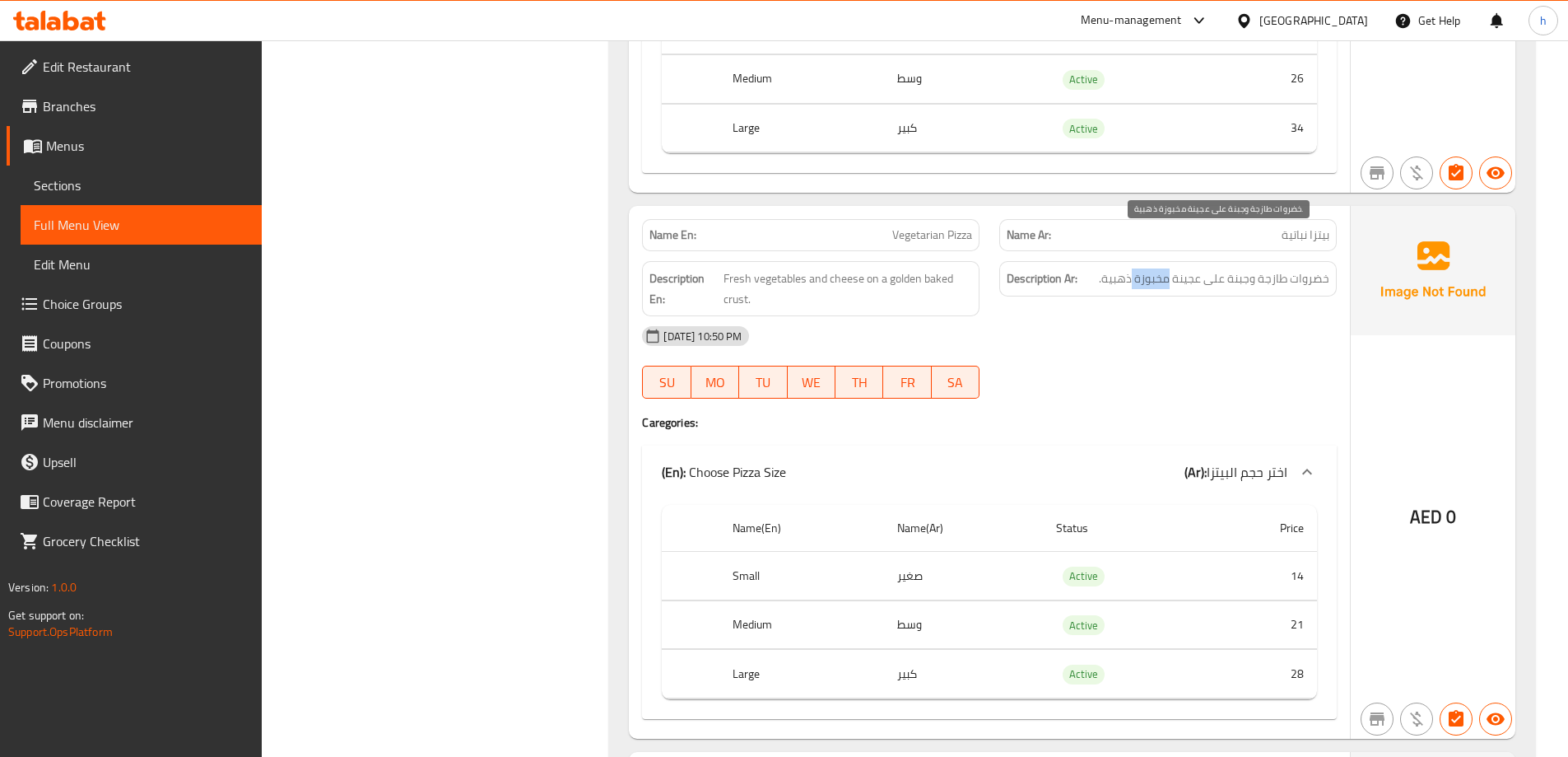
click at [1155, 269] on span "خضروات طازجة وجبنة على عجينة مخبوزة ذهبية." at bounding box center [1214, 279] width 231 height 20
click at [1164, 269] on span "خضروات طازجة وجبنة على عجينة مخبوزة ذهبية." at bounding box center [1214, 279] width 231 height 20
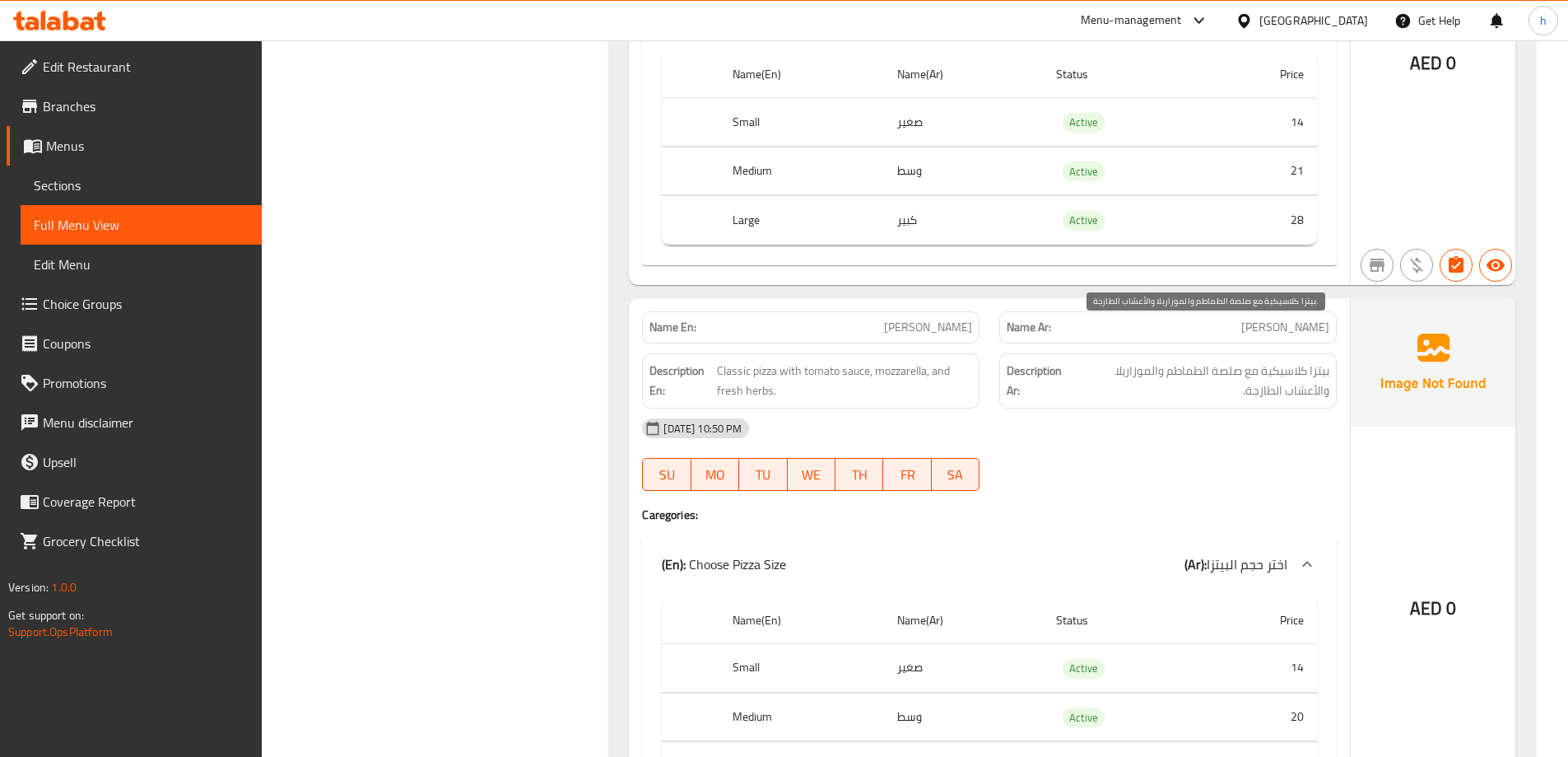
scroll to position [7660, 0]
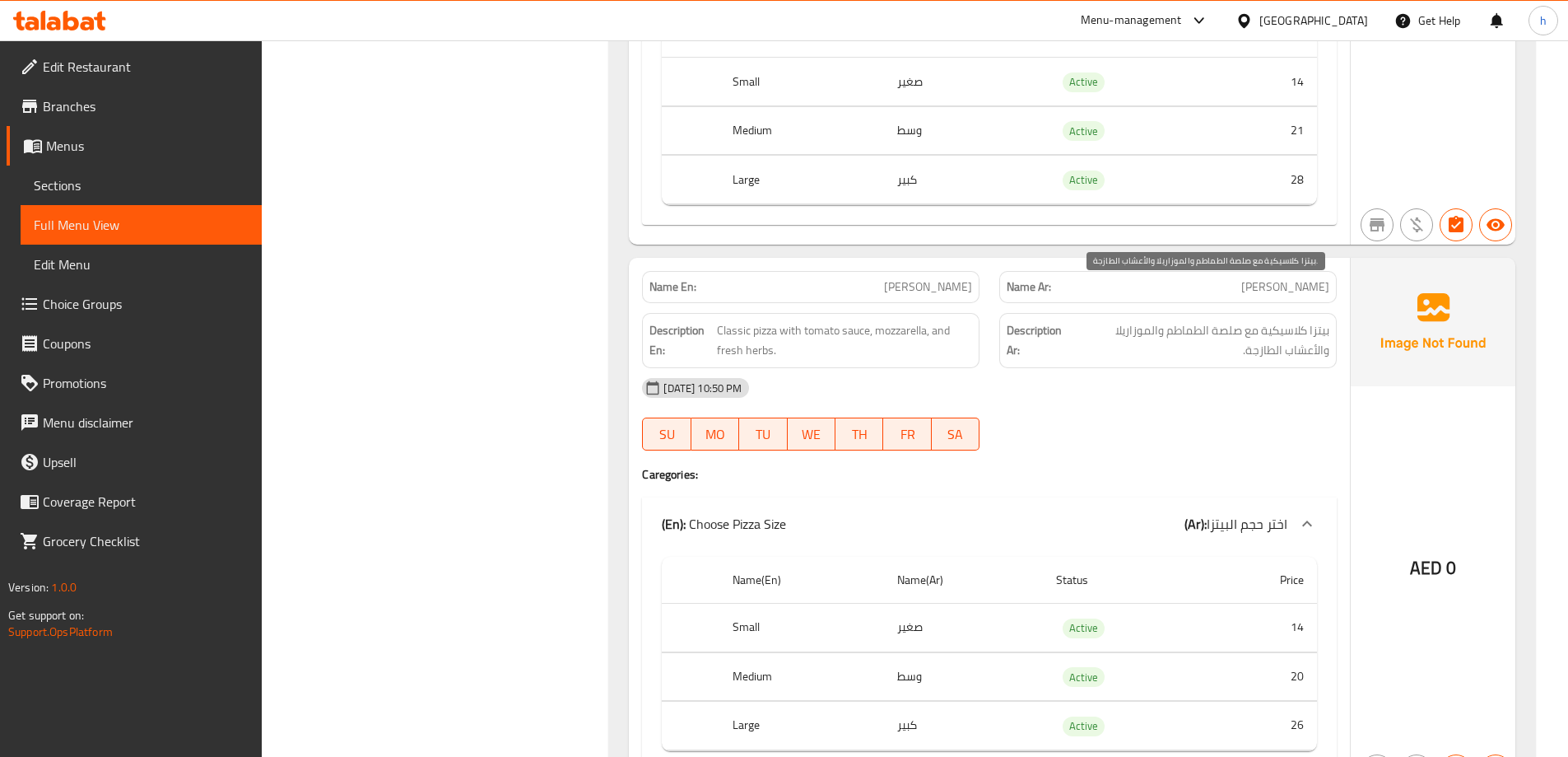
click at [1311, 321] on span "بيتزا كلاسيكية مع صلصة الطماطم والموزاريلا والأعشاب الطازجة." at bounding box center [1200, 340] width 258 height 40
click at [1288, 321] on span "بيتزا كلاسيكية مع صلصة الطماطم والموزاريلا والأعشاب الطازجة." at bounding box center [1200, 340] width 258 height 40
click at [1232, 321] on span "بيتزا كلاسيكية مع صلصة الطماطم والموزاريلا والأعشاب الطازجة." at bounding box center [1200, 340] width 258 height 40
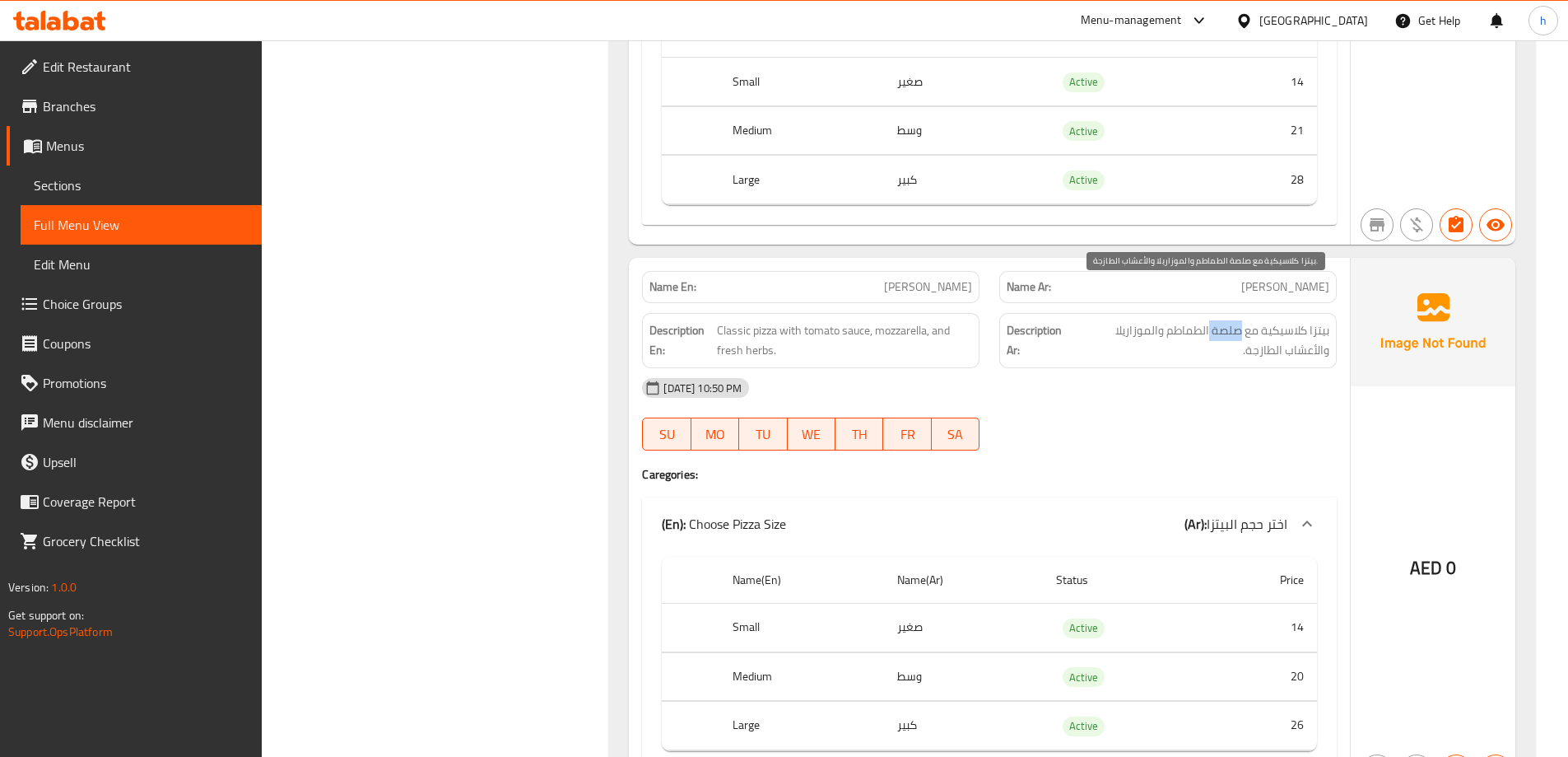
click at [1232, 321] on span "بيتزا كلاسيكية مع صلصة الطماطم والموزاريلا والأعشاب الطازجة." at bounding box center [1200, 340] width 258 height 40
click at [1194, 321] on span "بيتزا كلاسيكية مع صلصة الطماطم والموزاريلا والأعشاب الطازجة." at bounding box center [1200, 340] width 258 height 40
click at [1150, 321] on span "بيتزا كلاسيكية مع صلصة الطماطم والموزاريلا والأعشاب الطازجة." at bounding box center [1200, 340] width 258 height 40
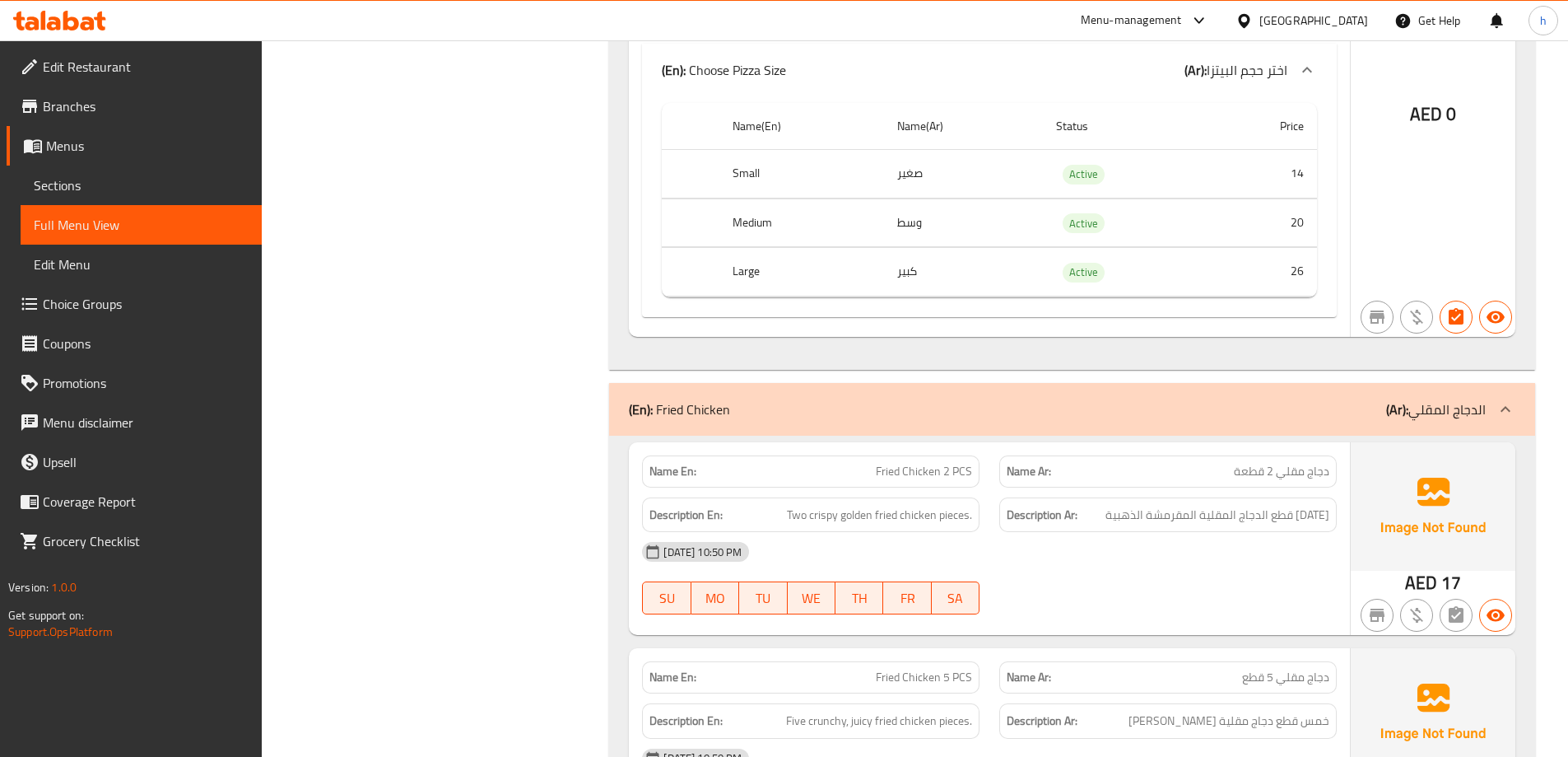
scroll to position [8238, 0]
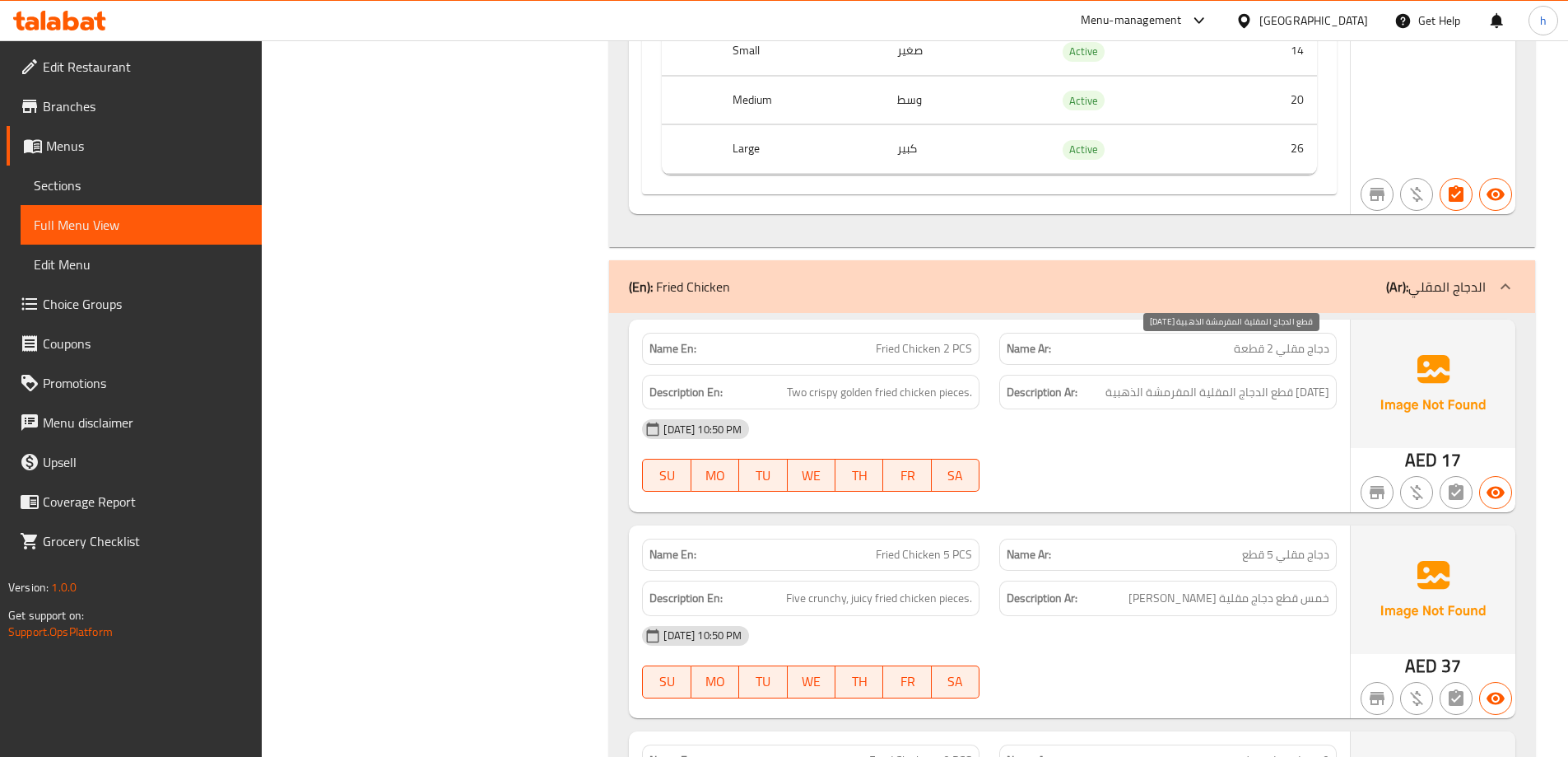
click at [1300, 382] on span "اثنين قطع الدجاج المقلية المقرمشة الذهبية" at bounding box center [1218, 392] width 224 height 20
click at [1311, 382] on span "اثنين قطع الدجاج المقلية المقرمشة الذهبية" at bounding box center [1218, 392] width 224 height 20
click at [1296, 382] on span "اثنين قطع الدجاج المقلية المقرمشة الذهبية" at bounding box center [1218, 392] width 224 height 20
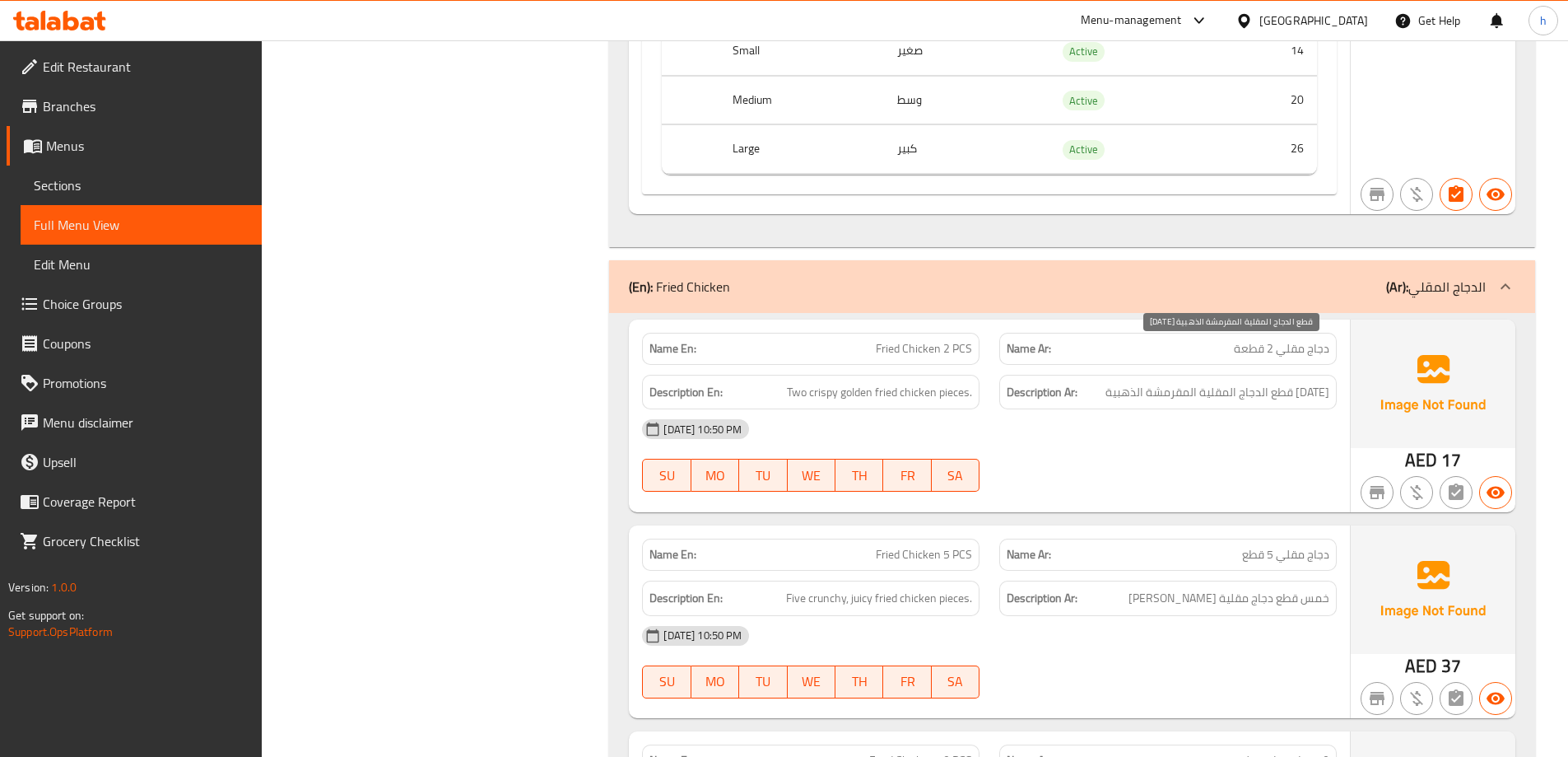
click at [1259, 382] on span "اثنين قطع الدجاج المقلية المقرمشة الذهبية" at bounding box center [1218, 392] width 224 height 20
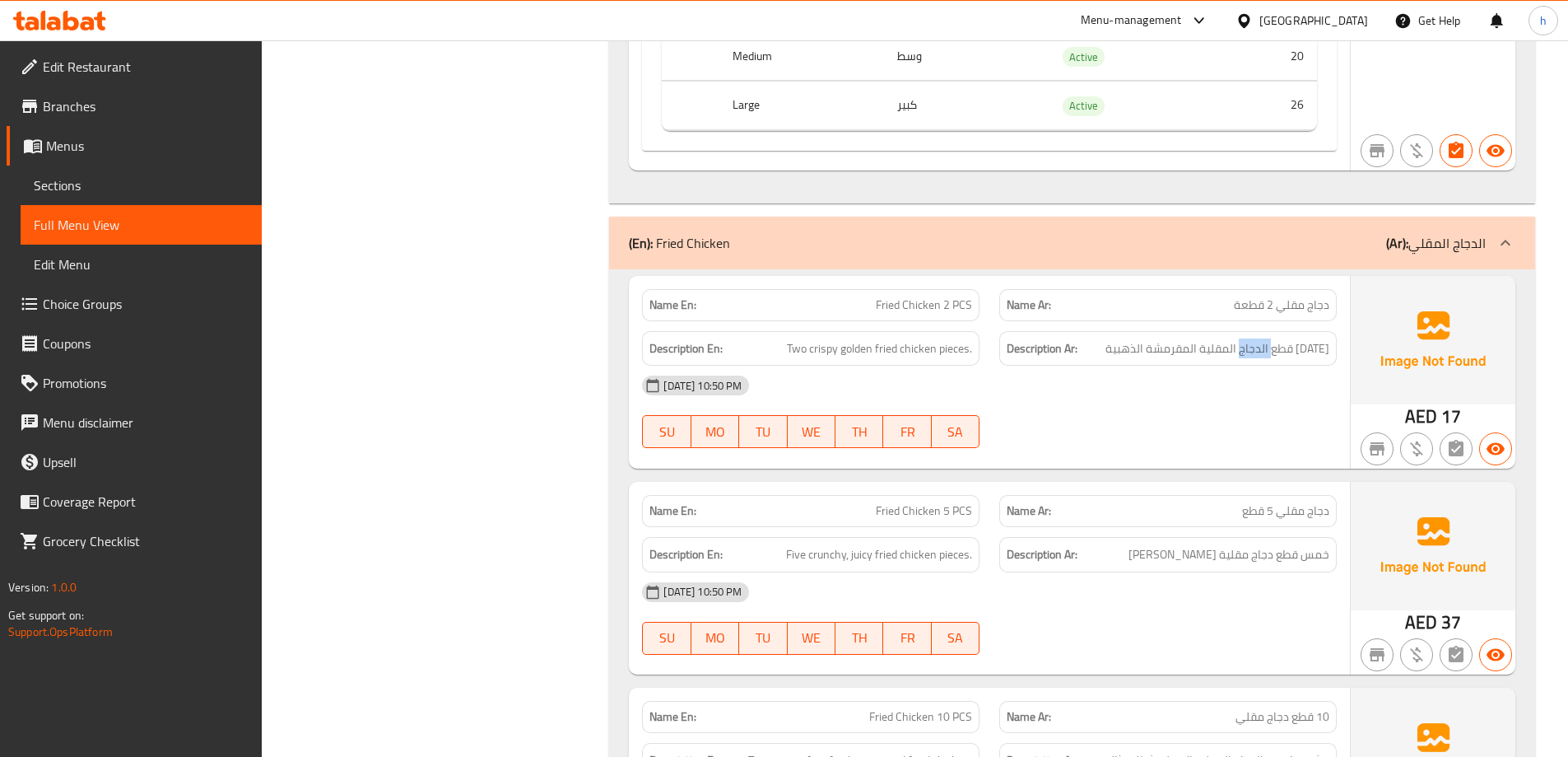
scroll to position [8320, 0]
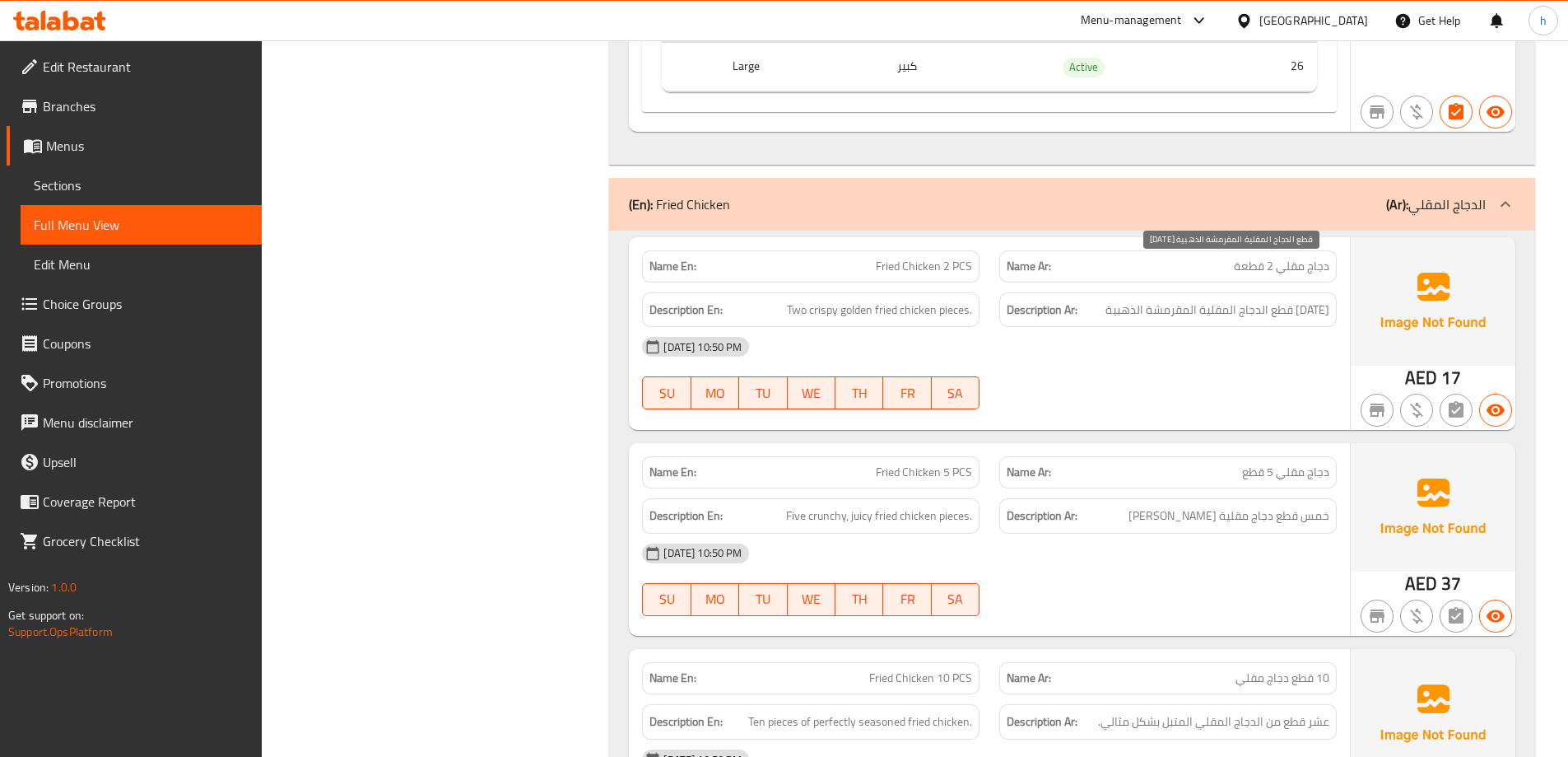
click at [1322, 299] on span "اثنين قطع الدجاج المقلية المقرمشة الذهبية" at bounding box center [1218, 310] width 224 height 20
click at [1294, 299] on span "اثنين قطع الدجاج المقلية المقرمشة الذهبية" at bounding box center [1218, 310] width 224 height 20
click at [1323, 299] on span "اثنين قطع الدجاج المقلية المقرمشة الذهبية" at bounding box center [1218, 310] width 224 height 20
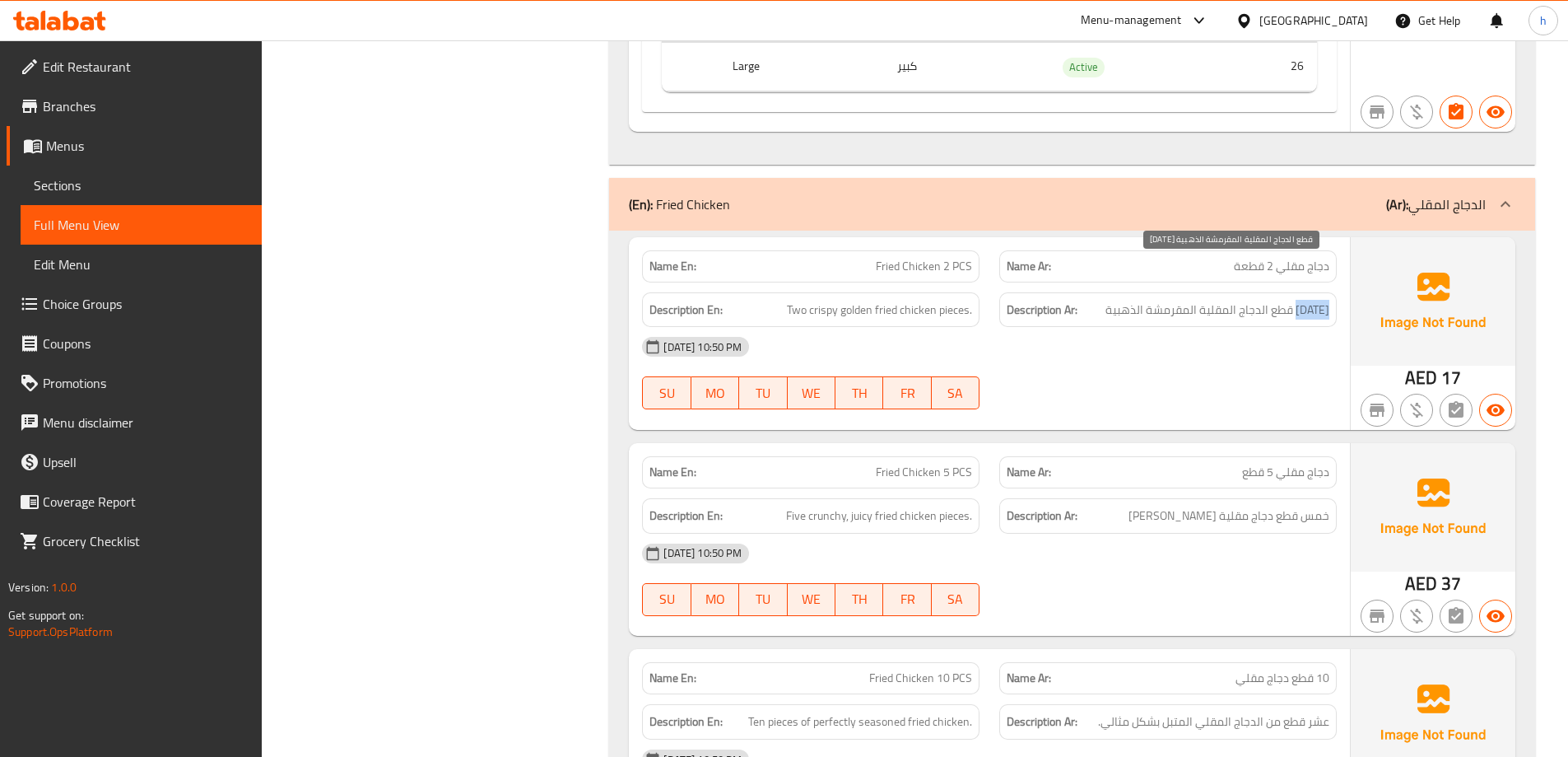
click at [1323, 299] on span "اثنين قطع الدجاج المقلية المقرمشة الذهبية" at bounding box center [1218, 310] width 224 height 20
click at [1306, 299] on span "اثنين قطع الدجاج المقلية المقرمشة الذهبية" at bounding box center [1218, 310] width 224 height 20
click at [1322, 299] on span "اثنين قطع الدجاج المقلية المقرمشة الذهبية" at bounding box center [1218, 310] width 224 height 20
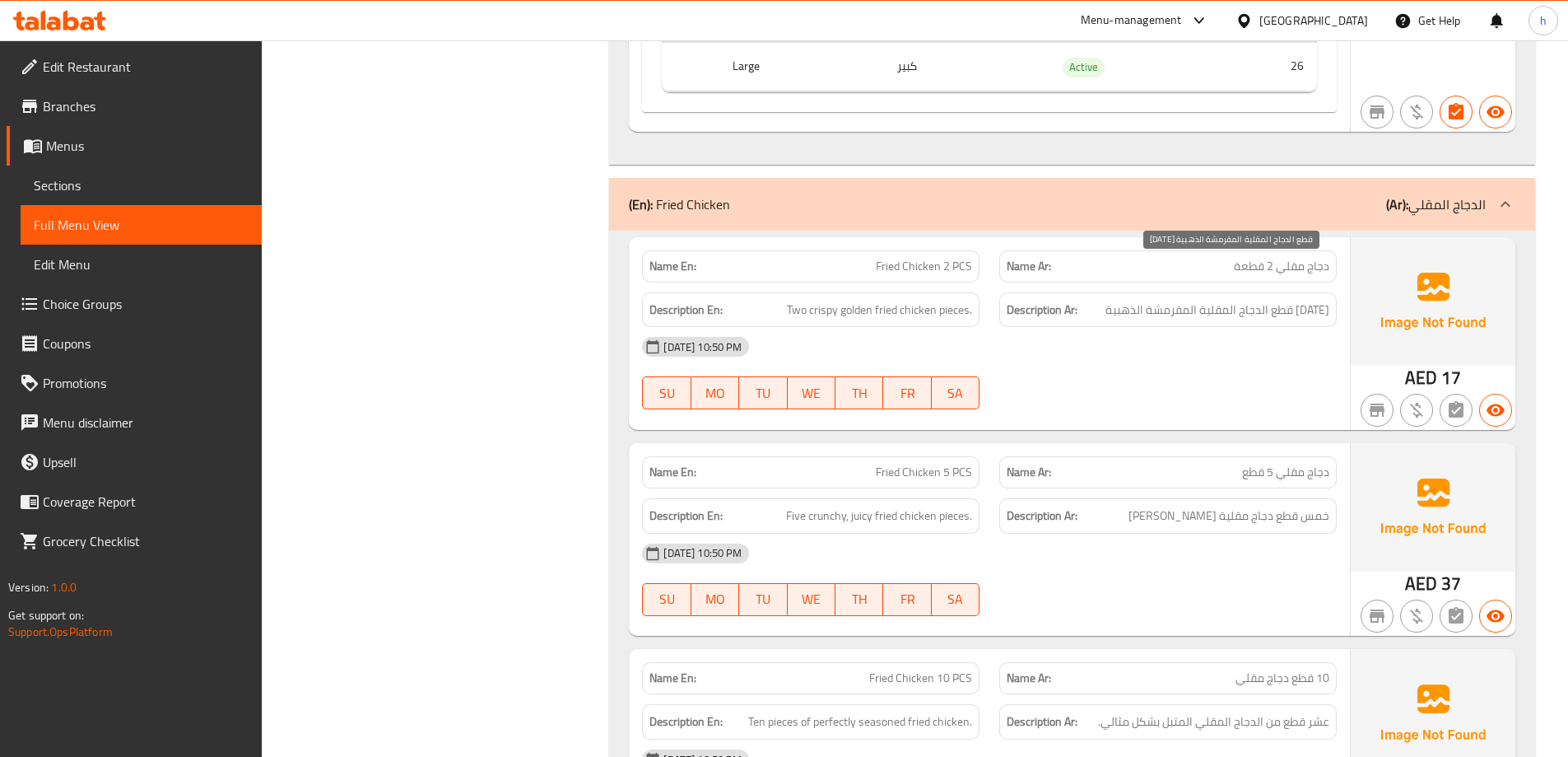
click at [1292, 299] on span "اثنين قطع الدجاج المقلية المقرمشة الذهبية" at bounding box center [1218, 310] width 224 height 20
click at [1271, 299] on span "اثنين قطع الدجاج المقلية المقرمشة الذهبية" at bounding box center [1218, 310] width 224 height 20
click at [1243, 299] on span "اثنين قطع الدجاج المقلية المقرمشة الذهبية" at bounding box center [1218, 310] width 224 height 20
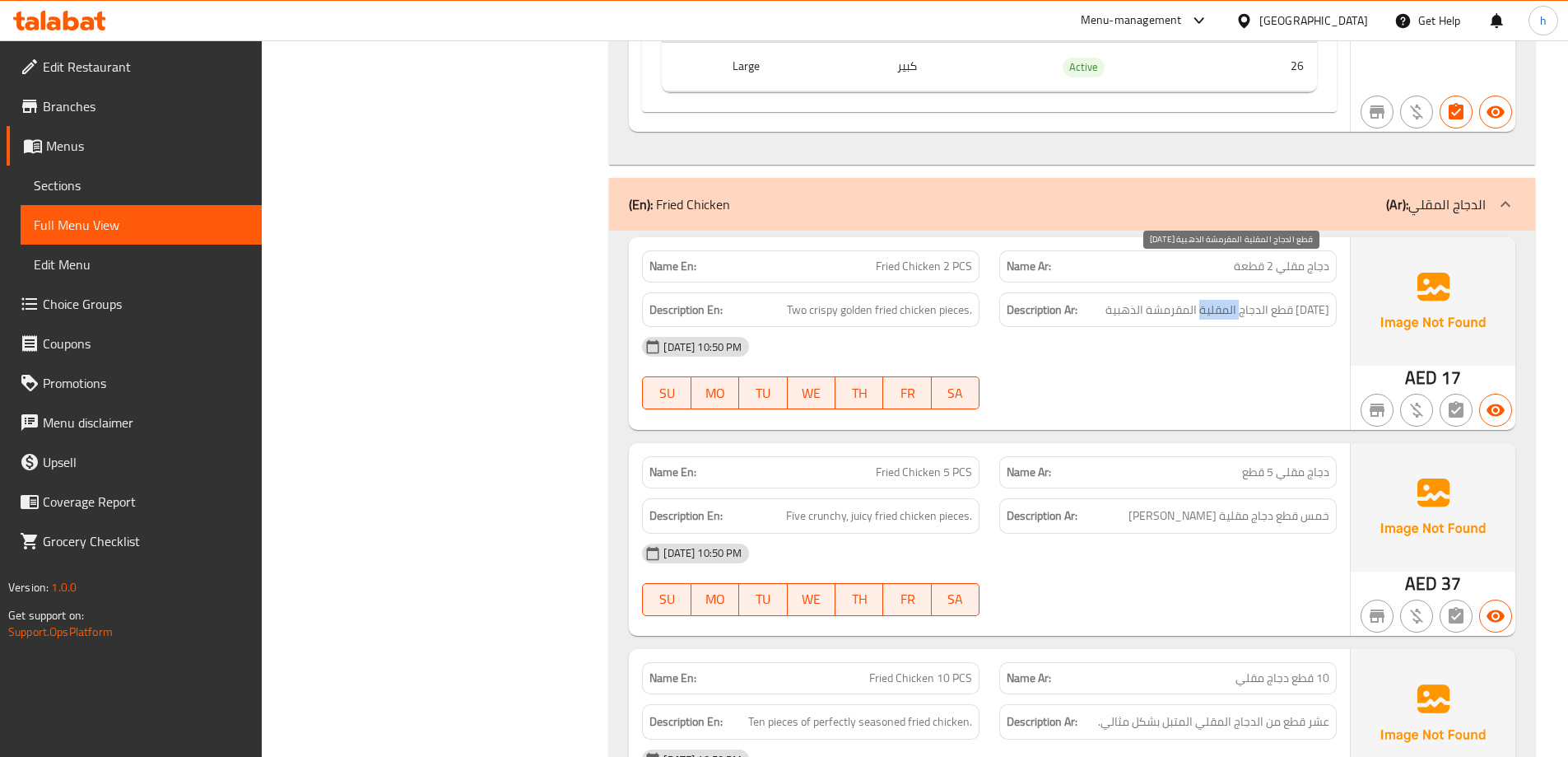
click at [1243, 299] on span "اثنين قطع الدجاج المقلية المقرمشة الذهبية" at bounding box center [1218, 310] width 224 height 20
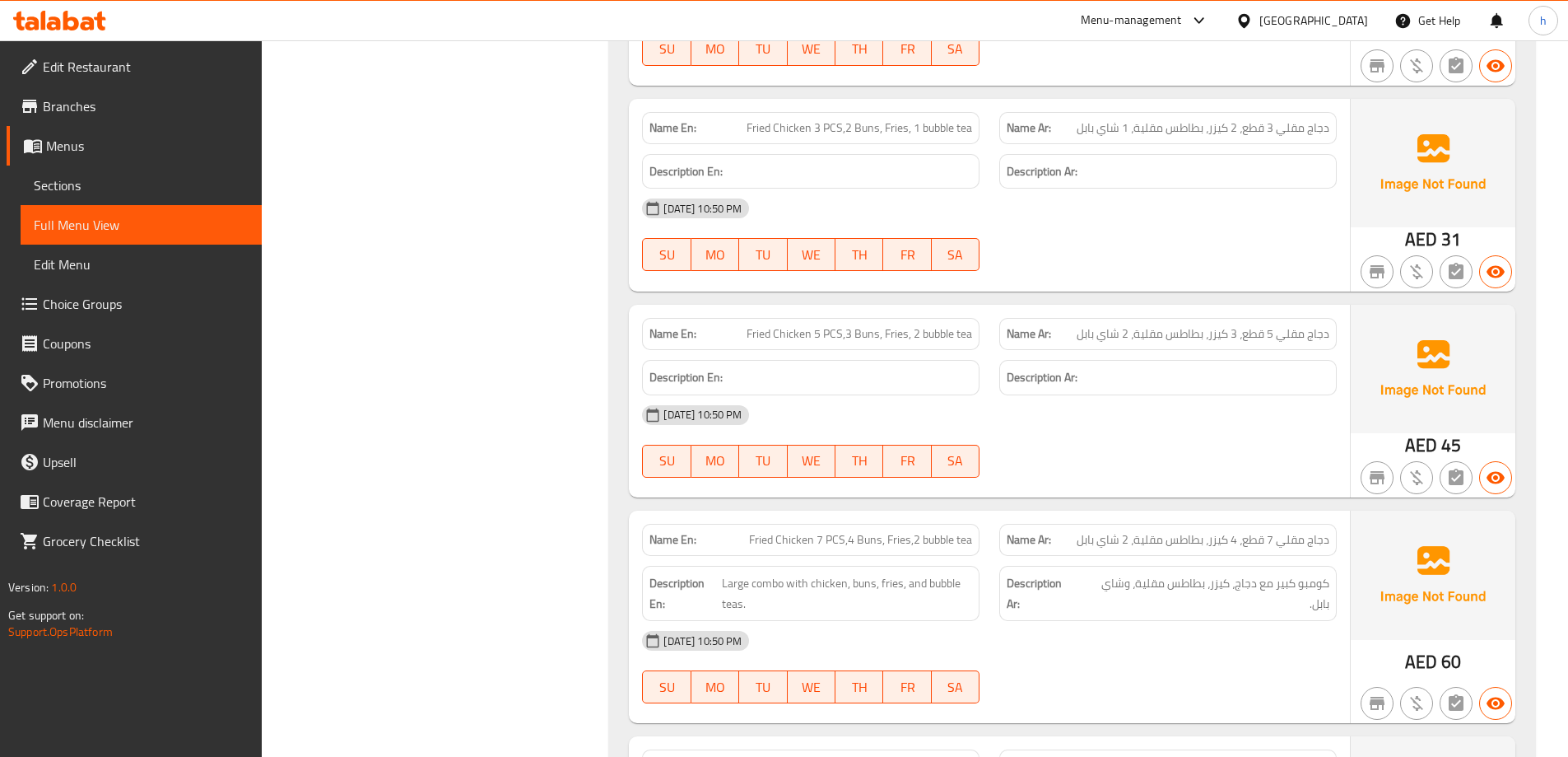
scroll to position [9308, 0]
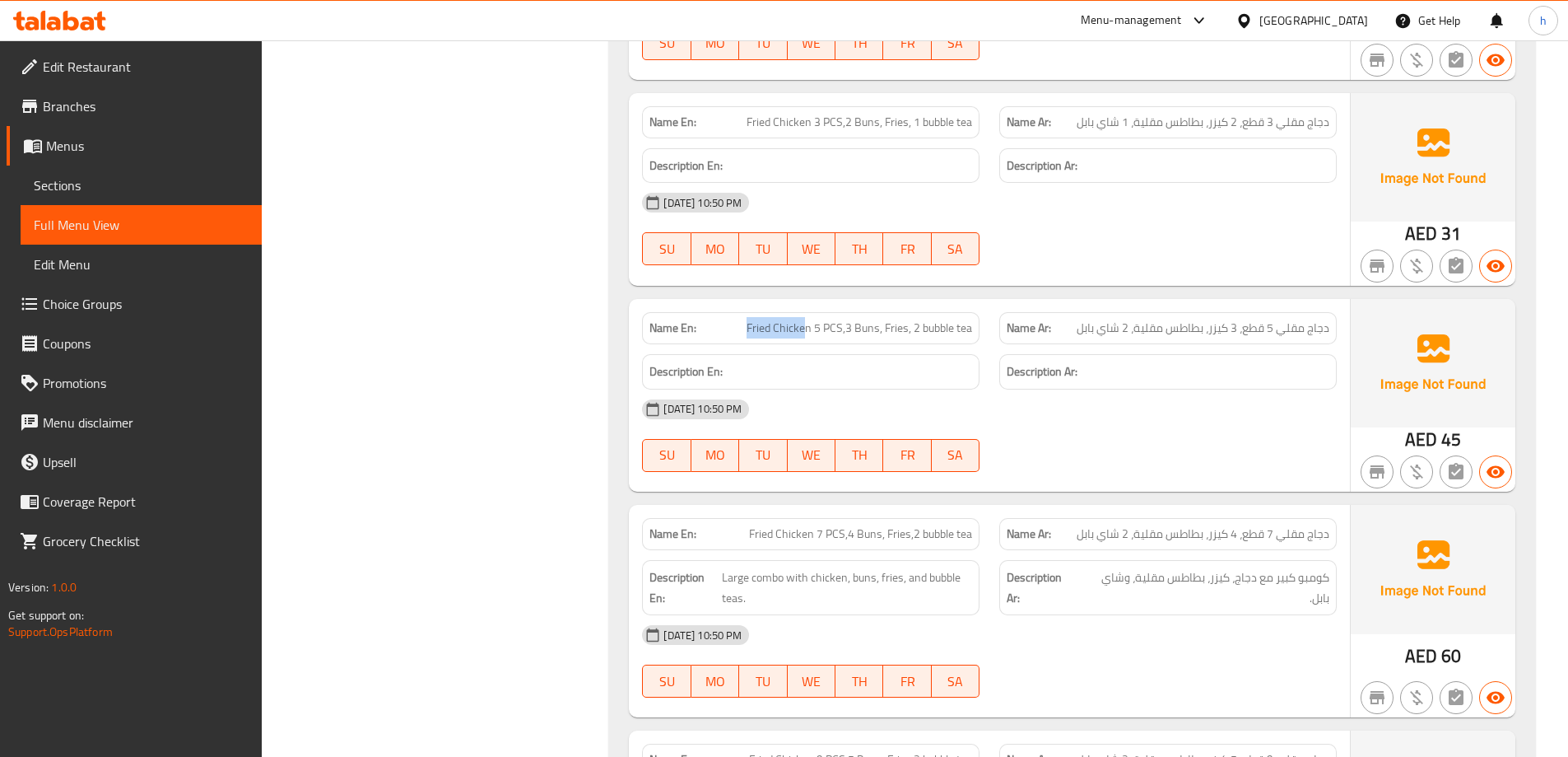
drag, startPoint x: 747, startPoint y: 290, endPoint x: 805, endPoint y: 293, distance: 58.1
click at [805, 320] on span "Fried Chicken 5 PCS,3 Buns, Fries, 2 bubble tea" at bounding box center [859, 328] width 226 height 18
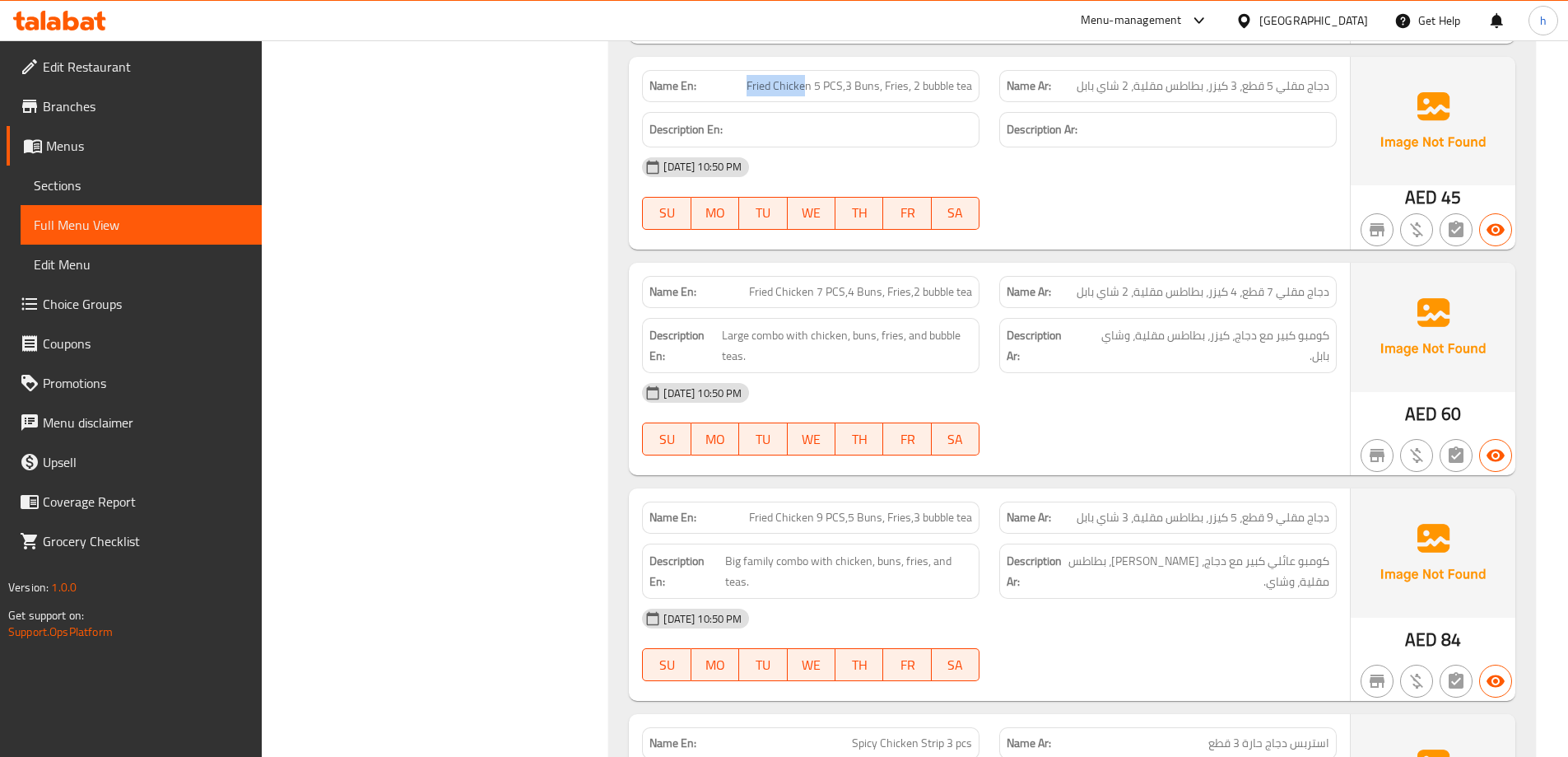
scroll to position [9555, 0]
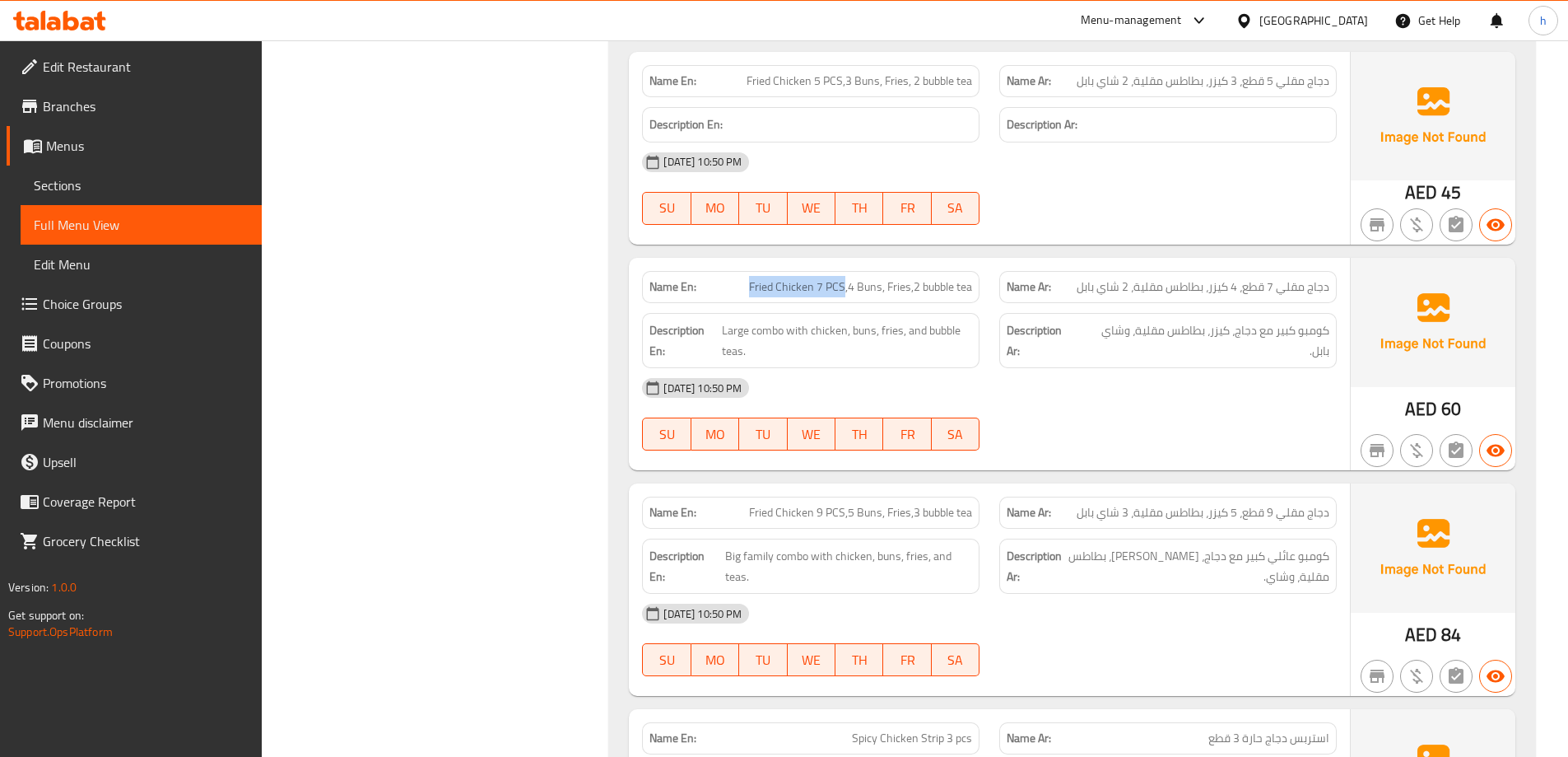
drag, startPoint x: 751, startPoint y: 250, endPoint x: 845, endPoint y: 252, distance: 94.0
click at [845, 278] on span "Fried Chicken 7 PCS,4 Buns, Fries,2 bubble tea" at bounding box center [861, 286] width 223 height 18
drag, startPoint x: 889, startPoint y: 251, endPoint x: 914, endPoint y: 251, distance: 25.0
click at [914, 278] on span "Fried Chicken 7 PCS,4 Buns, Fries,2 bubble tea" at bounding box center [861, 286] width 223 height 18
click at [1329, 313] on div "Description Ar: كومبو كبير مع دجاج، كيزر، بطاطس مقلية، وشاي بابل." at bounding box center [1167, 340] width 337 height 55
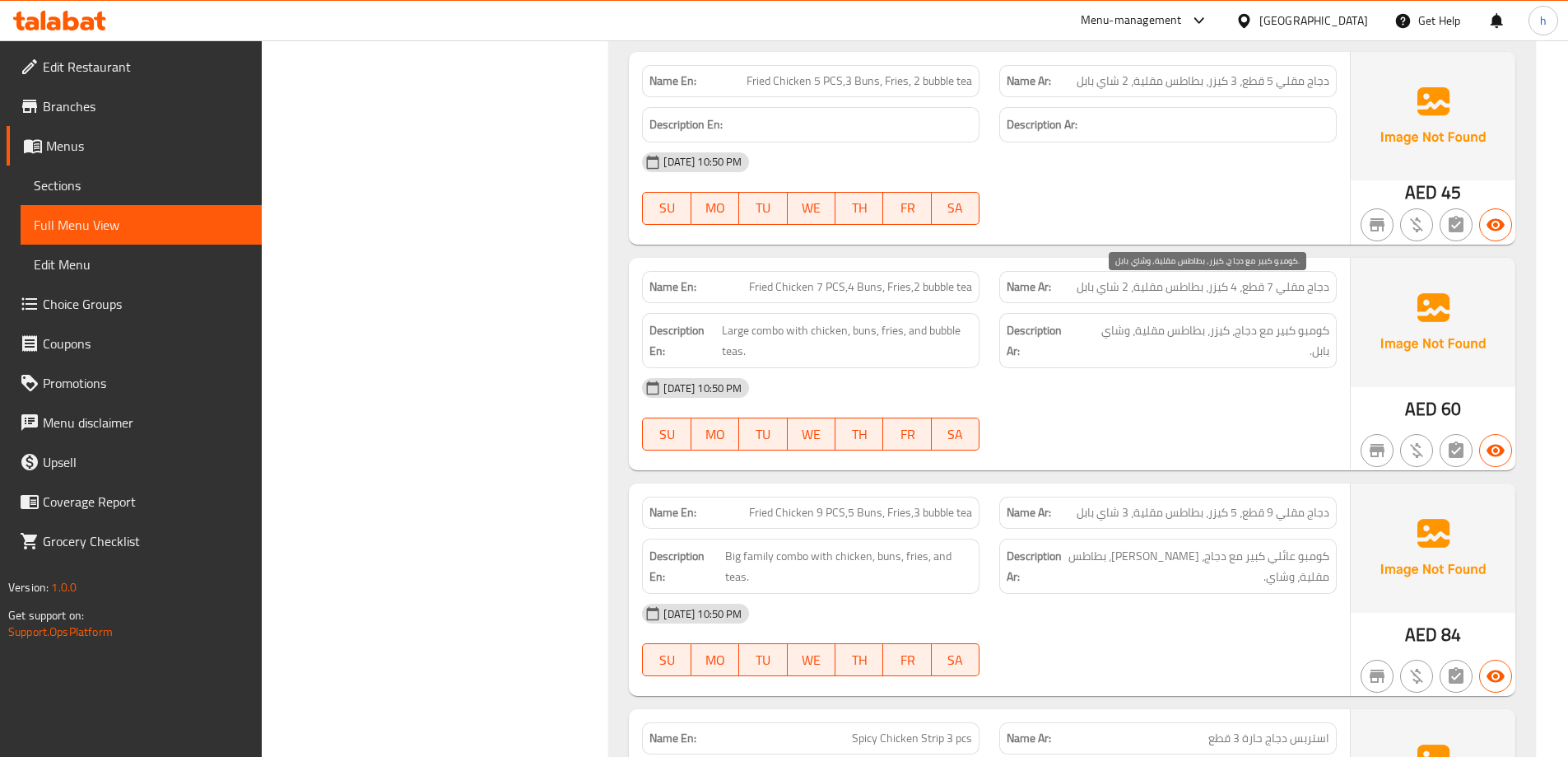
click at [1317, 321] on span "كومبو كبير مع دجاج، كيزر، بطاطس مقلية، وشاي بابل." at bounding box center [1205, 340] width 248 height 40
click at [1275, 321] on span "كومبو كبير مع دجاج، كيزر، بطاطس مقلية، وشاي بابل." at bounding box center [1205, 340] width 248 height 40
click at [1280, 321] on span "كومبو كبير مع دجاج، كيزر، بطاطس مقلية، وشاي بابل." at bounding box center [1205, 340] width 248 height 40
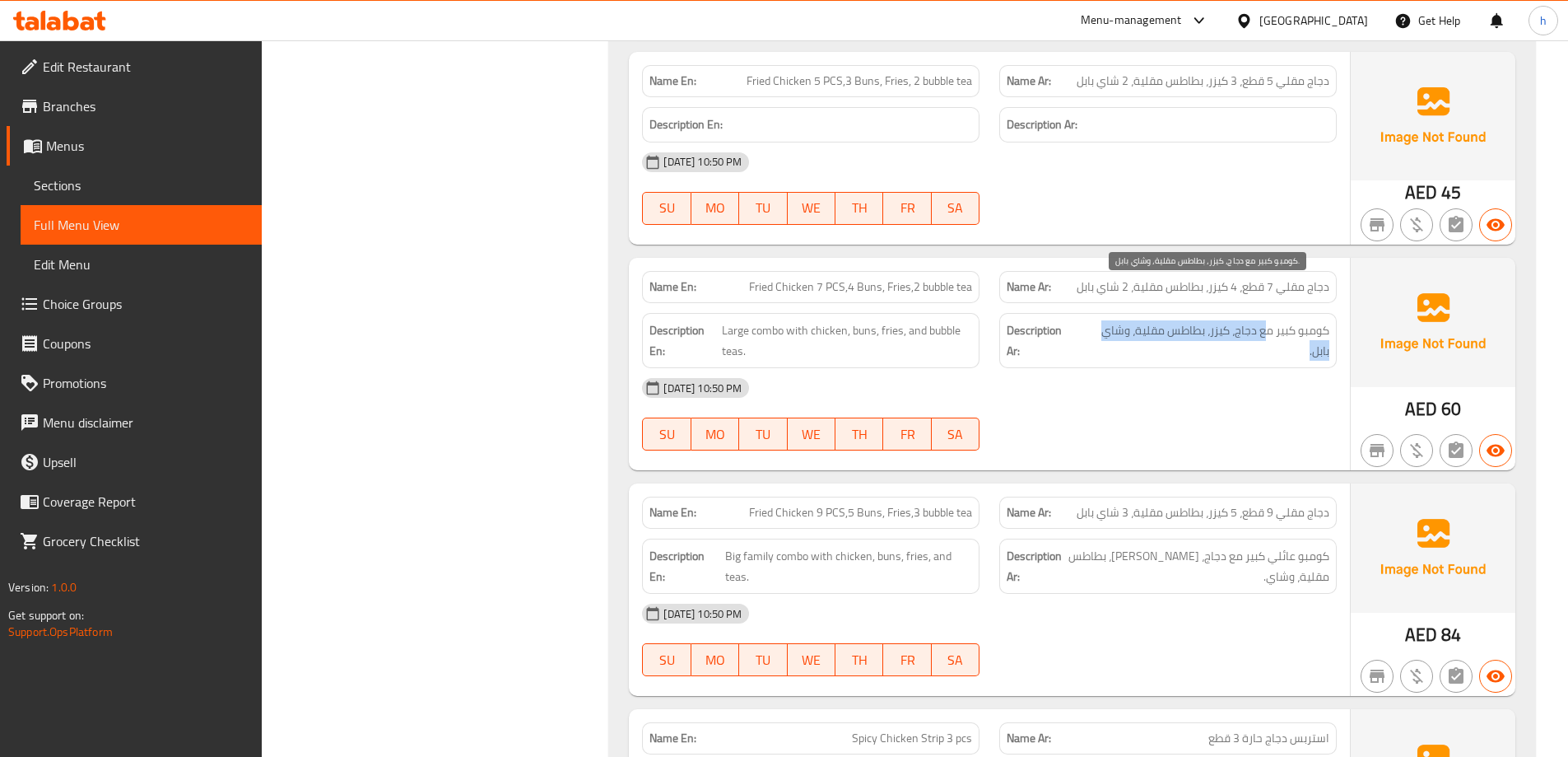
drag, startPoint x: 1264, startPoint y: 299, endPoint x: 1208, endPoint y: 303, distance: 56.1
click at [1208, 321] on span "كومبو كبير مع دجاج، كيزر، بطاطس مقلية، وشاي بابل." at bounding box center [1205, 340] width 248 height 40
click at [1219, 321] on span "كومبو كبير مع دجاج، كيزر، بطاطس مقلية، وشاي بابل." at bounding box center [1205, 340] width 248 height 40
drag, startPoint x: 1204, startPoint y: 297, endPoint x: 1139, endPoint y: 297, distance: 65.0
click at [1139, 321] on span "كومبو كبير مع دجاج، كيزر، بطاطس مقلية، وشاي بابل." at bounding box center [1205, 340] width 248 height 40
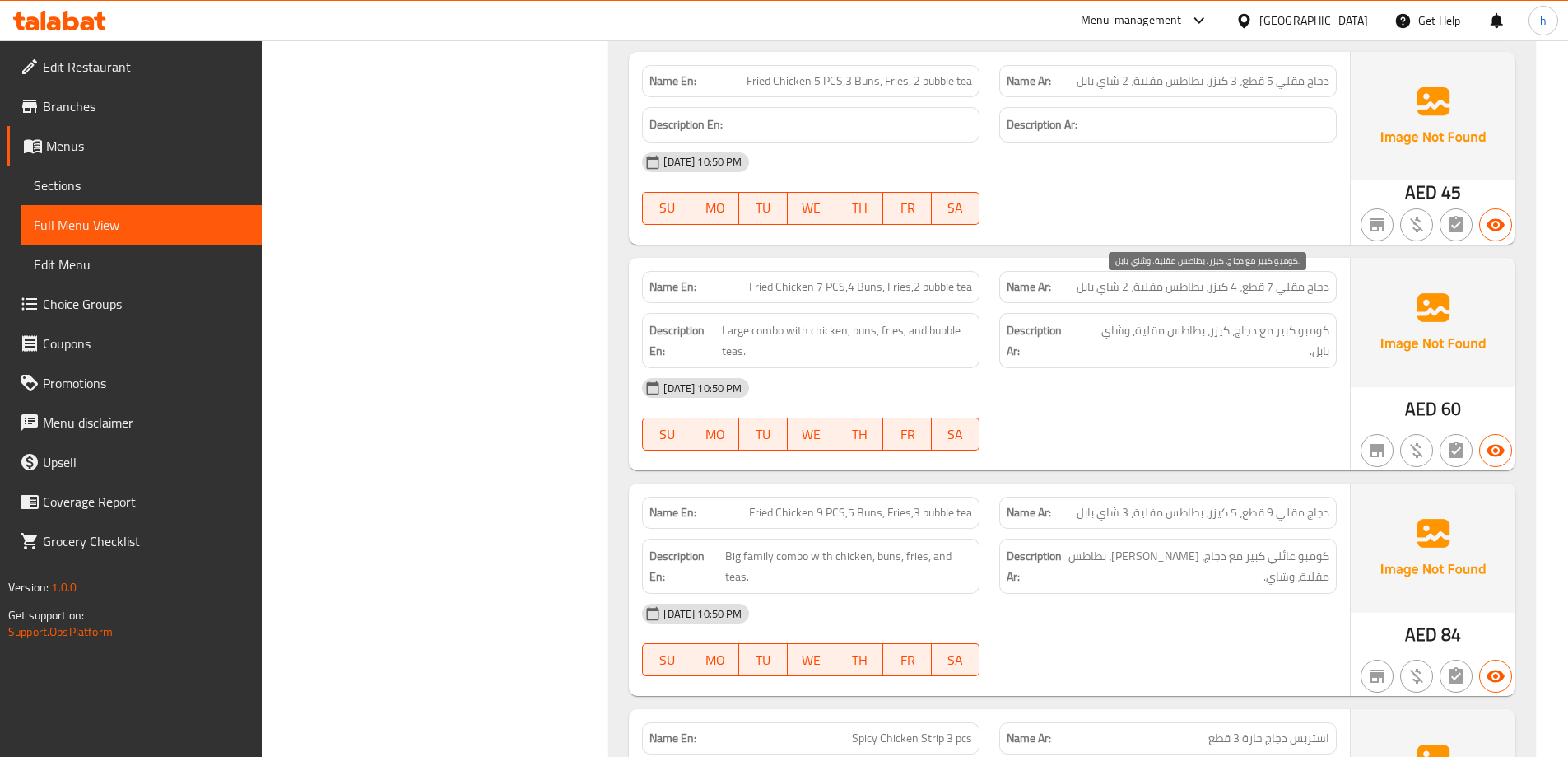
click at [1120, 321] on span "كومبو كبير مع دجاج، كيزر، بطاطس مقلية، وشاي بابل." at bounding box center [1205, 340] width 248 height 40
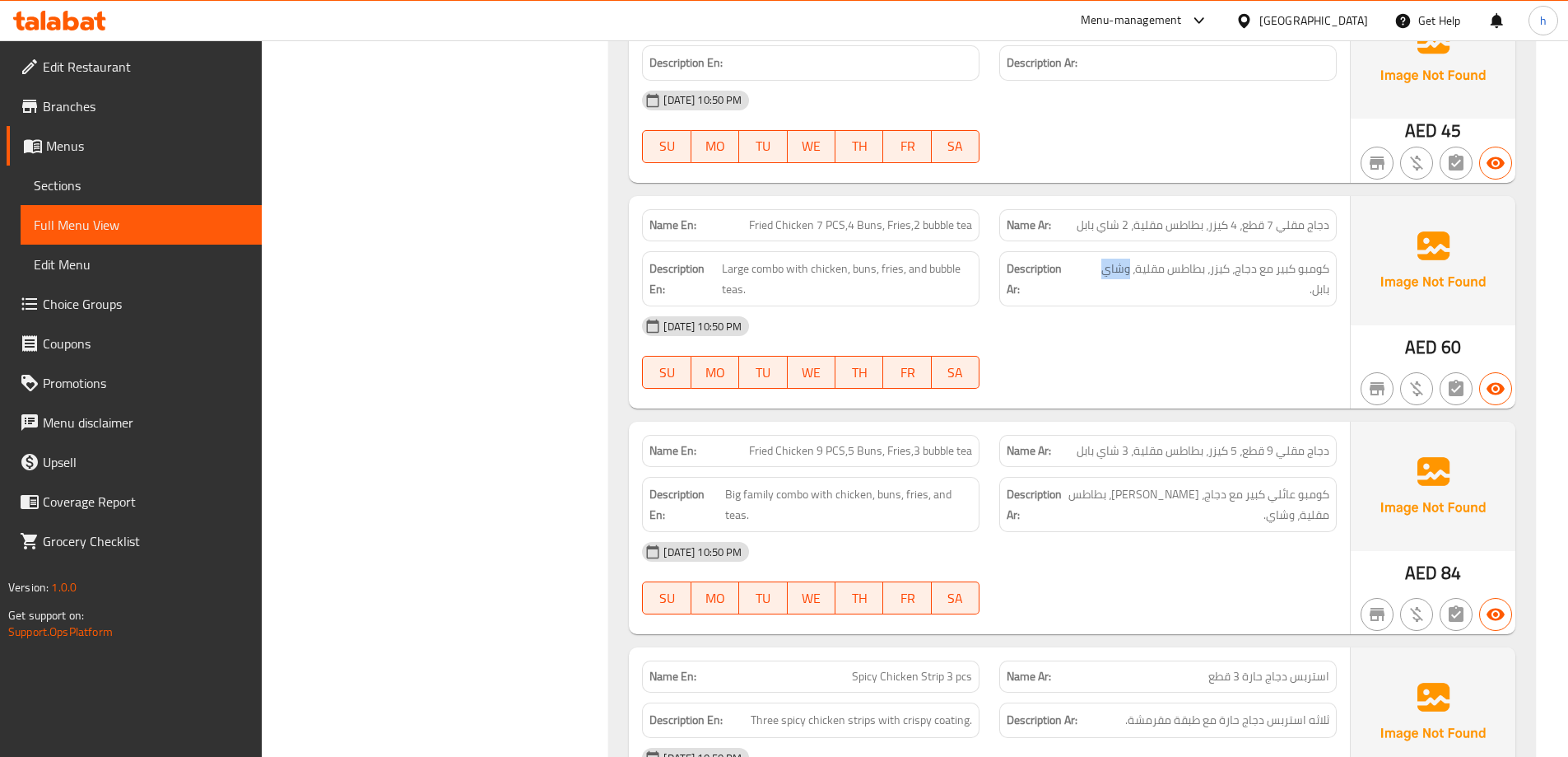
scroll to position [9720, 0]
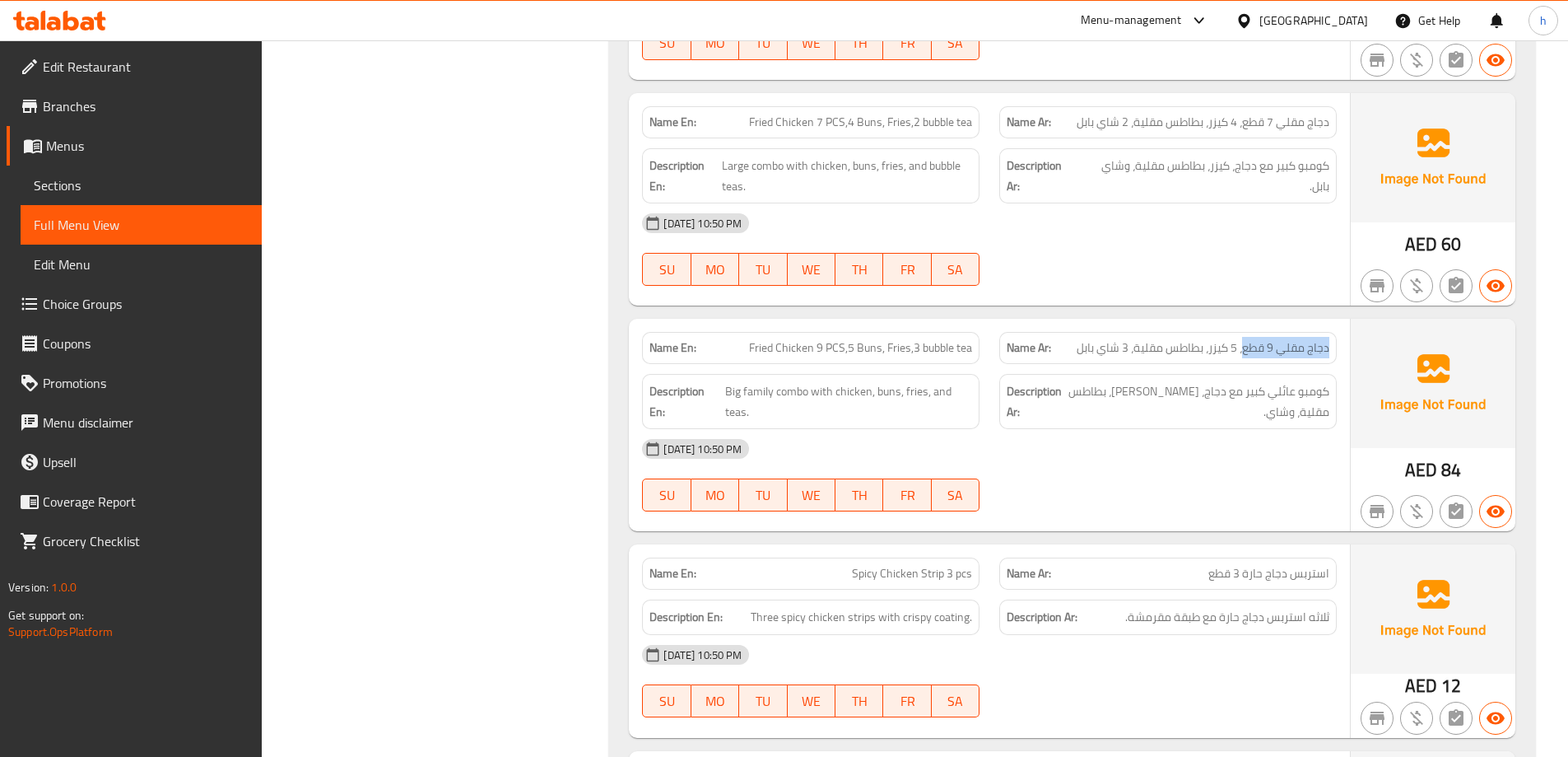
drag, startPoint x: 1327, startPoint y: 309, endPoint x: 1244, endPoint y: 320, distance: 83.7
click at [1244, 332] on div "Name Ar: دجاج مقلي 9 قطع، 5 كيزر، بطاطس مقلية، 3 شاي بابل" at bounding box center [1167, 348] width 337 height 33
drag, startPoint x: 1236, startPoint y: 312, endPoint x: 1215, endPoint y: 312, distance: 21.0
click at [1215, 339] on span "دجاج مقلي 9 قطع، 5 كيزر، بطاطس مقلية، 3 شاي بابل" at bounding box center [1204, 348] width 253 height 18
drag, startPoint x: 1134, startPoint y: 313, endPoint x: 1083, endPoint y: 316, distance: 51.1
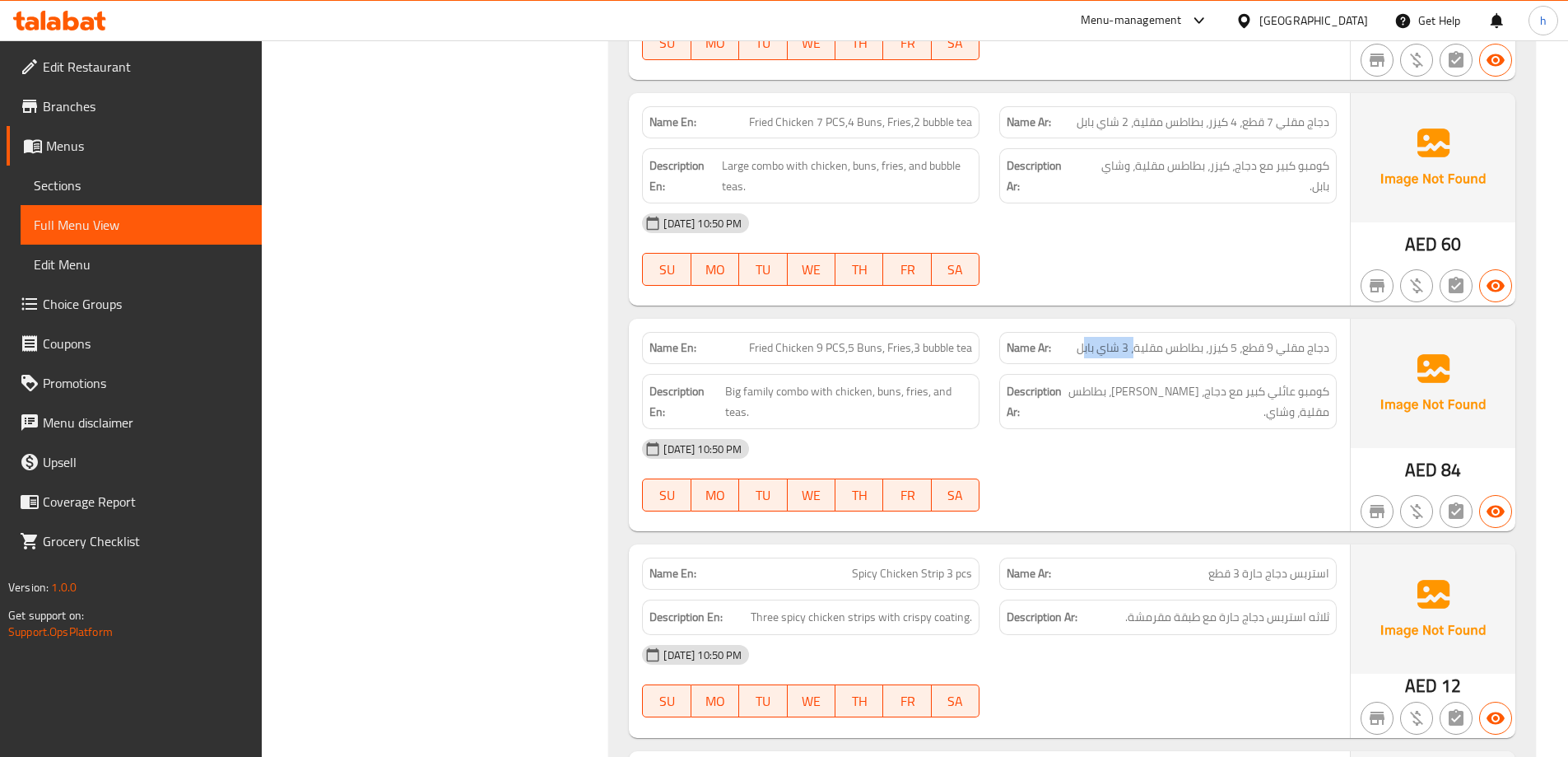
click at [1083, 339] on span "دجاج مقلي 9 قطع، 5 كيزر، بطاطس مقلية، 3 شاي بابل" at bounding box center [1204, 348] width 253 height 18
drag, startPoint x: 1331, startPoint y: 355, endPoint x: 1317, endPoint y: 355, distance: 14.0
click at [1317, 374] on div "Description Ar: كومبو عائلي كبير مع دجاج، كيزر، بطاطس مقلية، وشاي." at bounding box center [1167, 401] width 337 height 55
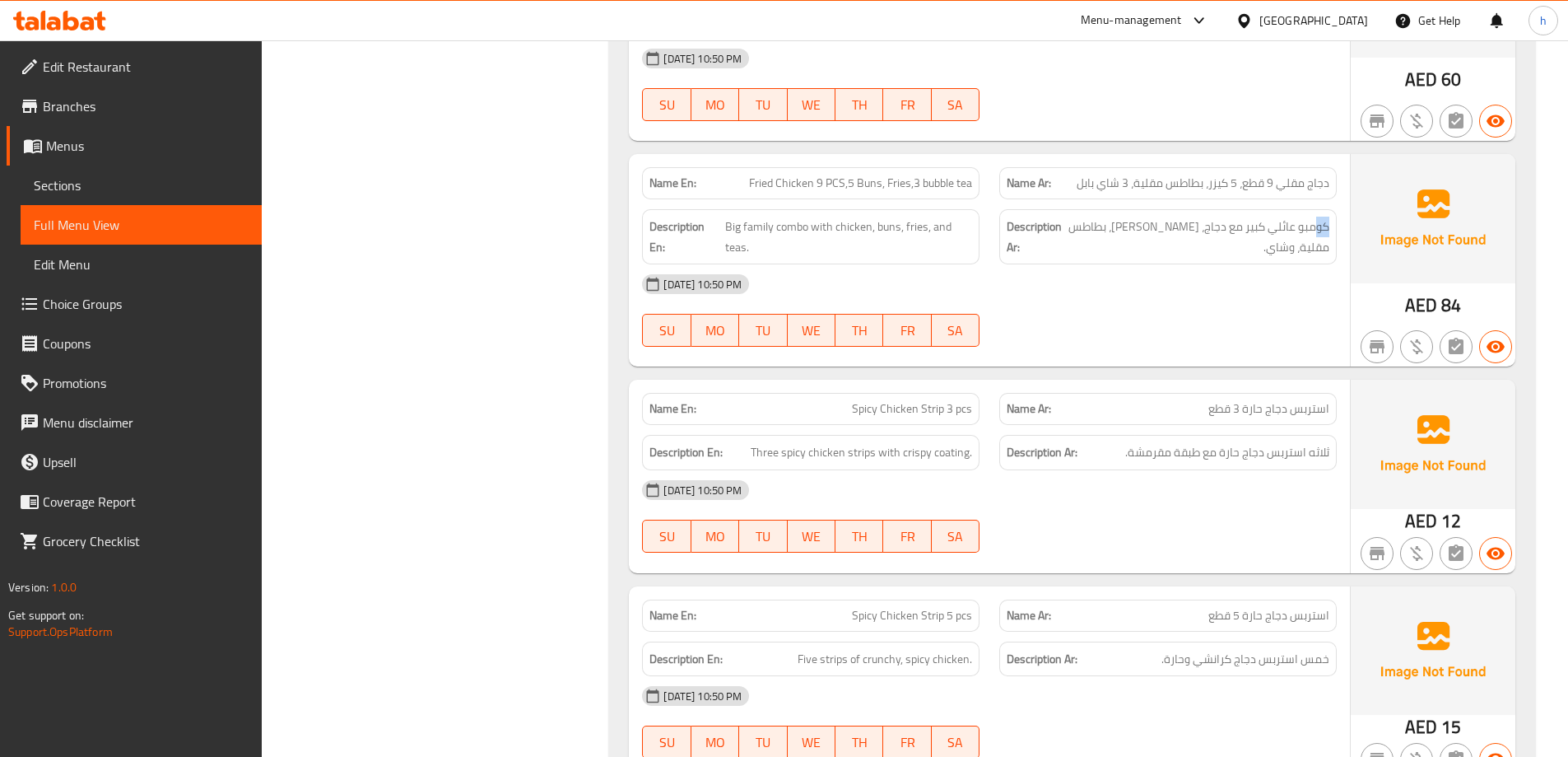
scroll to position [9967, 0]
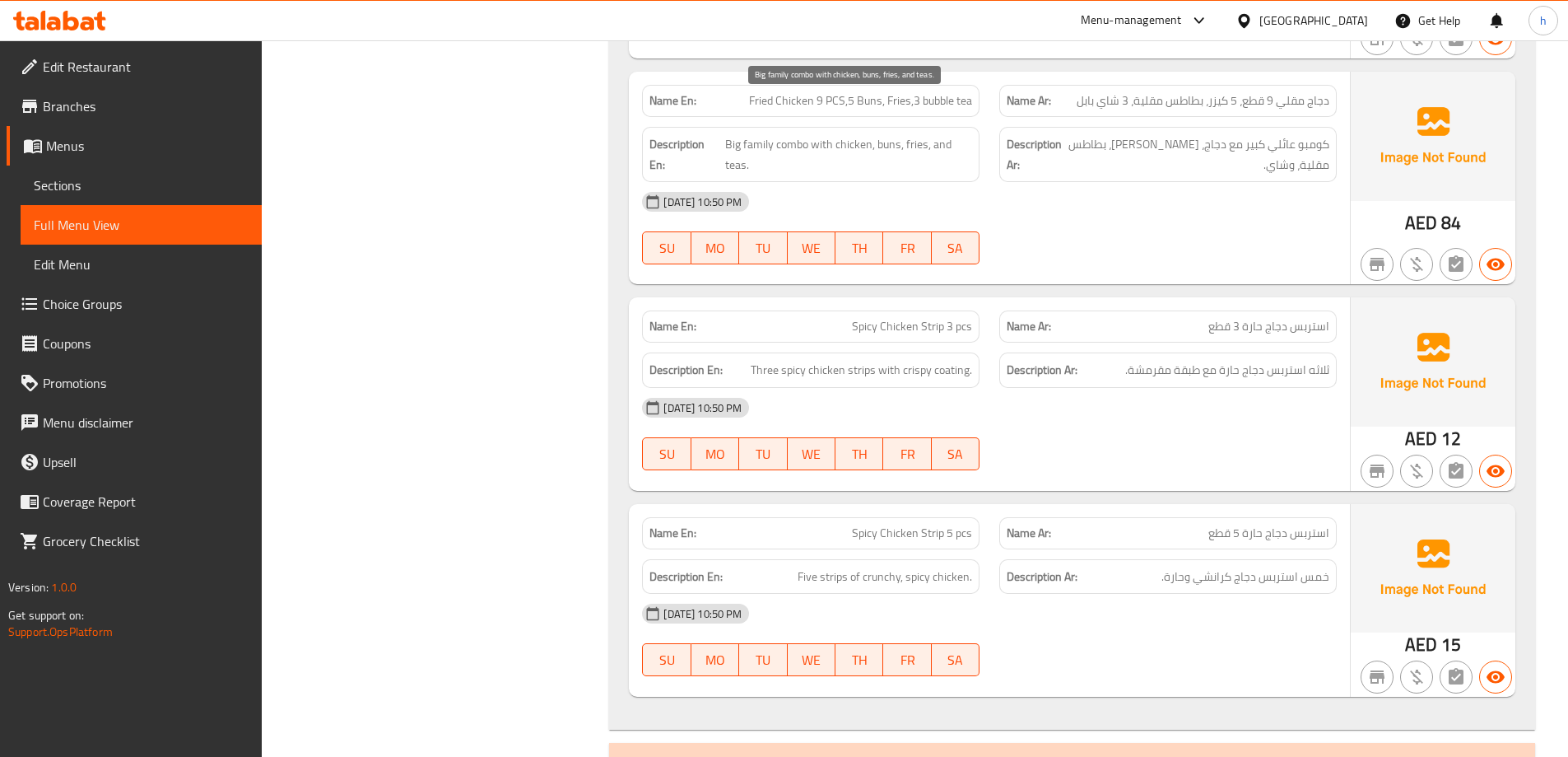
click at [736, 134] on span "Big family combo with chicken, buns, fries, and teas." at bounding box center [849, 153] width 248 height 40
copy span "teas"
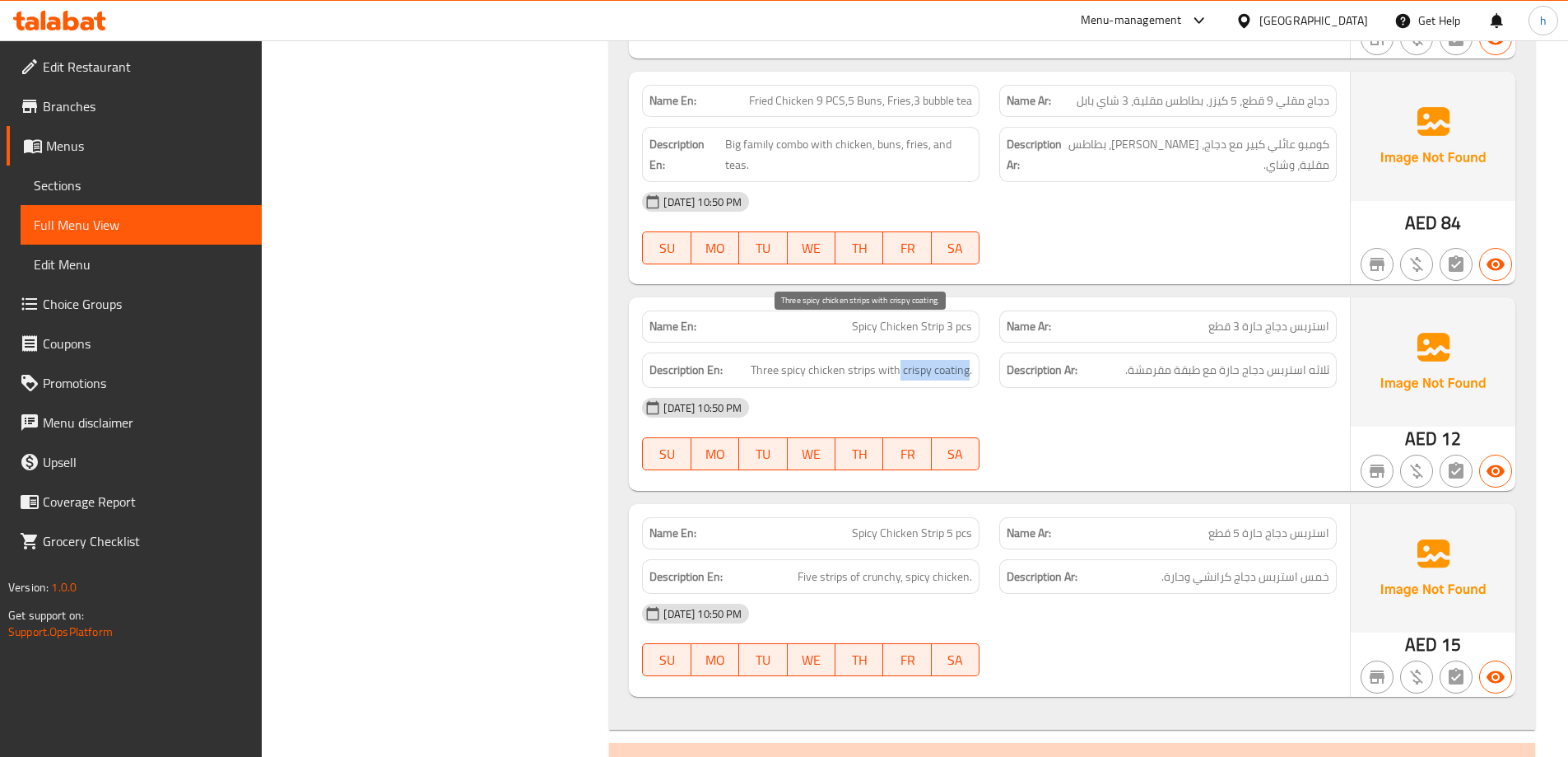
drag, startPoint x: 903, startPoint y: 333, endPoint x: 970, endPoint y: 336, distance: 67.1
click at [970, 360] on span "Three spicy chicken strips with crispy coating." at bounding box center [862, 370] width 221 height 20
copy span "crispy coating"
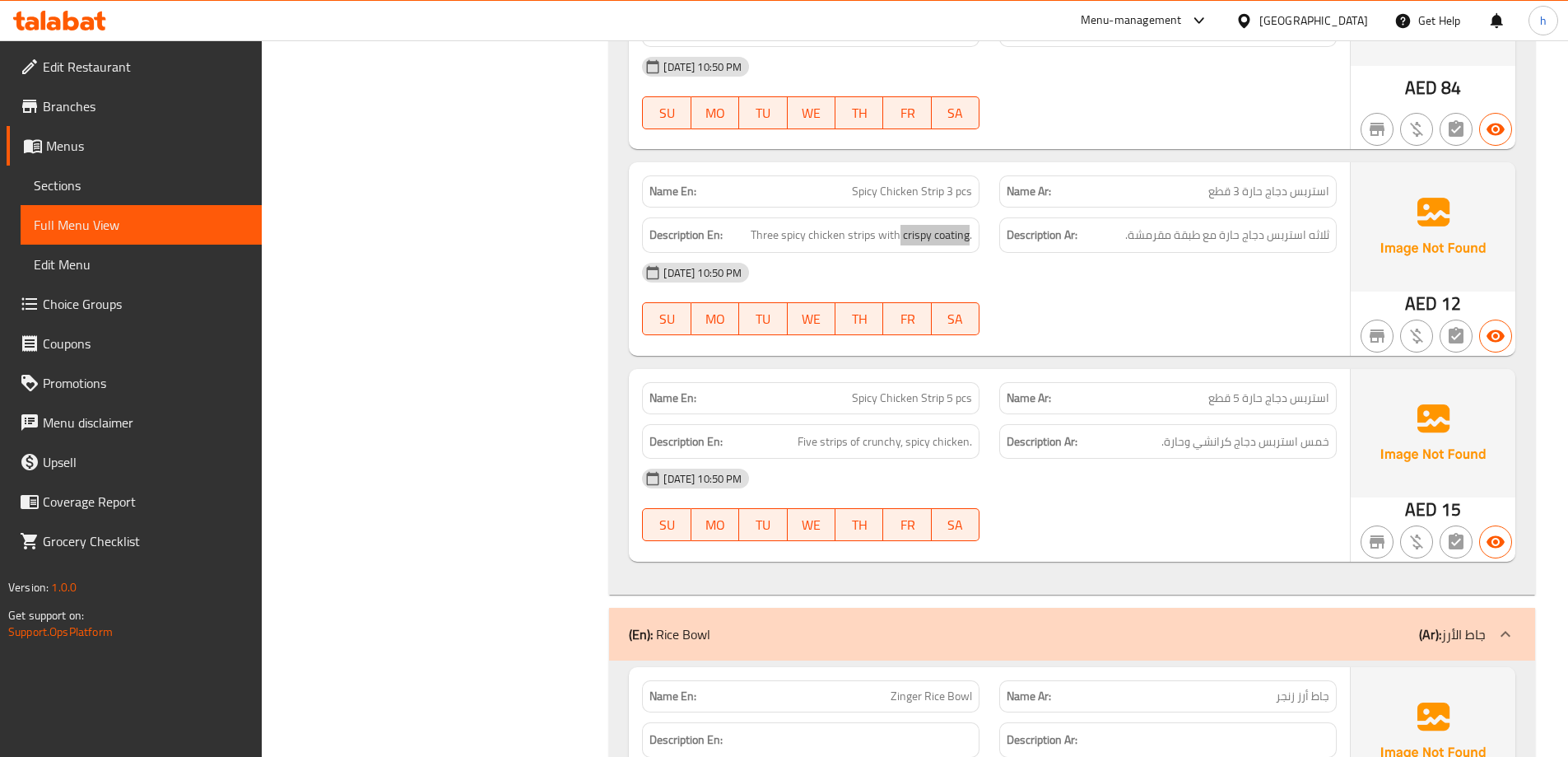
scroll to position [10132, 0]
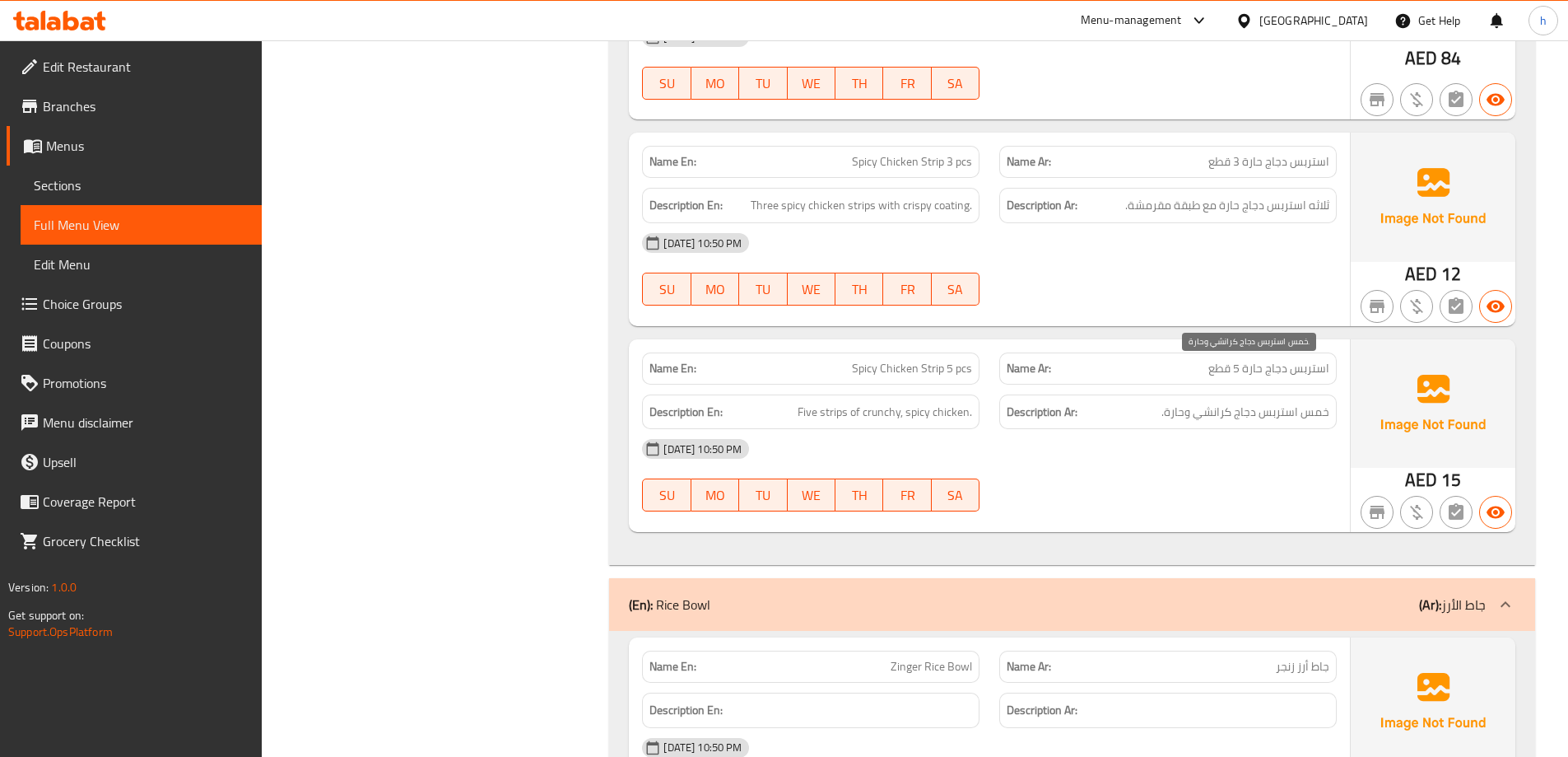
click at [1314, 402] on span "خمس استربس دجاج كرانشي وحارة." at bounding box center [1245, 412] width 168 height 20
click at [1286, 402] on span "خمس استربس دجاج كرانشي وحارة." at bounding box center [1245, 412] width 168 height 20
click at [1246, 402] on span "خمس استربس دجاج كرانشي وحارة." at bounding box center [1245, 412] width 168 height 20
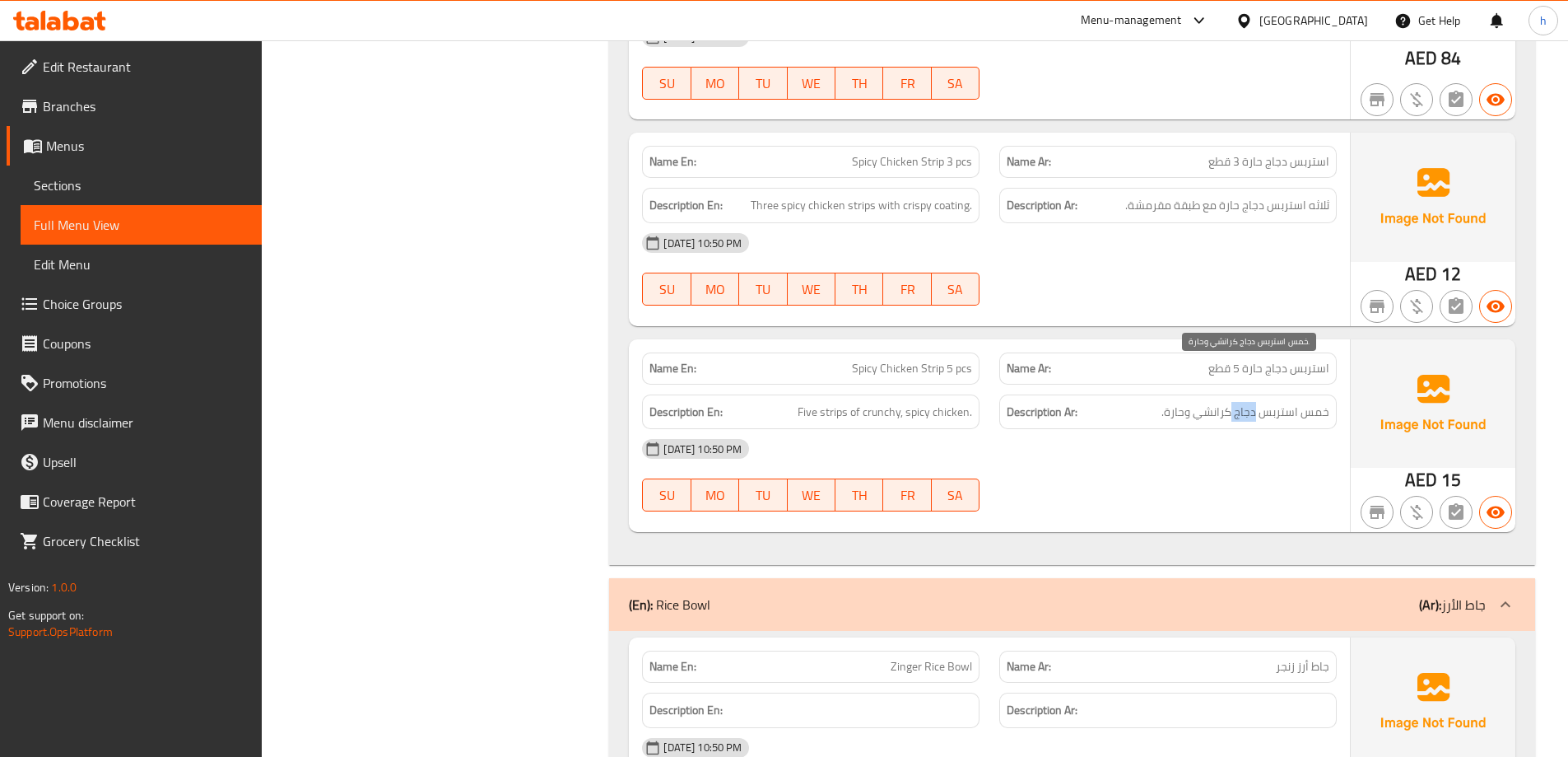
click at [1246, 402] on span "خمس استربس دجاج كرانشي وحارة." at bounding box center [1245, 412] width 168 height 20
click at [1220, 402] on span "خمس استربس دجاج كرانشي وحارة." at bounding box center [1245, 412] width 168 height 20
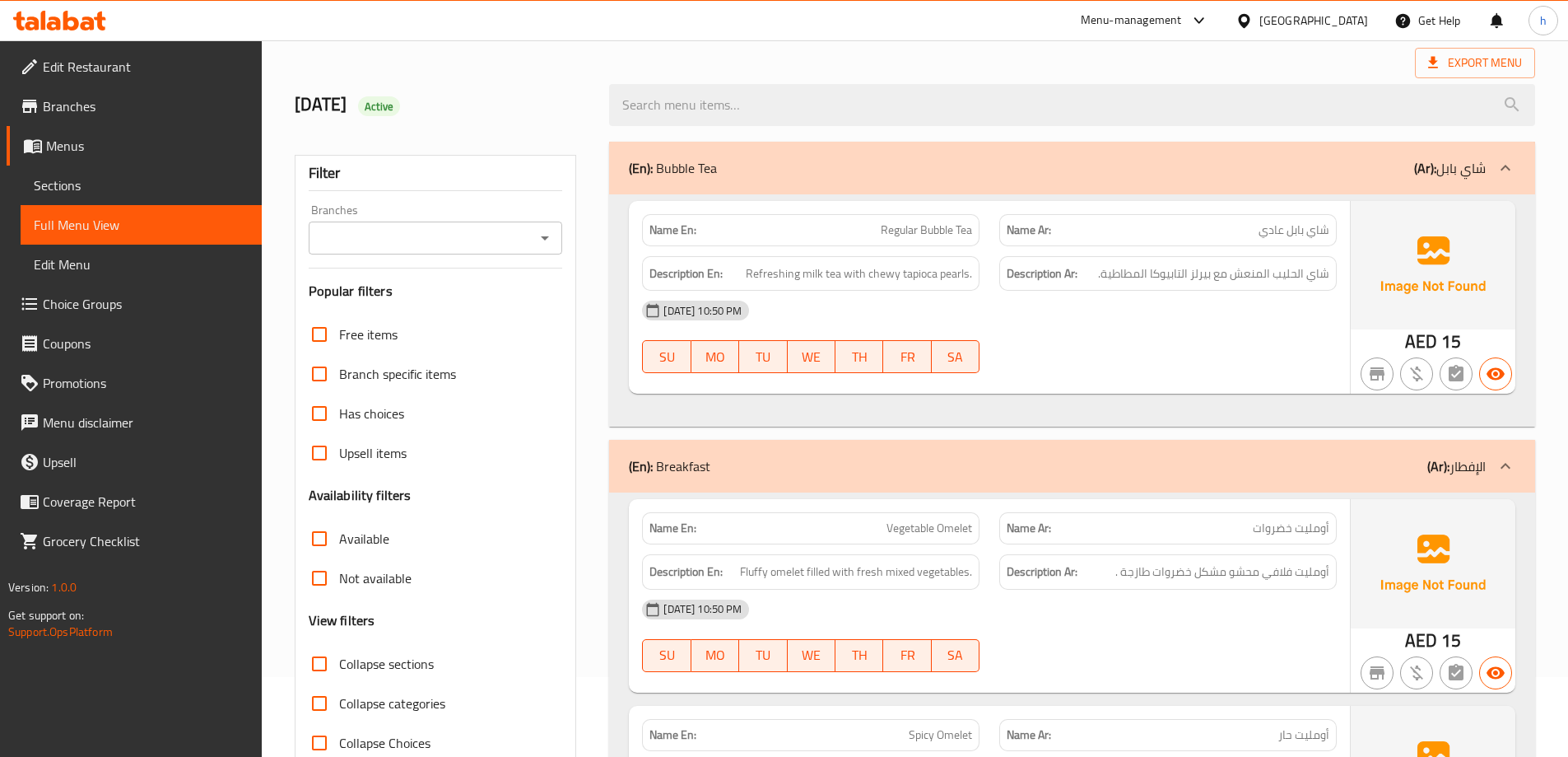
scroll to position [0, 0]
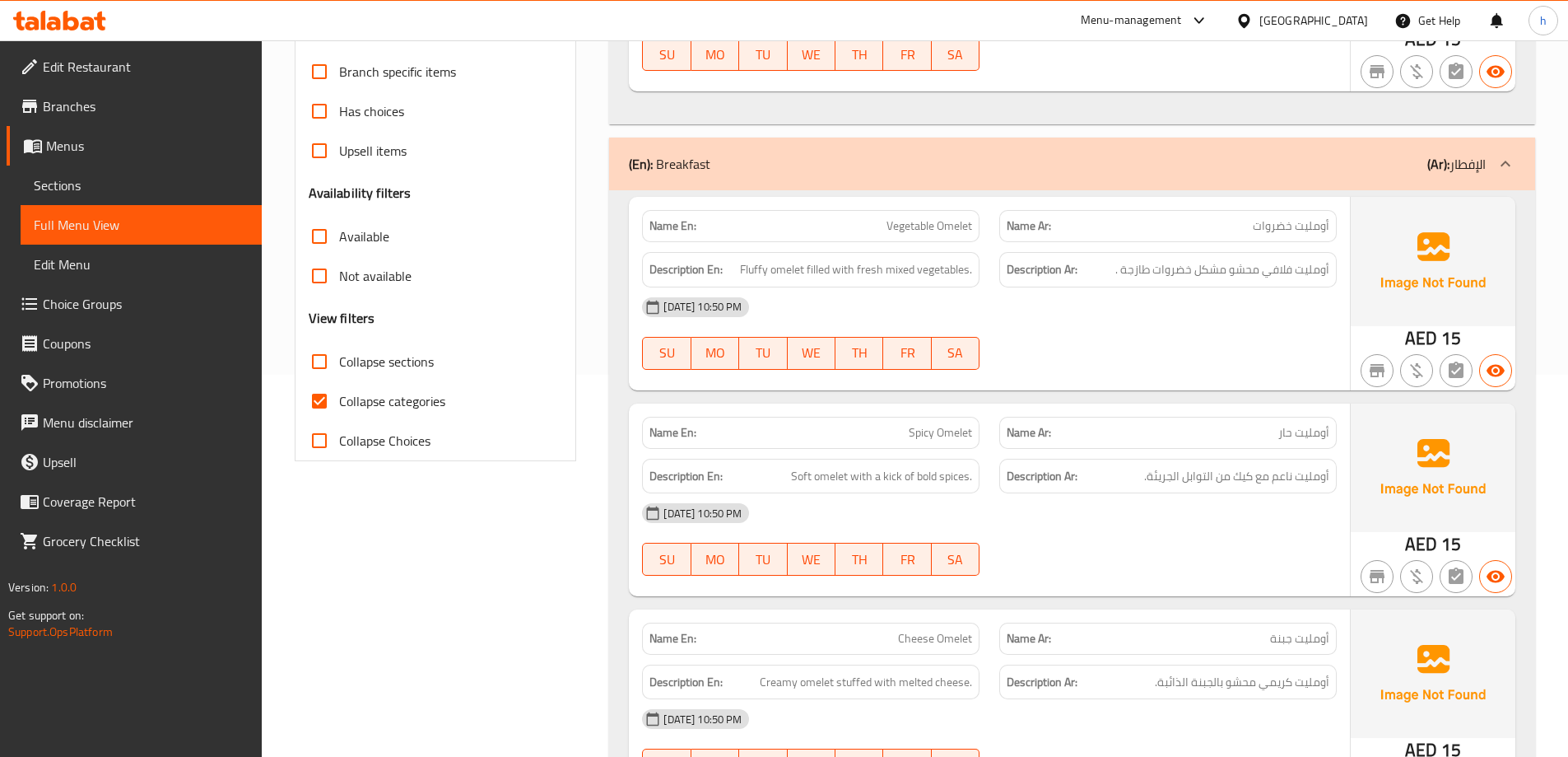
scroll to position [494, 0]
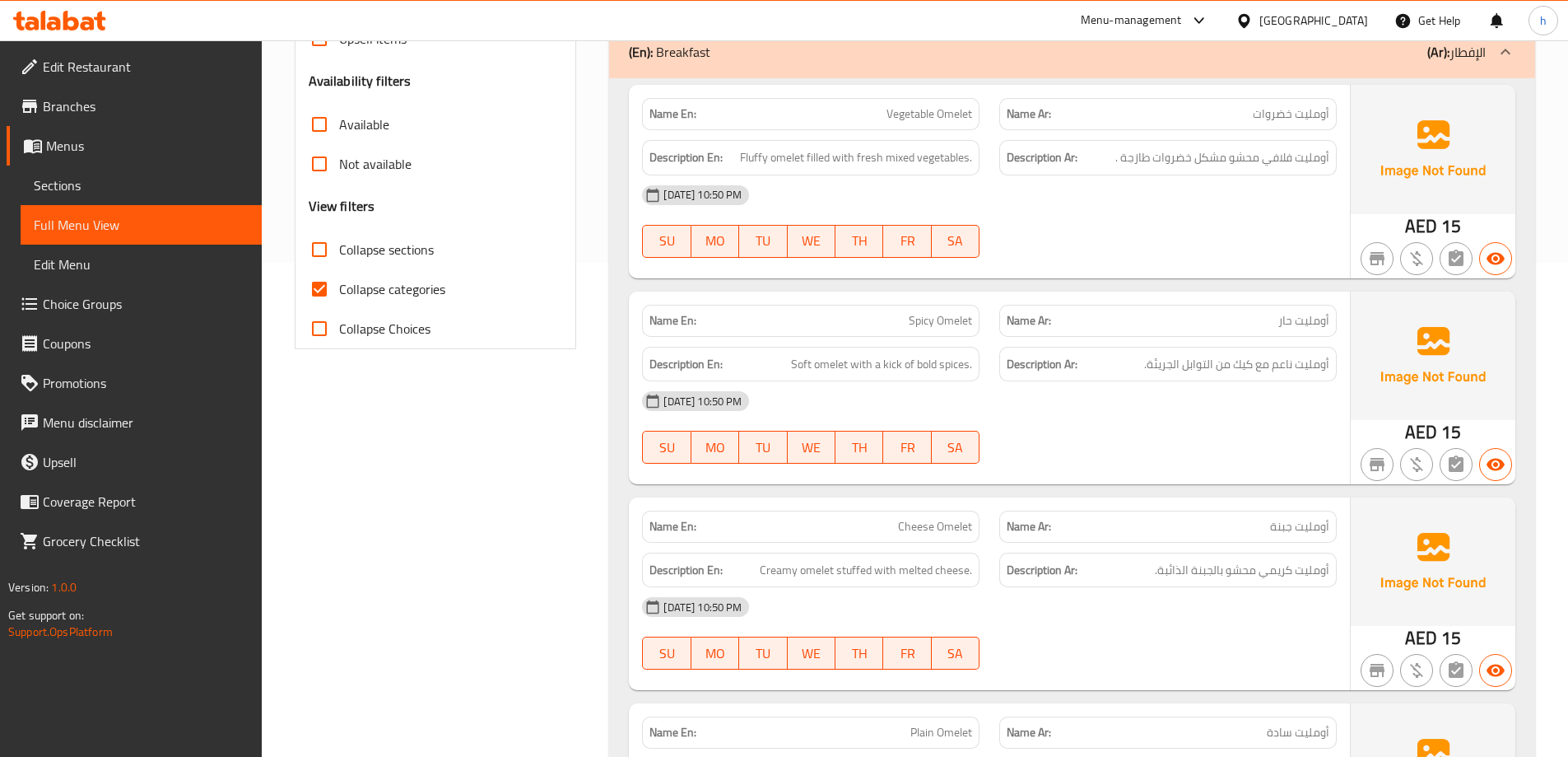
click at [376, 291] on span "Collapse categories" at bounding box center [392, 288] width 106 height 20
click at [339, 291] on input "Collapse categories" at bounding box center [319, 289] width 40 height 40
checkbox input "false"
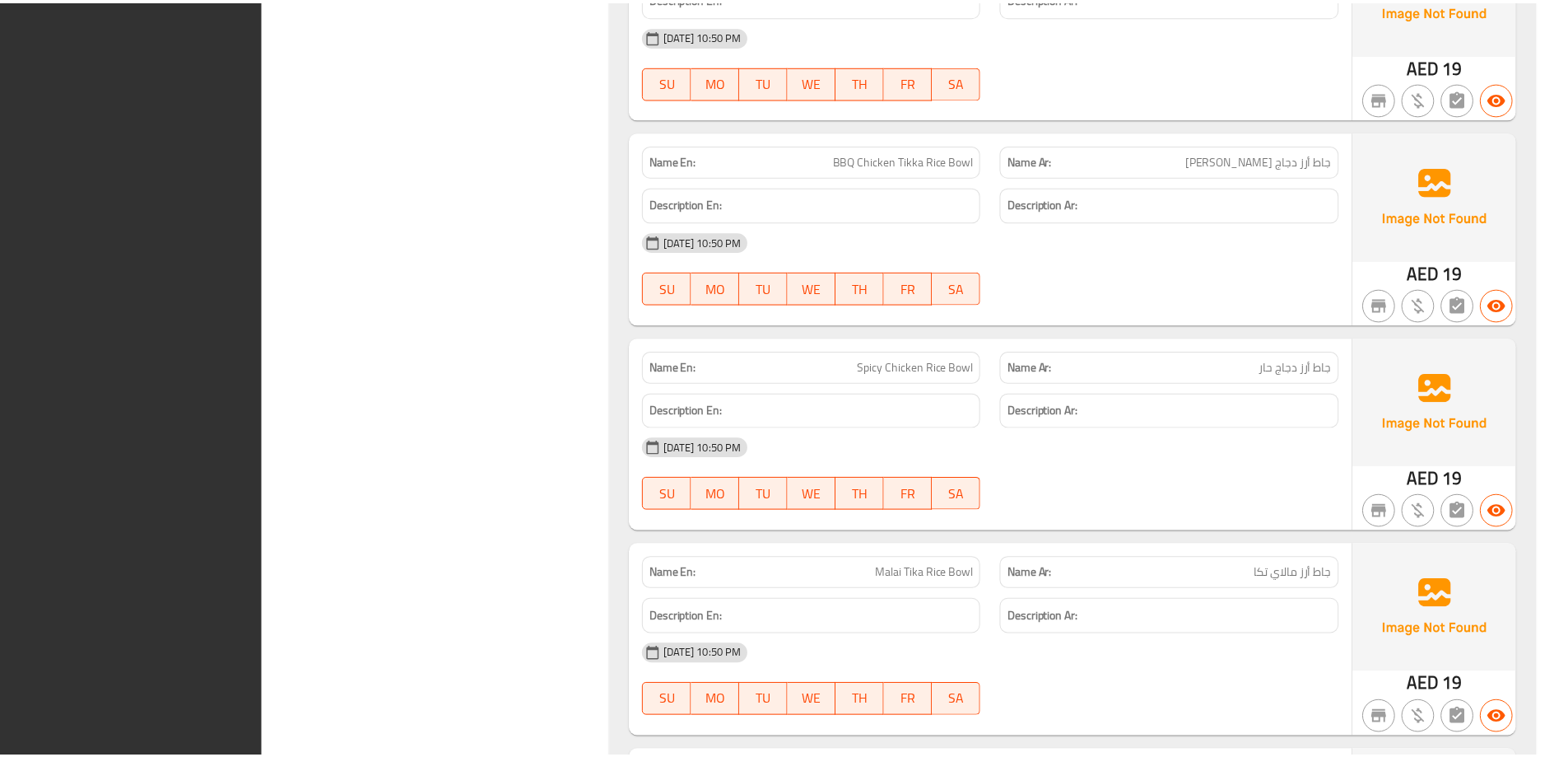
scroll to position [11451, 0]
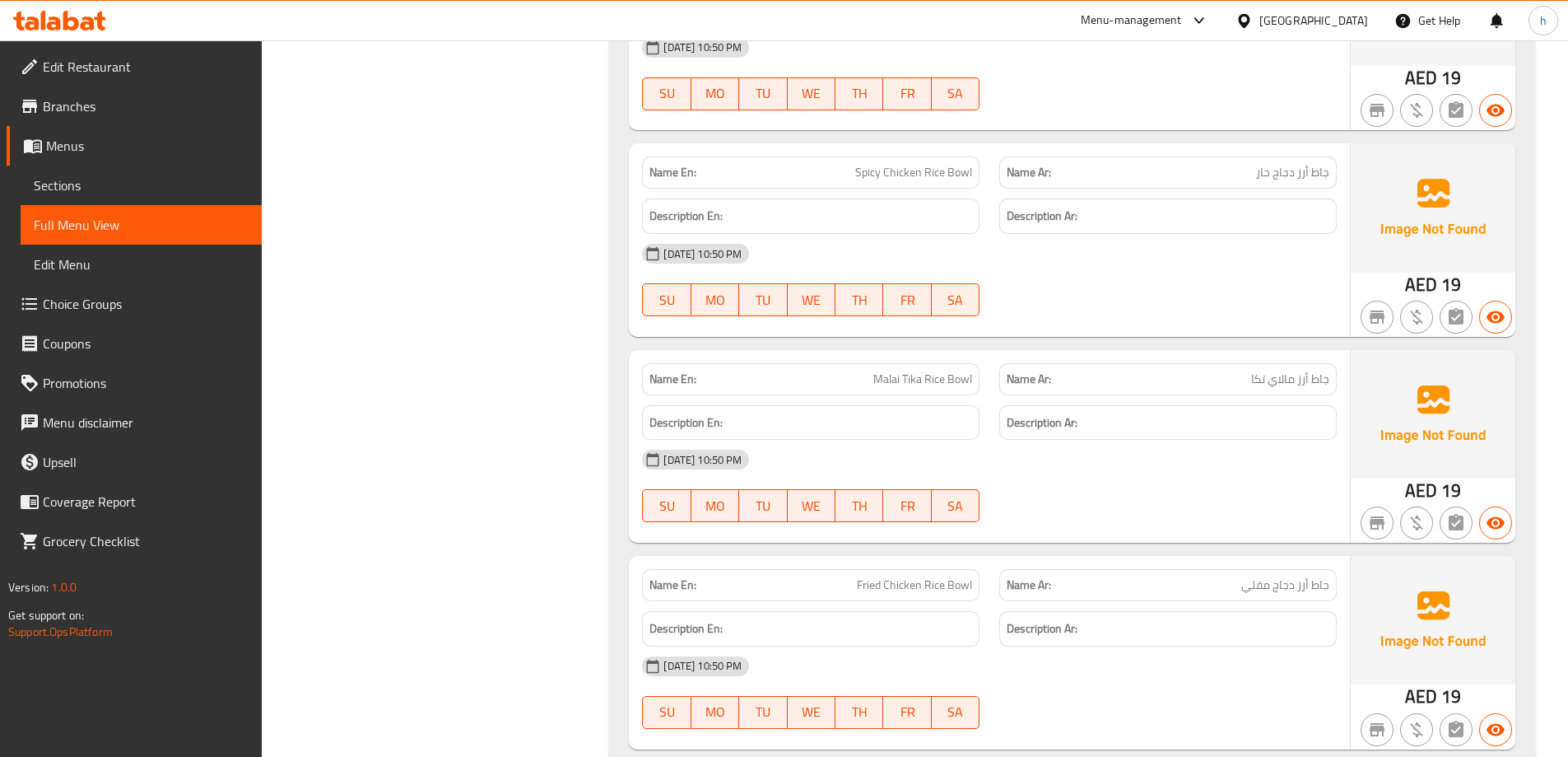
click at [1178, 266] on div "18-09-2025 10:50 PM SU MO TU WE TH FR SA" at bounding box center [989, 280] width 715 height 92
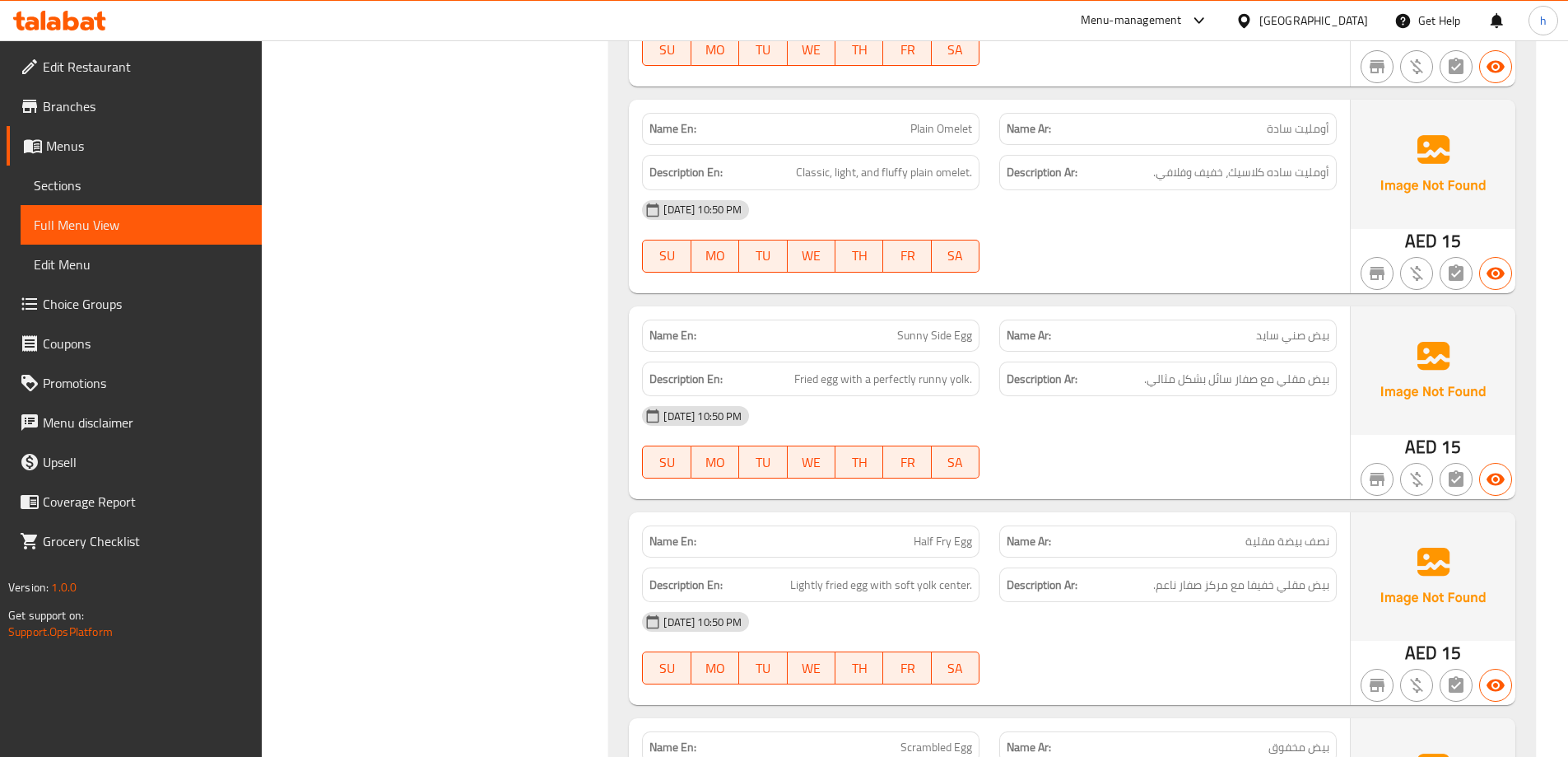
scroll to position [8625, 0]
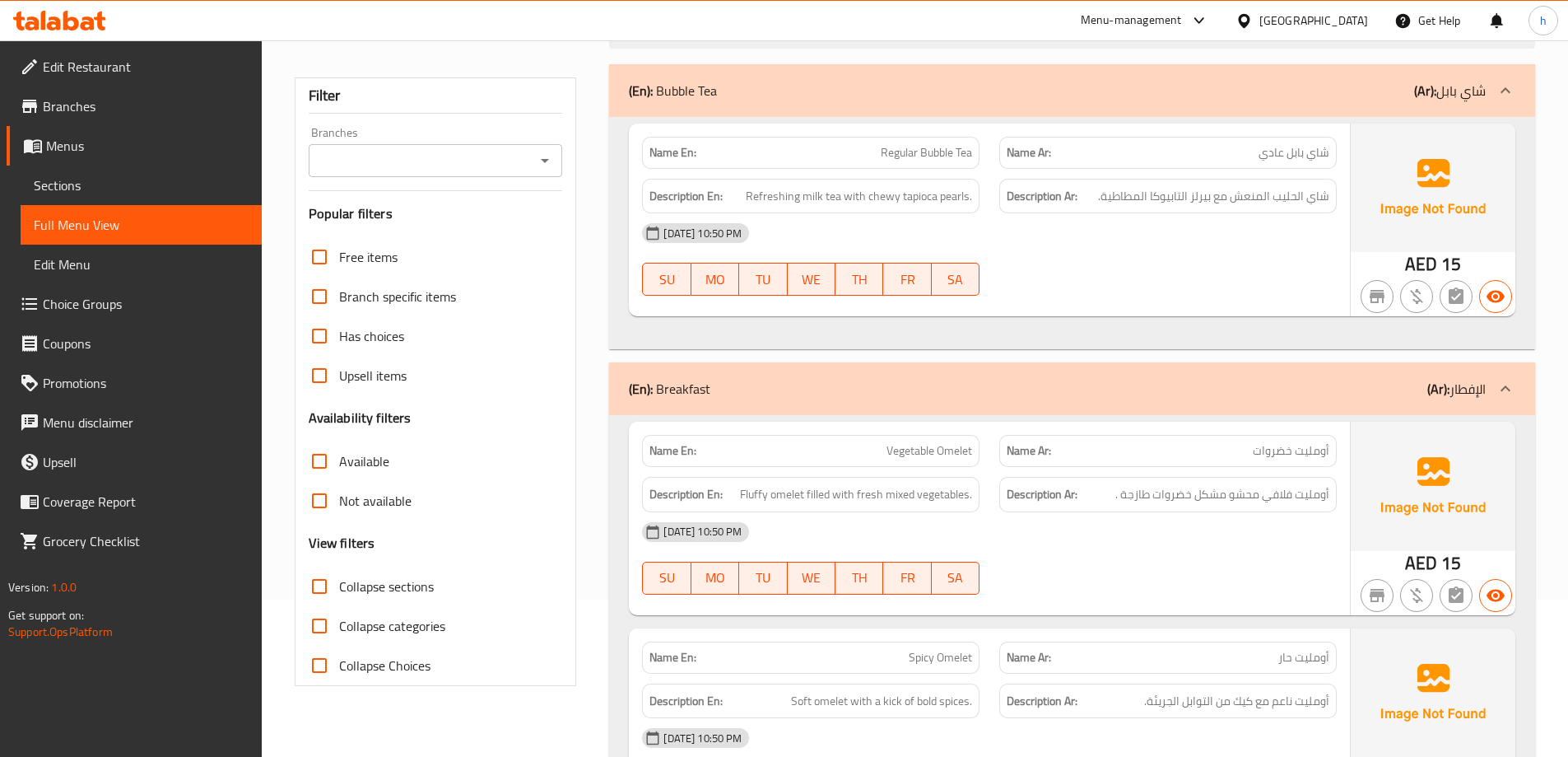
scroll to position [298, 0]
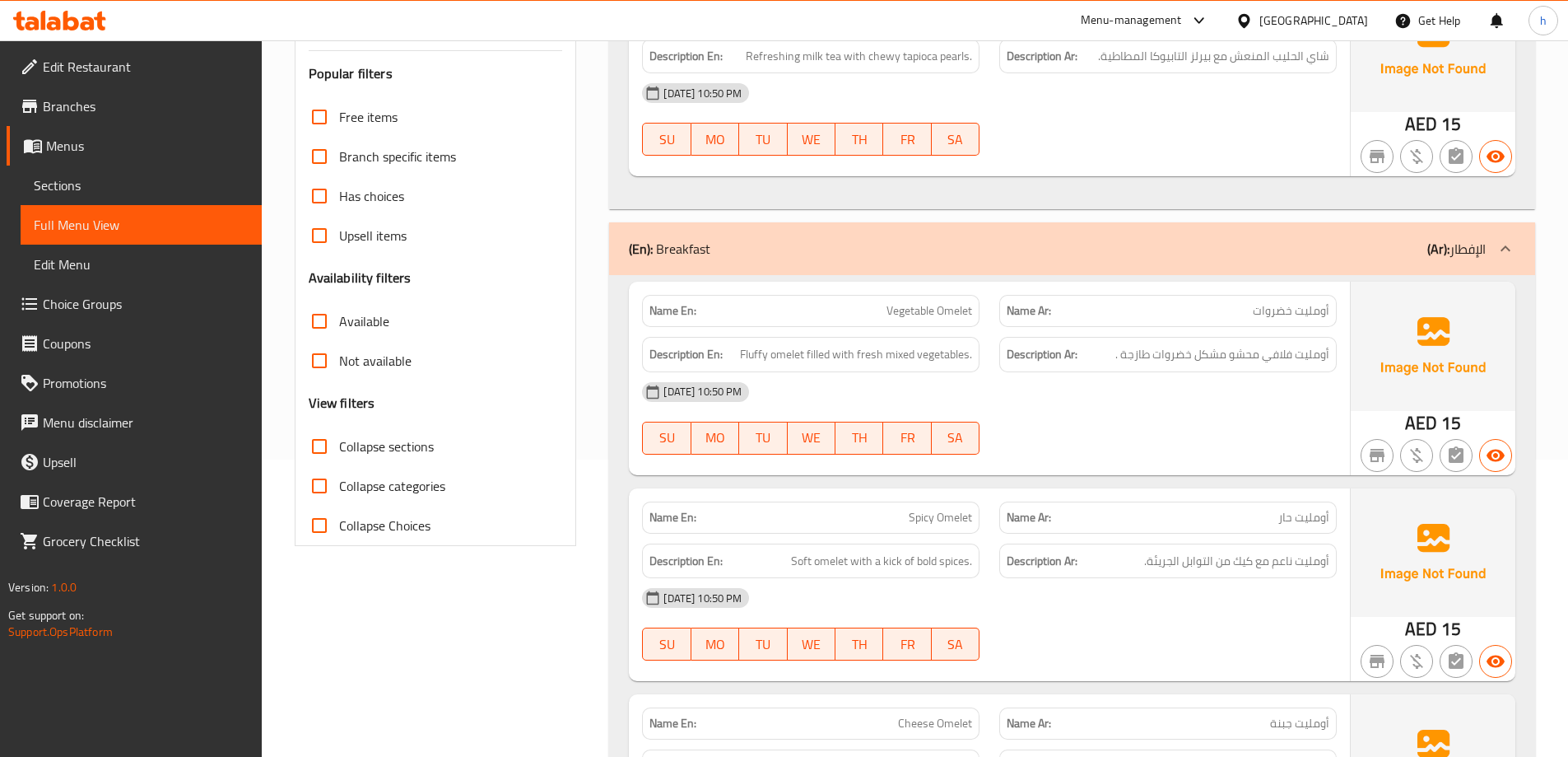
click at [126, 177] on span "Sections" at bounding box center [140, 185] width 215 height 20
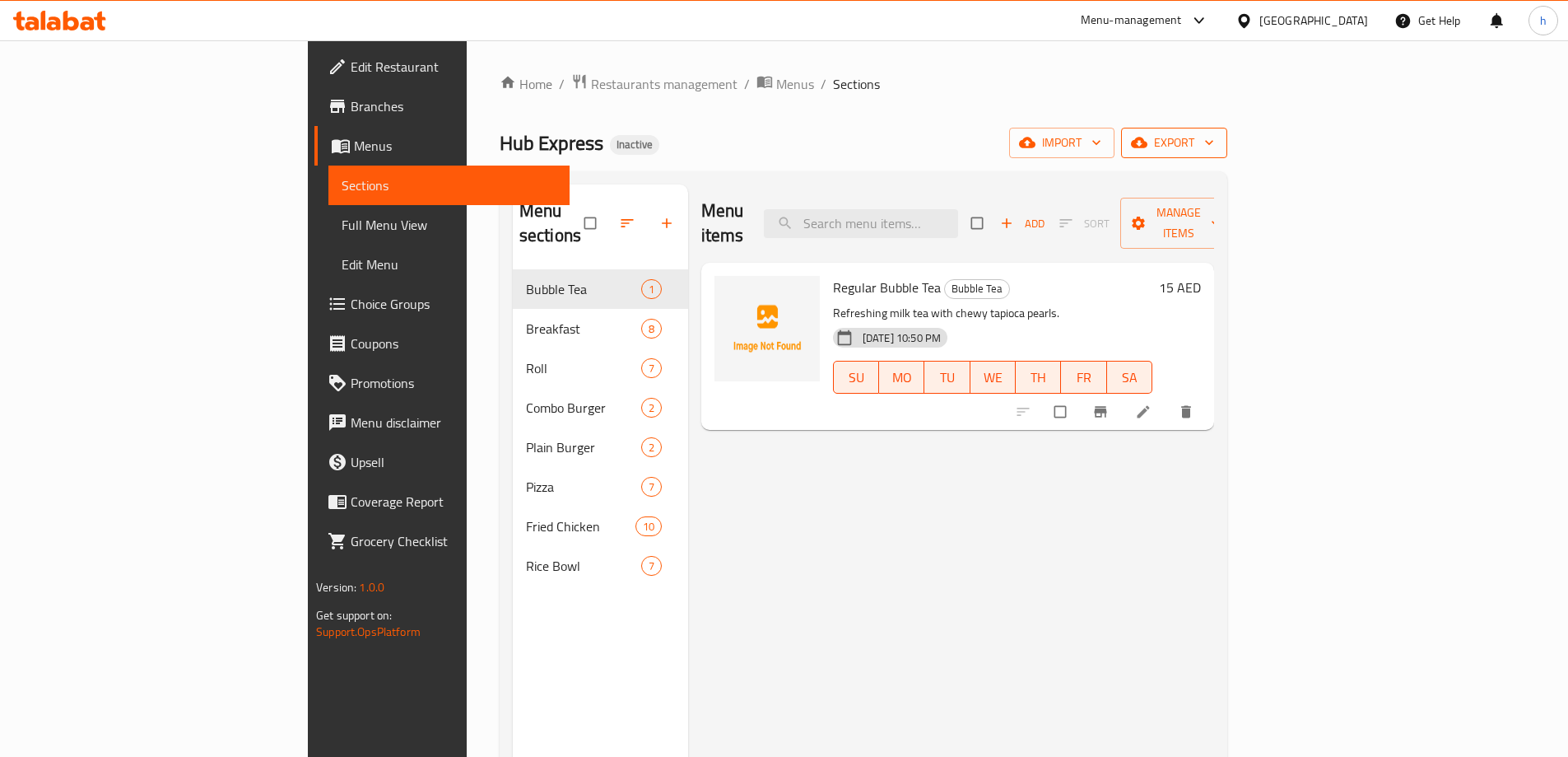
click at [1214, 146] on span "export" at bounding box center [1175, 143] width 80 height 20
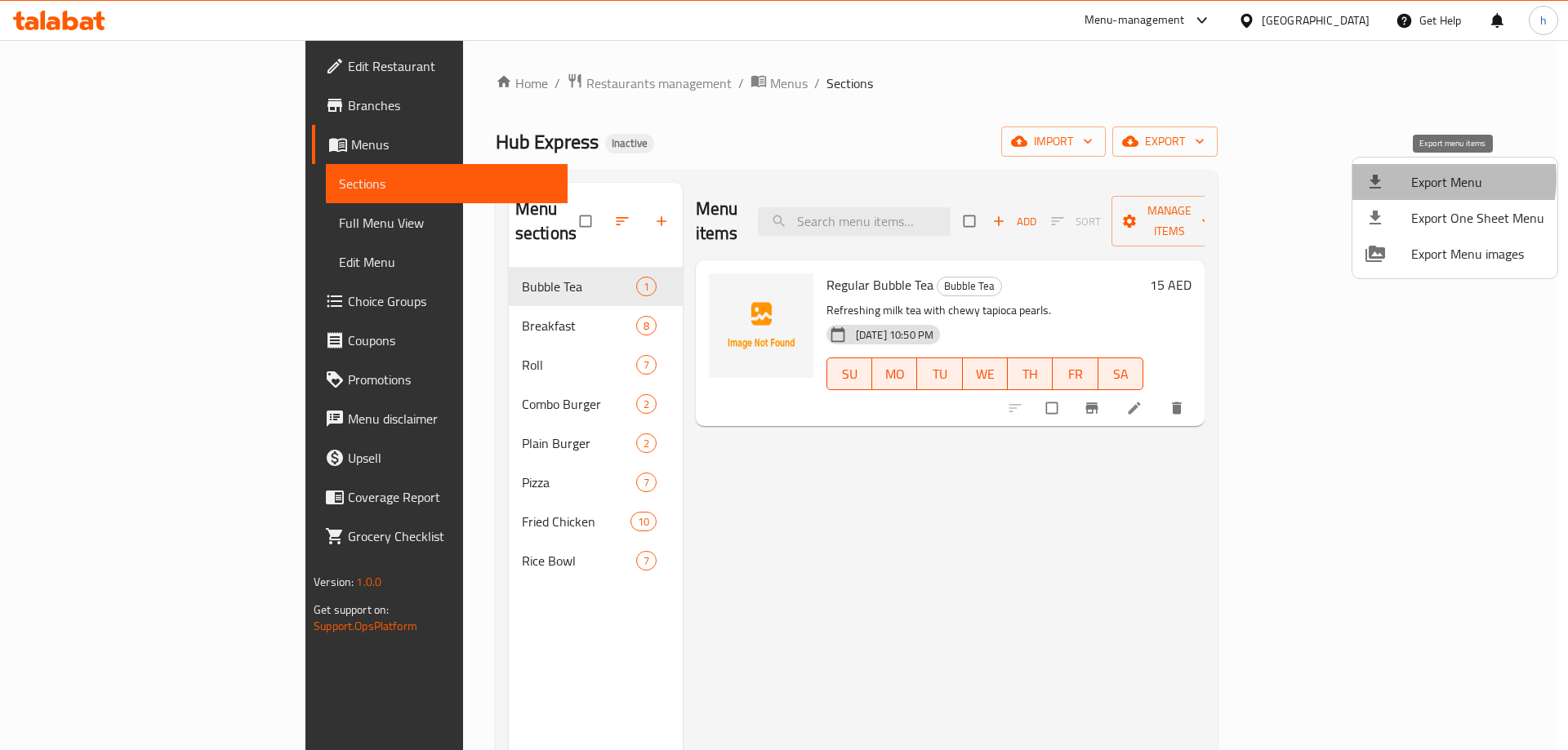
click at [1427, 179] on span "Export Menu" at bounding box center [1478, 182] width 133 height 19
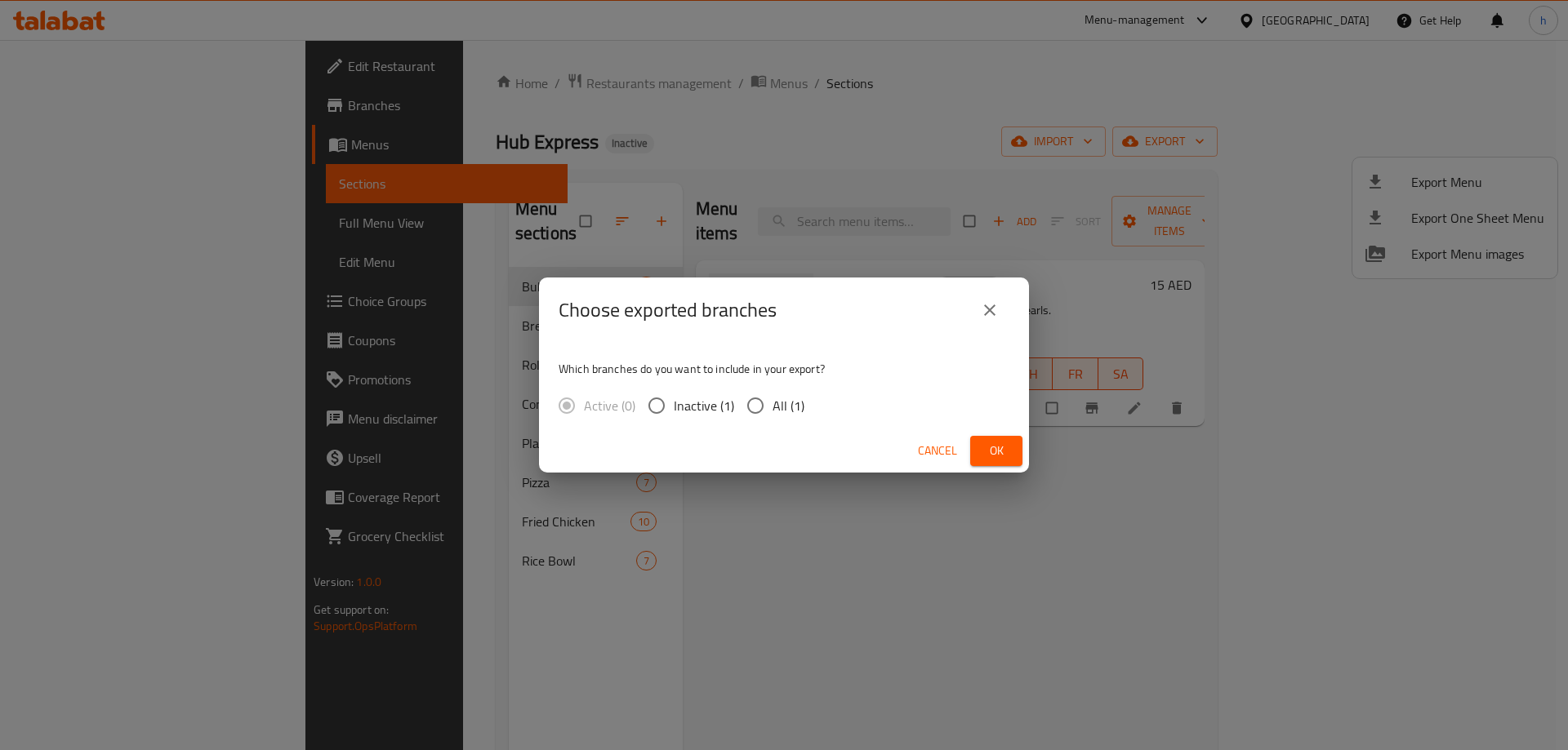
click at [781, 411] on span "All (1)" at bounding box center [788, 405] width 32 height 19
click at [772, 411] on input "All (1)" at bounding box center [755, 405] width 34 height 34
radio input "true"
click at [989, 462] on button "Ok" at bounding box center [996, 451] width 53 height 30
